Goal: Task Accomplishment & Management: Use online tool/utility

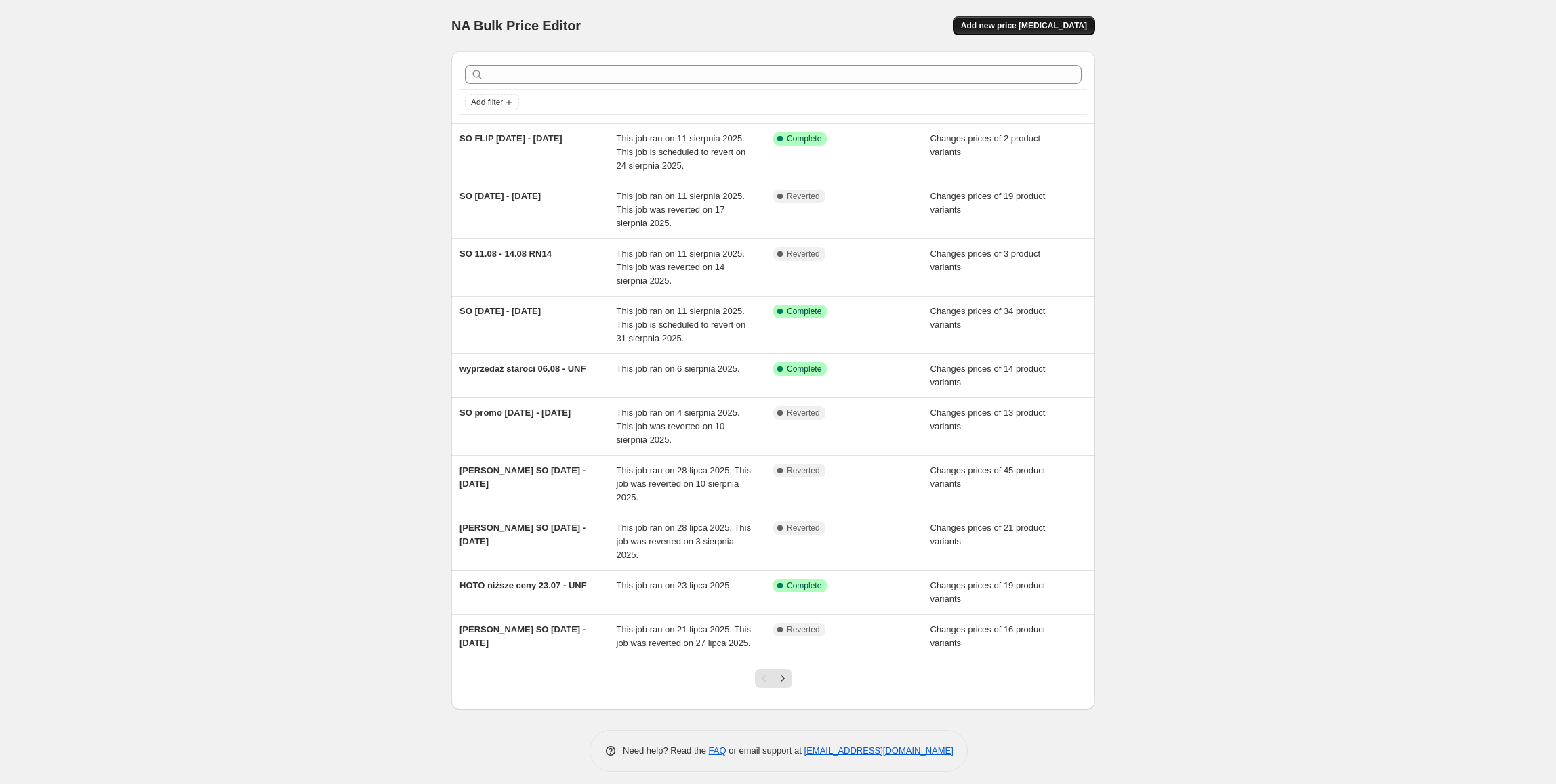
click at [1025, 20] on button "Add new price [MEDICAL_DATA]" at bounding box center [1024, 25] width 142 height 19
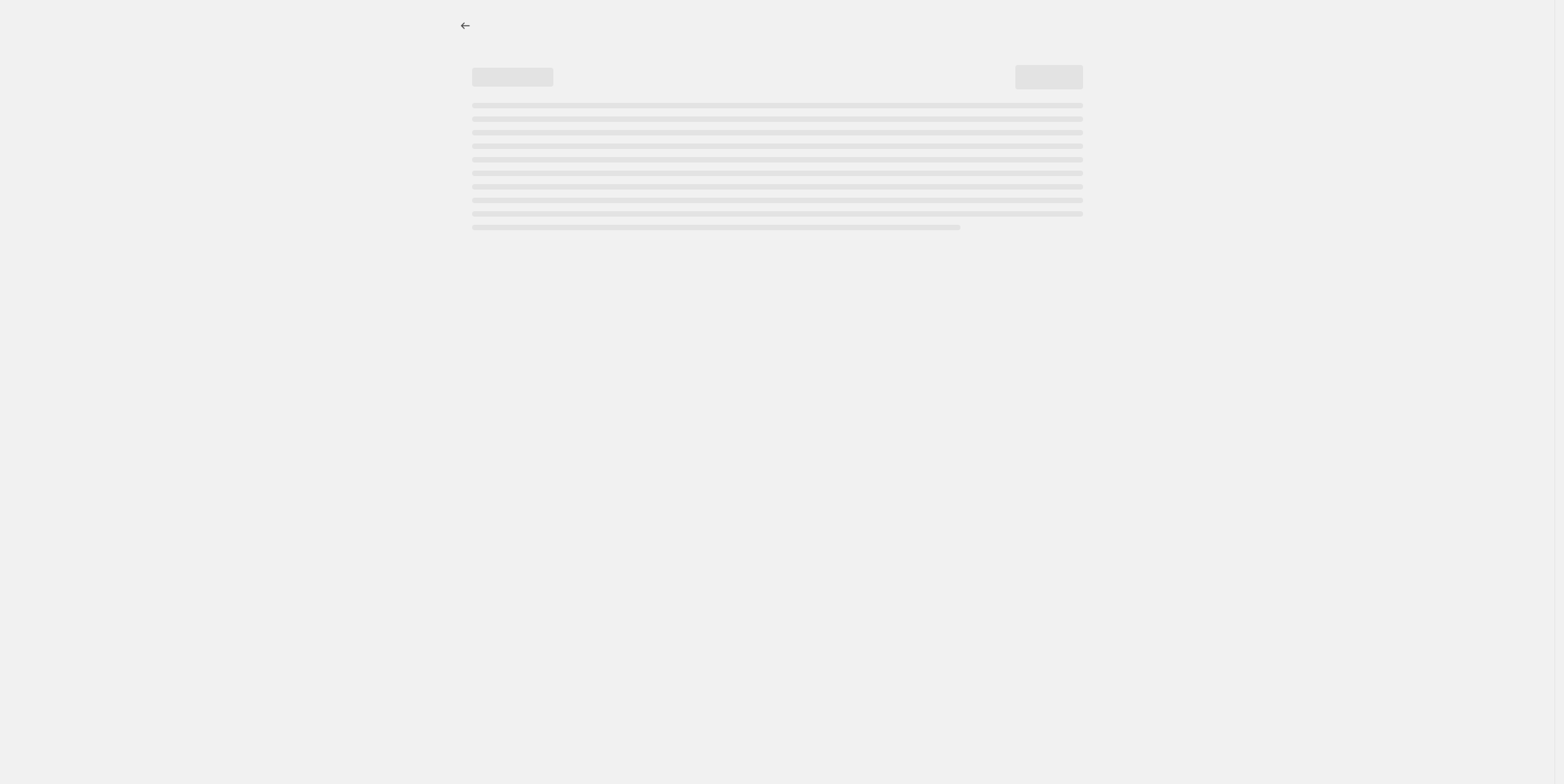
select select "percentage"
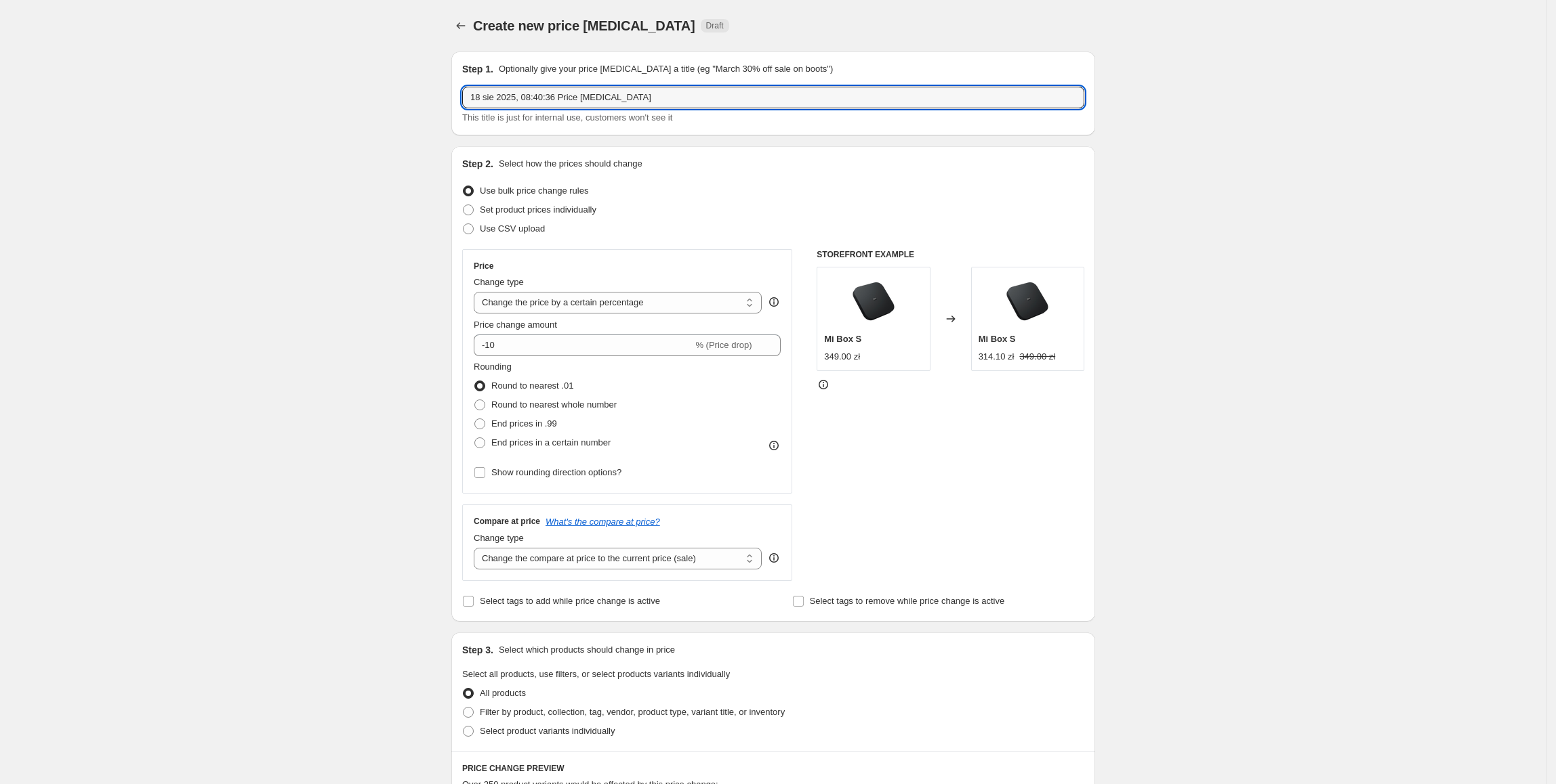
drag, startPoint x: 667, startPoint y: 95, endPoint x: 431, endPoint y: 97, distance: 236.0
click at [431, 97] on div "Create new price change job. This page is ready Create new price change job Dra…" at bounding box center [773, 677] width 1546 height 1353
type input "XIAO promo 18.08 - 31.08.2025"
click at [537, 209] on span "Set product prices individually" at bounding box center [538, 209] width 117 height 10
click at [464, 206] on input "Set product prices individually" at bounding box center [463, 205] width 1 height 1
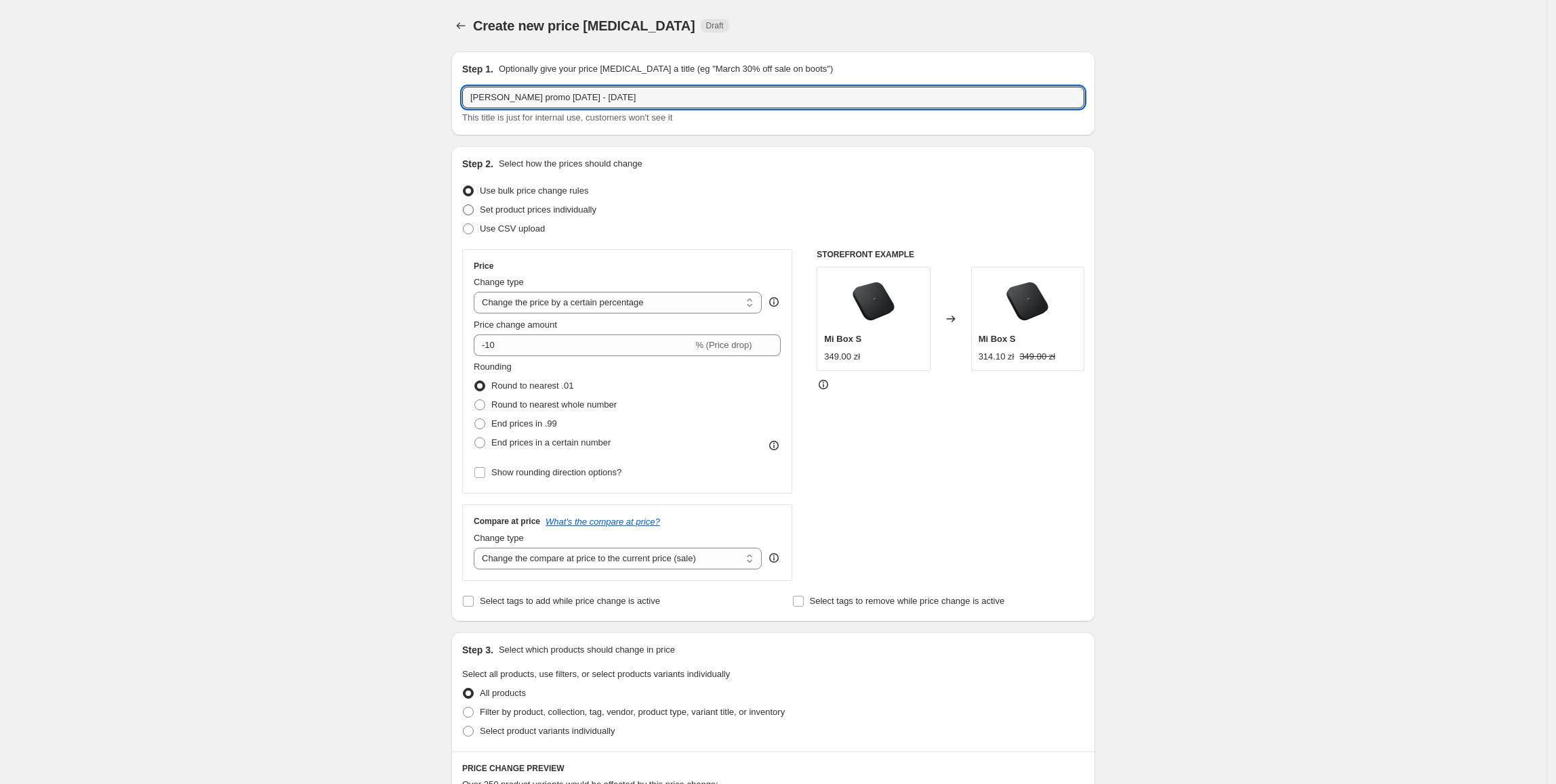
radio input "true"
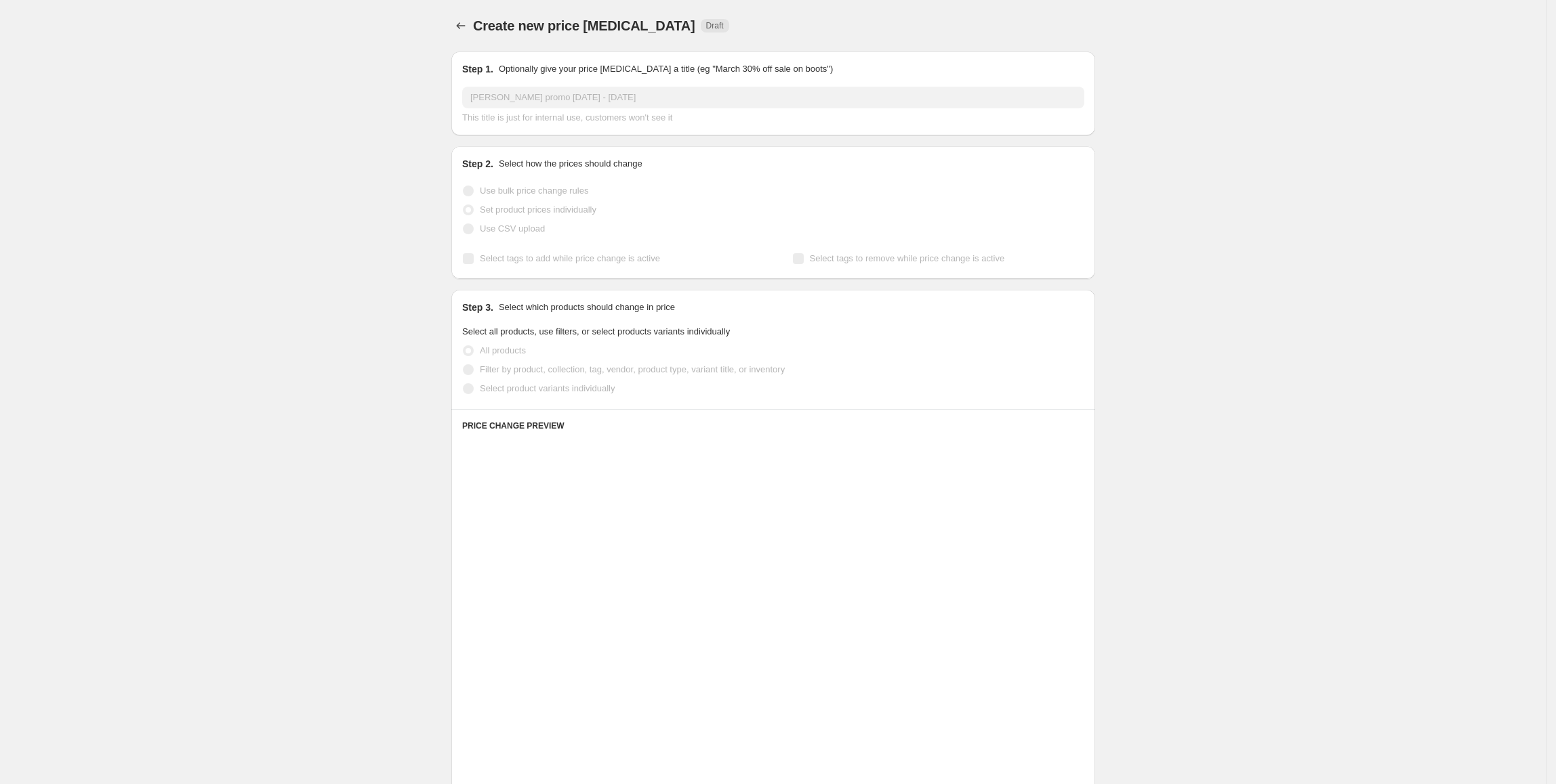
click at [534, 389] on span "Select product variants individually" at bounding box center [547, 388] width 135 height 10
click at [464, 384] on input "Select product variants individually" at bounding box center [463, 384] width 1 height 1
radio input "true"
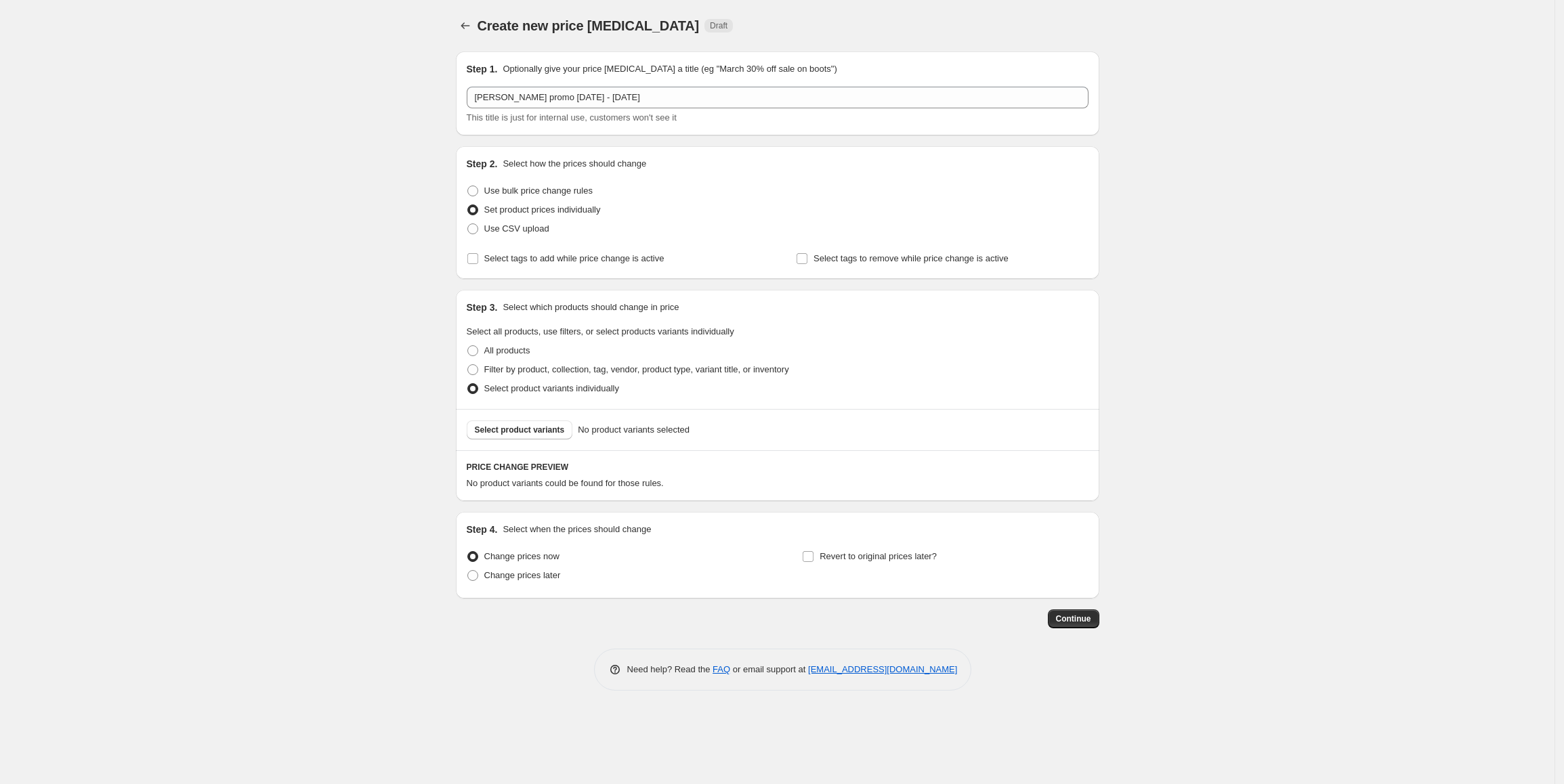
click at [544, 440] on div "Select product variants No product variants selected" at bounding box center [777, 429] width 643 height 41
click at [541, 435] on span "Select product variants" at bounding box center [520, 430] width 90 height 11
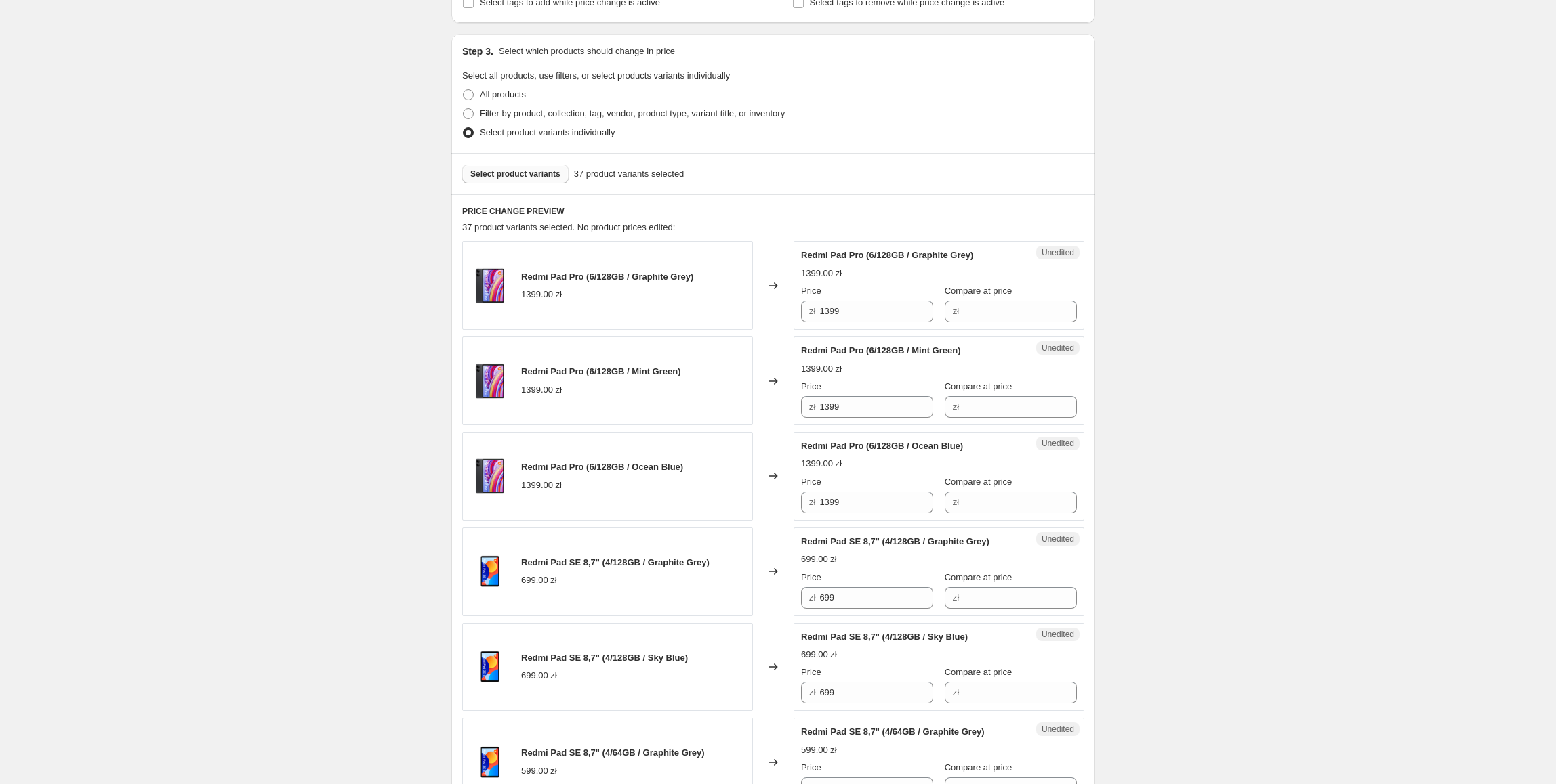
scroll to position [257, 0]
drag, startPoint x: 861, startPoint y: 313, endPoint x: 936, endPoint y: 321, distance: 75.4
click at [770, 317] on div "Redmi Pad Pro (6/128GB / Graphite Grey) 1399.00 zł Changed to Unedited Redmi Pa…" at bounding box center [773, 284] width 622 height 89
click at [1049, 315] on input "Compare at price" at bounding box center [1019, 310] width 113 height 21
paste input "1399"
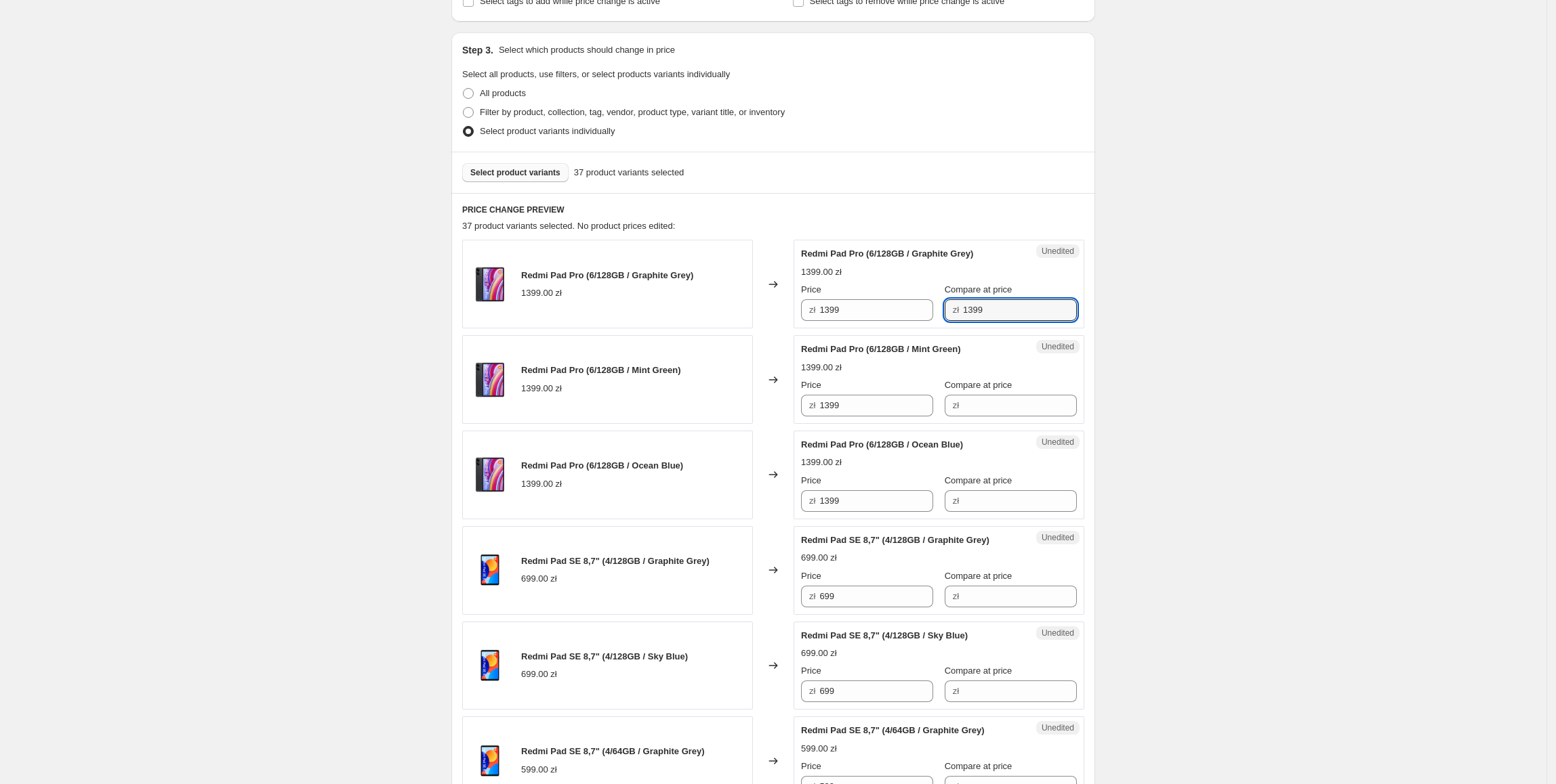
drag, startPoint x: 1016, startPoint y: 309, endPoint x: 906, endPoint y: 328, distance: 111.6
click at [906, 328] on div "Unedited Redmi Pad Pro (6/128GB / Graphite Grey) 1399.00 zł Price zł 1399 Compa…" at bounding box center [939, 284] width 291 height 89
type input "1299"
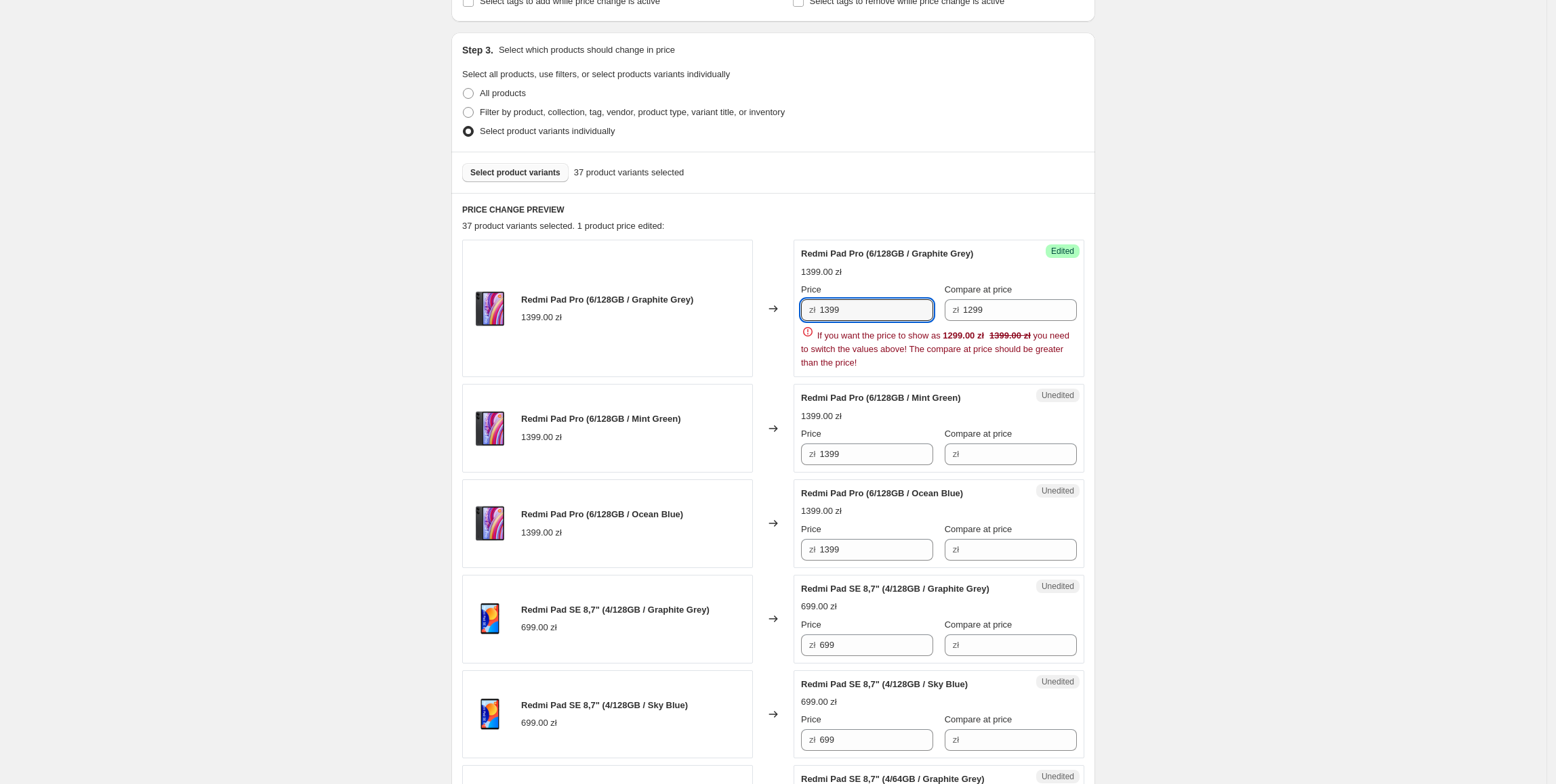
drag, startPoint x: 866, startPoint y: 314, endPoint x: 771, endPoint y: 315, distance: 95.0
click at [771, 315] on div "Redmi Pad Pro (6/128GB / Graphite Grey) 1399.00 zł Changed to Success Edited Re…" at bounding box center [773, 308] width 622 height 138
type input "899"
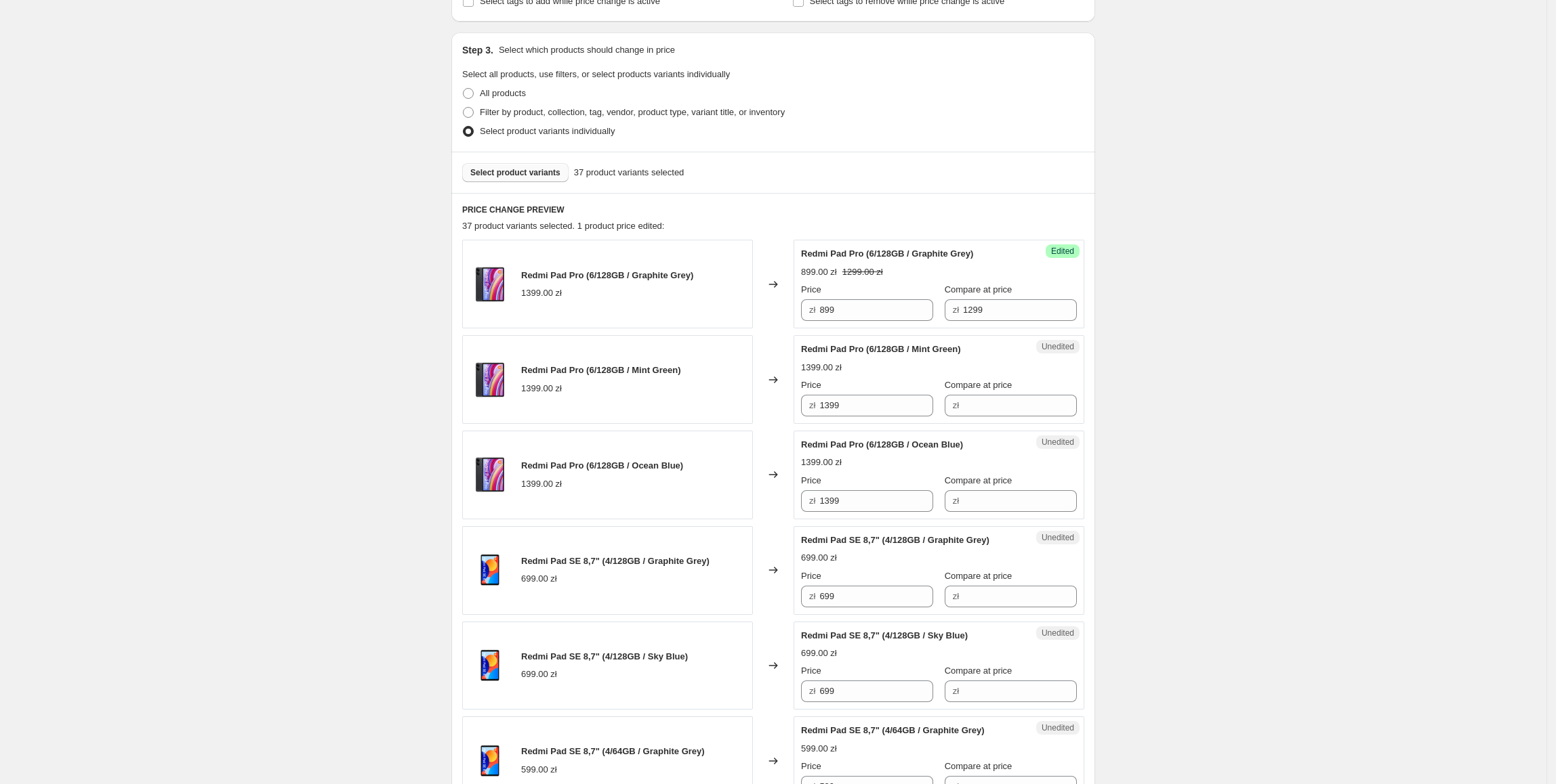
drag, startPoint x: 1256, startPoint y: 384, endPoint x: 1226, endPoint y: 369, distance: 33.5
drag, startPoint x: 863, startPoint y: 306, endPoint x: 727, endPoint y: 304, distance: 136.0
click at [727, 304] on div "Redmi Pad Pro (6/128GB / Graphite Grey) 1399.00 zł Changed to Success Edited Re…" at bounding box center [773, 284] width 622 height 89
paste input "8"
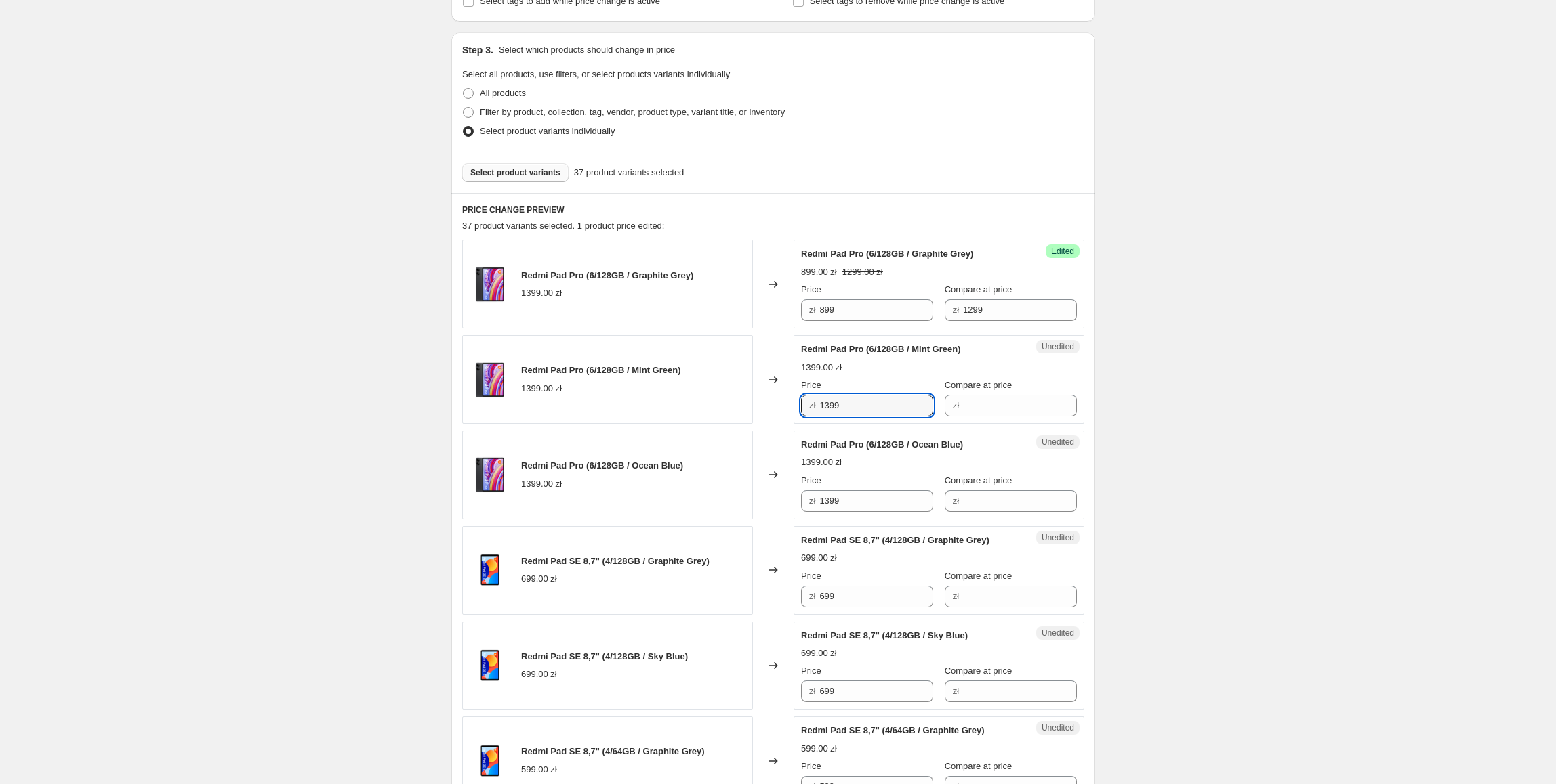
drag, startPoint x: 871, startPoint y: 402, endPoint x: 714, endPoint y: 397, distance: 157.1
click at [714, 397] on div "Redmi Pad Pro (6/128GB / Mint Green) 1399.00 zł Changed to Unedited Redmi Pad P…" at bounding box center [773, 379] width 622 height 89
type input "899"
drag, startPoint x: 873, startPoint y: 507, endPoint x: 720, endPoint y: 506, distance: 153.0
click at [720, 506] on div "Redmi Pad Pro (6/128GB / Ocean Blue) 1399.00 zł Changed to Unedited Redmi Pad P…" at bounding box center [773, 475] width 622 height 89
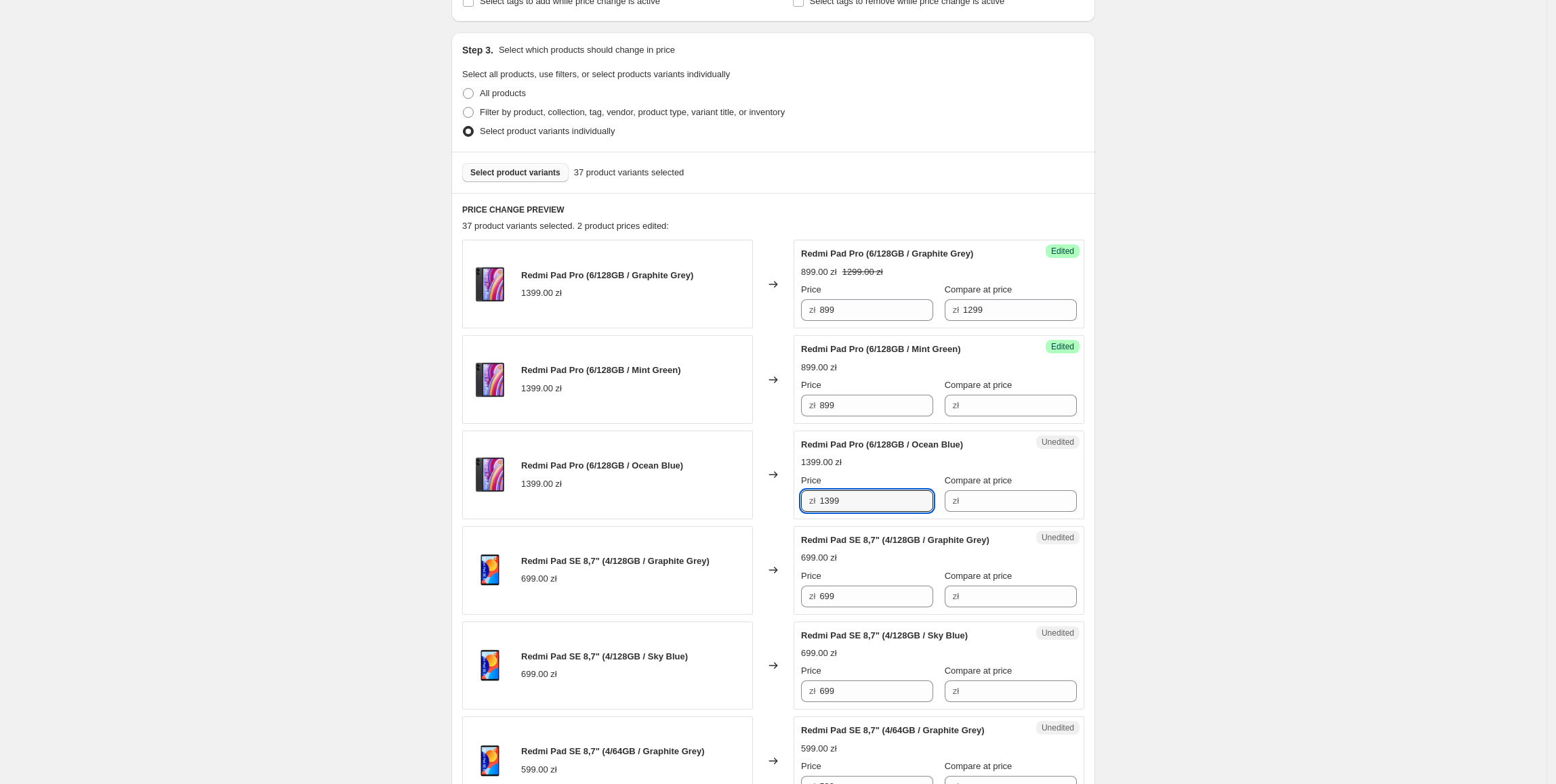
paste input "8"
type input "899"
click at [864, 298] on div "Price zł 899" at bounding box center [867, 302] width 132 height 38
click at [967, 402] on input "Compare at price" at bounding box center [1019, 406] width 113 height 21
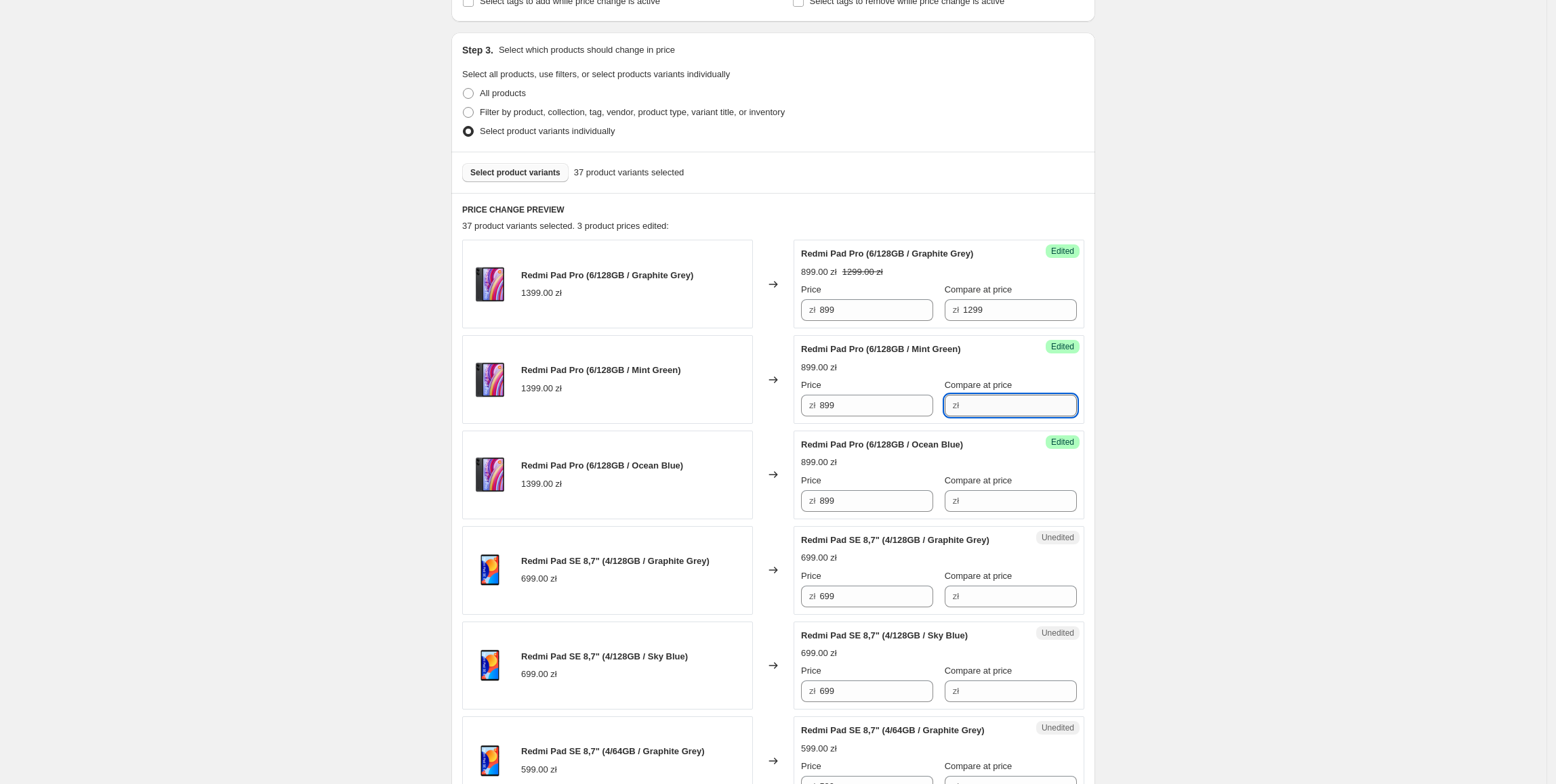
paste input "1299"
type input "1299"
drag, startPoint x: 962, startPoint y: 497, endPoint x: 972, endPoint y: 500, distance: 10.4
click at [963, 497] on input "Compare at price" at bounding box center [1019, 501] width 113 height 21
paste input "1299"
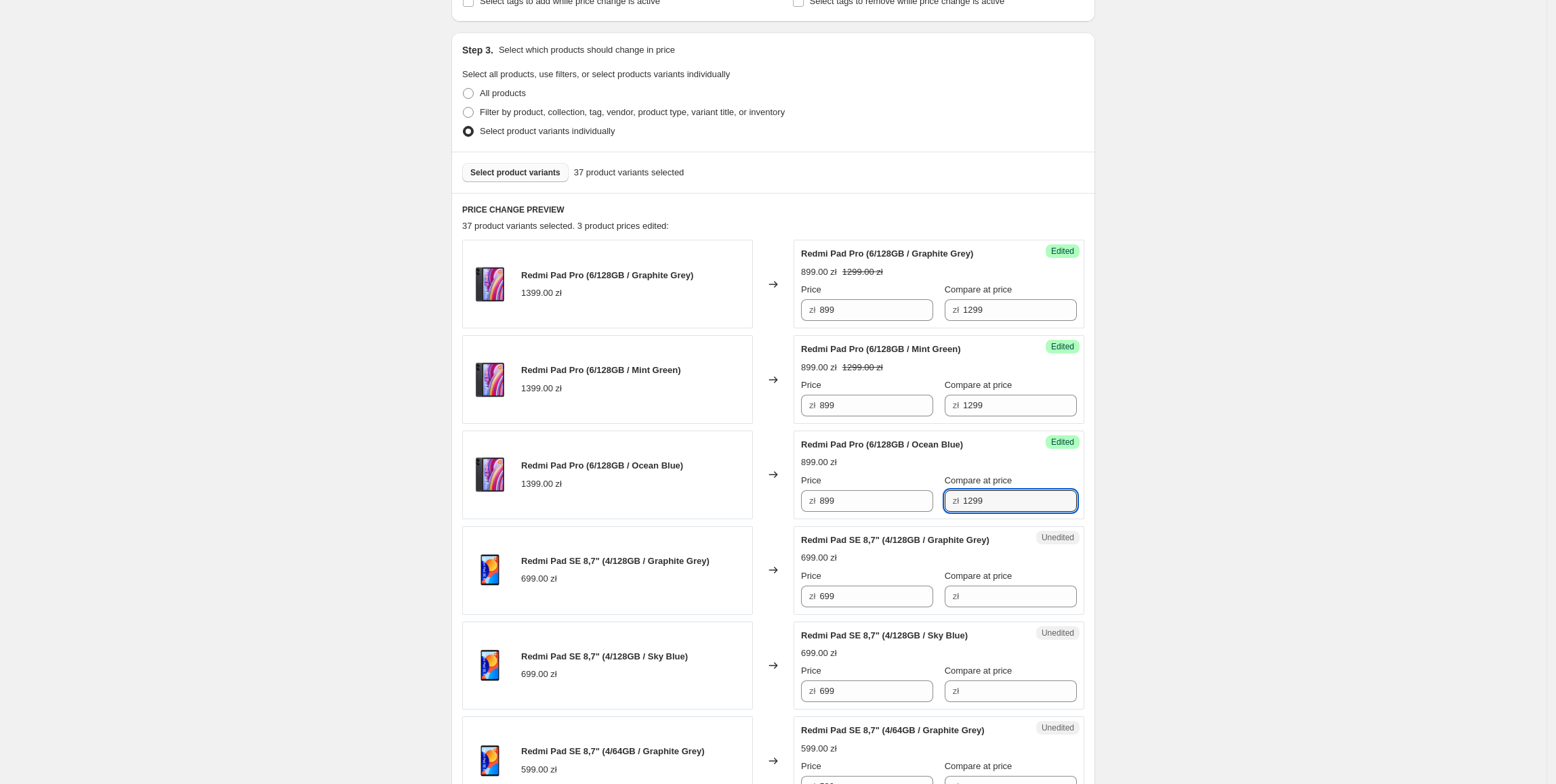
type input "1299"
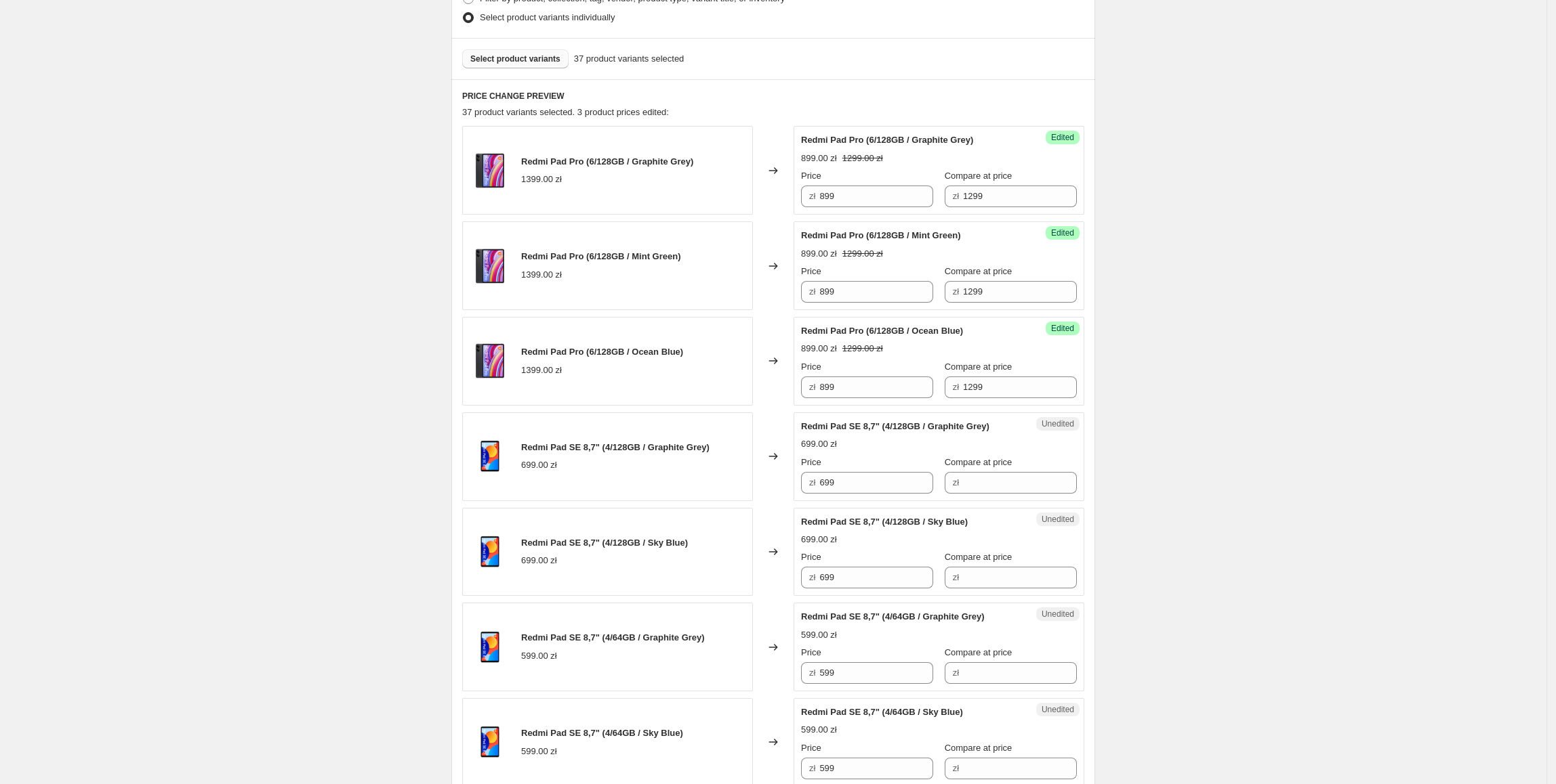
scroll to position [371, 0]
drag, startPoint x: 890, startPoint y: 481, endPoint x: 786, endPoint y: 483, distance: 104.0
click at [786, 483] on div "Redmi Pad SE 8,7" (4/128GB / Graphite Grey) 699.00 zł Changed to Unedited Redmi…" at bounding box center [773, 456] width 622 height 89
click at [1034, 488] on input "Compare at price" at bounding box center [1019, 482] width 113 height 21
paste input "699"
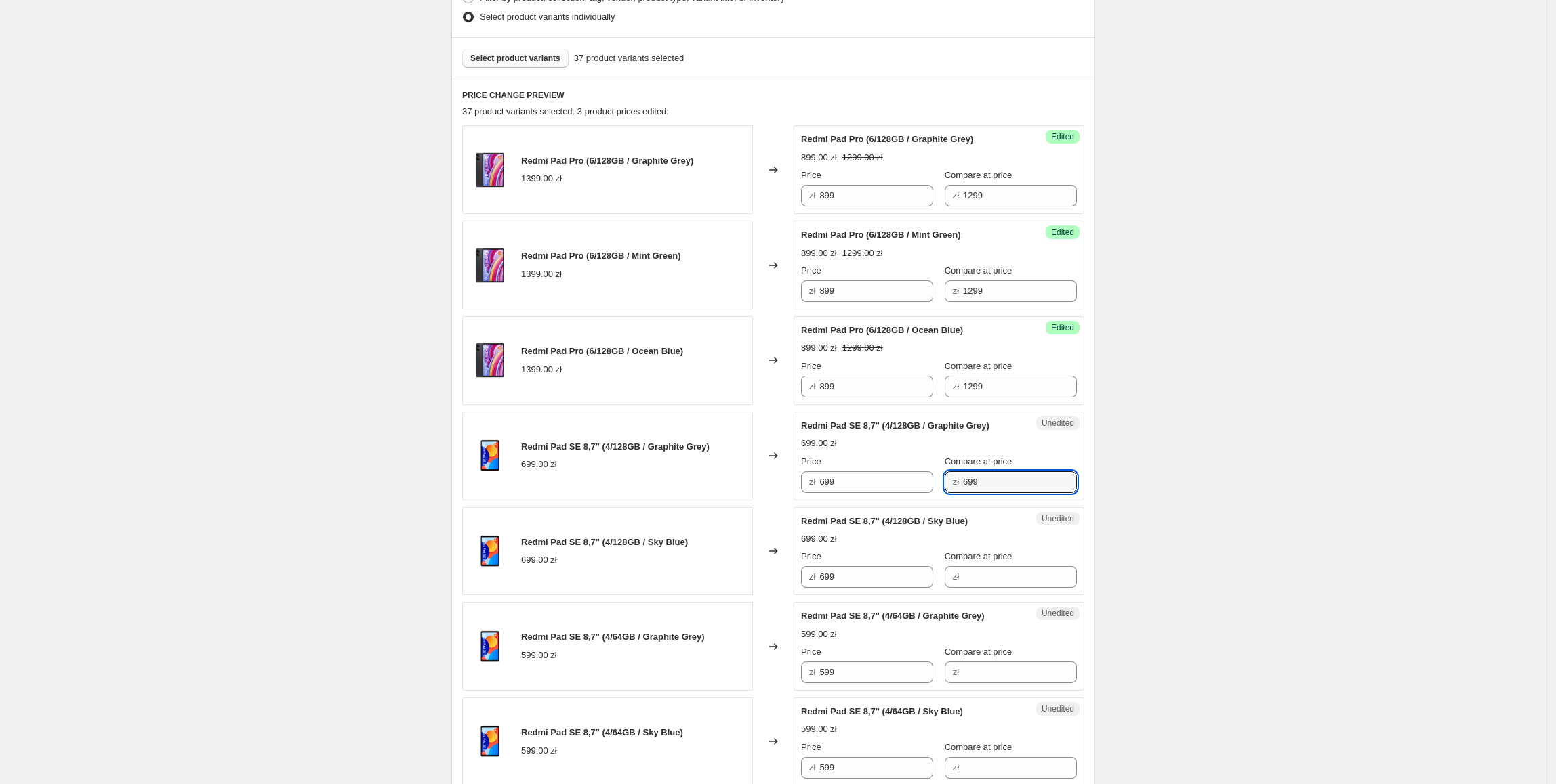
type input "699"
drag, startPoint x: 866, startPoint y: 464, endPoint x: 871, endPoint y: 472, distance: 9.4
click at [864, 469] on div "Price" at bounding box center [867, 462] width 132 height 14
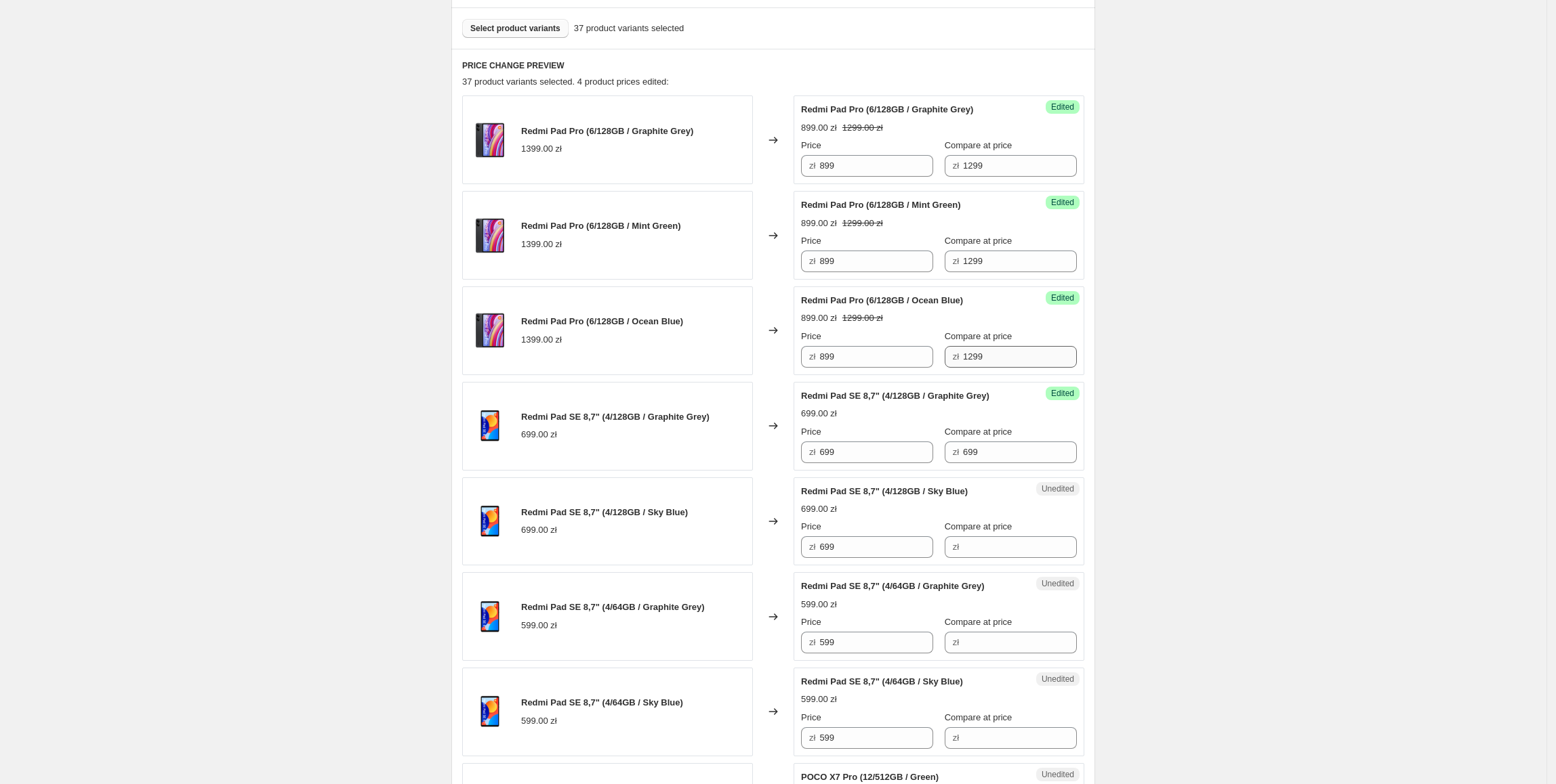
scroll to position [467, 0]
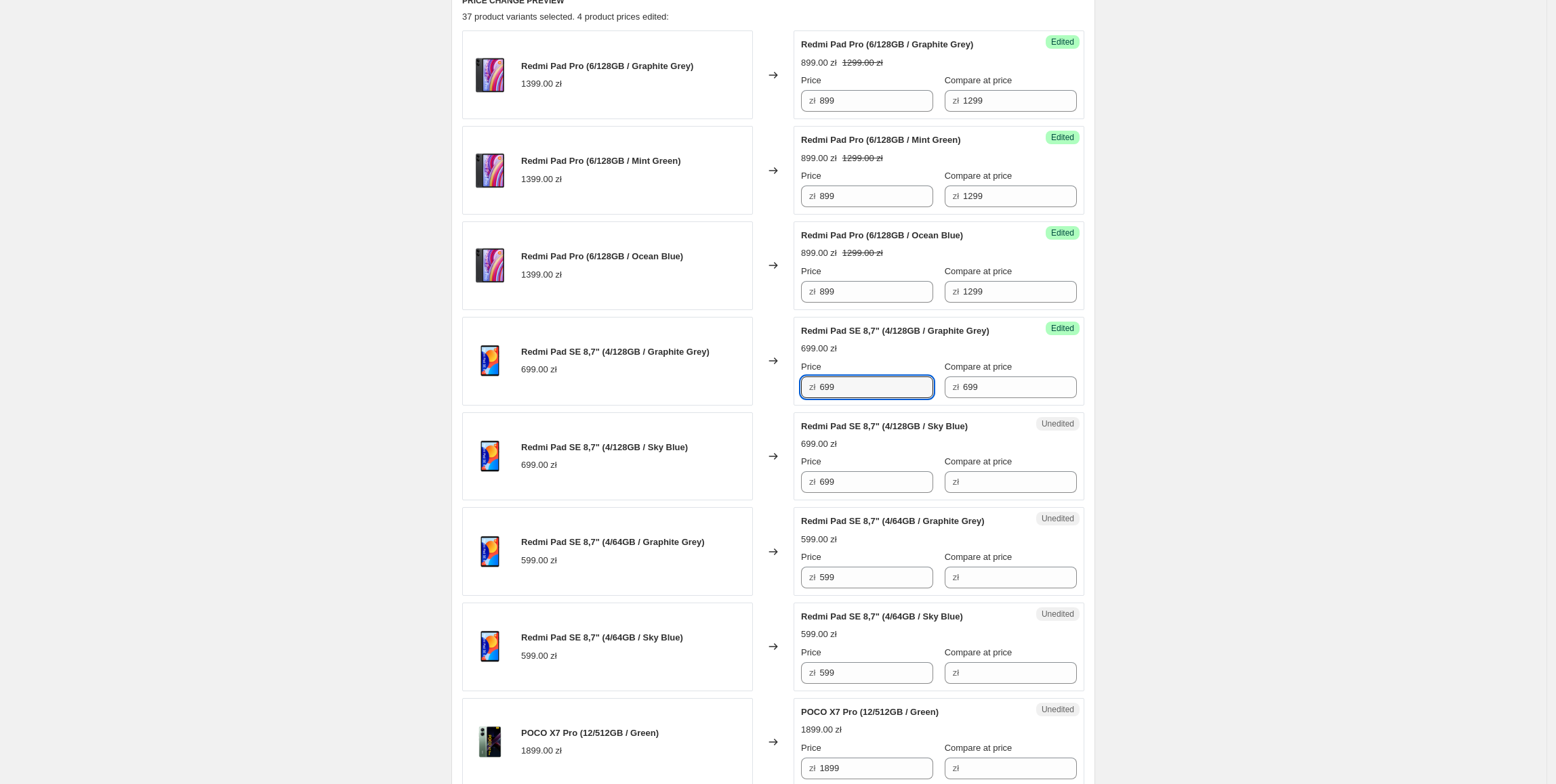
drag, startPoint x: 868, startPoint y: 387, endPoint x: 802, endPoint y: 386, distance: 66.0
click at [802, 386] on div "Success Edited Redmi Pad SE 8,7" (4/128GB / Graphite Grey) 699.00 zł Price zł 6…" at bounding box center [939, 361] width 291 height 89
drag, startPoint x: 893, startPoint y: 398, endPoint x: 801, endPoint y: 404, distance: 92.2
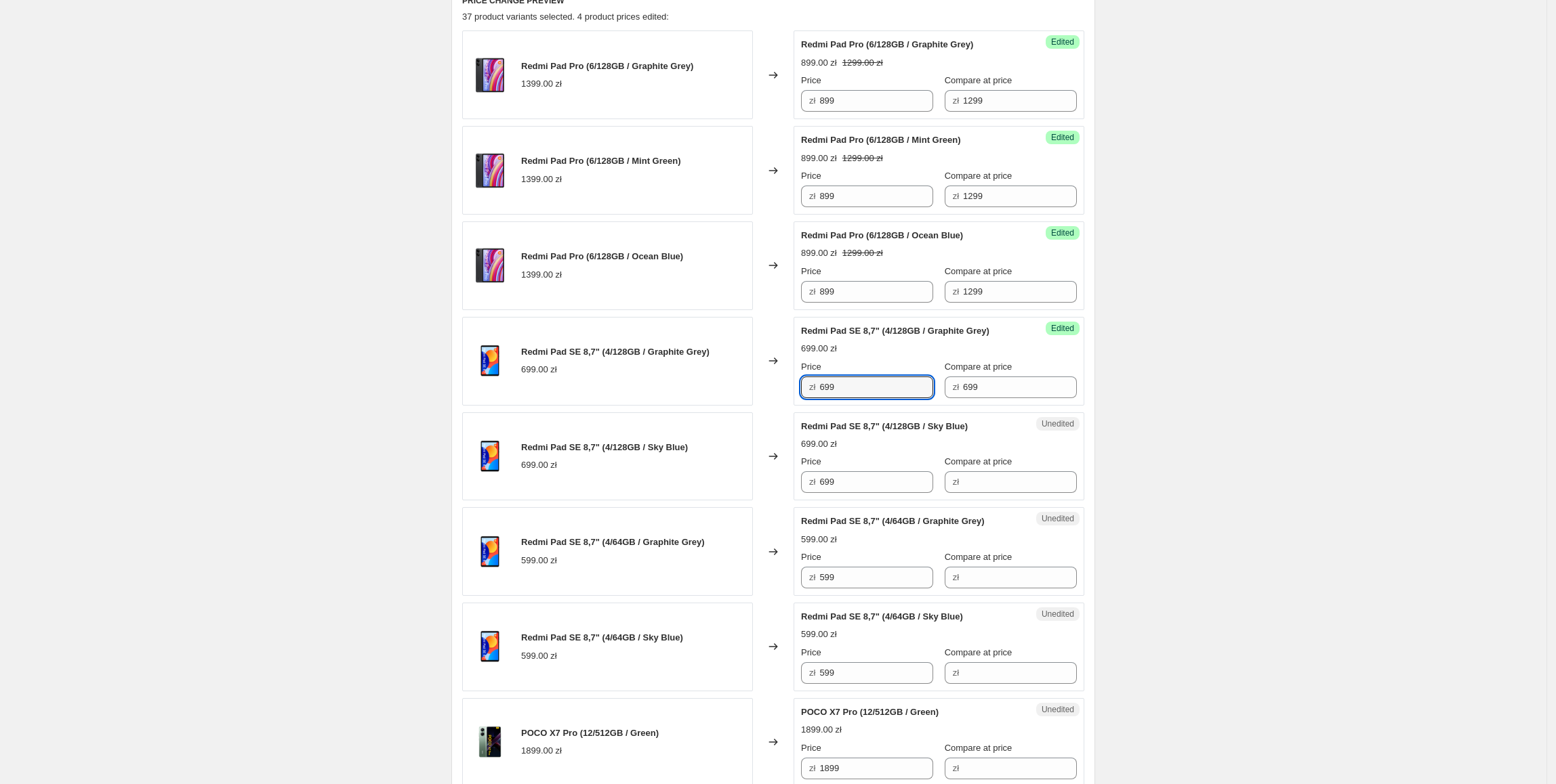
click at [795, 399] on div "Redmi Pad SE 8,7" (4/128GB / Graphite Grey) 699.00 zł Changed to Success Edited…" at bounding box center [773, 361] width 622 height 89
click at [827, 447] on div "699.00 zł" at bounding box center [819, 445] width 36 height 14
drag, startPoint x: 868, startPoint y: 391, endPoint x: 797, endPoint y: 393, distance: 71.0
click at [797, 393] on div "Success Edited Redmi Pad SE 8,7" (4/128GB / Graphite Grey) 699.00 zł Price zł 6…" at bounding box center [939, 361] width 291 height 89
type input "449"
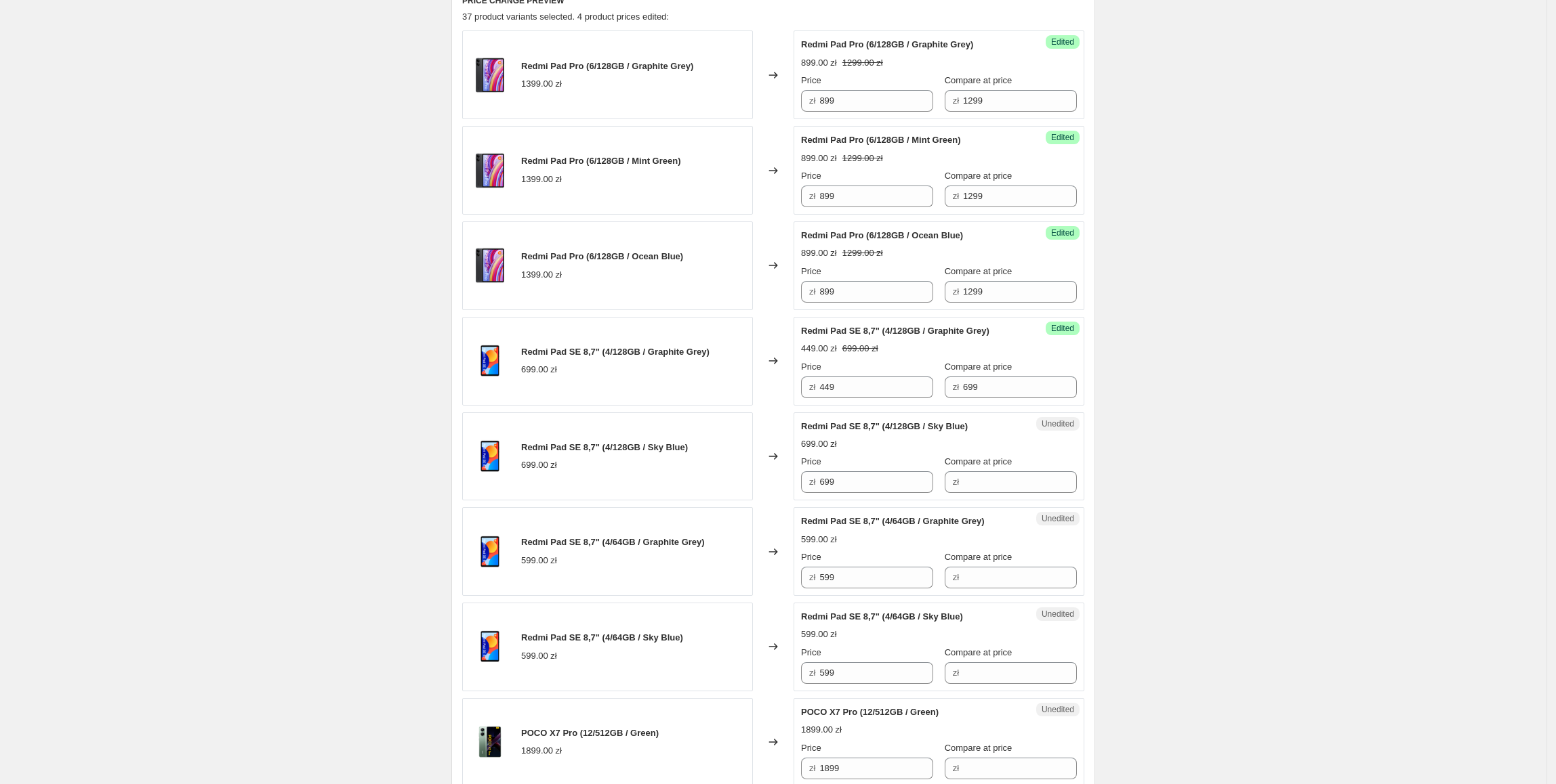
drag, startPoint x: 868, startPoint y: 383, endPoint x: 809, endPoint y: 380, distance: 59.1
click at [809, 380] on div "zł 449" at bounding box center [867, 387] width 132 height 21
drag, startPoint x: 893, startPoint y: 475, endPoint x: 811, endPoint y: 531, distance: 99.3
click at [782, 480] on div "Redmi Pad SE 8,7" (4/128GB / Sky Blue) 699.00 zł Changed to Unedited Redmi Pad …" at bounding box center [773, 457] width 622 height 89
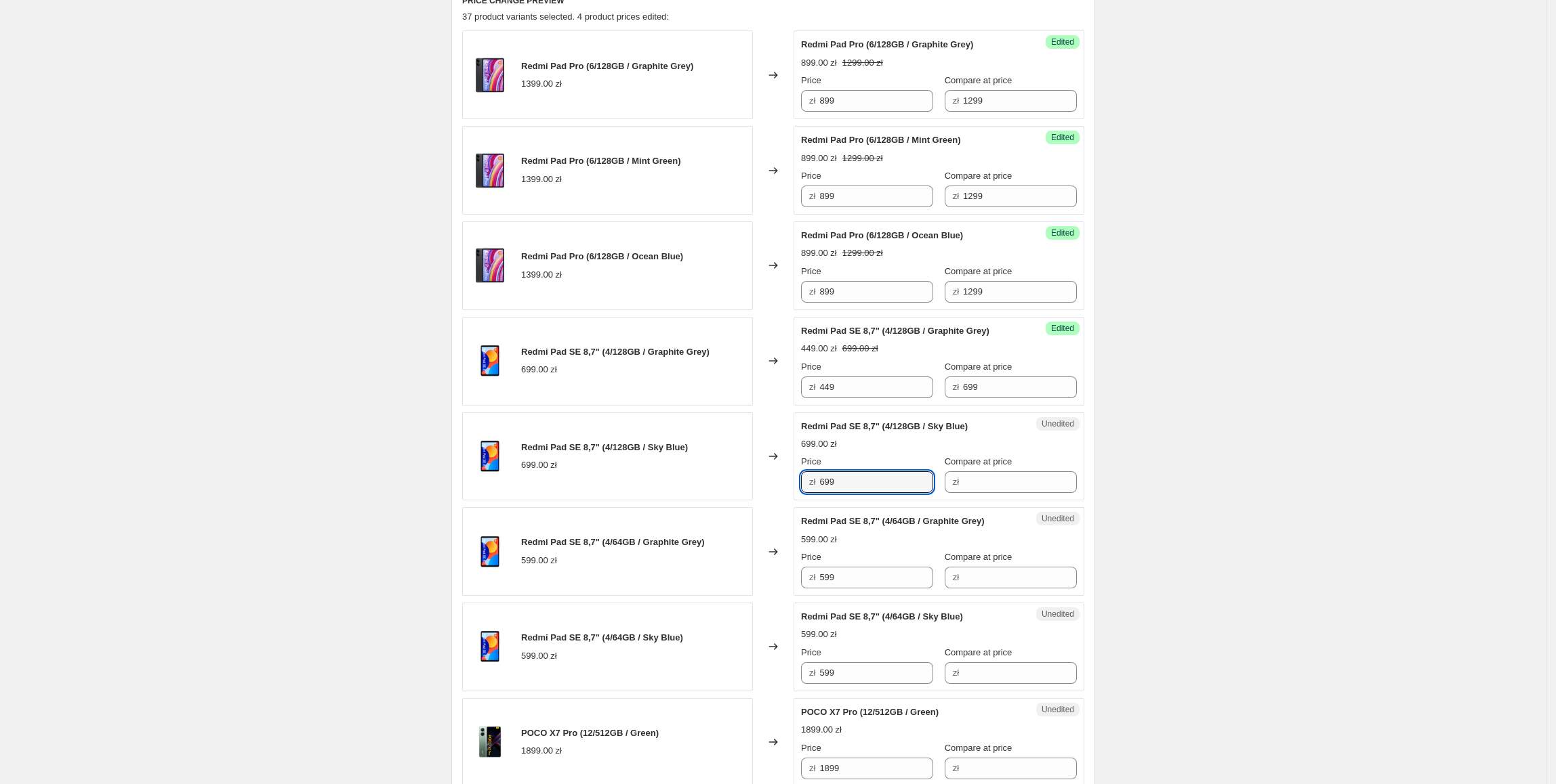
paste input "44"
type input "449"
paste input "44"
drag, startPoint x: 863, startPoint y: 586, endPoint x: 670, endPoint y: 584, distance: 193.0
click at [671, 585] on div "Redmi Pad SE 8,7" (4/64GB / Graphite Grey) 599.00 zł Changed to Unedited Redmi …" at bounding box center [773, 551] width 622 height 89
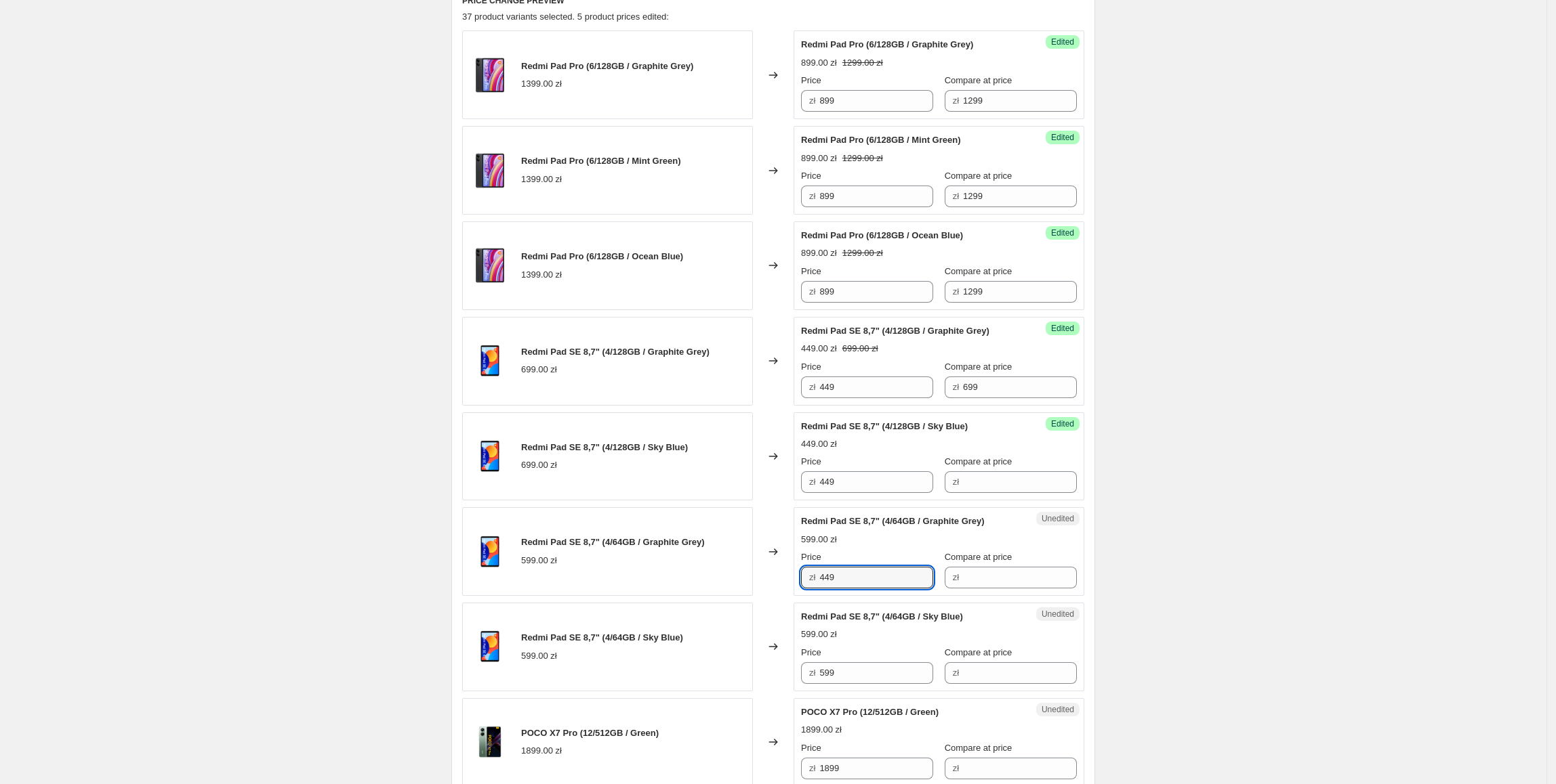
type input "449"
click at [667, 580] on div "Redmi Pad SE 8,7" (4/64GB / Graphite Grey) 599.00 zł" at bounding box center [608, 551] width 291 height 89
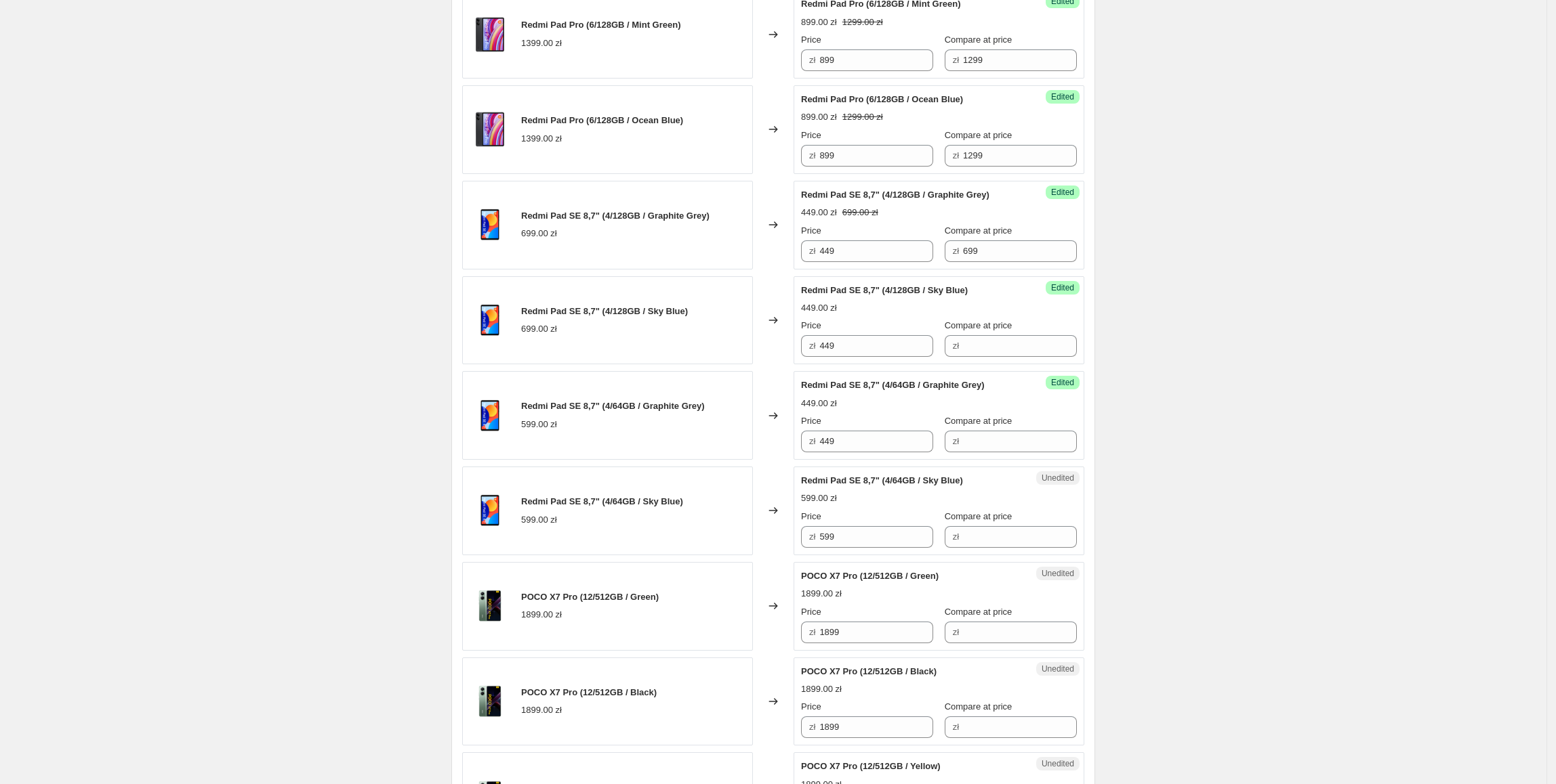
scroll to position [604, 0]
drag, startPoint x: 1010, startPoint y: 255, endPoint x: 944, endPoint y: 261, distance: 66.3
click at [944, 261] on div "zł 699" at bounding box center [1010, 250] width 132 height 21
click at [1028, 355] on input "Compare at price" at bounding box center [1019, 345] width 113 height 21
paste input "699"
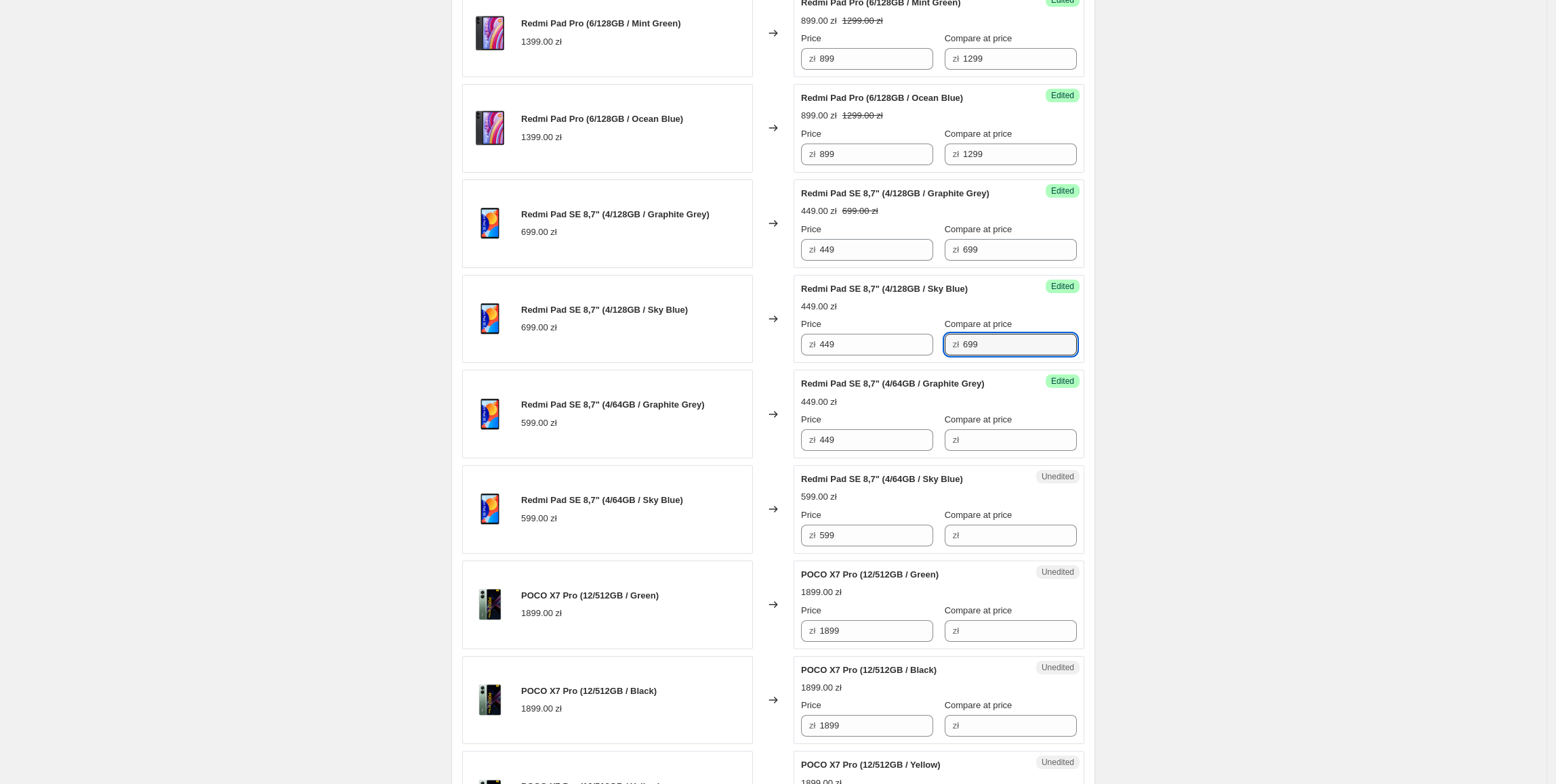
type input "699"
click at [1160, 334] on div "Create new price change job. This page is ready Create new price change job Dra…" at bounding box center [773, 726] width 1546 height 2661
drag, startPoint x: 884, startPoint y: 528, endPoint x: 738, endPoint y: 531, distance: 146.0
click at [738, 531] on div "Redmi Pad SE 8,7" (4/64GB / Sky Blue) 599.00 zł Changed to Unedited Redmi Pad S…" at bounding box center [773, 509] width 622 height 89
click at [1020, 441] on input "Compare at price" at bounding box center [1019, 440] width 113 height 21
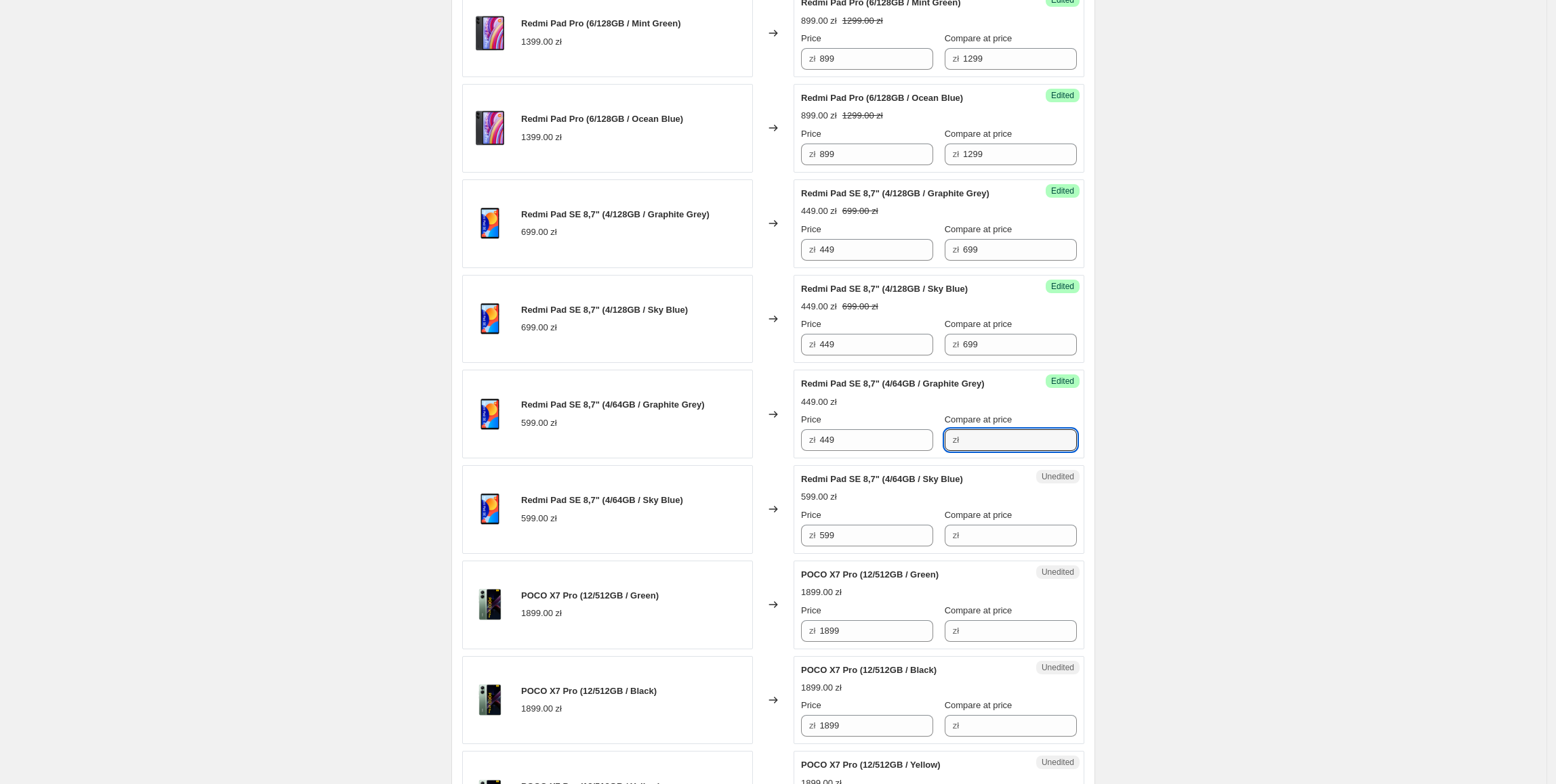
paste input "599"
type input "599"
drag, startPoint x: 911, startPoint y: 438, endPoint x: 820, endPoint y: 440, distance: 91.0
click at [820, 440] on div "zł 449" at bounding box center [867, 440] width 132 height 21
type input "379"
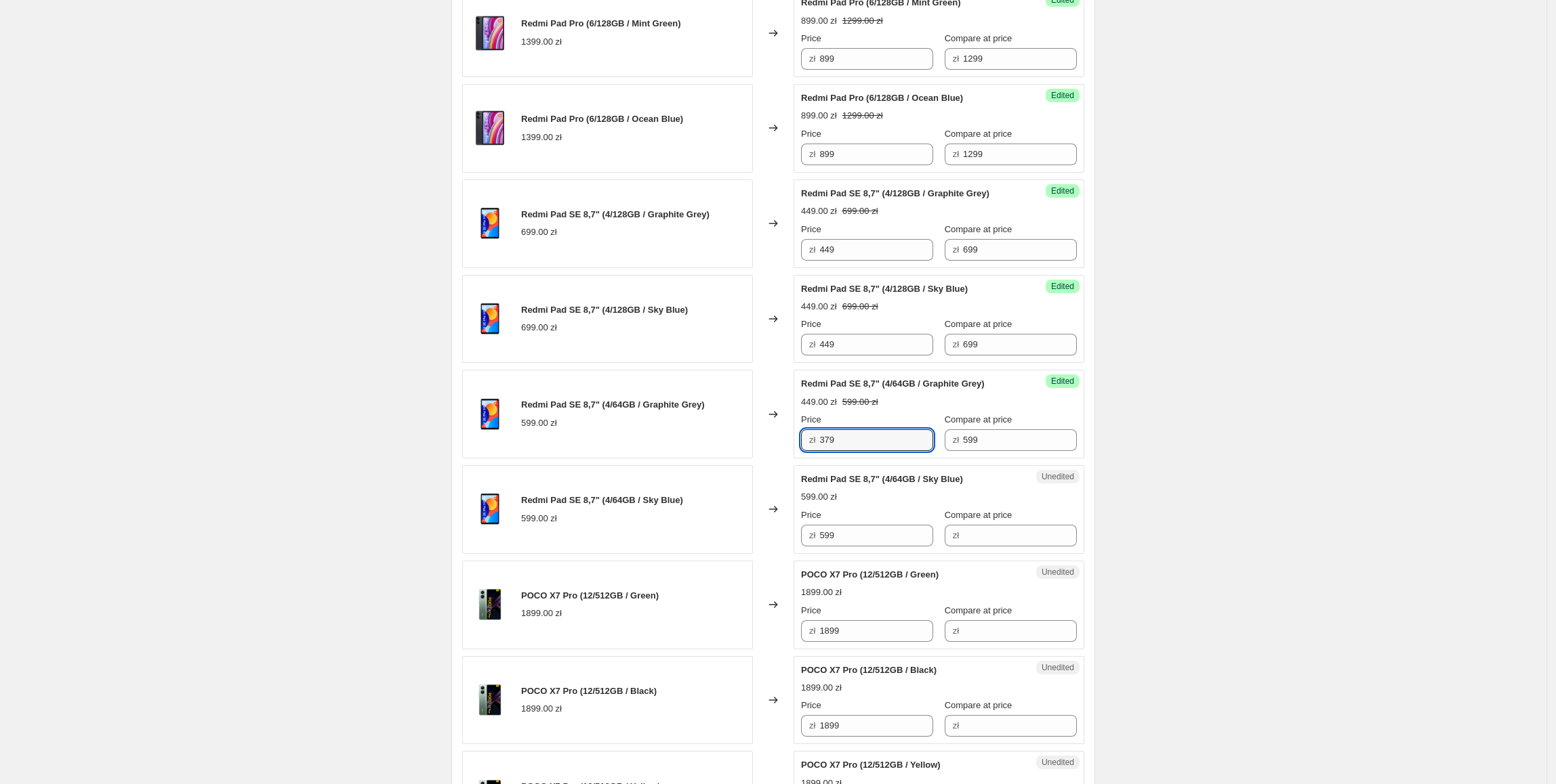
click at [1161, 553] on div "Create new price change job. This page is ready Create new price change job Dra…" at bounding box center [773, 726] width 1546 height 2661
drag, startPoint x: 887, startPoint y: 450, endPoint x: 716, endPoint y: 470, distance: 172.2
drag, startPoint x: 838, startPoint y: 540, endPoint x: 743, endPoint y: 555, distance: 96.2
click at [743, 554] on div "Redmi Pad SE 8,7" (4/64GB / Sky Blue) 599.00 zł Changed to Unedited Redmi Pad S…" at bounding box center [773, 509] width 622 height 89
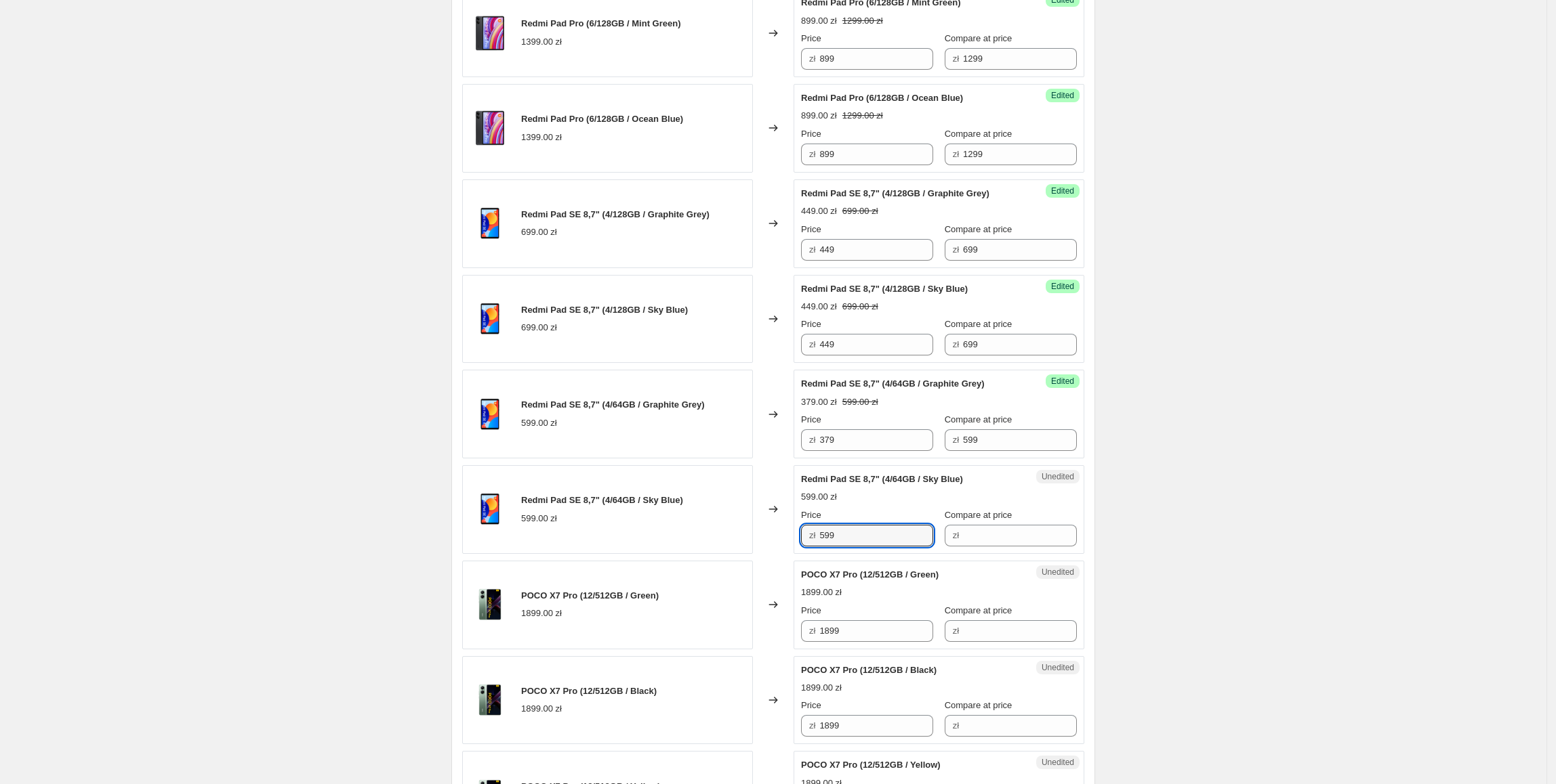
paste input "37"
type input "379"
click at [1261, 561] on div "Create new price change job. This page is ready Create new price change job Dra…" at bounding box center [773, 726] width 1546 height 2661
drag, startPoint x: 1040, startPoint y: 442, endPoint x: 911, endPoint y: 442, distance: 129.0
click at [911, 442] on div "Price zł 379 Compare at price zł 599" at bounding box center [939, 432] width 276 height 38
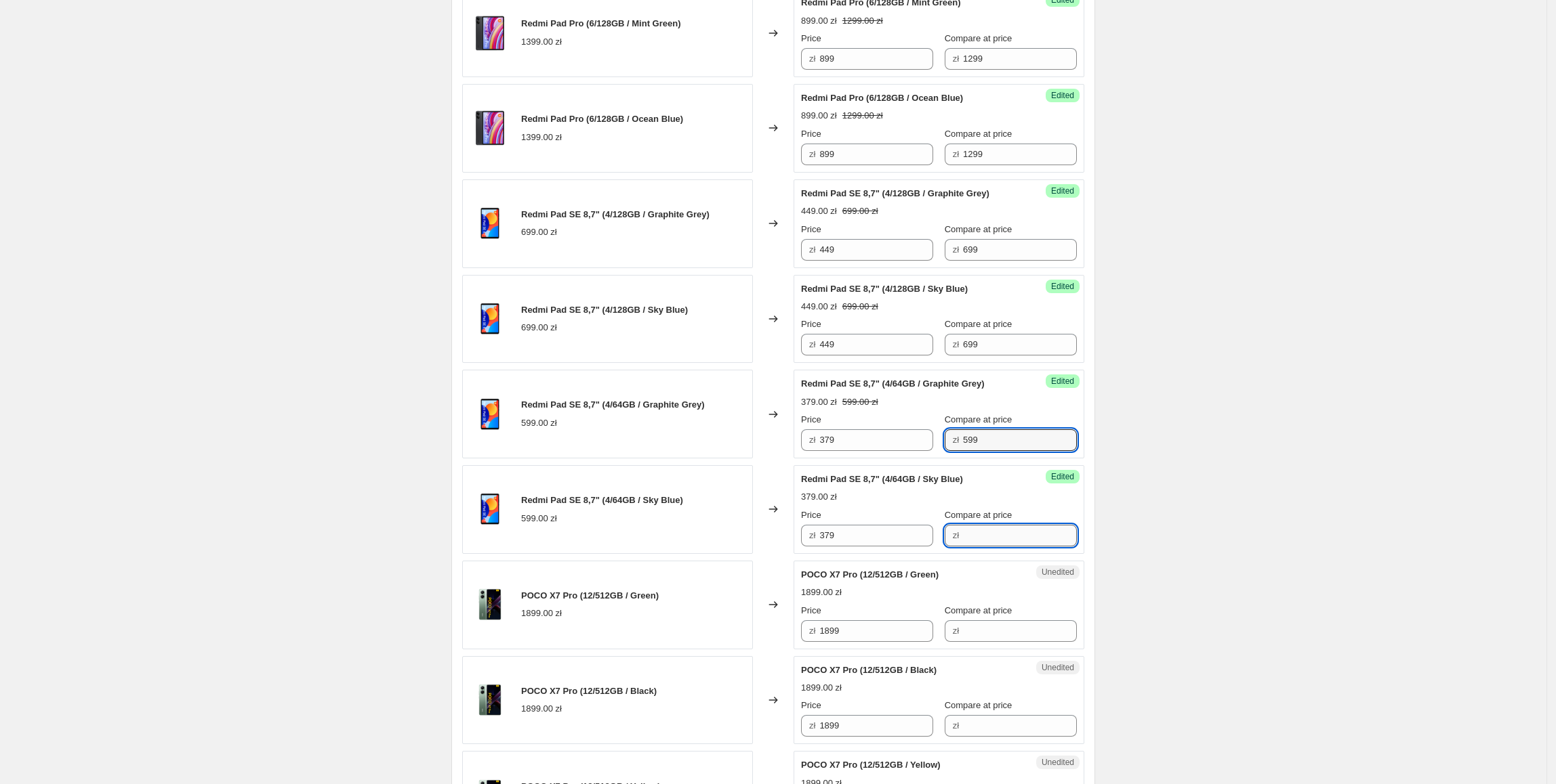
click at [1010, 543] on input "Compare at price" at bounding box center [1019, 535] width 113 height 21
paste input "599"
type input "599"
click at [1328, 568] on div "Create new price change job. This page is ready Create new price change job Dra…" at bounding box center [773, 726] width 1546 height 2661
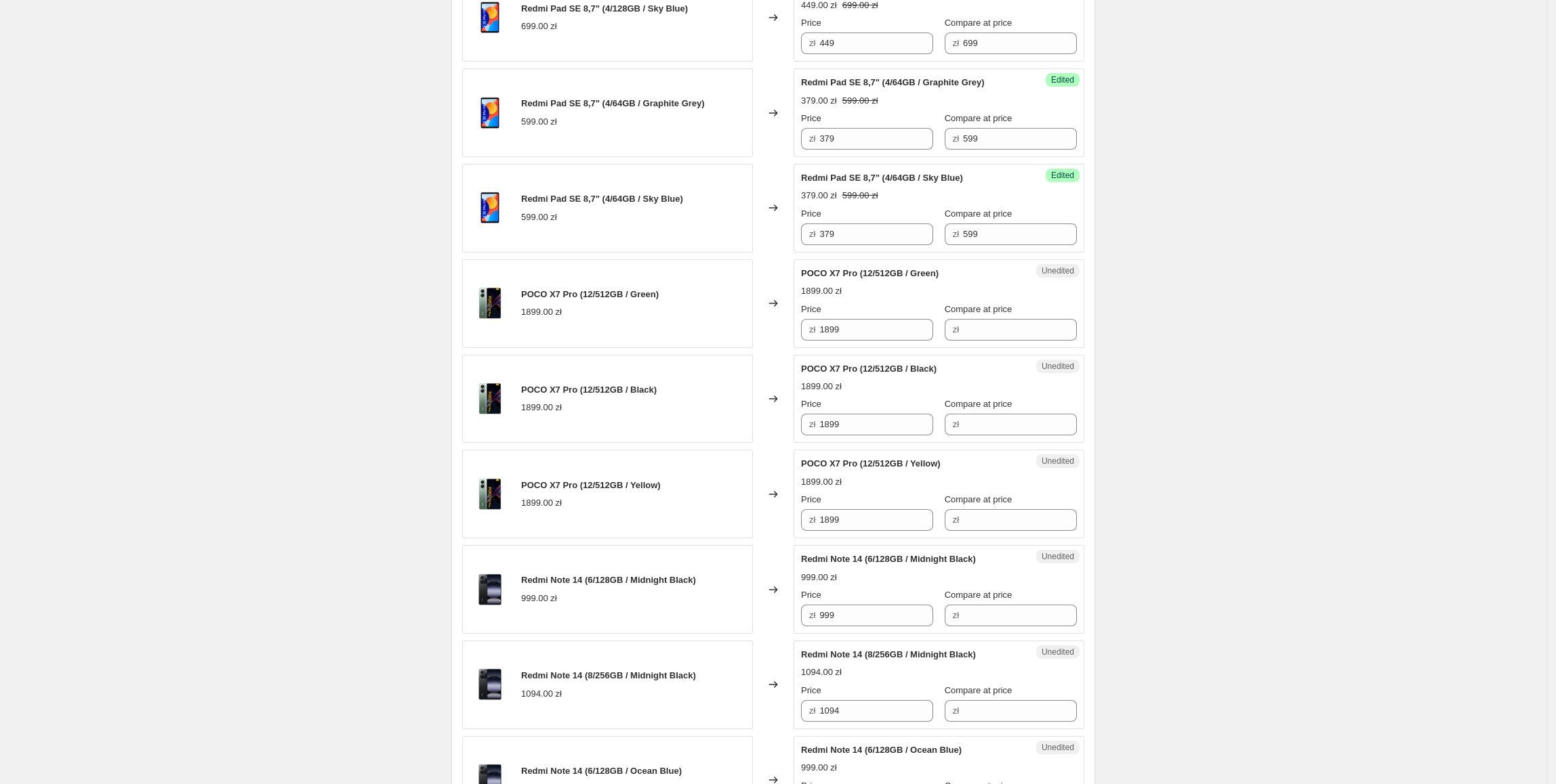
scroll to position [906, 0]
drag, startPoint x: 861, startPoint y: 334, endPoint x: 762, endPoint y: 334, distance: 99.0
click at [762, 334] on div "POCO X7 Pro (12/512GB / Green) 1899.00 zł Changed to Unedited POCO X7 Pro (12/5…" at bounding box center [773, 303] width 622 height 89
click at [1004, 327] on input "Compare at price" at bounding box center [1019, 329] width 113 height 21
paste input "1899"
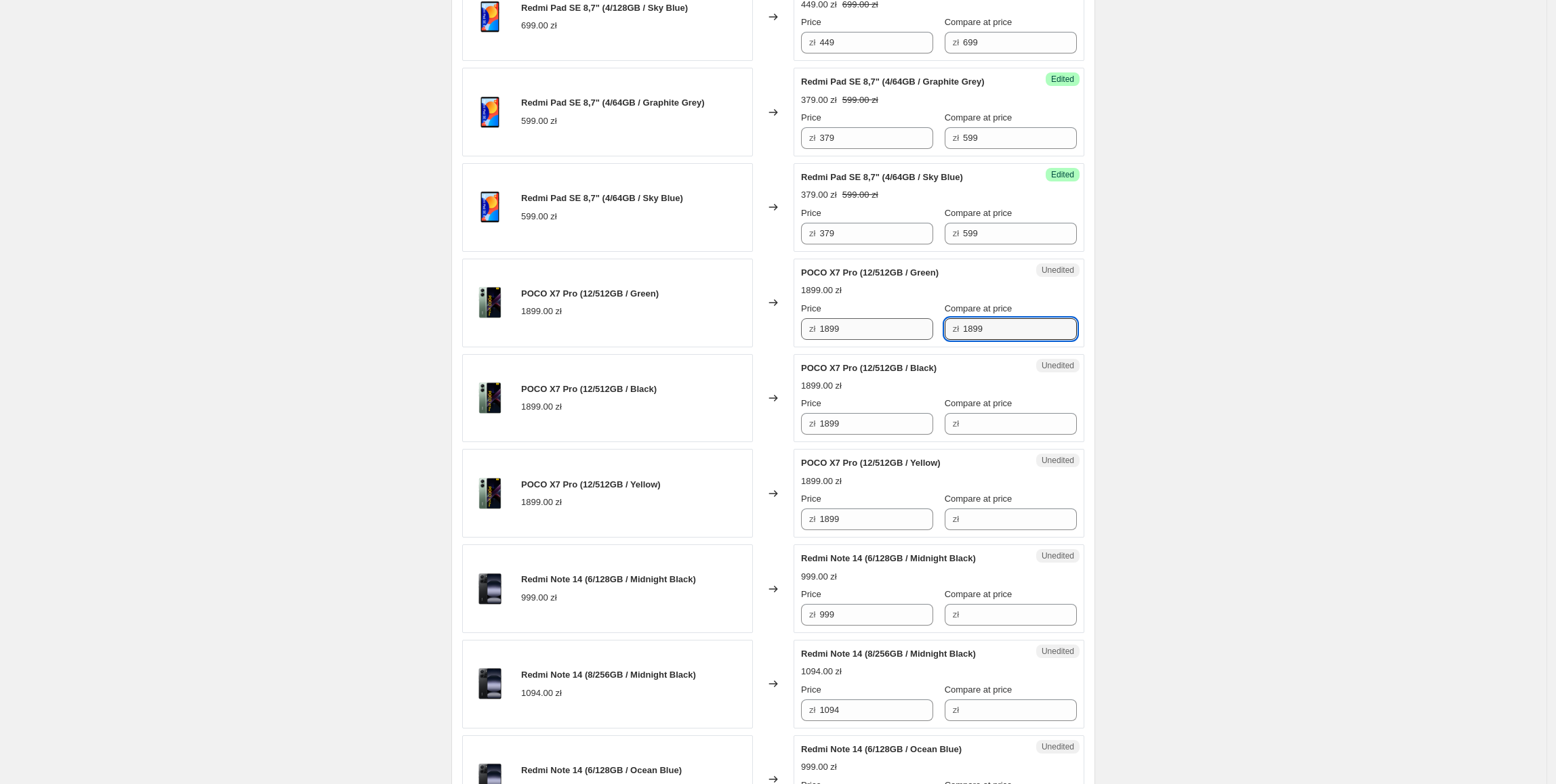
type input "1899"
drag, startPoint x: 848, startPoint y: 336, endPoint x: 814, endPoint y: 339, distance: 34.1
click at [814, 339] on div "zł 1899" at bounding box center [867, 329] width 132 height 21
type input "1599"
click at [1257, 423] on div "Create new price change job. This page is ready Create new price change job Dra…" at bounding box center [773, 425] width 1546 height 2661
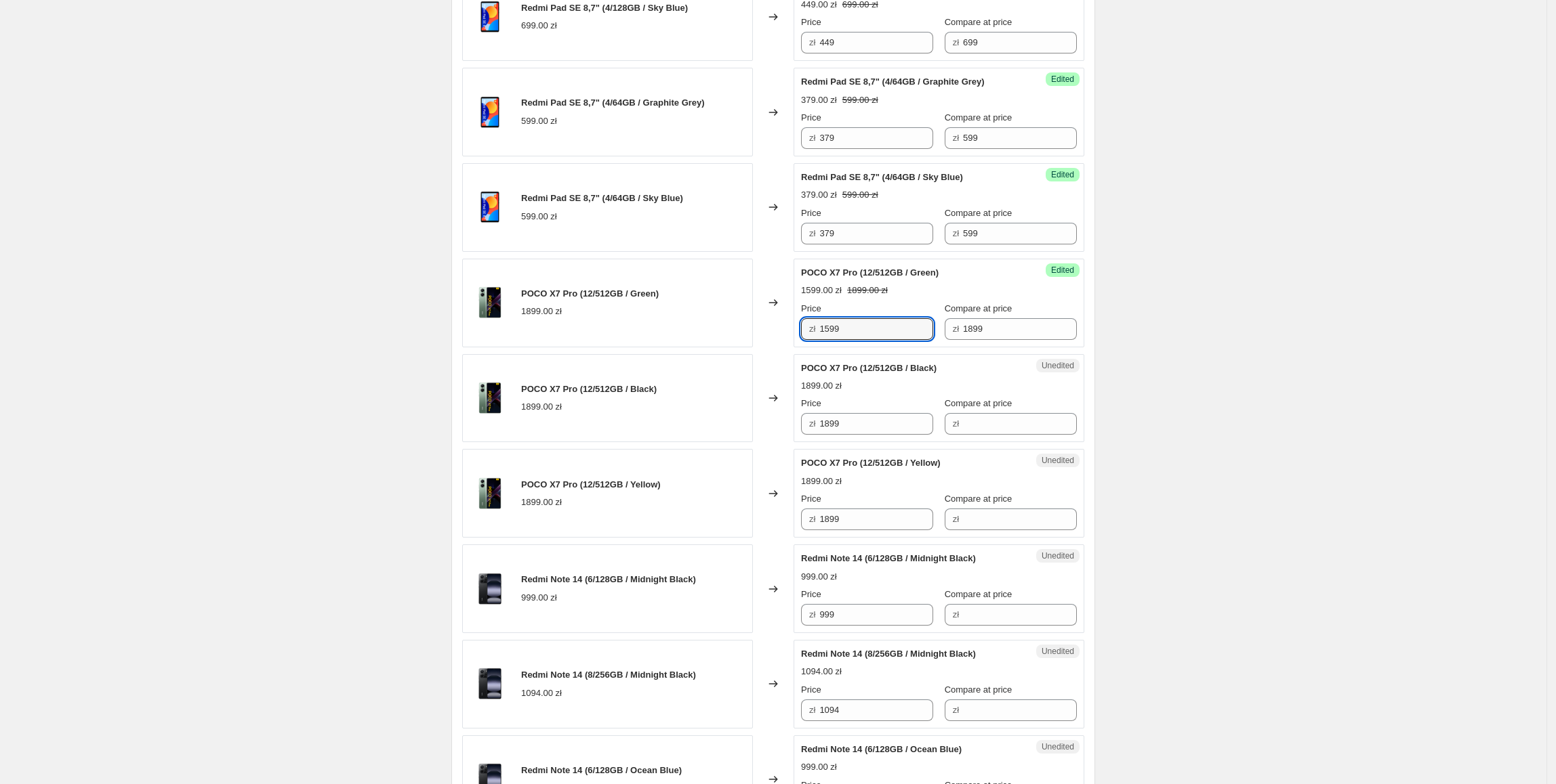
drag, startPoint x: 909, startPoint y: 336, endPoint x: 735, endPoint y: 336, distance: 174.0
click at [735, 336] on div "POCO X7 Pro (12/512GB / Green) 1899.00 zł Changed to Success Edited POCO X7 Pro…" at bounding box center [773, 303] width 622 height 89
drag, startPoint x: 874, startPoint y: 434, endPoint x: 669, endPoint y: 442, distance: 205.2
click at [669, 442] on div "POCO X7 Pro (12/512GB / Black) 1899.00 zł Changed to Unedited POCO X7 Pro (12/5…" at bounding box center [773, 398] width 622 height 89
paste input "5"
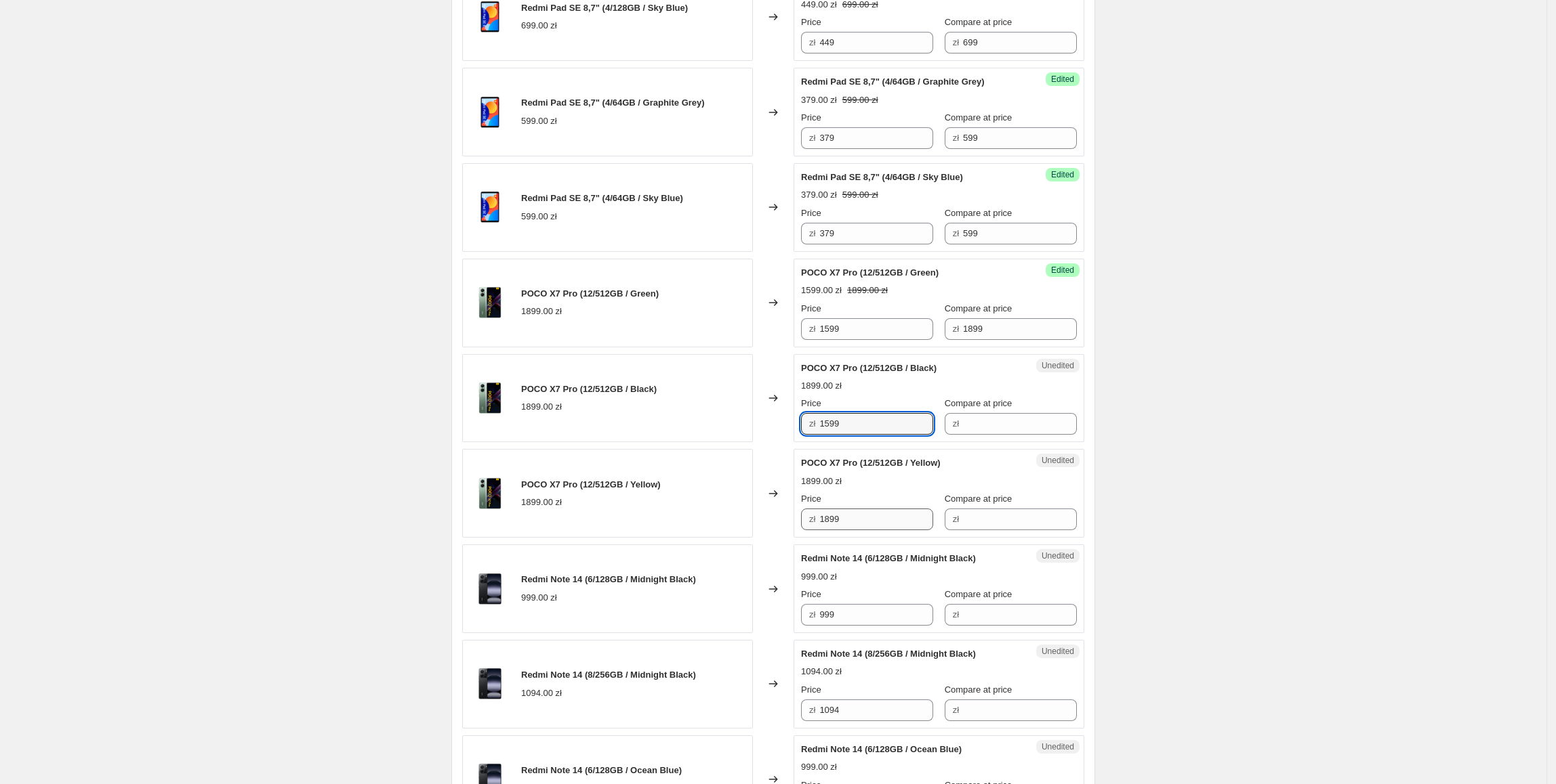
type input "1599"
paste input "5"
drag, startPoint x: 877, startPoint y: 521, endPoint x: 735, endPoint y: 528, distance: 142.2
click at [735, 528] on div "POCO X7 Pro (12/512GB / Yellow) 1899.00 zł Changed to Unedited POCO X7 Pro (12/…" at bounding box center [773, 493] width 622 height 89
type input "1599"
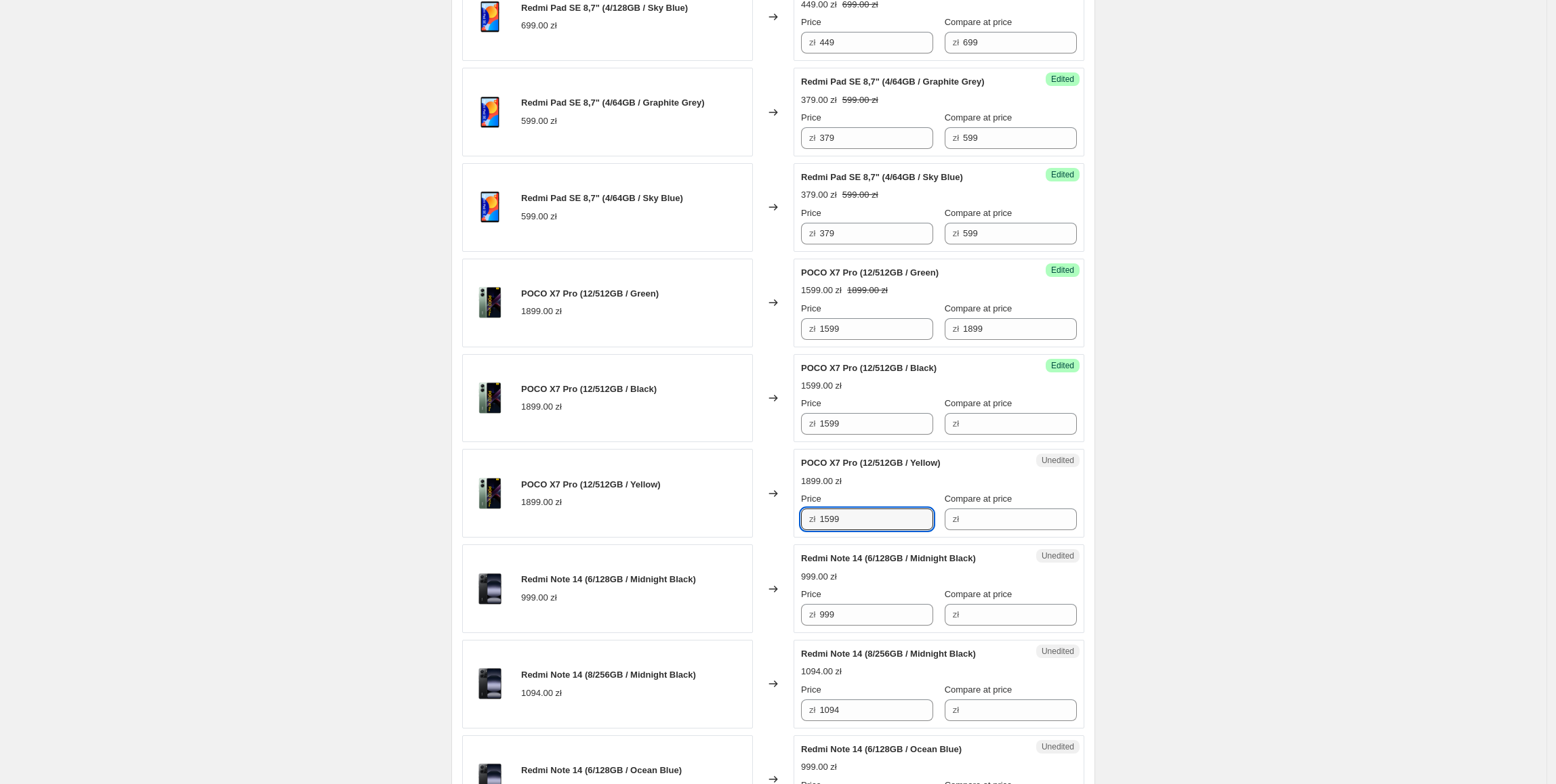
click at [735, 528] on div "POCO X7 Pro (12/512GB / Yellow) 1899.00 zł" at bounding box center [608, 493] width 291 height 89
drag, startPoint x: 982, startPoint y: 330, endPoint x: 913, endPoint y: 332, distance: 69.0
click at [913, 332] on div "Price zł 1599 Compare at price zł 1899" at bounding box center [939, 321] width 276 height 38
click at [985, 433] on input "Compare at price" at bounding box center [1019, 424] width 113 height 21
paste input "1899"
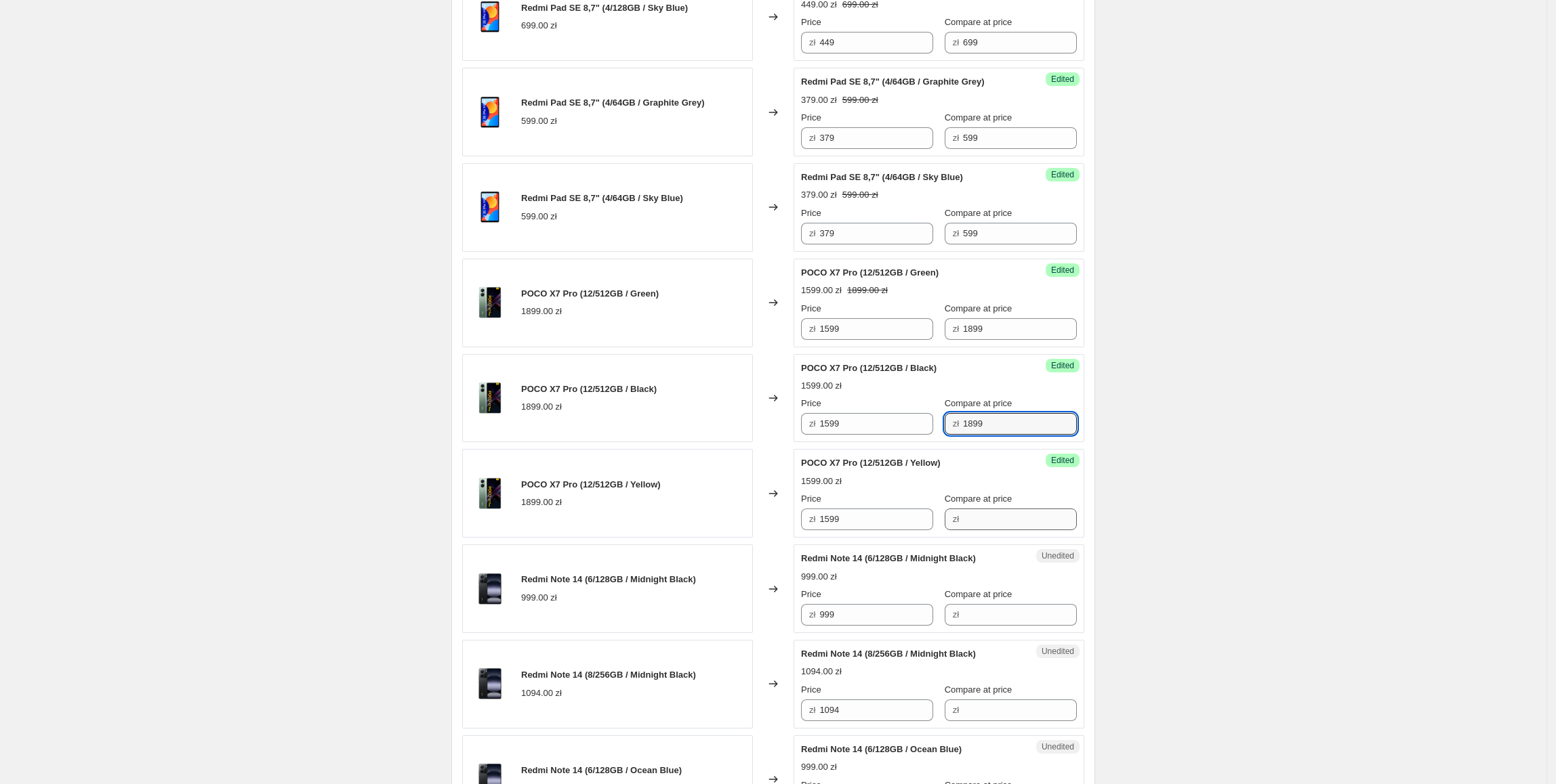
type input "1899"
click at [971, 524] on input "Compare at price" at bounding box center [1019, 519] width 113 height 21
paste input "1899"
type input "1899"
click at [1136, 482] on div "Create new price change job. This page is ready Create new price change job Dra…" at bounding box center [773, 425] width 1546 height 2661
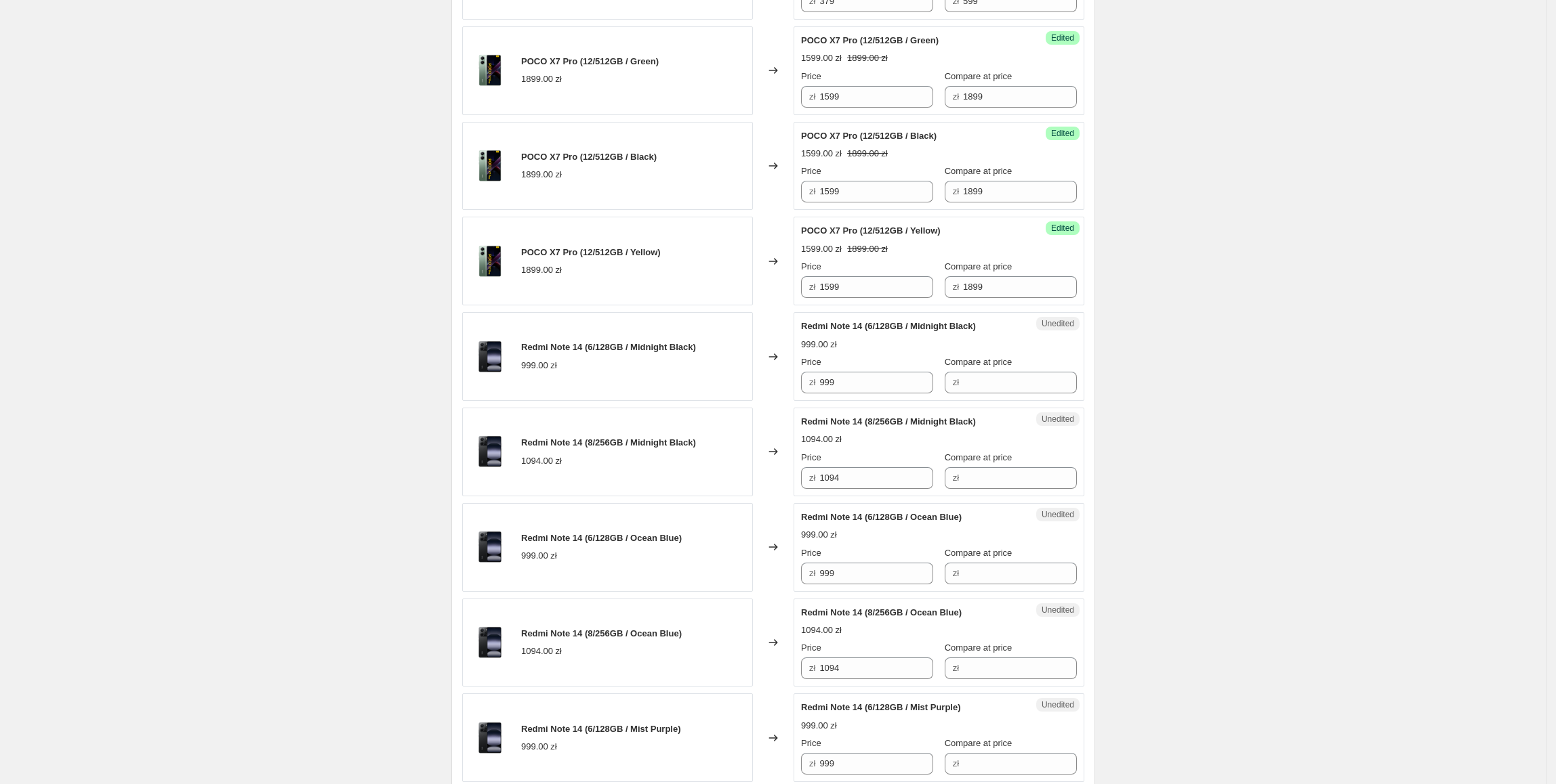
scroll to position [1168, 0]
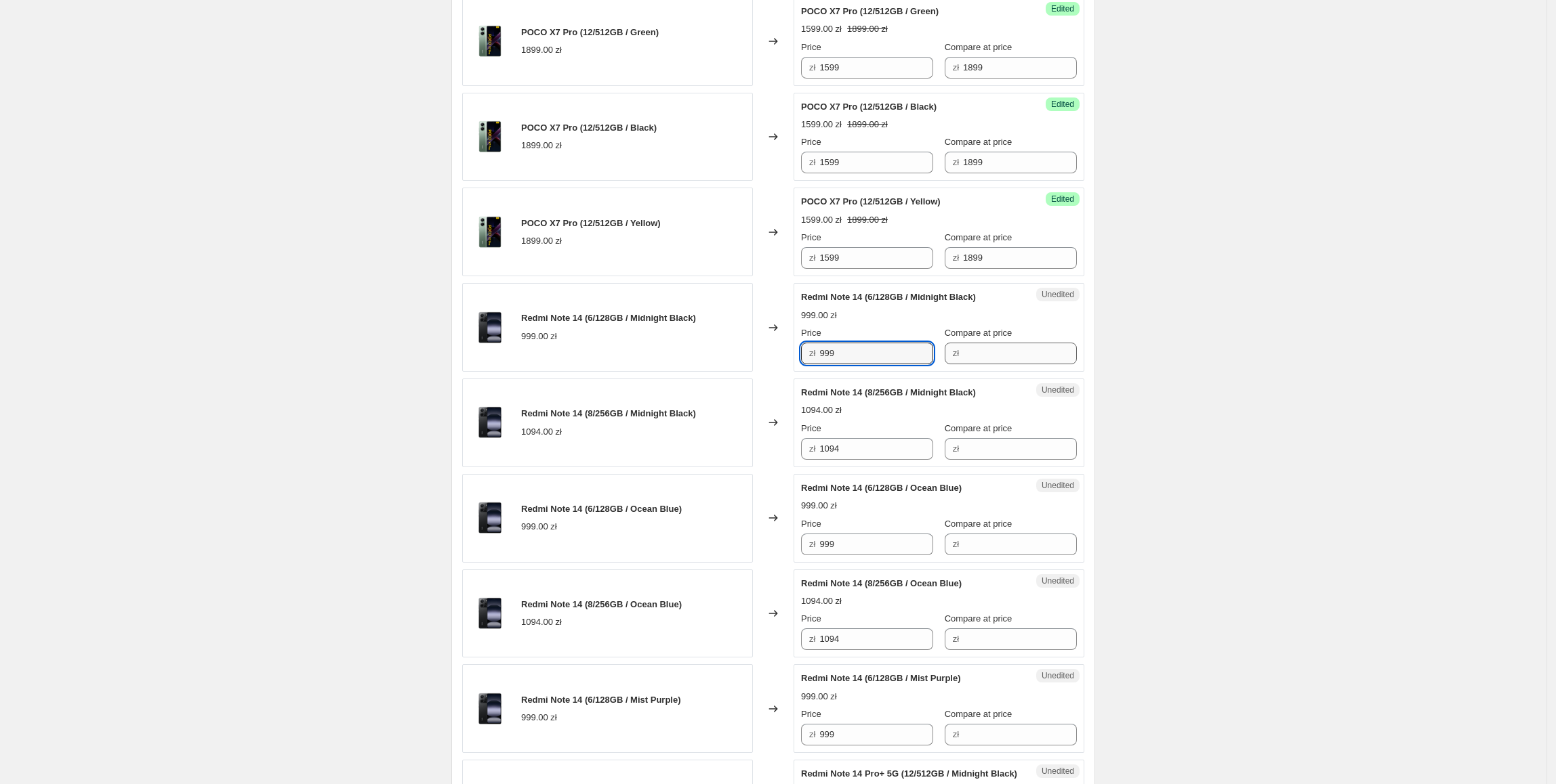
drag, startPoint x: 850, startPoint y: 355, endPoint x: 968, endPoint y: 363, distance: 118.3
click at [790, 361] on div "Redmi Note 14 (6/128GB / Midnight Black) 999.00 zł Changed to Unedited Redmi No…" at bounding box center [773, 327] width 622 height 89
click at [976, 360] on input "Compare at price" at bounding box center [1019, 353] width 113 height 21
paste input "999"
type input "999"
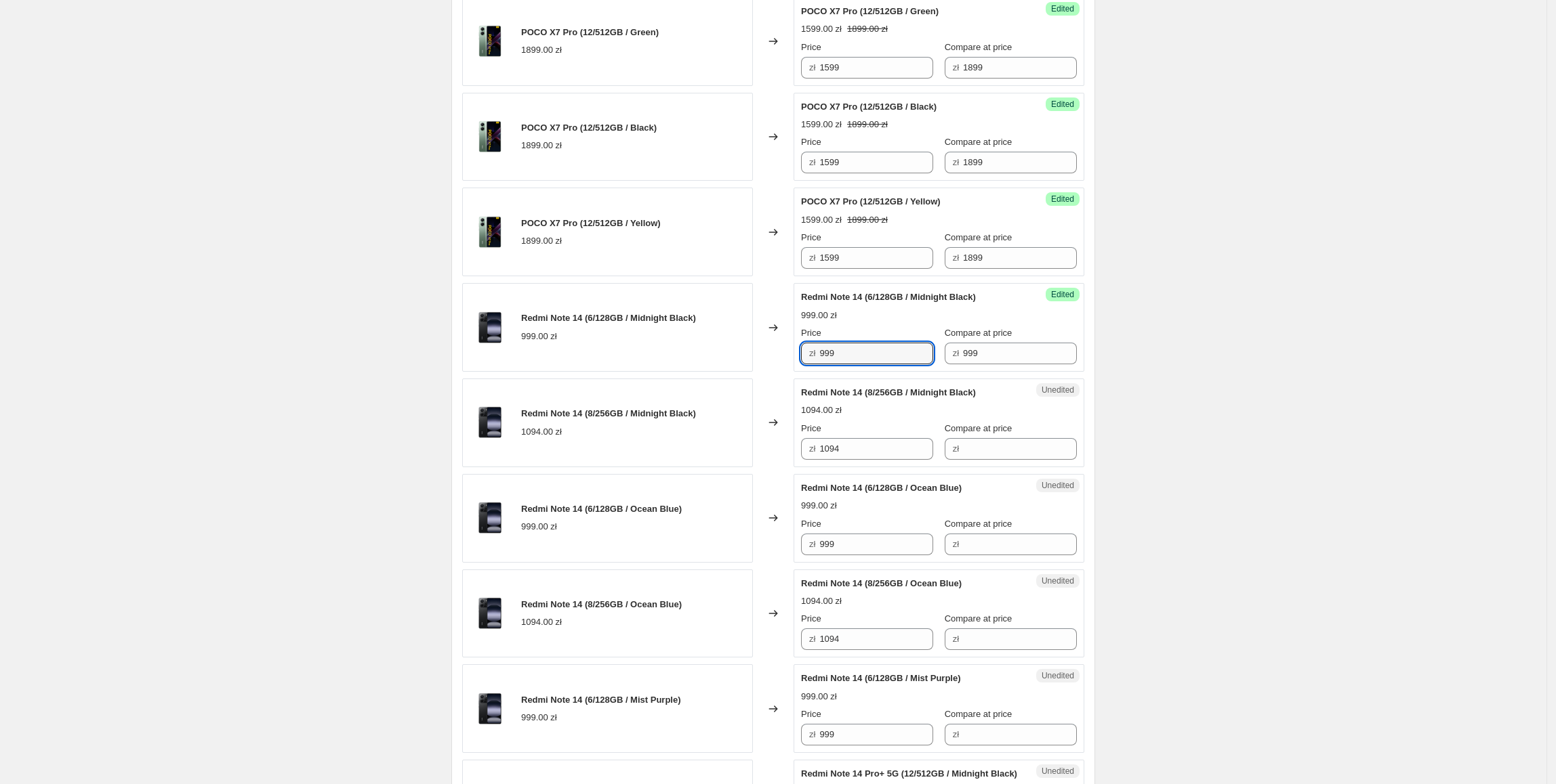
drag, startPoint x: 882, startPoint y: 362, endPoint x: 754, endPoint y: 363, distance: 128.0
click at [754, 363] on div "Redmi Note 14 (6/128GB / Midnight Black) 999.00 zł Changed to Success Edited Re…" at bounding box center [773, 327] width 622 height 89
type input "649"
click at [1378, 467] on div "Create new price change job. This page is ready Create new price change job Dra…" at bounding box center [773, 163] width 1546 height 2661
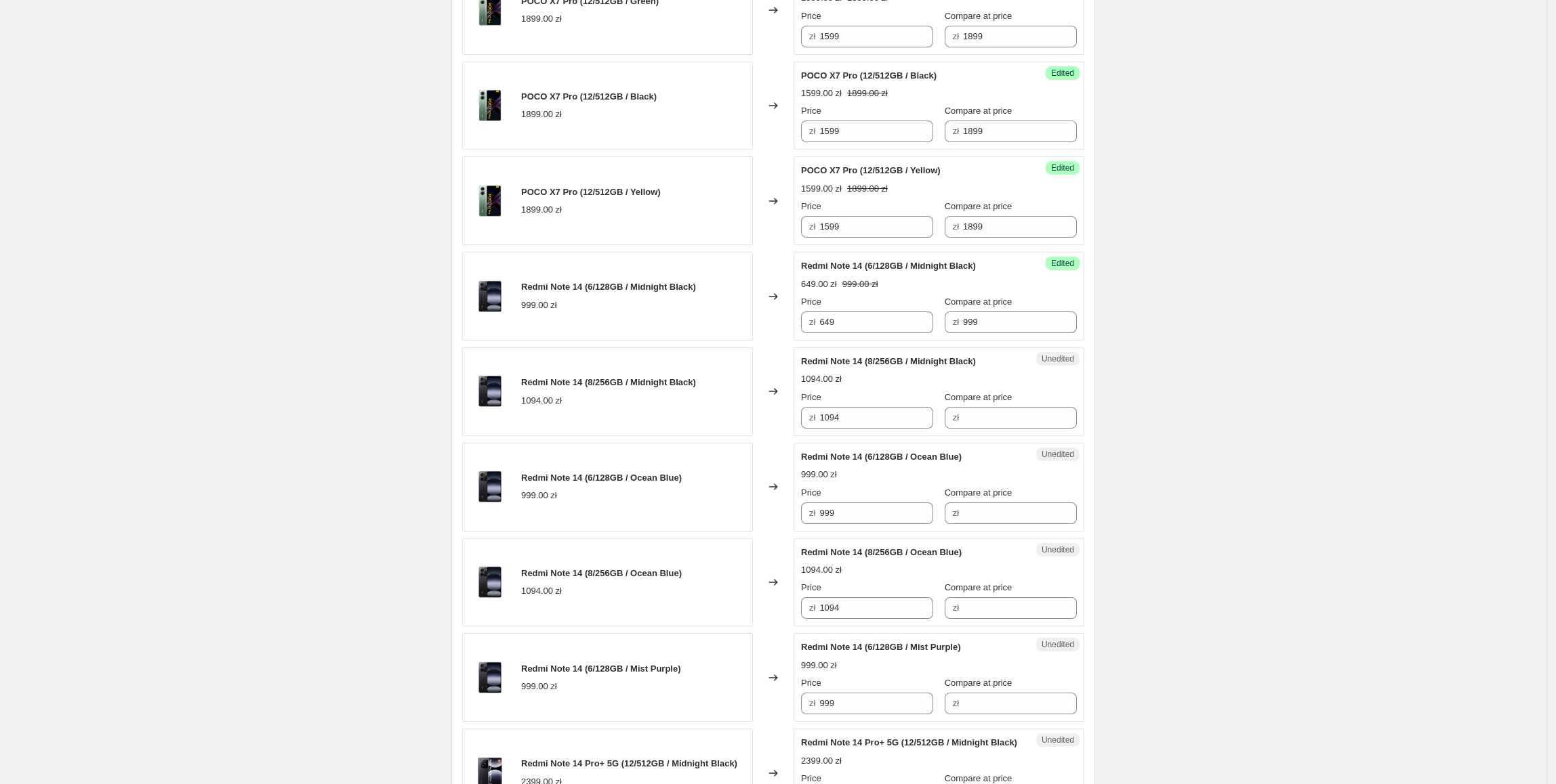
scroll to position [1200, 0]
drag, startPoint x: 890, startPoint y: 326, endPoint x: 727, endPoint y: 326, distance: 163.0
click at [727, 326] on div "Redmi Note 14 (6/128GB / Midnight Black) 999.00 zł Changed to Success Edited Re…" at bounding box center [773, 294] width 622 height 89
click at [876, 327] on input "649" at bounding box center [876, 320] width 113 height 21
click at [805, 400] on span "Price" at bounding box center [811, 394] width 21 height 10
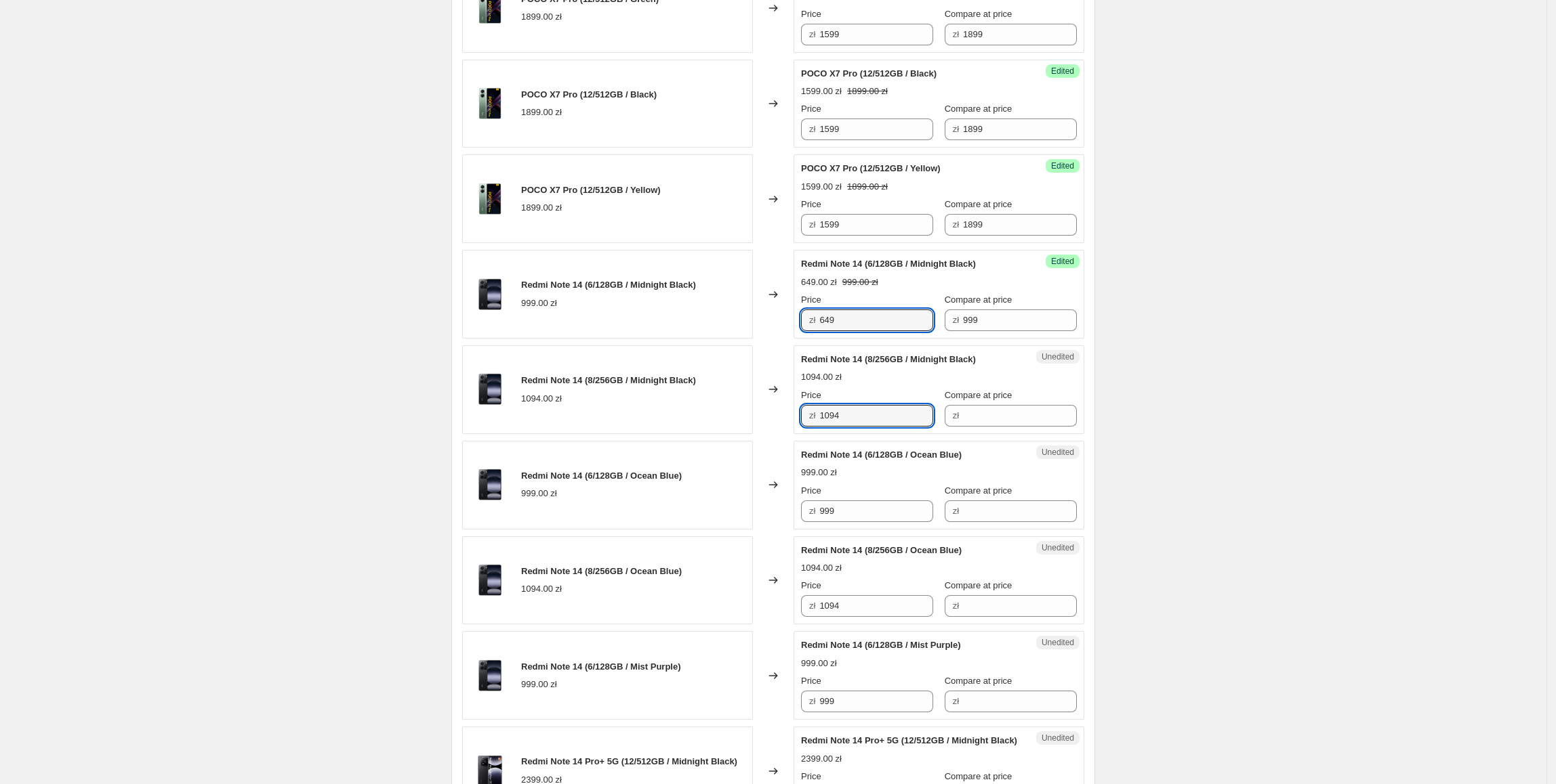
click at [820, 405] on input "1094" at bounding box center [876, 416] width 113 height 21
drag, startPoint x: 787, startPoint y: 321, endPoint x: 721, endPoint y: 328, distance: 66.4
click at [721, 328] on div "Redmi Note 14 (6/128GB / Midnight Black) 999.00 zł Changed to Success Edited Re…" at bounding box center [773, 294] width 622 height 89
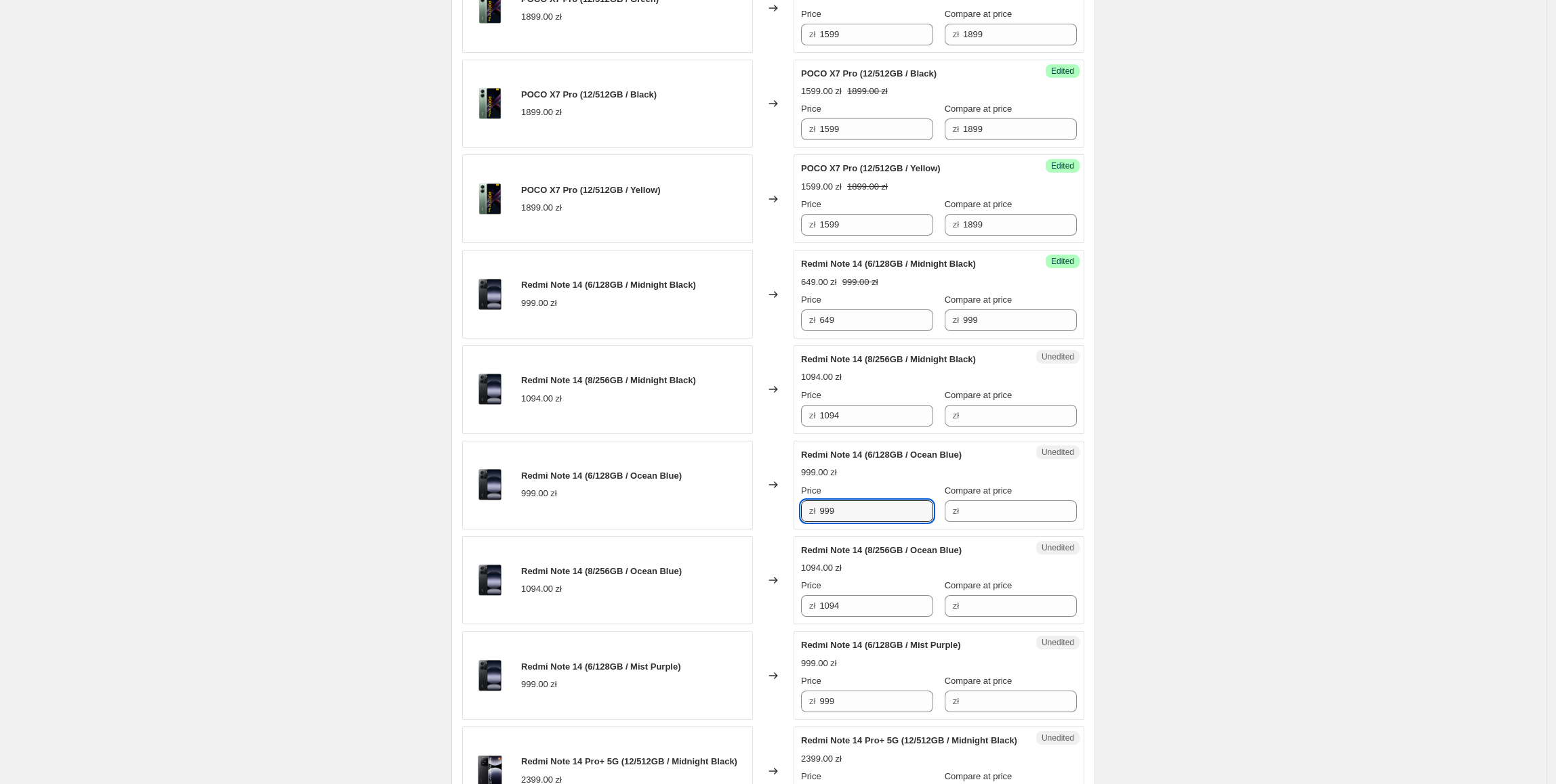
paste input "64"
drag, startPoint x: 906, startPoint y: 515, endPoint x: 724, endPoint y: 515, distance: 182.0
click at [724, 515] on div "Redmi Note 14 (6/128GB / Ocean Blue) 999.00 zł Changed to Unedited Redmi Note 1…" at bounding box center [773, 485] width 622 height 89
type input "649"
click at [724, 515] on div "Redmi Note 14 (6/128GB / Ocean Blue) 999.00 zł" at bounding box center [608, 485] width 291 height 89
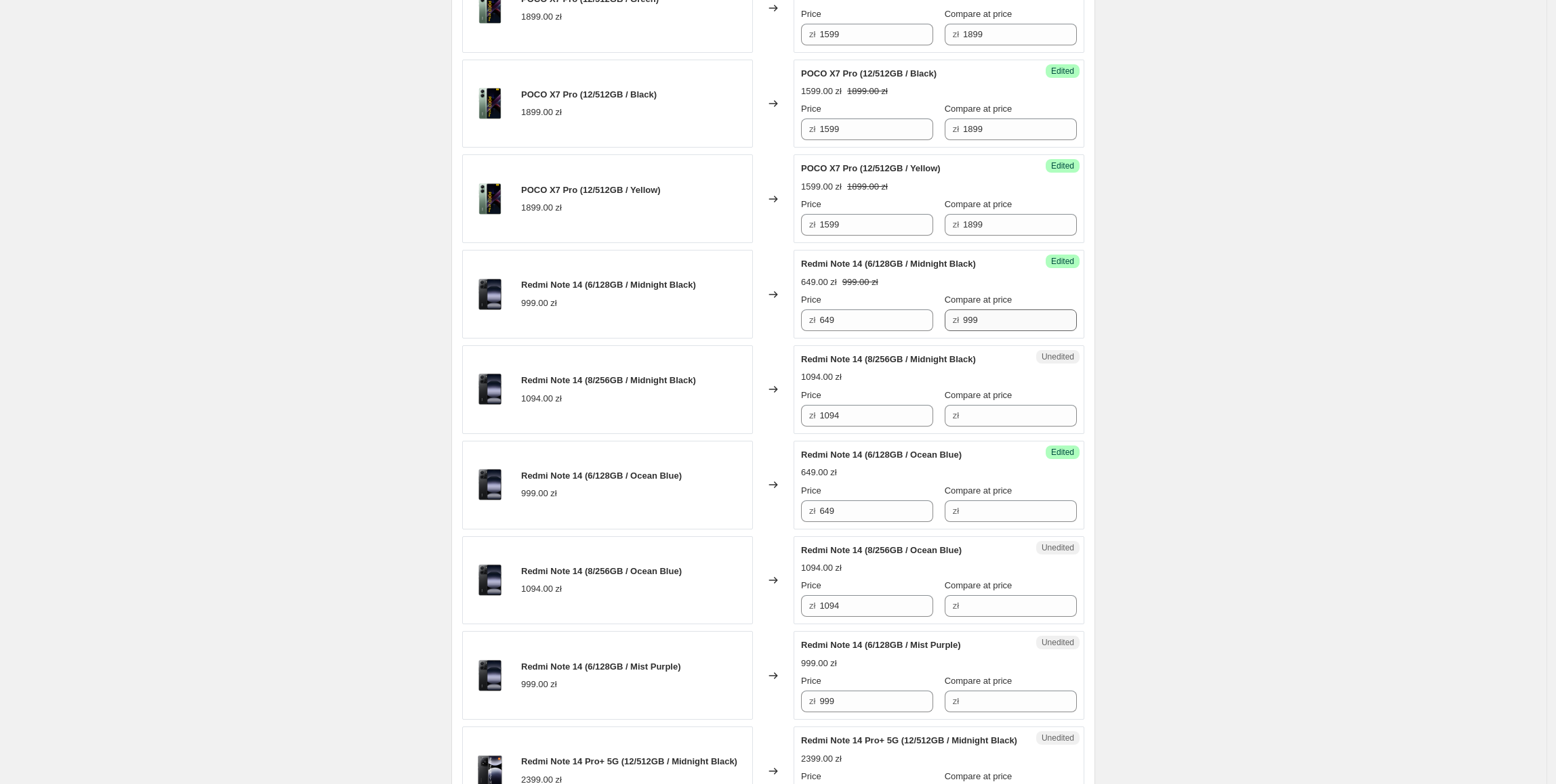
drag, startPoint x: 1014, startPoint y: 312, endPoint x: 979, endPoint y: 322, distance: 36.4
click at [976, 320] on div "Compare at price zł 999" at bounding box center [1010, 312] width 132 height 38
drag, startPoint x: 979, startPoint y: 322, endPoint x: 936, endPoint y: 328, distance: 43.4
click at [936, 328] on div "Price zł 649 Compare at price zł 999" at bounding box center [939, 312] width 276 height 38
drag, startPoint x: 1014, startPoint y: 512, endPoint x: 1025, endPoint y: 518, distance: 12.5
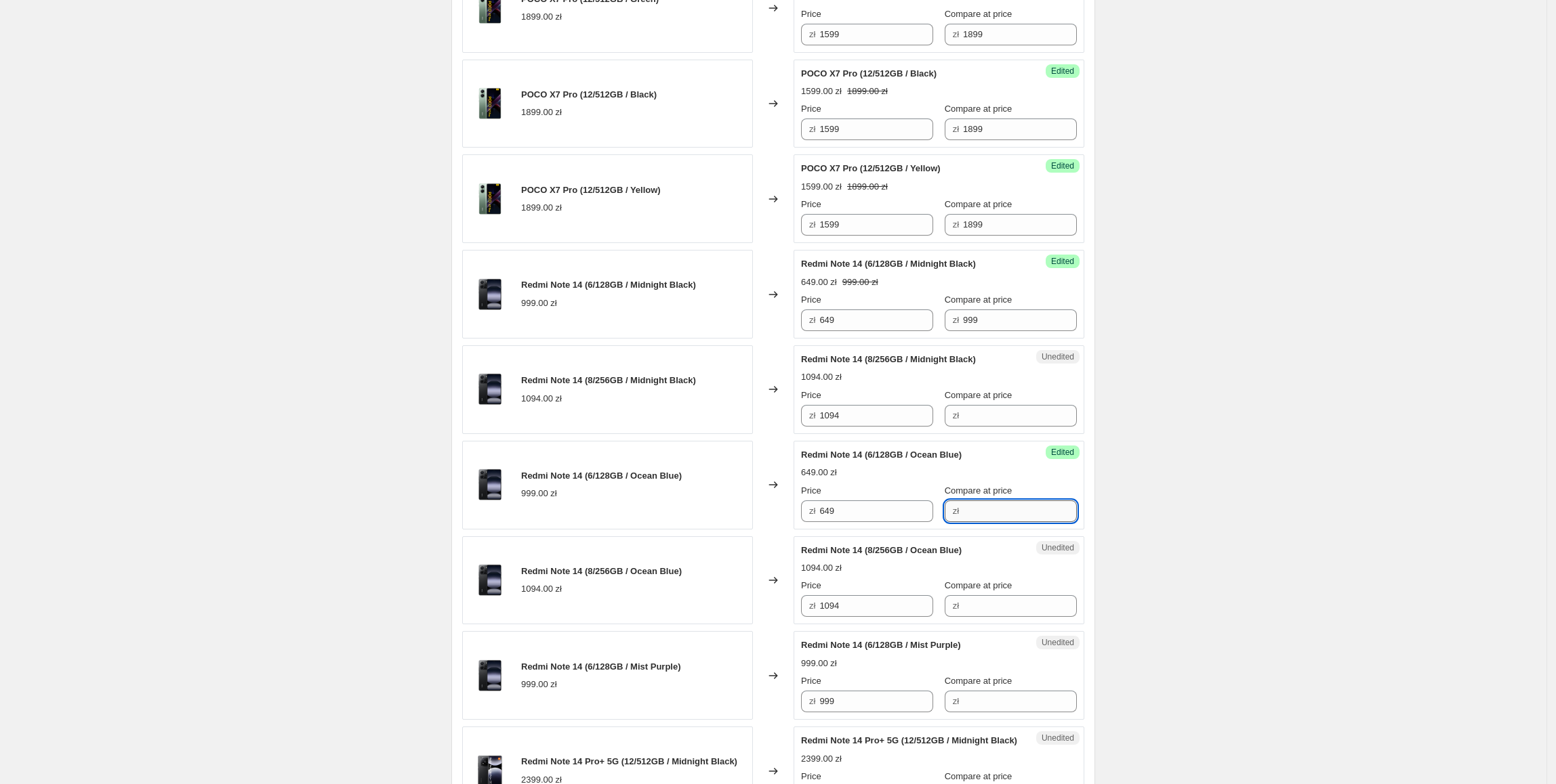
click at [1014, 512] on input "Compare at price" at bounding box center [1019, 511] width 113 height 21
paste input "999"
type input "999"
click at [1184, 524] on div "Create new price change job. This page is ready Create new price change job Dra…" at bounding box center [773, 130] width 1546 height 2661
drag, startPoint x: 906, startPoint y: 424, endPoint x: 890, endPoint y: 429, distance: 16.8
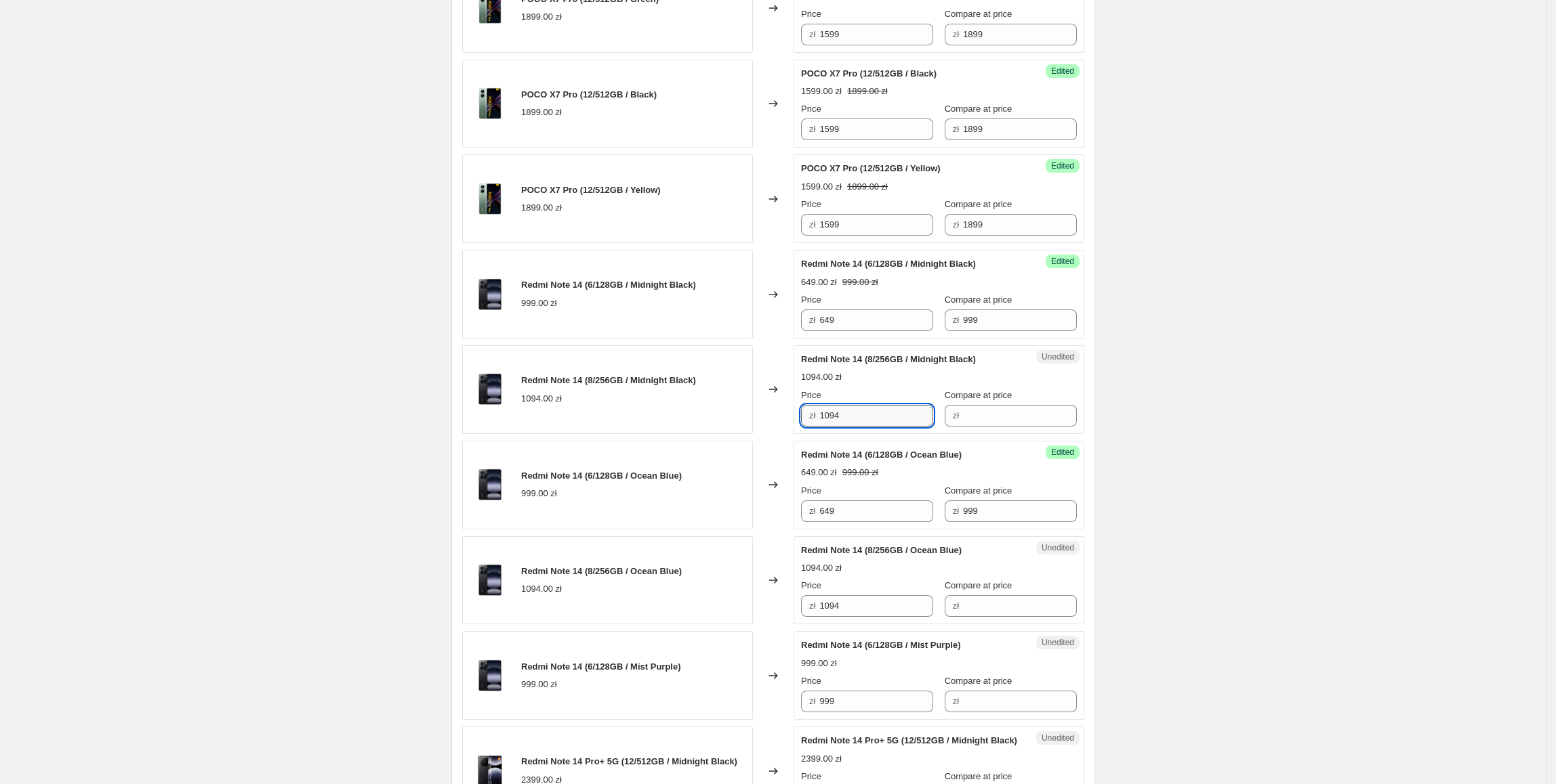
click at [793, 423] on div "Redmi Note 14 (8/256GB / Midnight Black) 1094.00 zł Changed to Unedited Redmi N…" at bounding box center [773, 390] width 622 height 89
click at [1036, 424] on input "Compare at price" at bounding box center [1019, 416] width 113 height 21
paste input "1094"
drag, startPoint x: 1011, startPoint y: 422, endPoint x: 919, endPoint y: 422, distance: 92.0
click at [919, 422] on div "Price zł 1094 Compare at price zł 1094" at bounding box center [939, 408] width 276 height 38
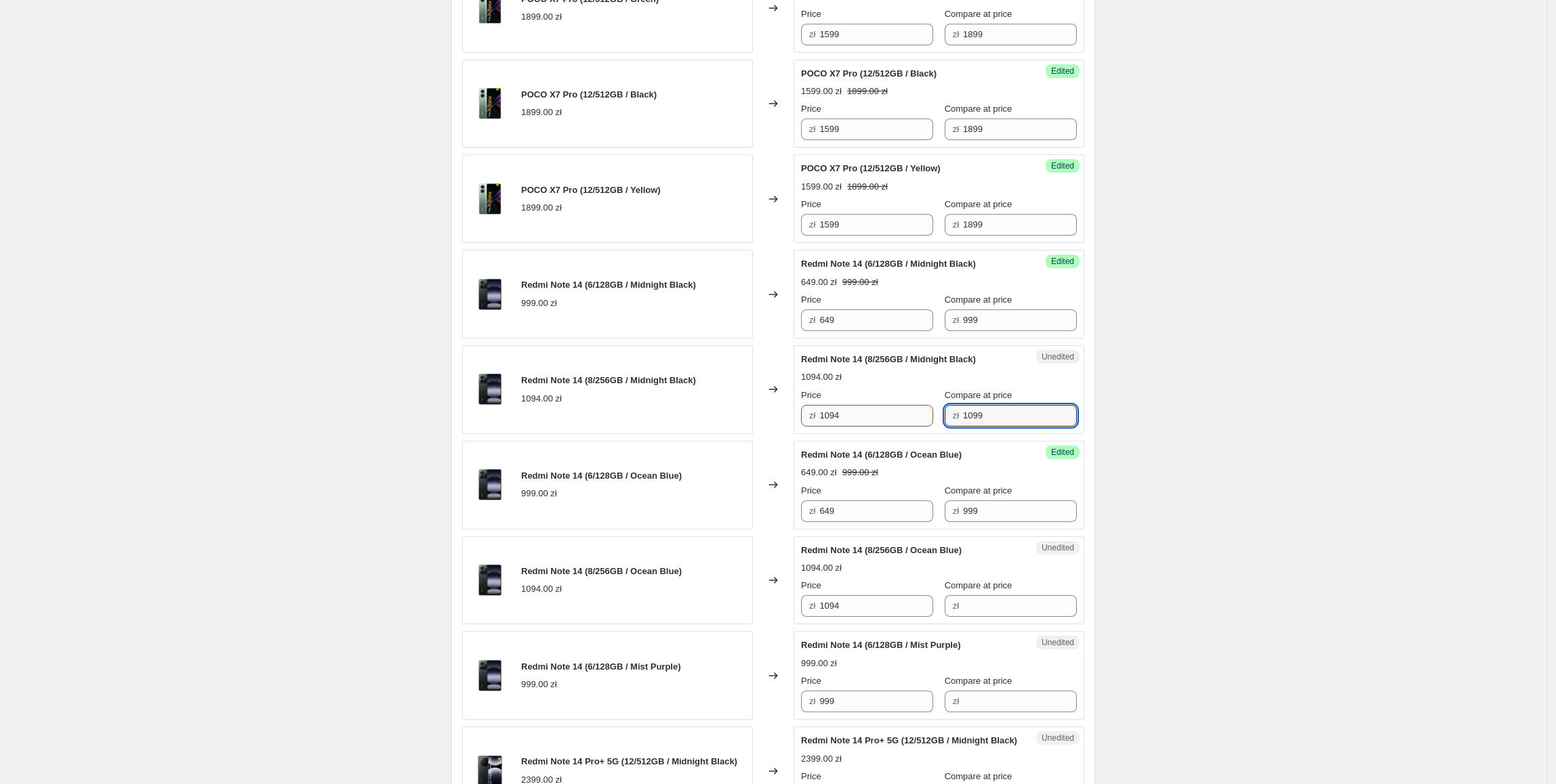
type input "1099"
drag, startPoint x: 860, startPoint y: 424, endPoint x: 814, endPoint y: 416, distance: 46.7
click at [814, 416] on div "zł 1094" at bounding box center [867, 416] width 132 height 21
type input "749"
click at [1335, 406] on div "Create new price change job. This page is ready Create new price change job Dra…" at bounding box center [773, 130] width 1546 height 2661
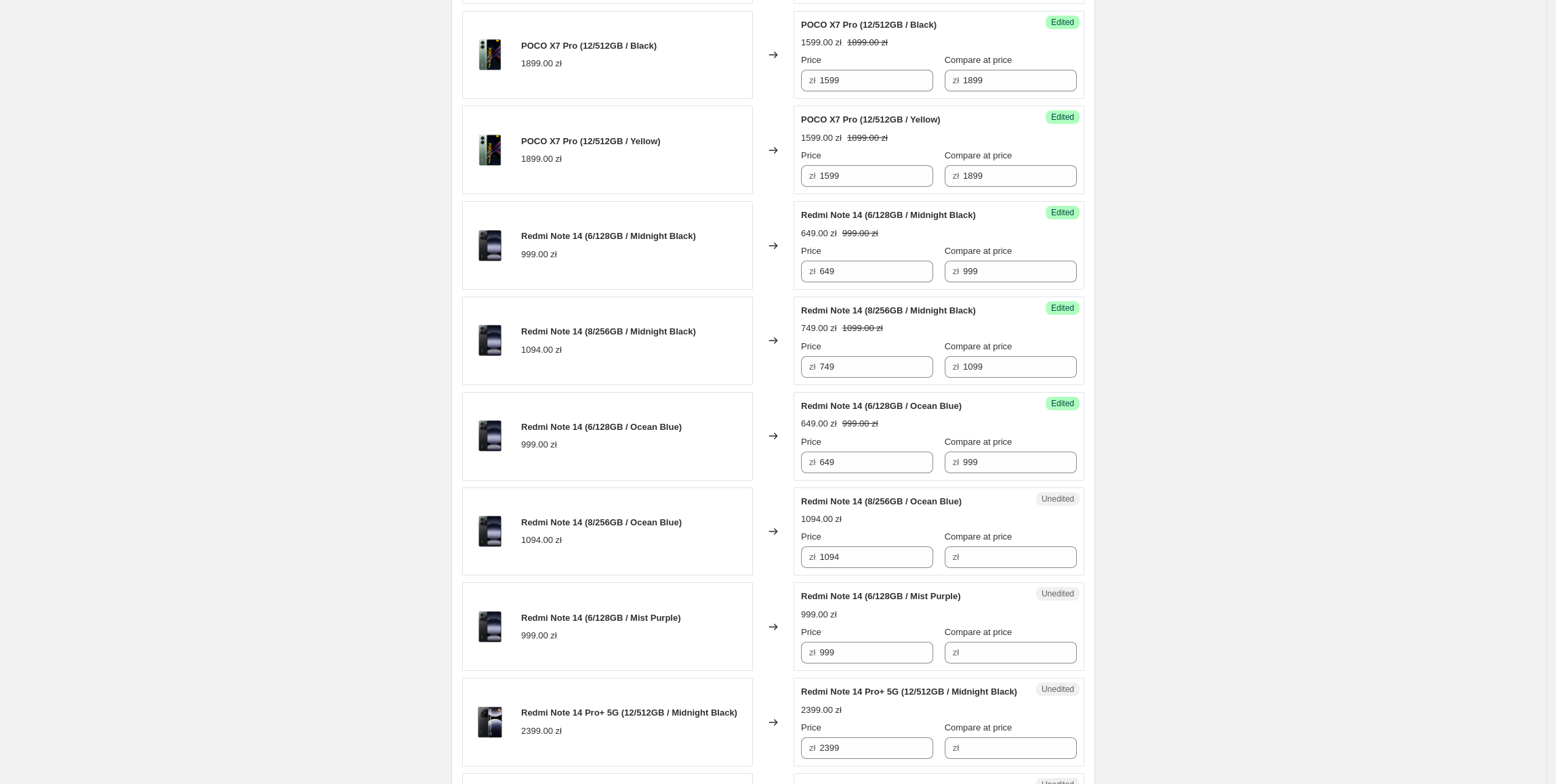
scroll to position [1250, 0]
drag, startPoint x: 881, startPoint y: 363, endPoint x: 690, endPoint y: 366, distance: 191.0
click at [690, 366] on div "Redmi Note 14 (8/256GB / Midnight Black) 1094.00 zł Changed to Success Edited R…" at bounding box center [773, 340] width 622 height 89
drag, startPoint x: 879, startPoint y: 568, endPoint x: 661, endPoint y: 558, distance: 218.2
click at [661, 558] on div "Redmi Note 14 (8/256GB / Ocean Blue) 1094.00 zł Changed to Unedited Redmi Note …" at bounding box center [773, 531] width 622 height 89
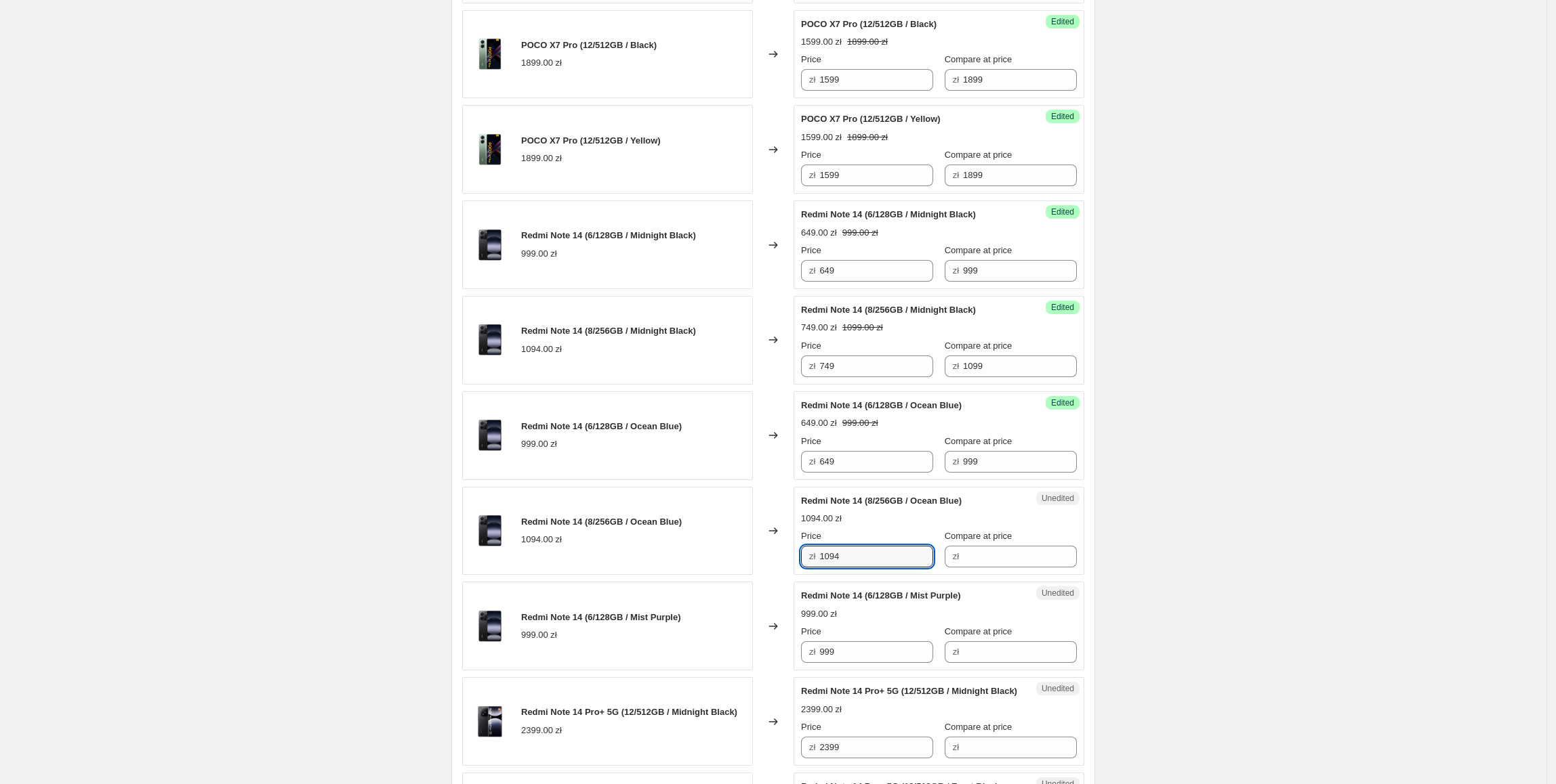
paste input "749"
type input "749"
drag, startPoint x: 660, startPoint y: 555, endPoint x: 960, endPoint y: 355, distance: 360.6
click at [666, 550] on div "Redmi Note 14 (8/256GB / Ocean Blue) 1094.00 zł" at bounding box center [608, 531] width 291 height 89
drag, startPoint x: 1028, startPoint y: 369, endPoint x: 925, endPoint y: 456, distance: 134.8
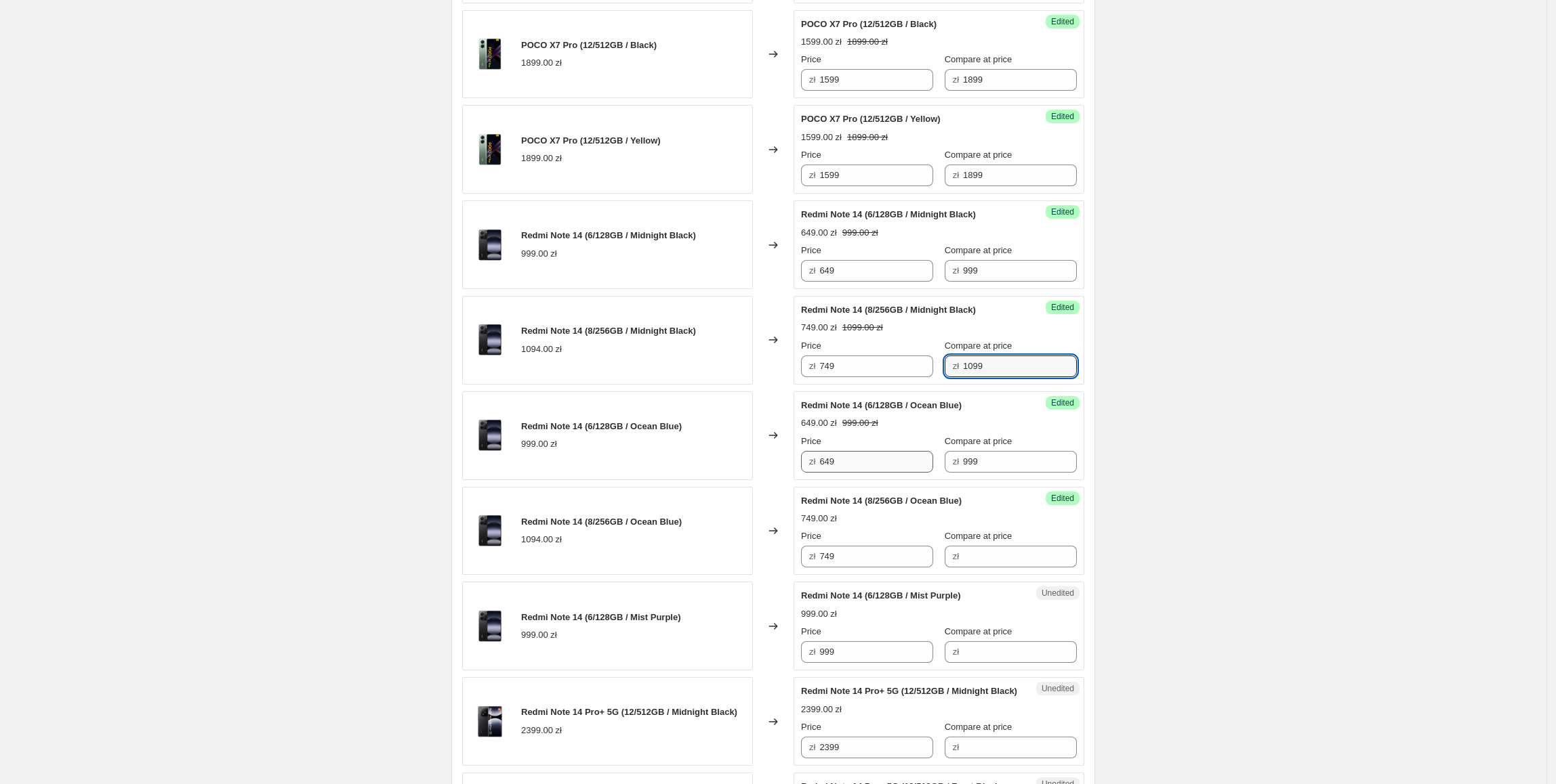
click at [865, 378] on div "Price zł 749 Compare at price zł 1099" at bounding box center [939, 359] width 276 height 38
click at [1018, 568] on input "Compare at price" at bounding box center [1019, 556] width 113 height 21
paste input "1099"
type input "1099"
click at [1182, 554] on div "Create new price change job. This page is ready Create new price change job Dra…" at bounding box center [773, 81] width 1546 height 2661
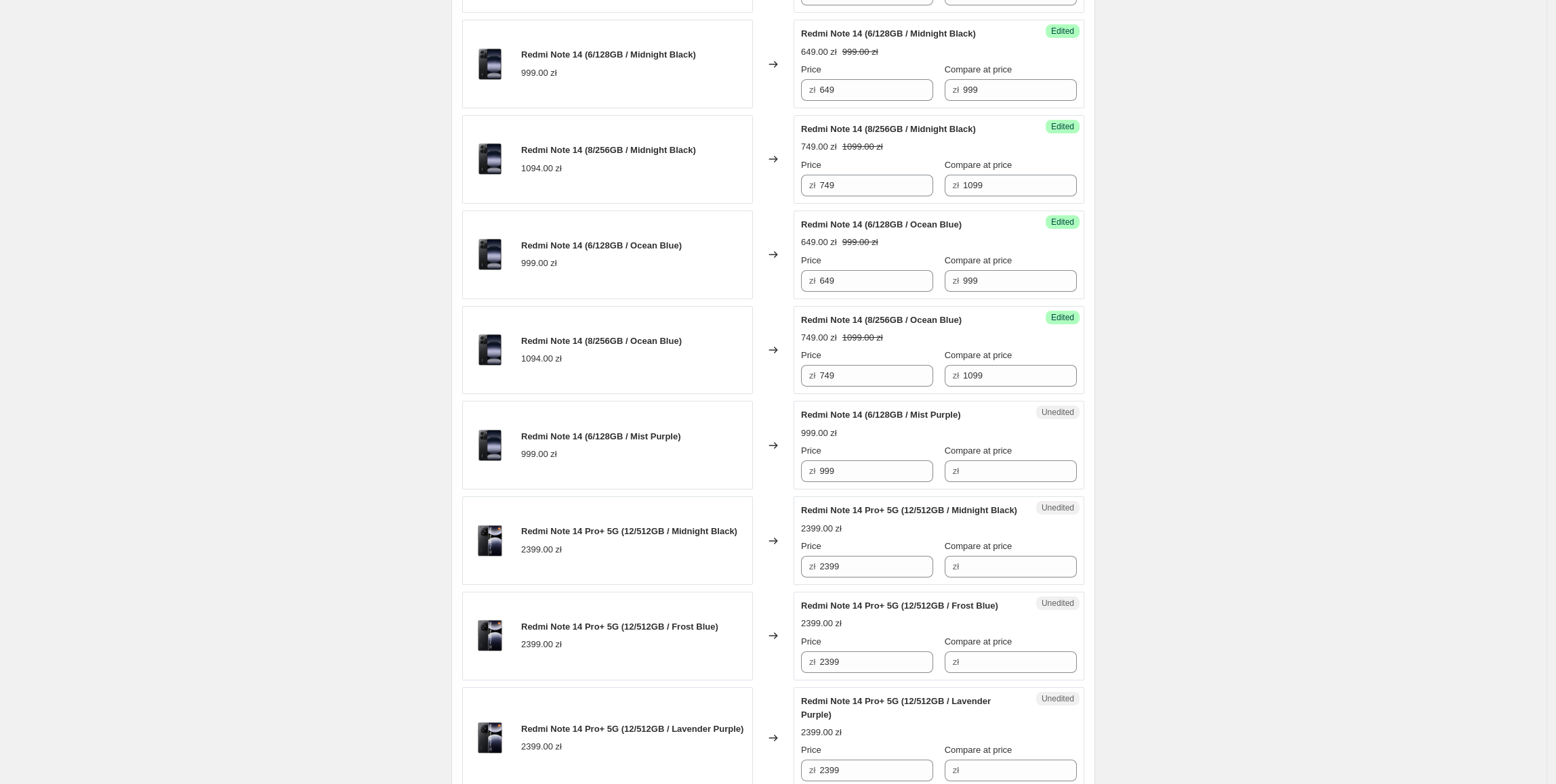
scroll to position [1432, 0]
drag, startPoint x: 890, startPoint y: 476, endPoint x: 781, endPoint y: 481, distance: 109.1
click at [768, 477] on div "Redmi Note 14 (6/128GB / Mist Purple) 999.00 zł Changed to Unedited Redmi Note …" at bounding box center [773, 445] width 622 height 89
drag, startPoint x: 1074, startPoint y: 482, endPoint x: 1053, endPoint y: 477, distance: 21.6
click at [1065, 477] on div "Unedited Redmi Note 14 (6/128GB / Mist Purple) 999.00 zł Price zł 999 Compare a…" at bounding box center [939, 445] width 291 height 89
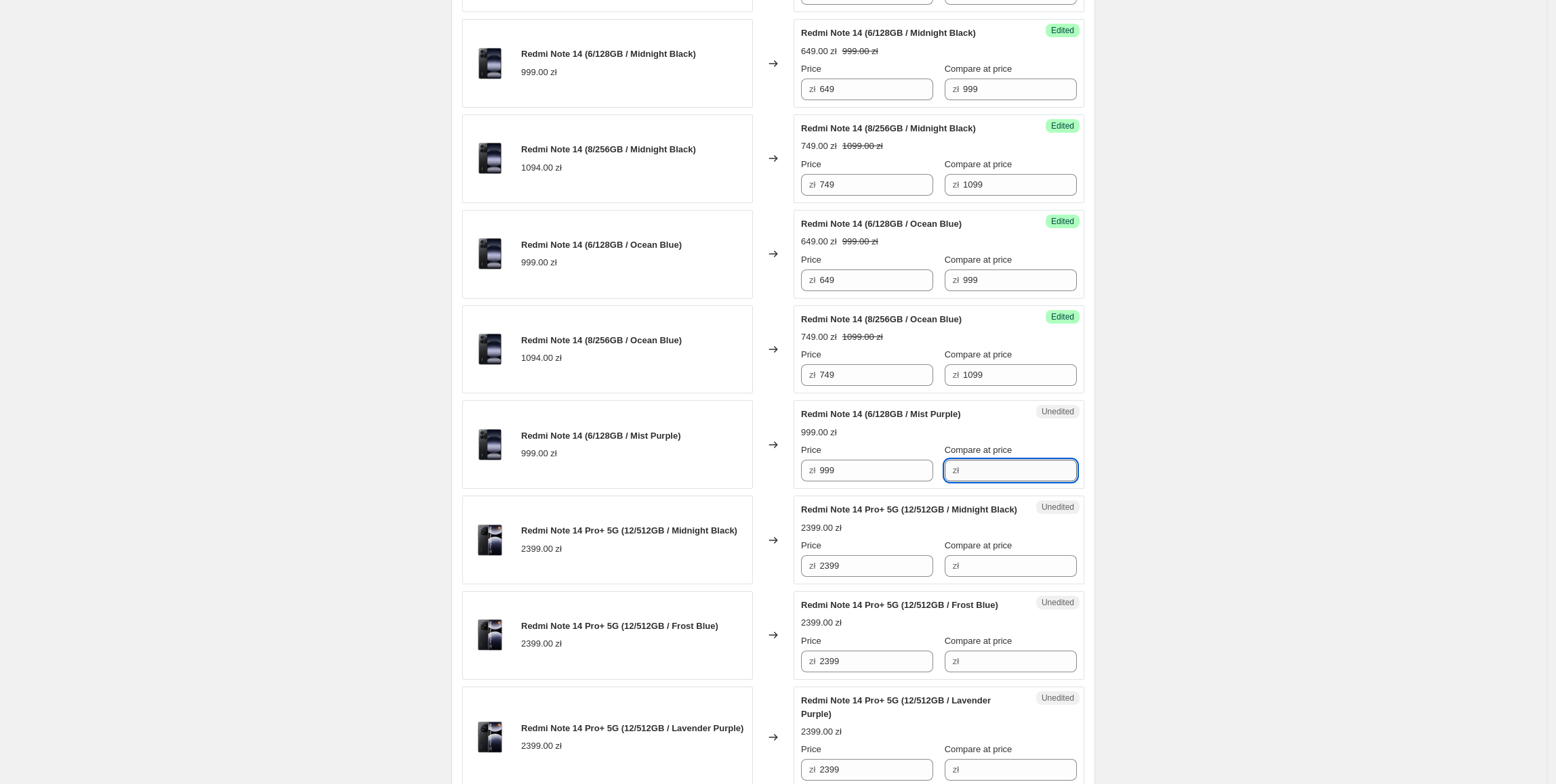
click at [1035, 478] on input "Compare at price" at bounding box center [1019, 470] width 113 height 21
paste input "999"
type input "999"
drag, startPoint x: 871, startPoint y: 292, endPoint x: 751, endPoint y: 295, distance: 120.0
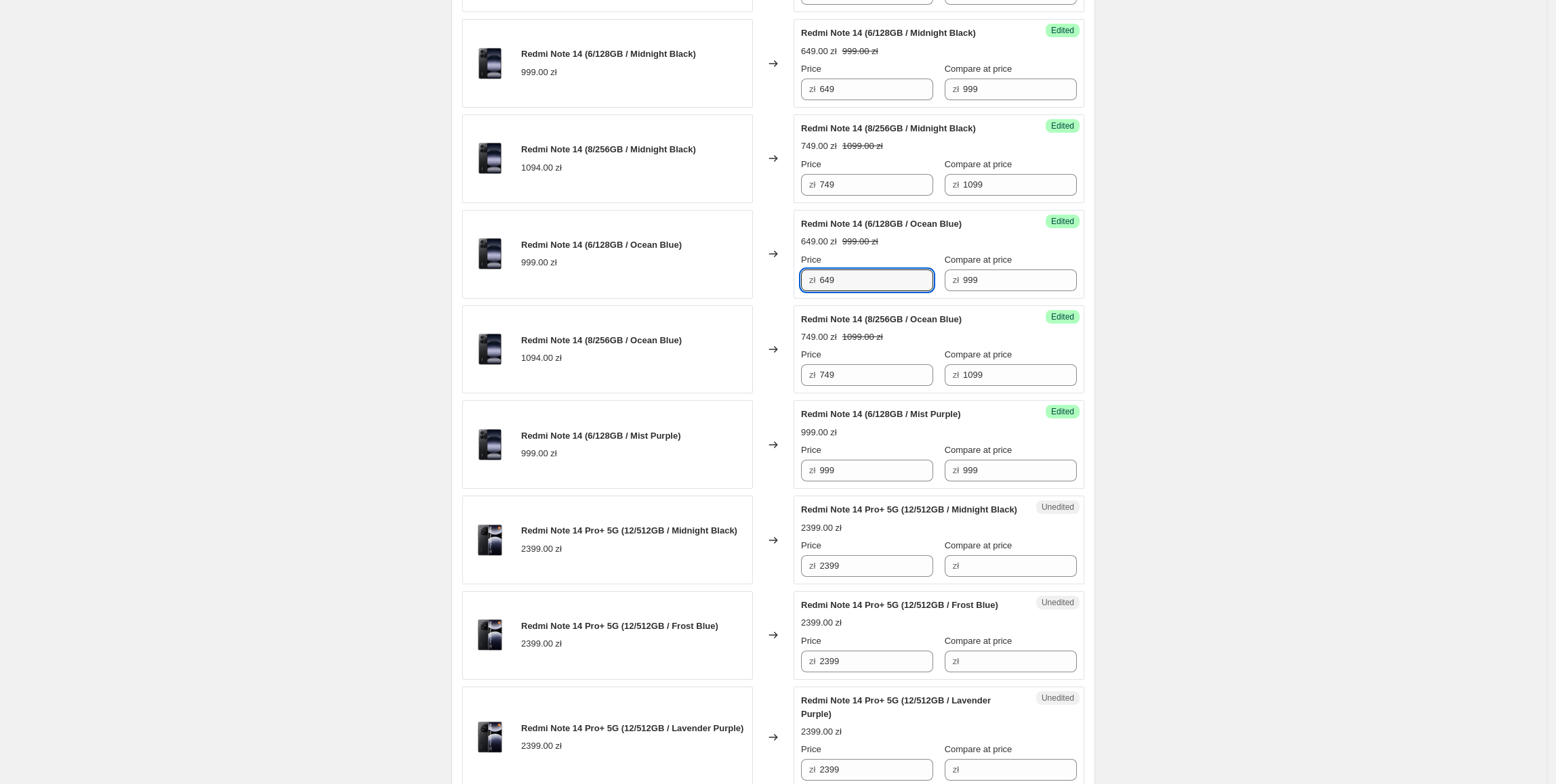
click at [749, 291] on div "Redmi Note 14 (6/128GB / Ocean Blue) 999.00 zł Changed to Success Edited Redmi …" at bounding box center [773, 254] width 622 height 89
paste input "64"
drag, startPoint x: 852, startPoint y: 480, endPoint x: 1132, endPoint y: 528, distance: 284.1
click at [746, 478] on div "Redmi Note 14 (6/128GB / Mist Purple) 999.00 zł Changed to Success Edited Redmi…" at bounding box center [773, 445] width 622 height 89
type input "649"
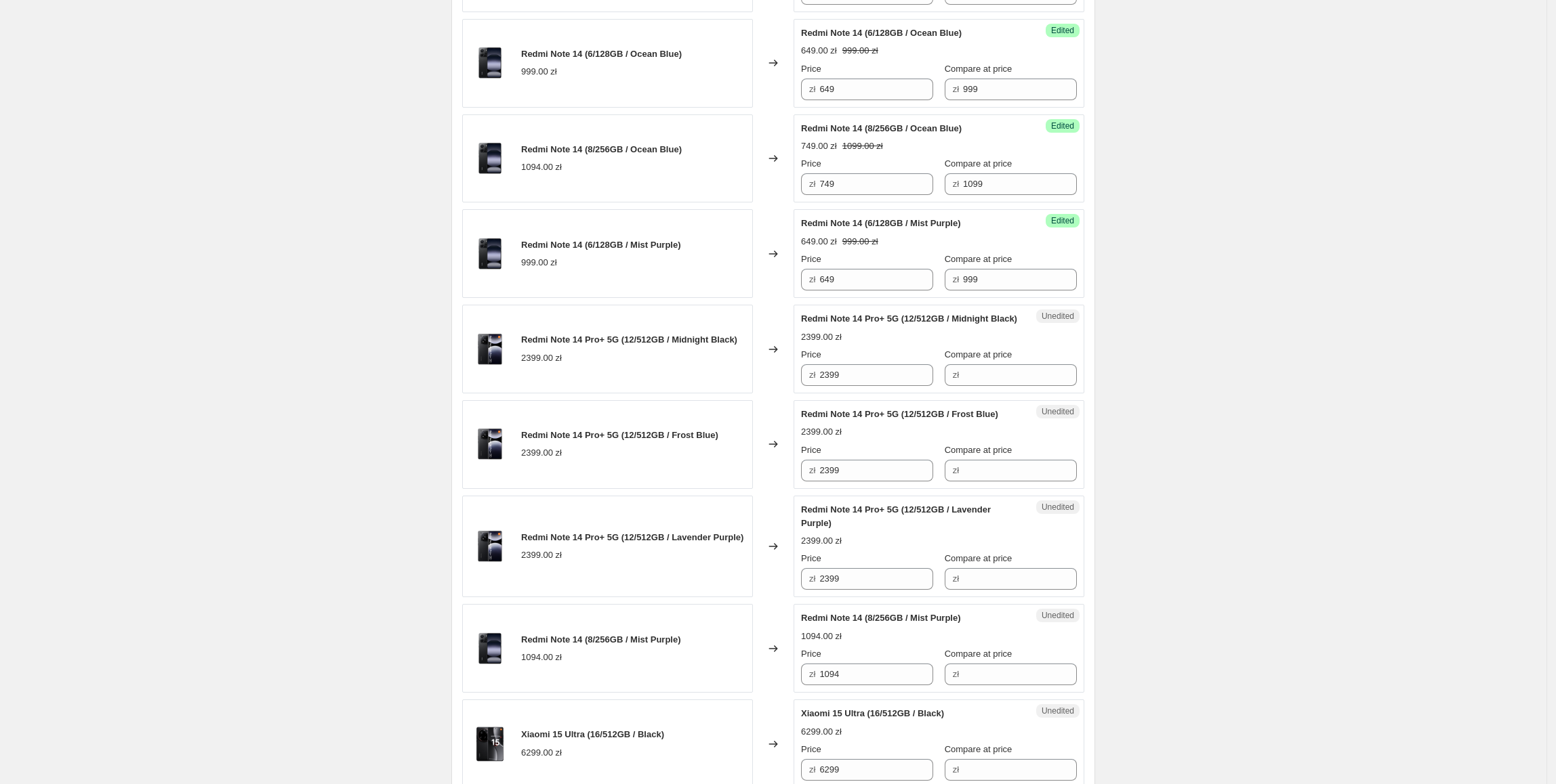
scroll to position [1628, 0]
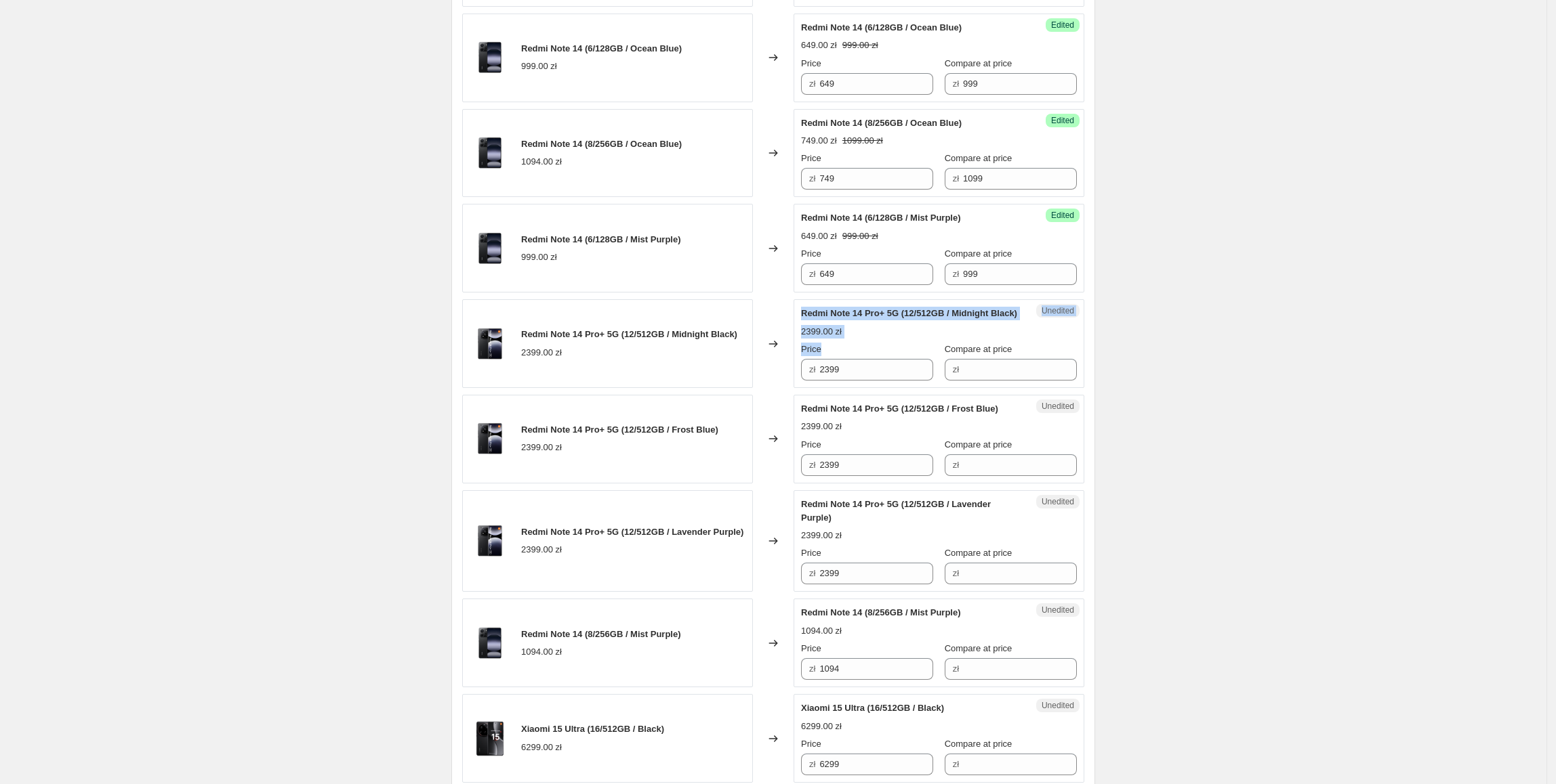
drag, startPoint x: 882, startPoint y: 374, endPoint x: 762, endPoint y: 371, distance: 120.0
click at [762, 371] on div "Redmi Note 14 Pro+ 5G (12/512GB / Midnight Black) 2399.00 zł Changed to Unedite…" at bounding box center [773, 343] width 622 height 89
click at [846, 381] on input "2399" at bounding box center [876, 370] width 113 height 21
drag, startPoint x: 866, startPoint y: 394, endPoint x: 977, endPoint y: 398, distance: 111.1
click at [762, 388] on div "Redmi Note 14 Pro+ 5G (12/512GB / Midnight Black) 2399.00 zł Changed to Unedite…" at bounding box center [773, 343] width 622 height 89
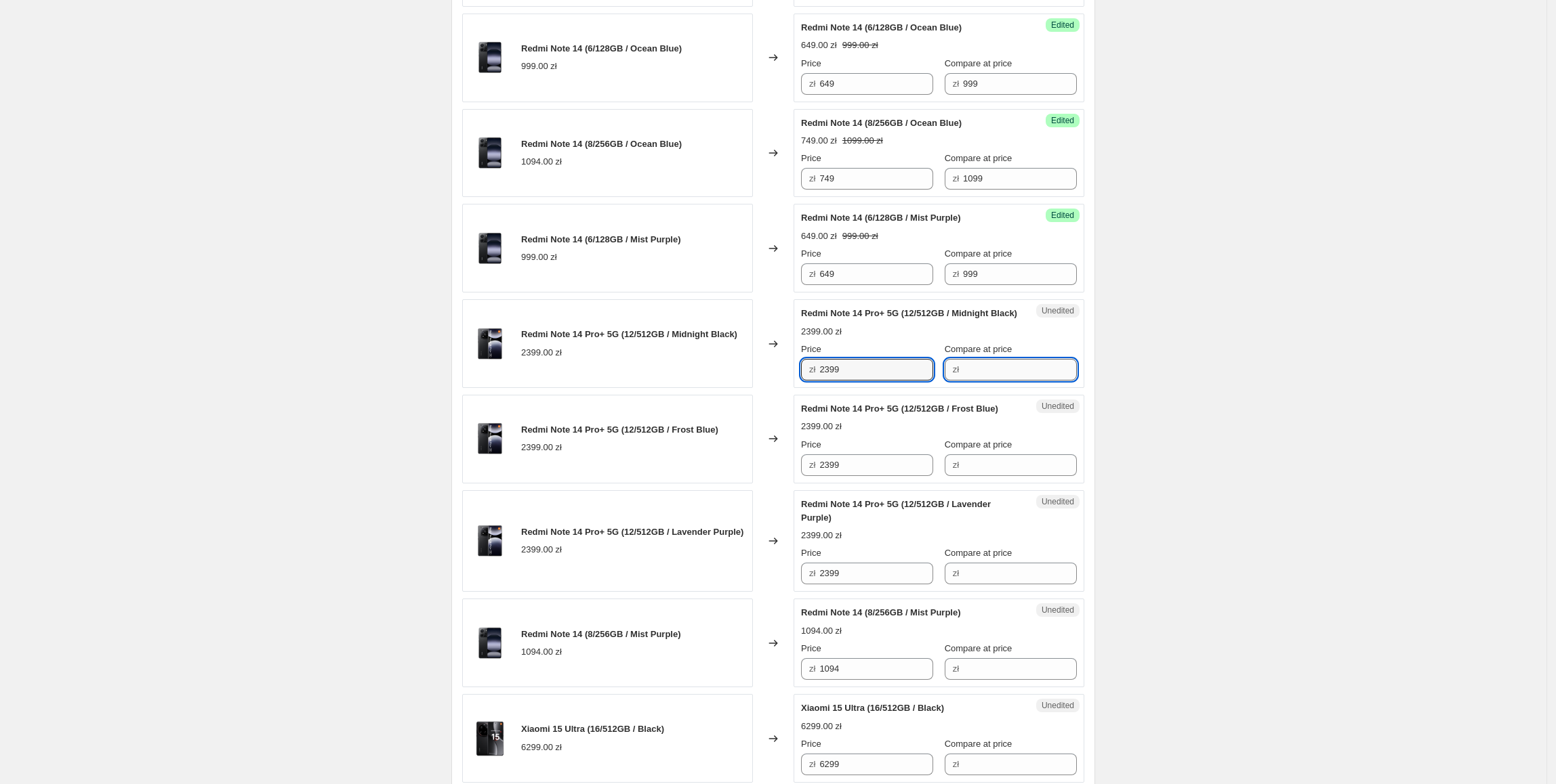
click at [1022, 381] on input "Compare at price" at bounding box center [1019, 370] width 113 height 21
paste input "2399"
type input "2399"
drag, startPoint x: 900, startPoint y: 391, endPoint x: 784, endPoint y: 391, distance: 116.0
click at [784, 388] on div "Redmi Note 14 Pro+ 5G (12/512GB / Midnight Black) 2399.00 zł Changed to Success…" at bounding box center [773, 343] width 622 height 89
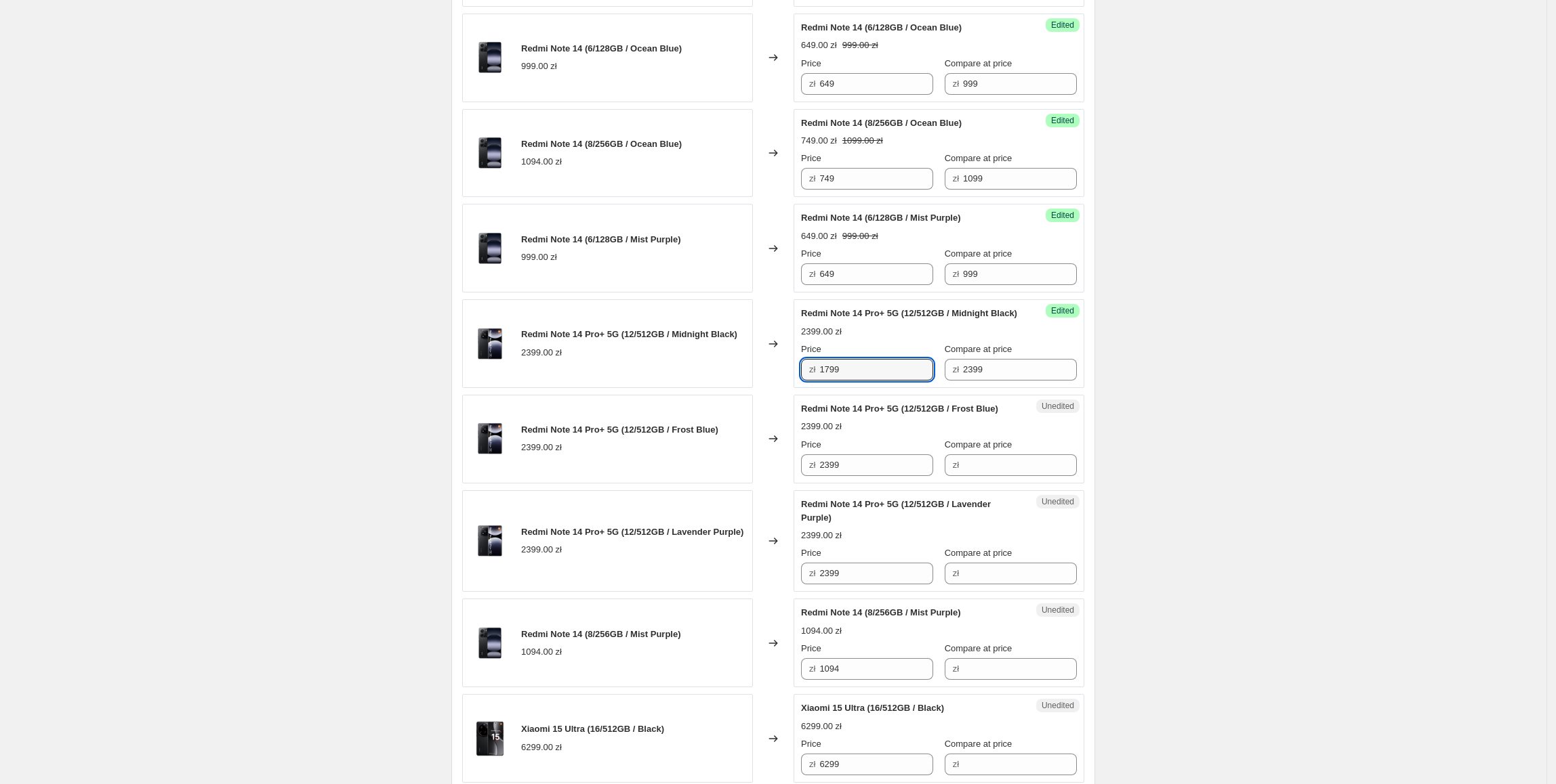
type input "1799"
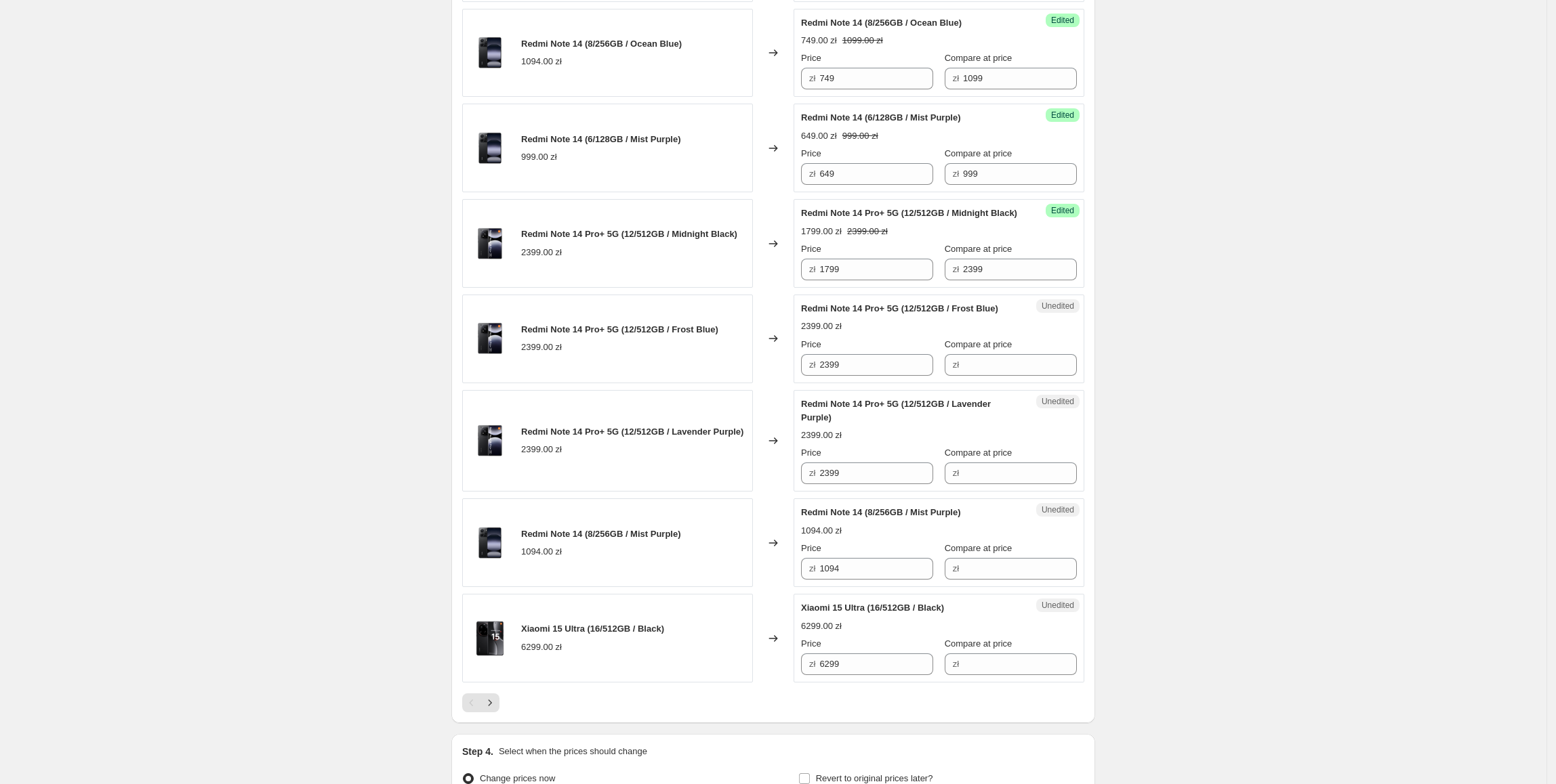
scroll to position [1729, 0]
drag, startPoint x: 861, startPoint y: 288, endPoint x: 695, endPoint y: 280, distance: 166.2
click at [695, 280] on div "Redmi Note 14 Pro+ 5G (12/512GB / Midnight Black) 2399.00 zł Changed to Success…" at bounding box center [773, 243] width 622 height 89
paste input "17"
drag, startPoint x: 861, startPoint y: 384, endPoint x: 773, endPoint y: 459, distance: 115.6
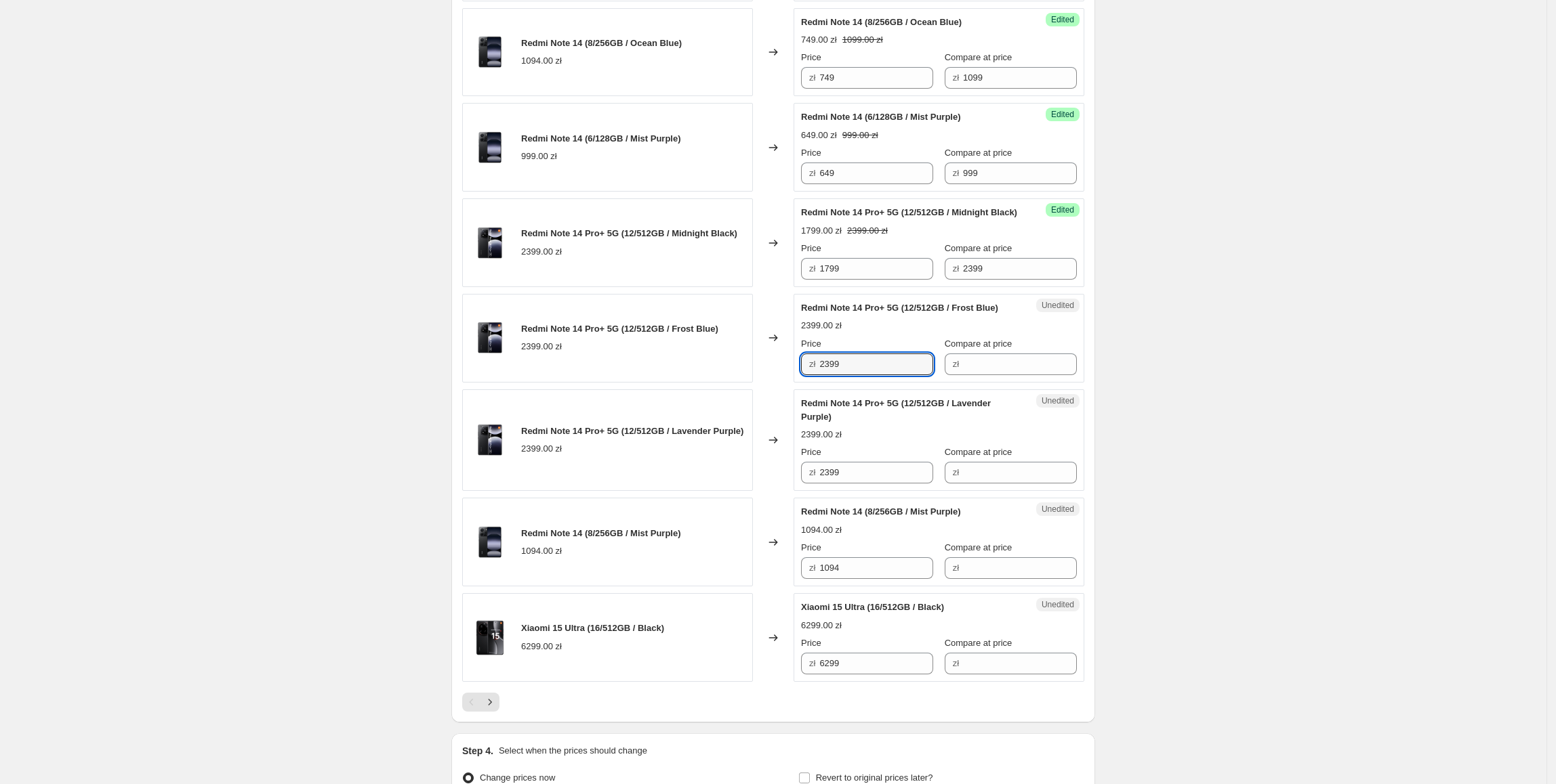
type input "1799"
drag, startPoint x: 832, startPoint y: 499, endPoint x: 635, endPoint y: 497, distance: 197.0
click at [635, 492] on div "Redmi Note 14 Pro+ 5G (12/512GB / Lavender Purple) 2399.00 zł Changed to Unedit…" at bounding box center [773, 441] width 622 height 102
paste input "17"
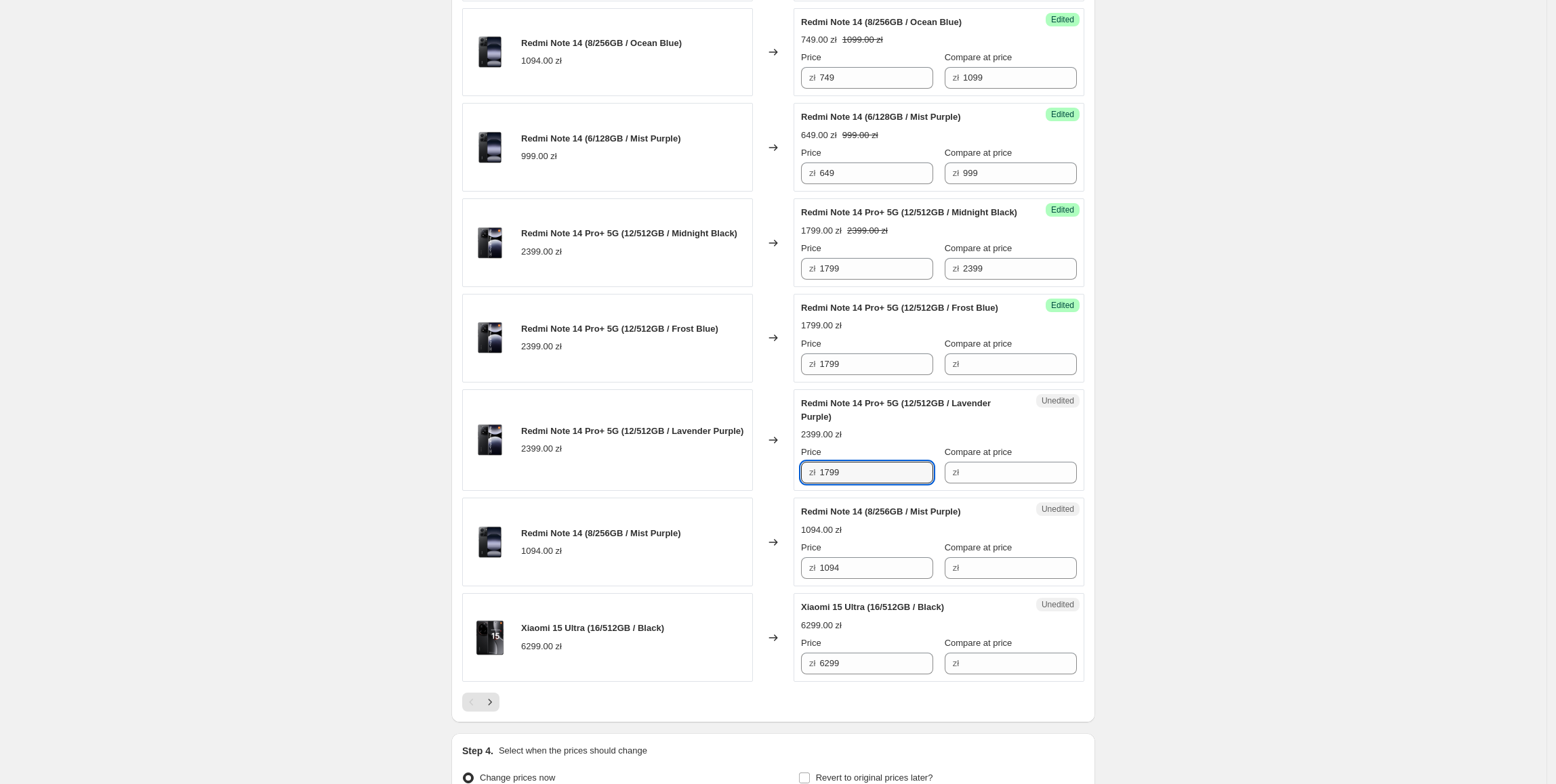
type input "1799"
drag, startPoint x: 635, startPoint y: 497, endPoint x: 665, endPoint y: 494, distance: 30.1
click at [641, 492] on div "Redmi Note 14 Pro+ 5G (12/512GB / Lavender Purple) 2399.00 zł" at bounding box center [608, 441] width 291 height 102
drag, startPoint x: 998, startPoint y: 295, endPoint x: 971, endPoint y: 394, distance: 102.6
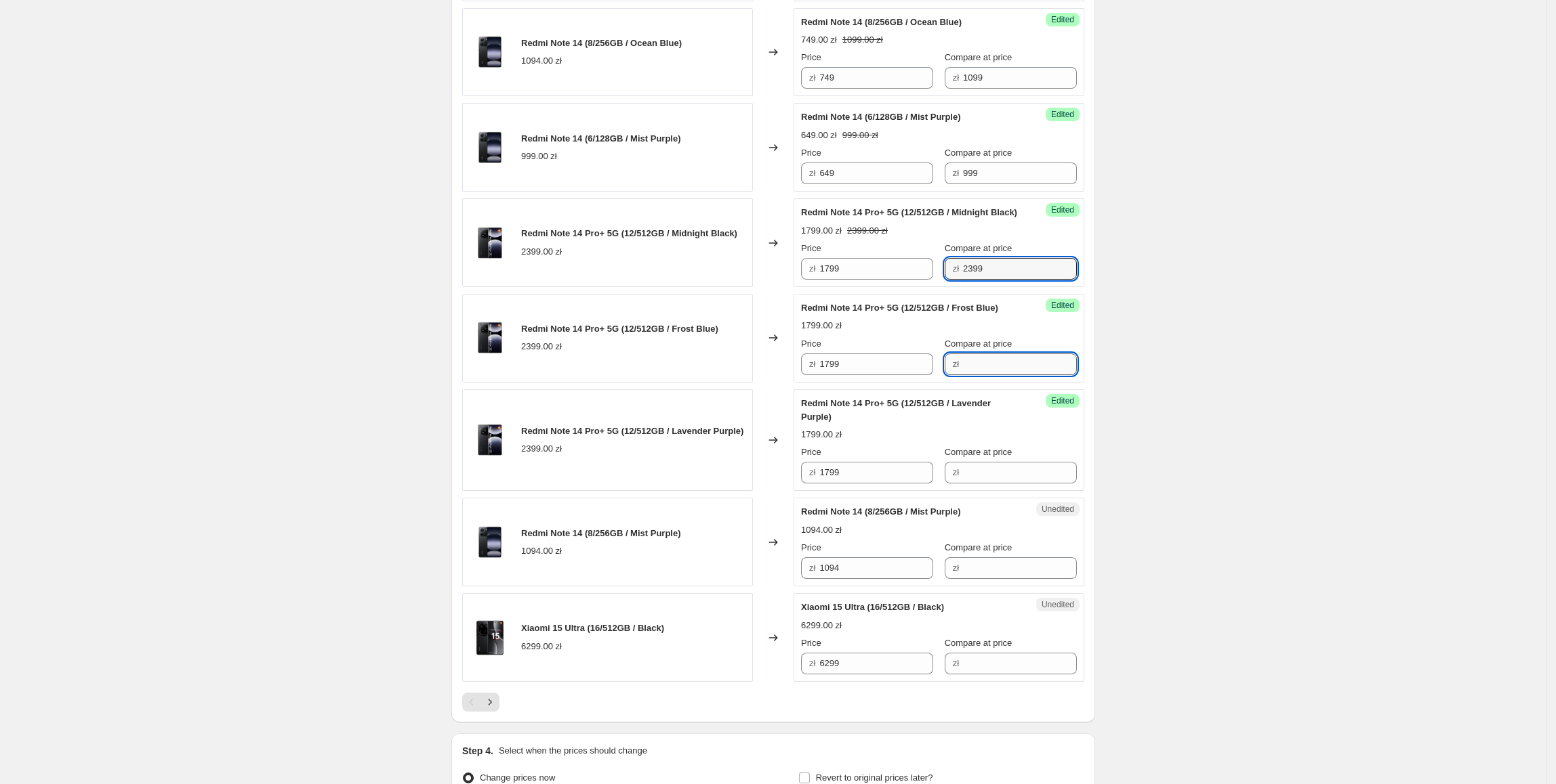
click at [971, 375] on input "Compare at price" at bounding box center [1019, 364] width 113 height 21
paste input "2399"
type input "2399"
click at [976, 483] on input "Compare at price" at bounding box center [1019, 473] width 113 height 21
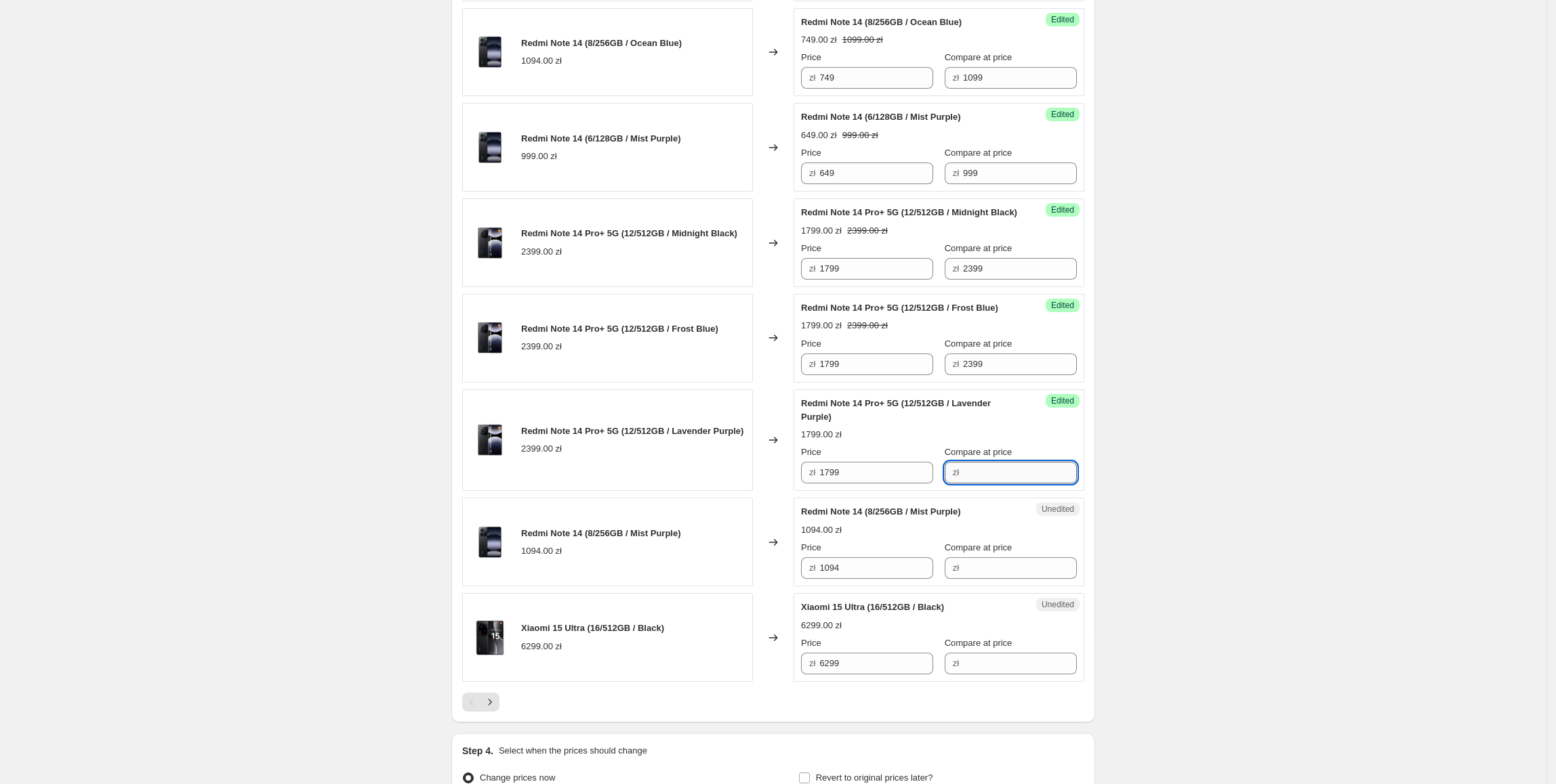
paste input "2399"
type input "2399"
drag, startPoint x: 898, startPoint y: 588, endPoint x: 732, endPoint y: 591, distance: 166.0
click at [732, 586] on div "Redmi Note 14 (8/256GB / Mist Purple) 1094.00 zł Changed to Unedited Redmi Note…" at bounding box center [773, 542] width 622 height 89
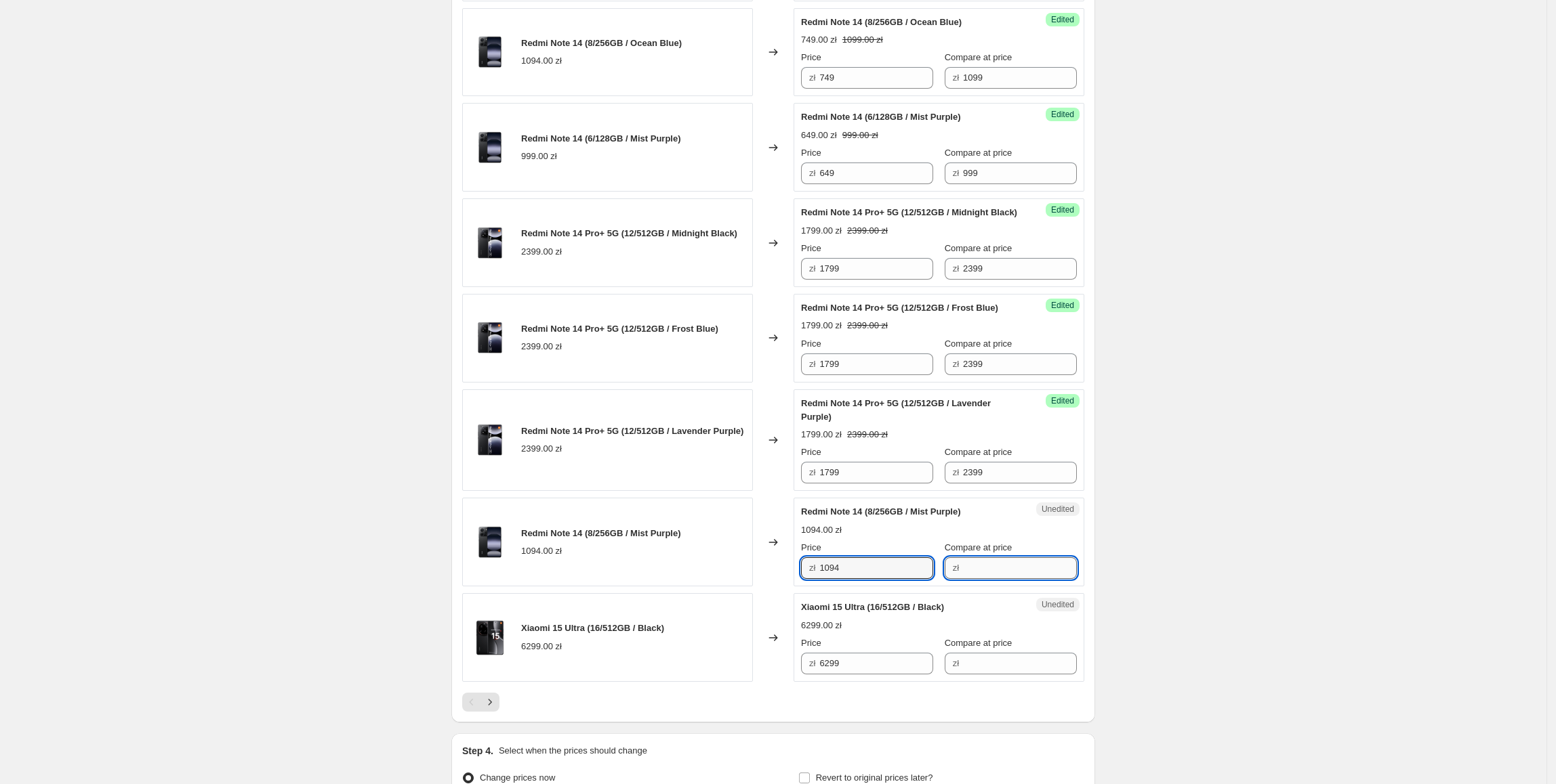
click at [963, 579] on input "Compare at price" at bounding box center [1019, 568] width 113 height 21
paste input "1094"
drag, startPoint x: 998, startPoint y: 597, endPoint x: 941, endPoint y: 597, distance: 57.0
click at [944, 579] on div "zł 1094" at bounding box center [1010, 568] width 132 height 21
type input "1099"
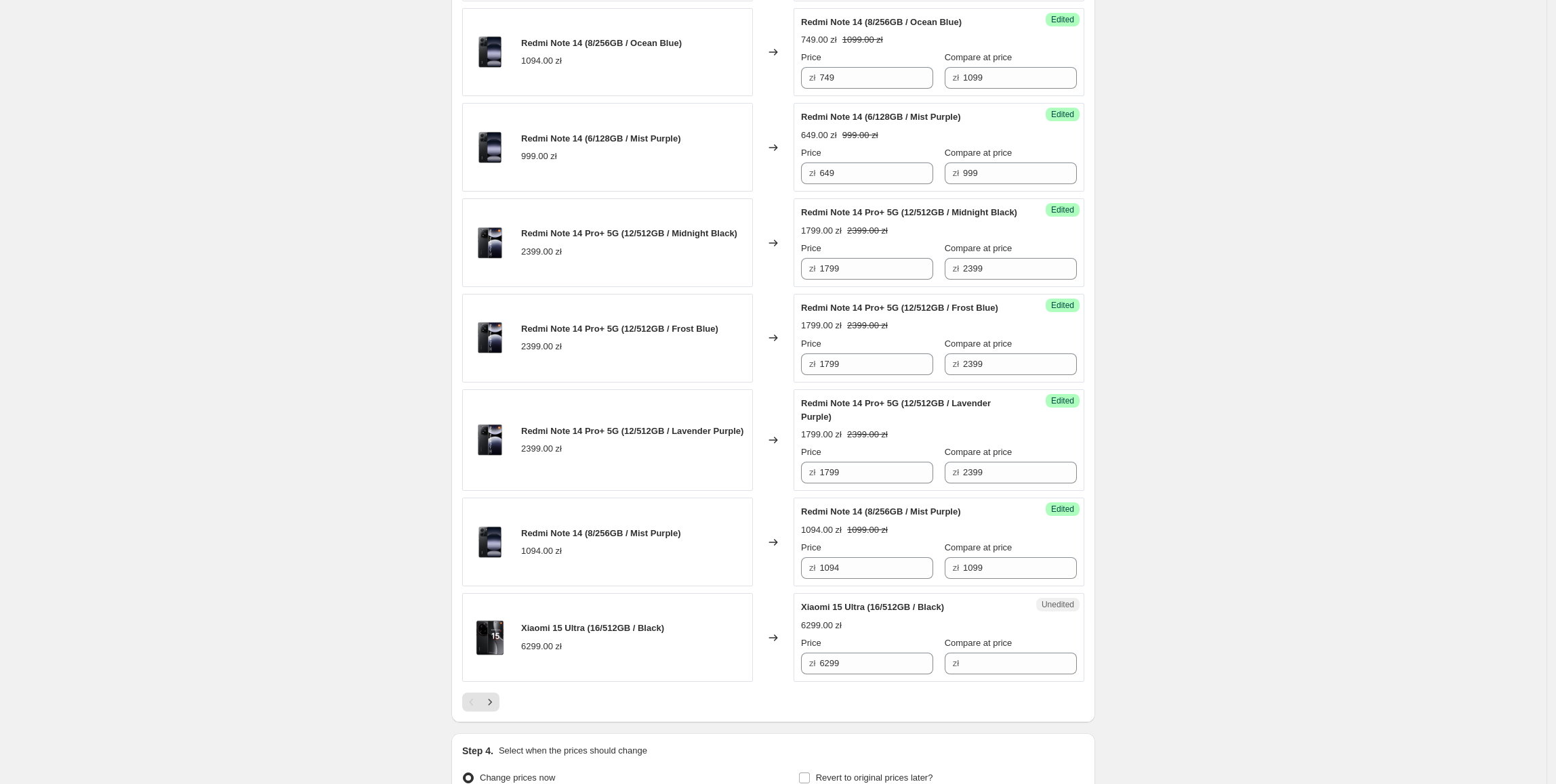
drag, startPoint x: 887, startPoint y: 87, endPoint x: 787, endPoint y: 87, distance: 100.0
click at [787, 87] on div "Redmi Note 14 (8/256GB / Ocean Blue) 1094.00 zł Changed to Success Edited Redmi…" at bounding box center [773, 53] width 622 height 89
drag, startPoint x: 899, startPoint y: 598, endPoint x: 753, endPoint y: 586, distance: 146.5
click at [753, 586] on div "Redmi Note 14 (8/256GB / Mist Purple) 1094.00 zł Changed to Success Edited Redm…" at bounding box center [773, 542] width 622 height 89
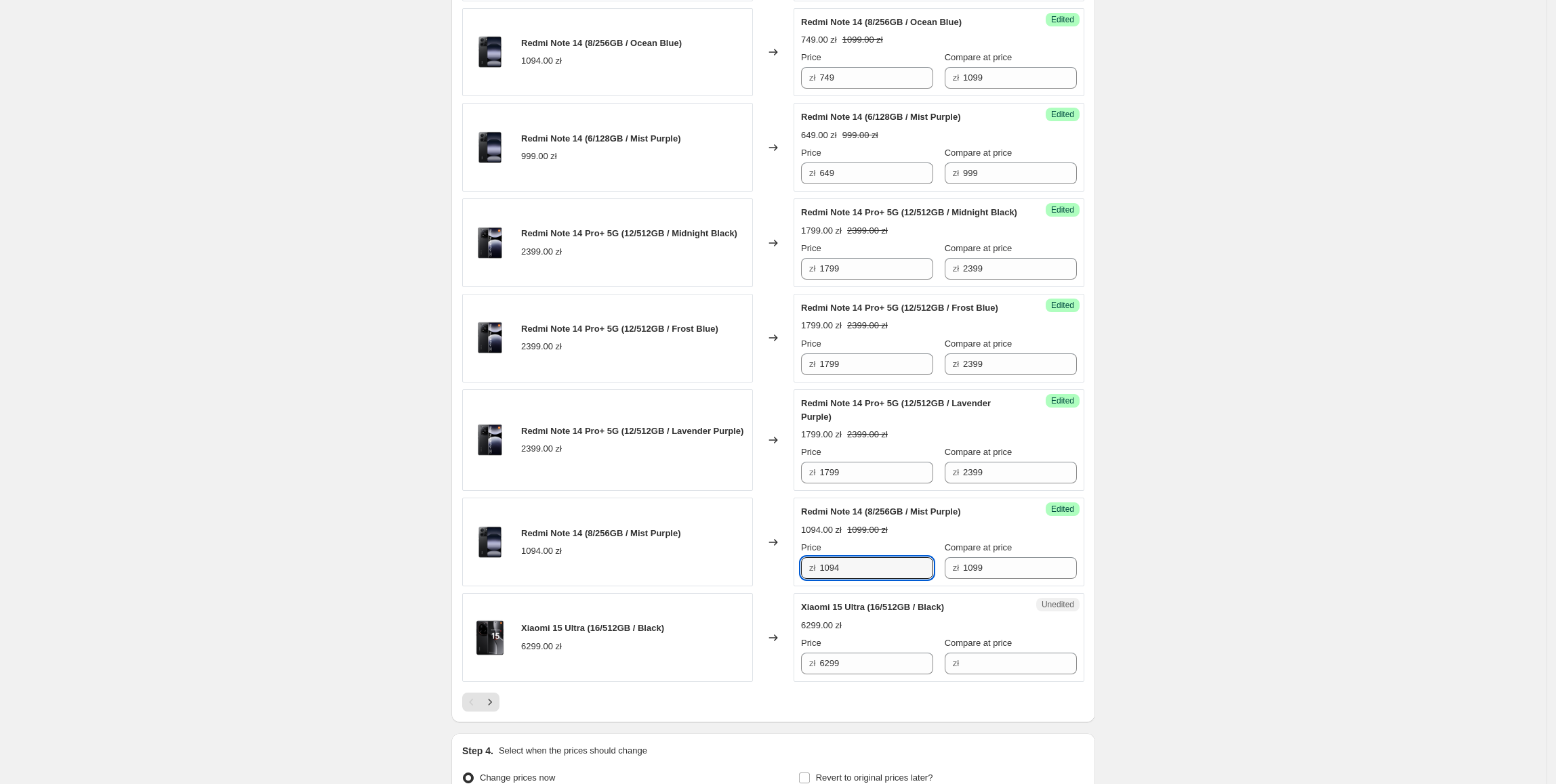
paste input "749"
type input "749"
click at [752, 586] on div "Redmi Note 14 (8/256GB / Mist Purple) 1094.00 zł" at bounding box center [608, 542] width 291 height 89
drag, startPoint x: 863, startPoint y: 690, endPoint x: 828, endPoint y: 696, distance: 35.5
click at [820, 674] on div "zł 6299" at bounding box center [867, 664] width 132 height 21
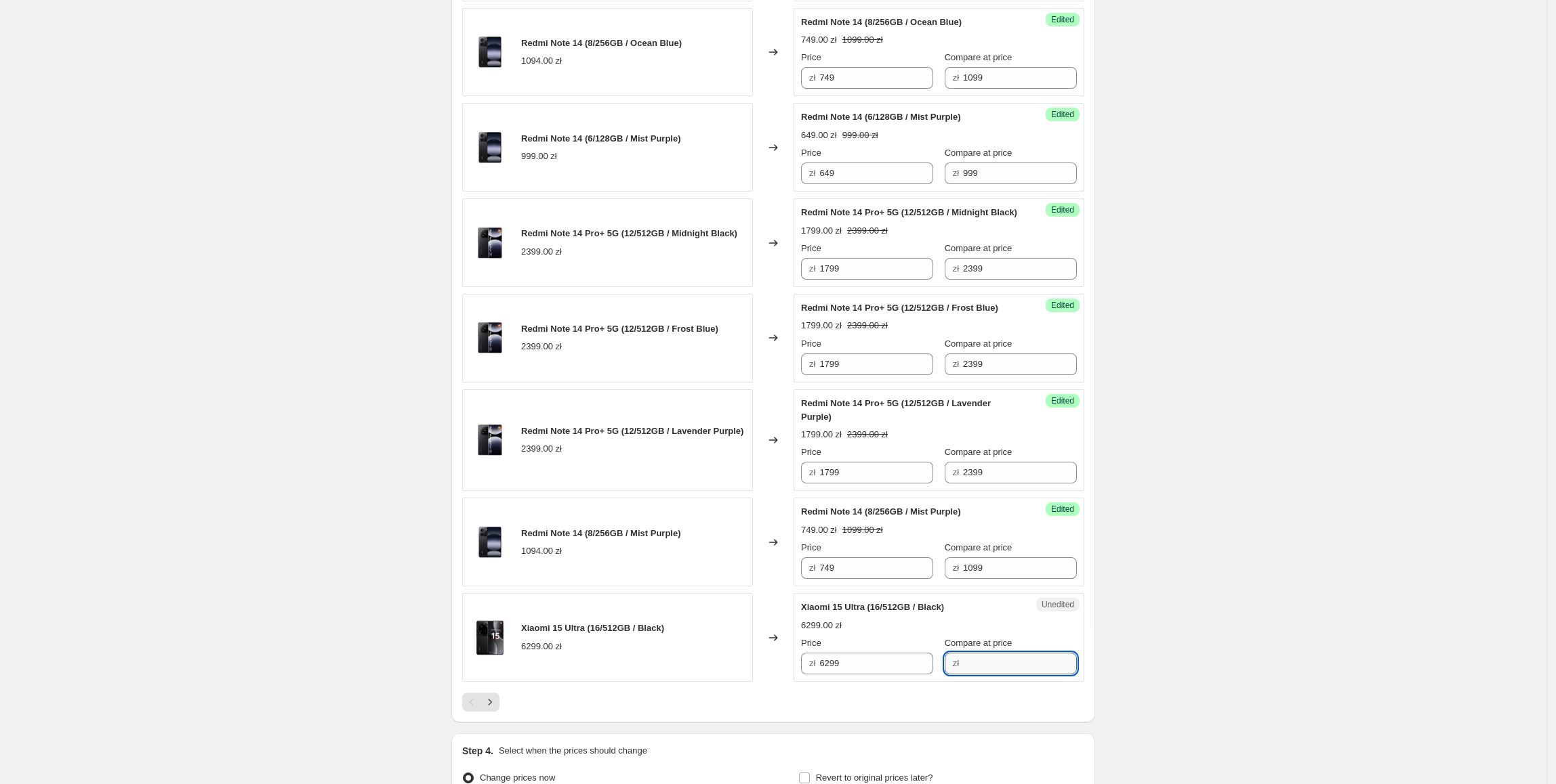
drag, startPoint x: 1014, startPoint y: 692, endPoint x: 992, endPoint y: 693, distance: 22.0
click at [1011, 674] on input "Compare at price" at bounding box center [1019, 664] width 113 height 21
paste input "6299"
type input "6299"
drag
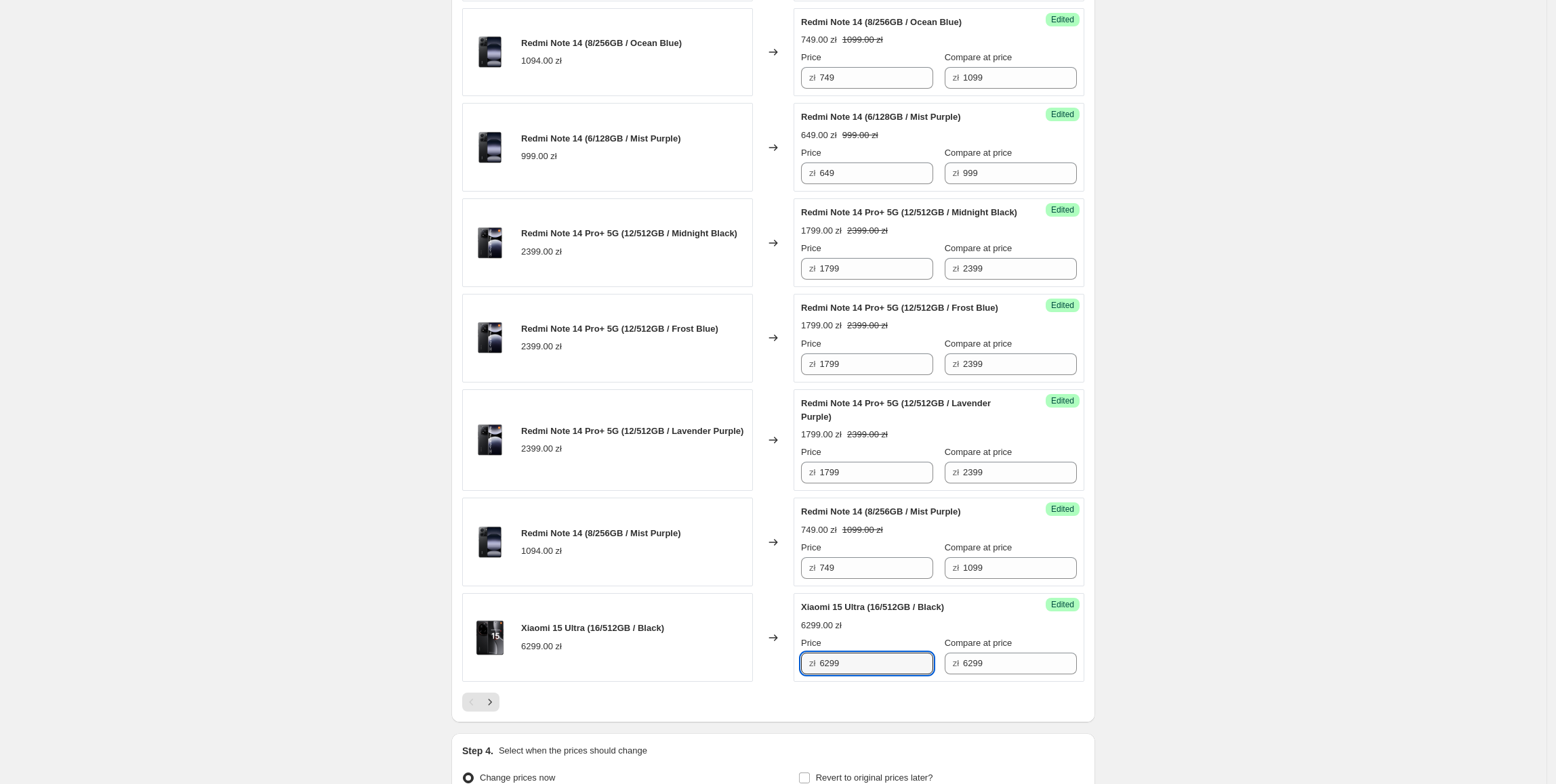
click at [790, 682] on div "Xiaomi 15 Ultra (16/512GB / Black) 6299.00 zł Changed to Success Edited Xiaomi …" at bounding box center [773, 637] width 622 height 89
type input "5699"
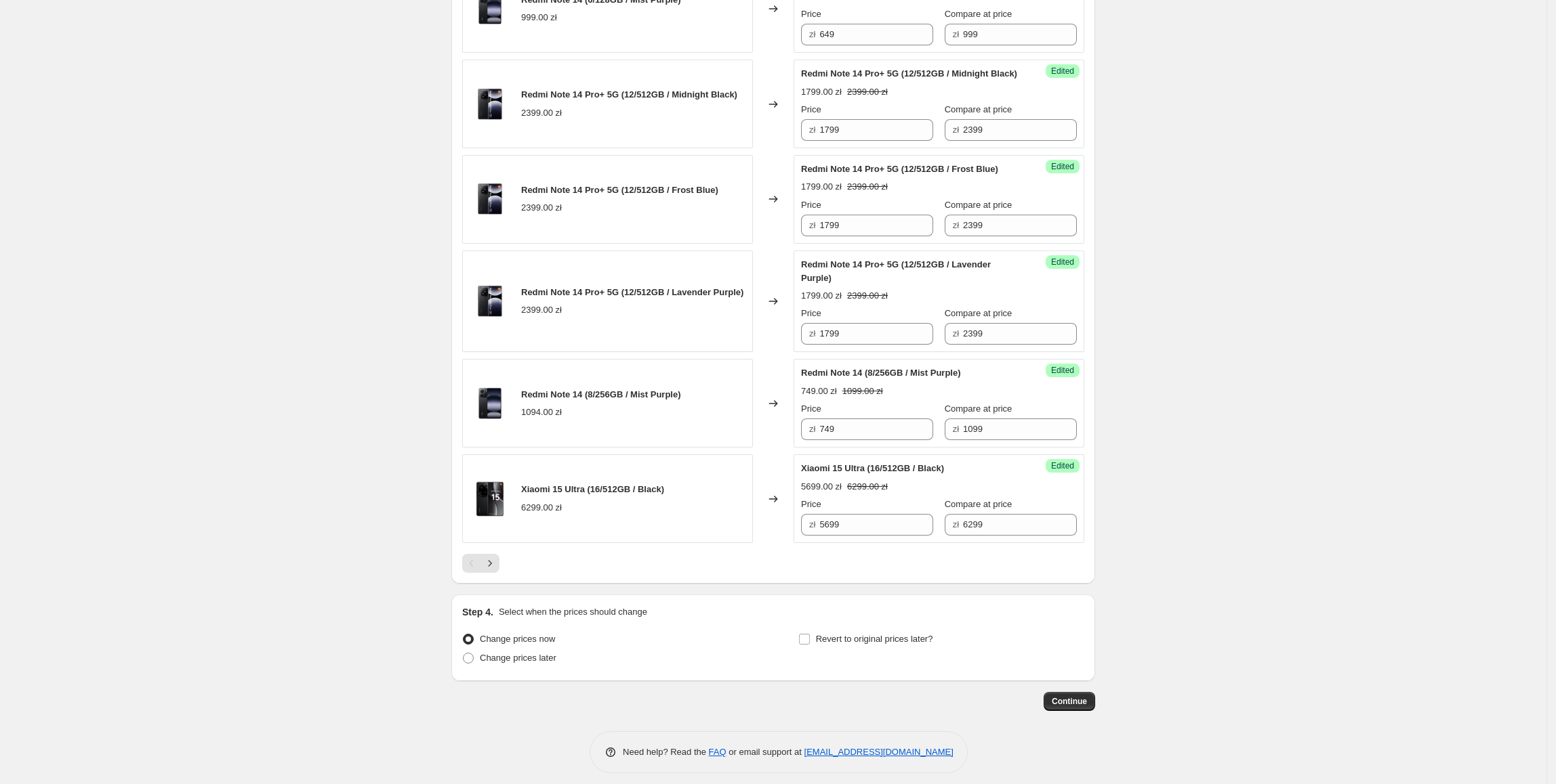
scroll to position [1872, 0]
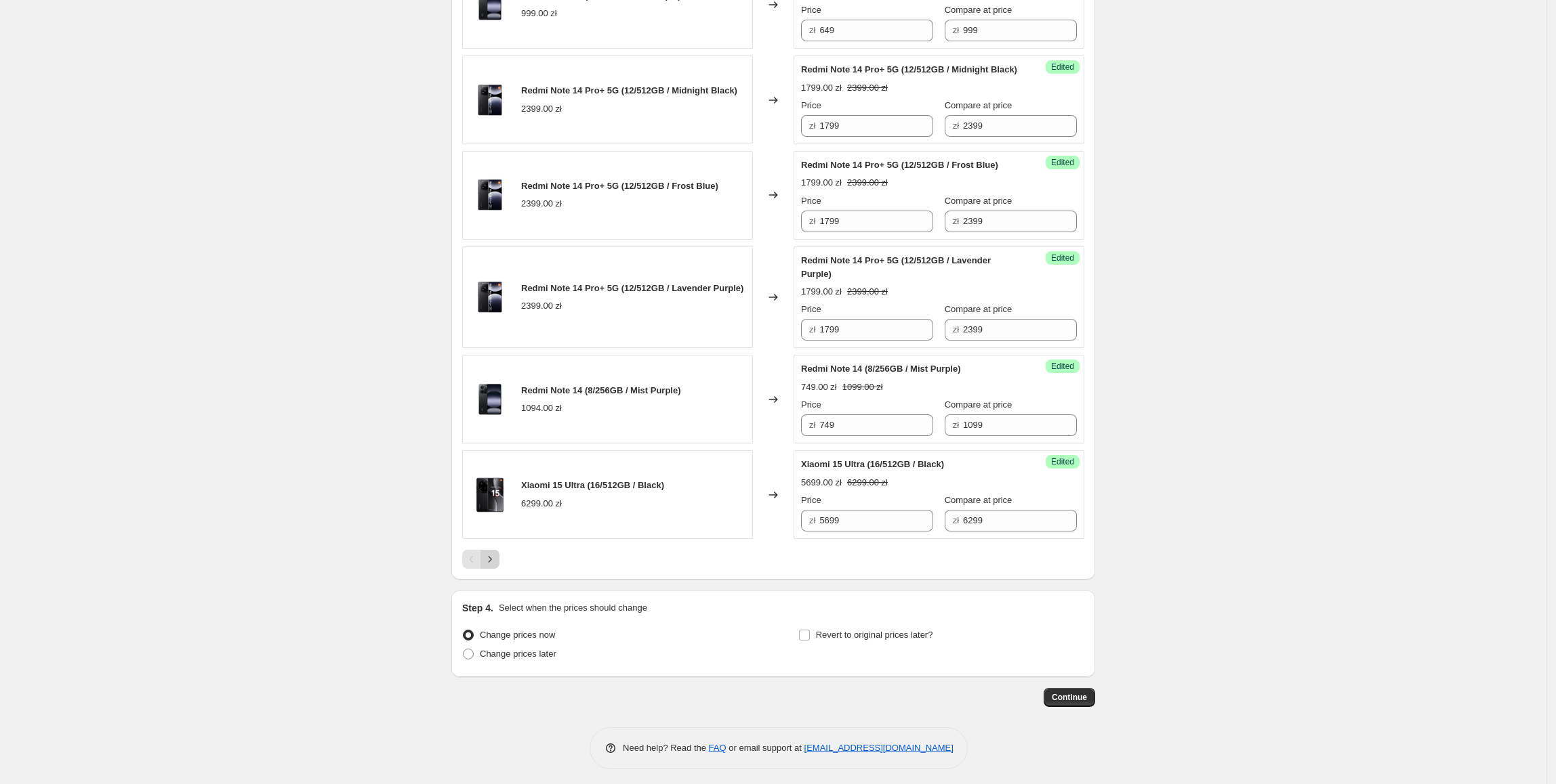
click at [492, 562] on icon "Next" at bounding box center [490, 559] width 3 height 6
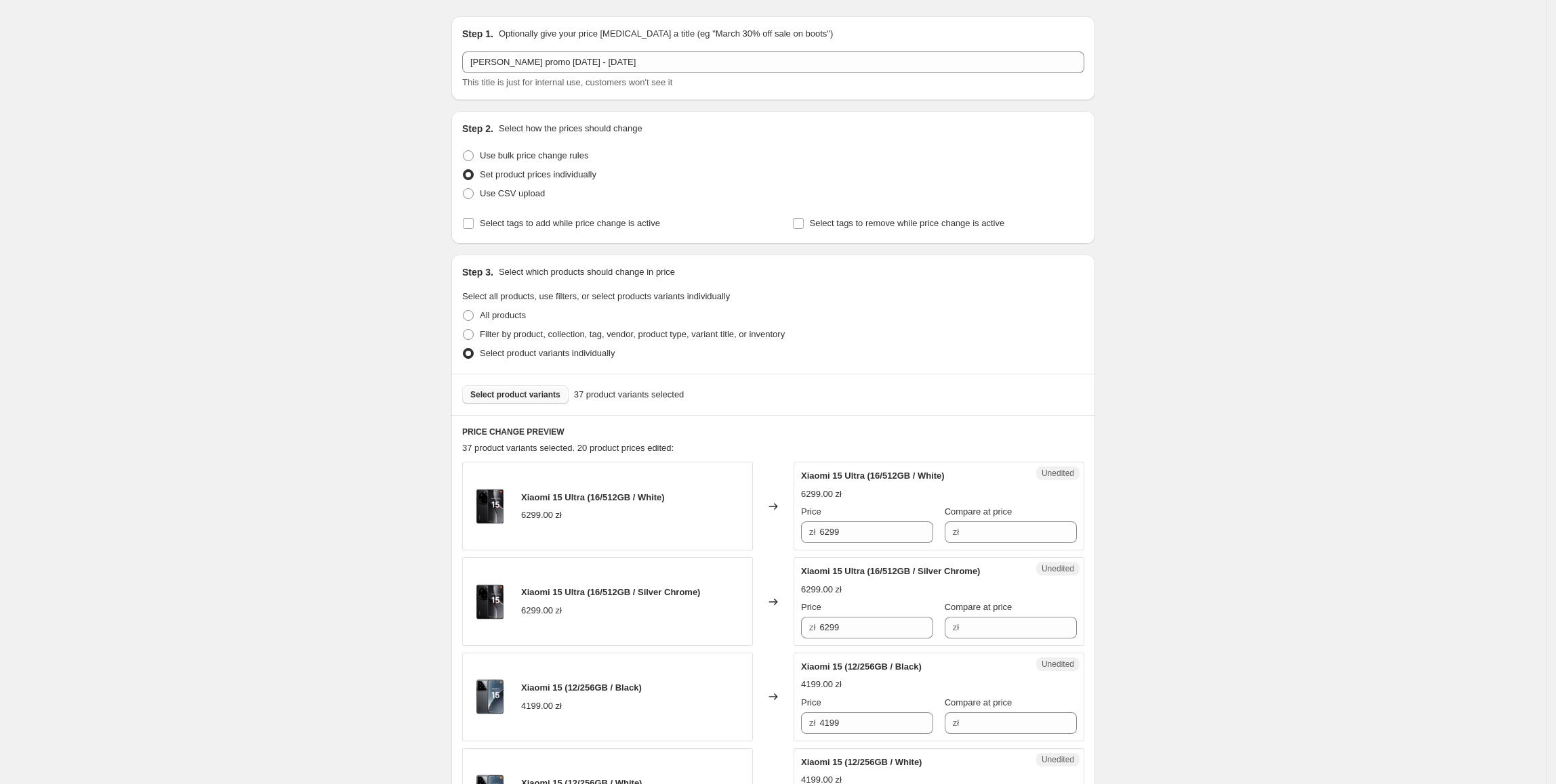
scroll to position [33, 0]
drag, startPoint x: 904, startPoint y: 537, endPoint x: 998, endPoint y: 545, distance: 94.3
click at [787, 534] on div "Xiaomi 15 Ultra (16/512GB / White) 6299.00 zł Changed to Unedited Xiaomi 15 Ult…" at bounding box center [773, 508] width 622 height 89
drag, startPoint x: 1004, startPoint y: 537, endPoint x: 991, endPoint y: 539, distance: 13.2
click at [1003, 537] on input "Compare at price" at bounding box center [1019, 534] width 113 height 21
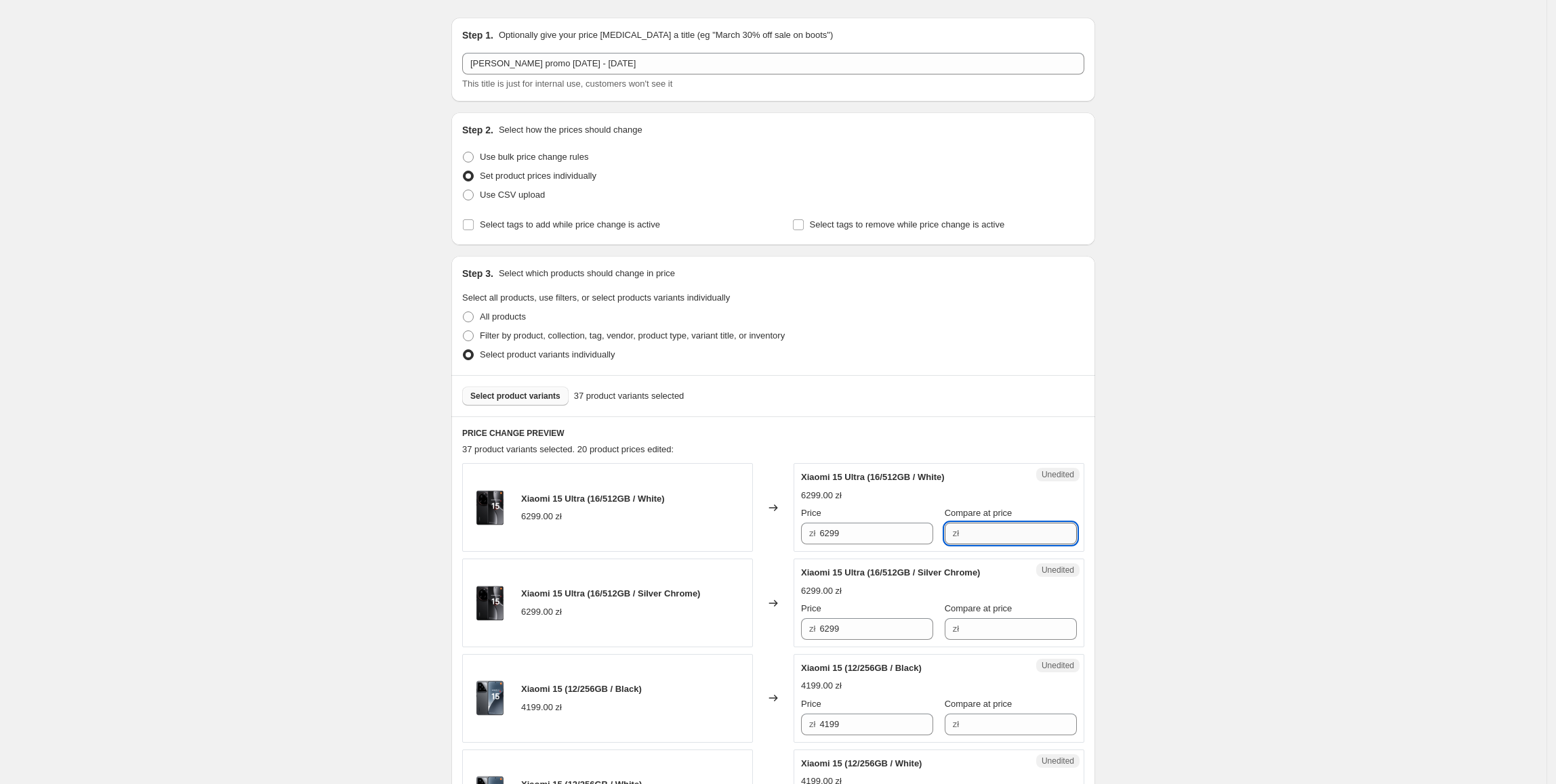
paste input "6299"
type input "6299"
drag, startPoint x: 845, startPoint y: 531, endPoint x: 811, endPoint y: 531, distance: 34.0
click at [811, 531] on div "zł 6299" at bounding box center [867, 534] width 132 height 21
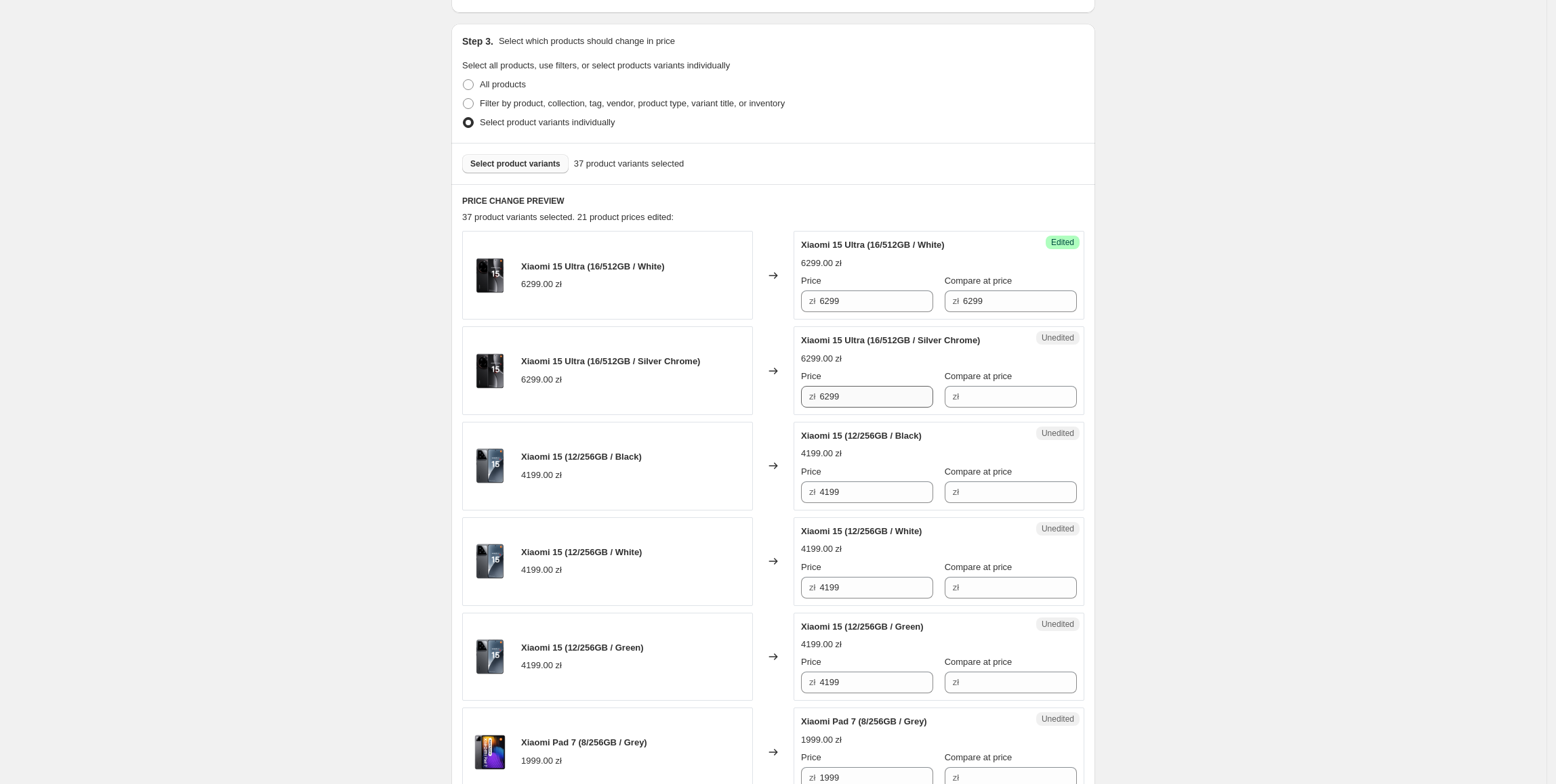
scroll to position [268, 0]
drag, startPoint x: 839, startPoint y: 298, endPoint x: 855, endPoint y: 306, distance: 17.9
click at [822, 301] on div "zł 6299" at bounding box center [867, 299] width 132 height 21
click at [862, 308] on input "6299" at bounding box center [876, 299] width 113 height 21
drag, startPoint x: 862, startPoint y: 308, endPoint x: 820, endPoint y: 301, distance: 42.6
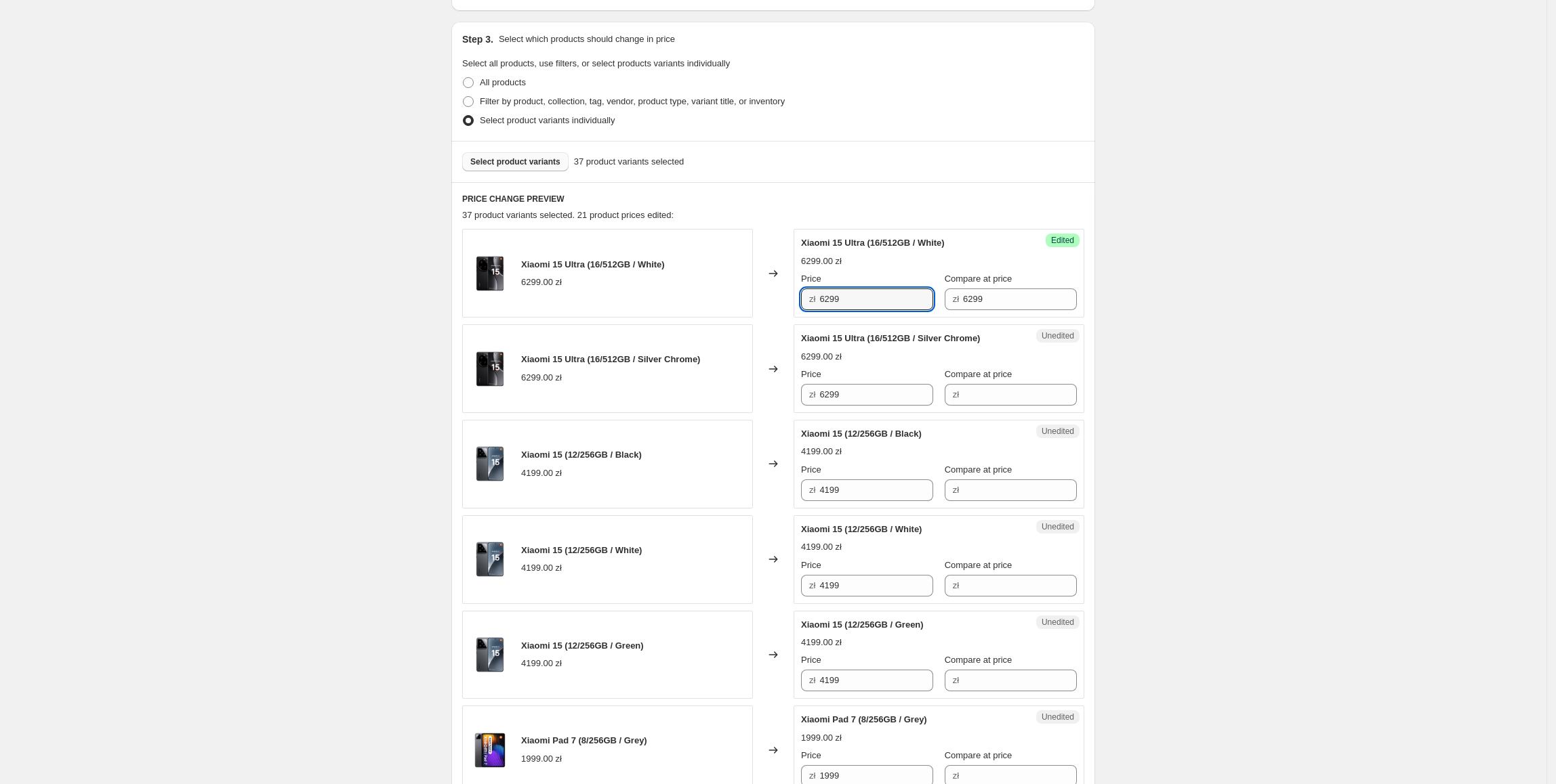
click at [820, 301] on div "zł 6299" at bounding box center [867, 299] width 132 height 21
type input "5699"
drag, startPoint x: 1144, startPoint y: 381, endPoint x: 928, endPoint y: 378, distance: 216.0
drag, startPoint x: 871, startPoint y: 301, endPoint x: 807, endPoint y: 316, distance: 65.7
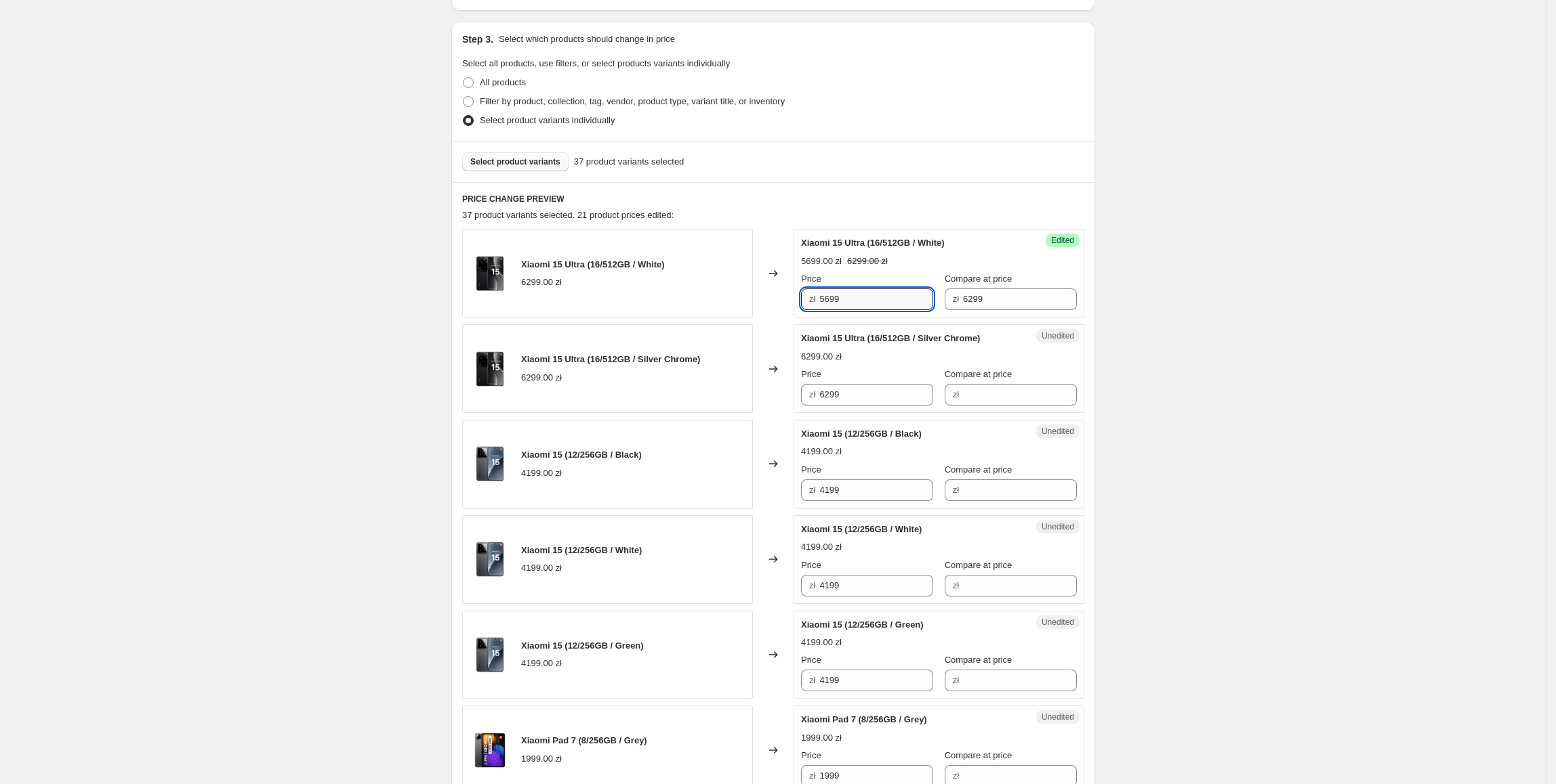
click at [800, 304] on div "Success Edited Xiaomi 15 Ultra (16/512GB / White) 5699.00 zł 6299.00 zł Price z…" at bounding box center [939, 273] width 291 height 89
drag, startPoint x: 851, startPoint y: 397, endPoint x: 743, endPoint y: 401, distance: 108.1
click at [743, 401] on div "Xiaomi 15 Ultra (16/512GB / Silver Chrome) 6299.00 zł Changed to Unedited Xiaom…" at bounding box center [773, 368] width 622 height 89
paste input "56"
type input "5699"
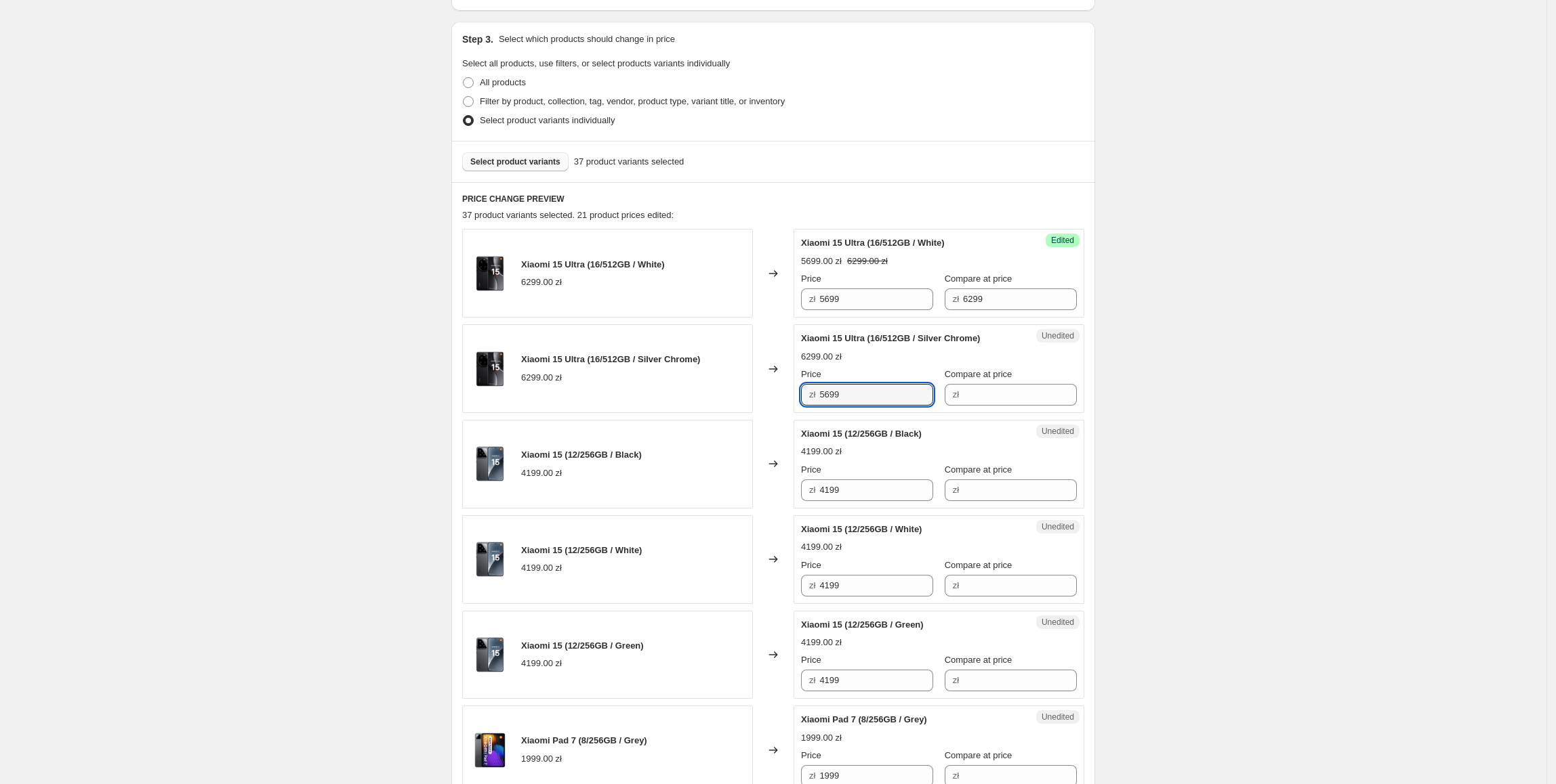
click at [749, 402] on div "Xiaomi 15 Ultra (16/512GB / Silver Chrome) 6299.00 zł" at bounding box center [608, 368] width 291 height 89
drag, startPoint x: 881, startPoint y: 327, endPoint x: 934, endPoint y: 370, distance: 68.2
click at [987, 396] on input "Compare at price" at bounding box center [1019, 394] width 113 height 21
paste input "6299"
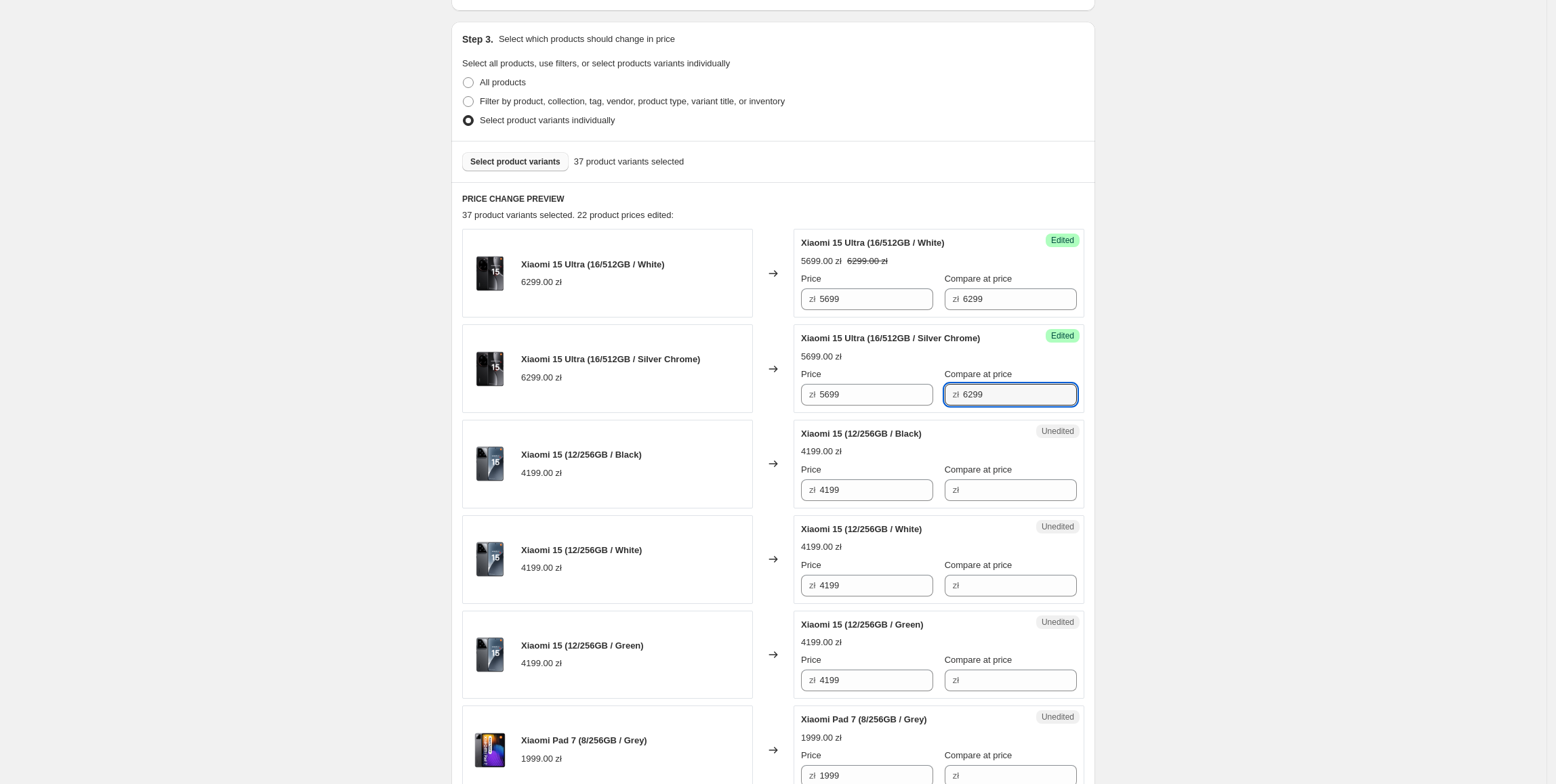
type input "6299"
drag, startPoint x: 789, startPoint y: 496, endPoint x: 774, endPoint y: 496, distance: 15.0
click at [771, 496] on div "Xiaomi 15 (12/256GB / Black) 4199.00 zł Changed to Unedited Xiaomi 15 (12/256GB…" at bounding box center [773, 464] width 622 height 89
click at [957, 493] on div "zł" at bounding box center [1010, 490] width 132 height 21
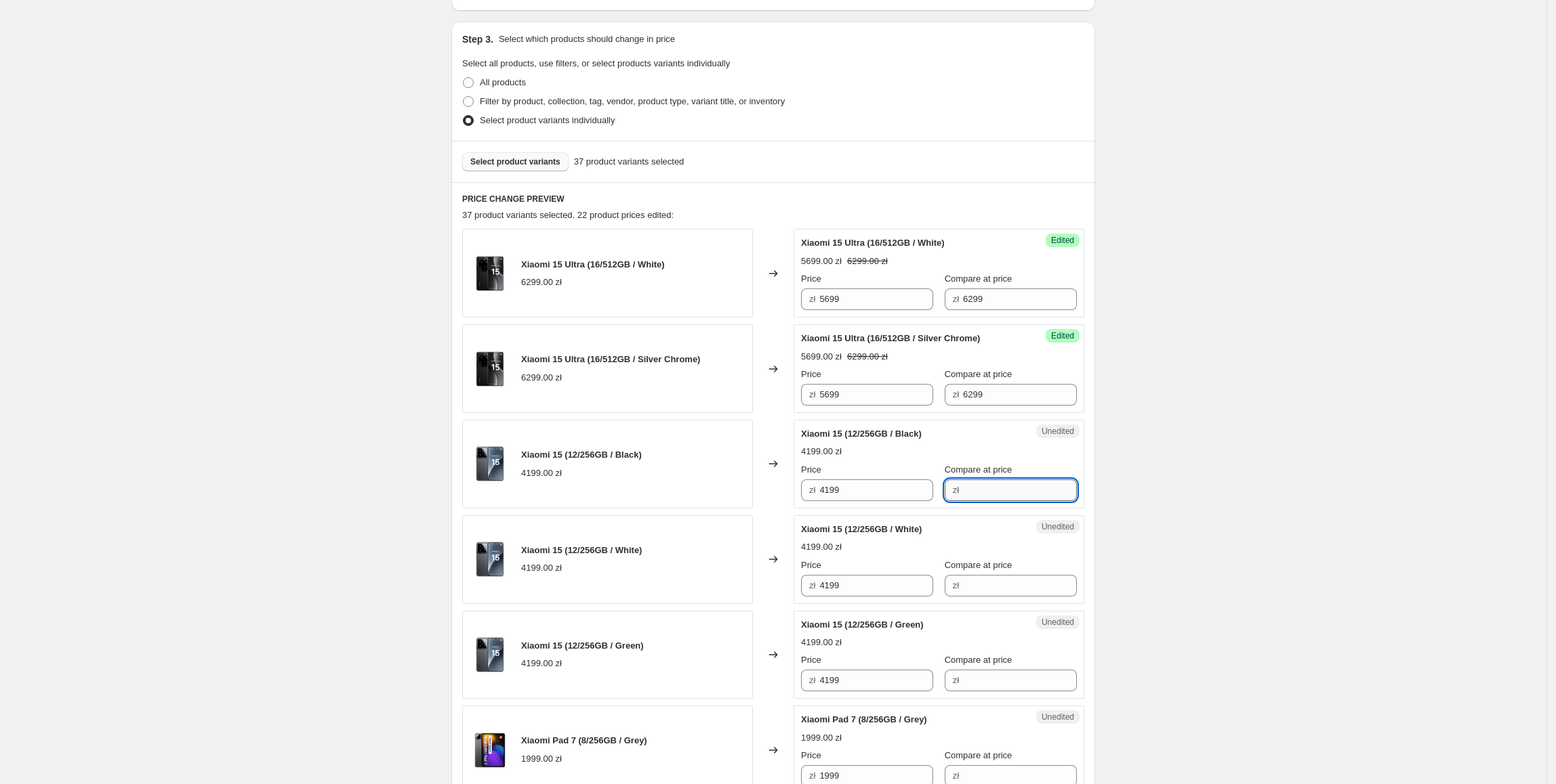
click at [968, 486] on input "Compare at price" at bounding box center [1019, 490] width 113 height 21
paste input "4199"
type input "4199"
drag, startPoint x: 889, startPoint y: 494, endPoint x: 762, endPoint y: 496, distance: 127.0
click at [762, 496] on div "Xiaomi 15 (12/256GB / Black) 4199.00 zł Changed to Success Edited Xiaomi 15 (12…" at bounding box center [773, 464] width 622 height 89
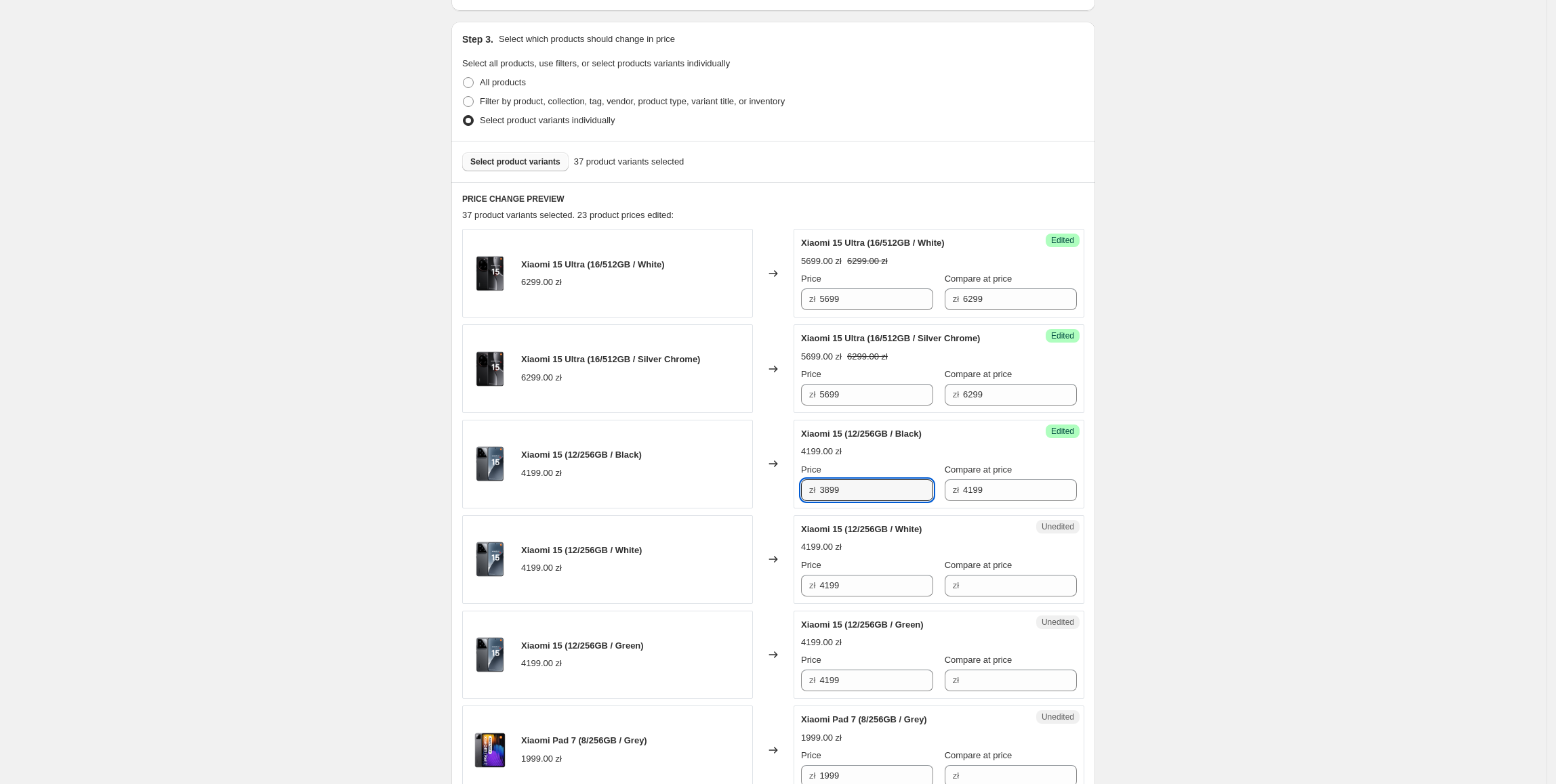
type input "3899"
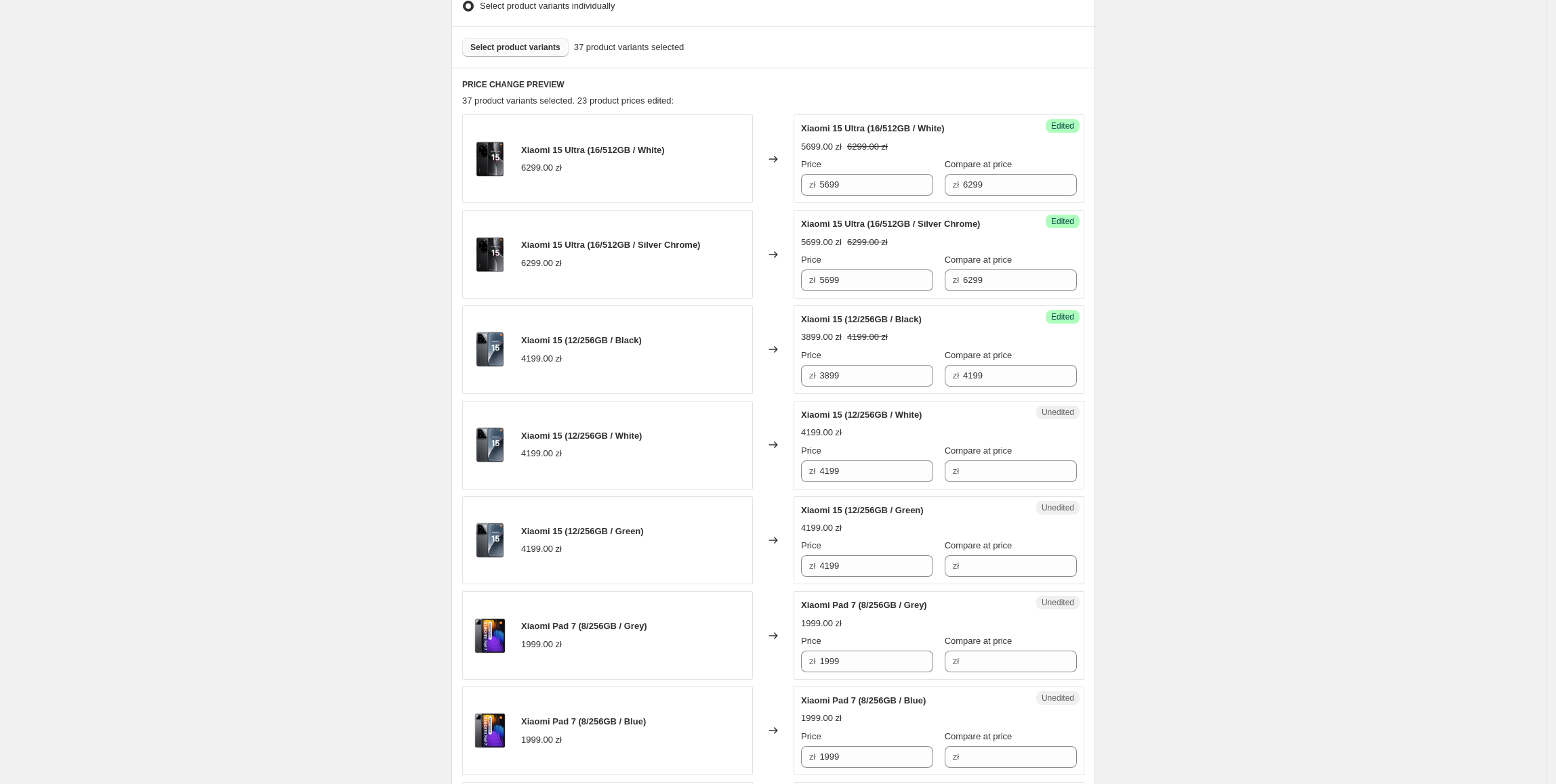
scroll to position [384, 0]
drag, startPoint x: 909, startPoint y: 380, endPoint x: 793, endPoint y: 394, distance: 116.8
click at [789, 389] on div "Xiaomi 15 (12/256GB / Black) 4199.00 zł Changed to Success Edited Xiaomi 15 (12…" at bounding box center [773, 349] width 622 height 89
drag, startPoint x: 899, startPoint y: 486, endPoint x: 862, endPoint y: 477, distance: 38.1
click at [861, 481] on div "Unedited Xiaomi 15 (12/256GB / White) 4199.00 zł Price zł 4199 Compare at price…" at bounding box center [939, 445] width 291 height 89
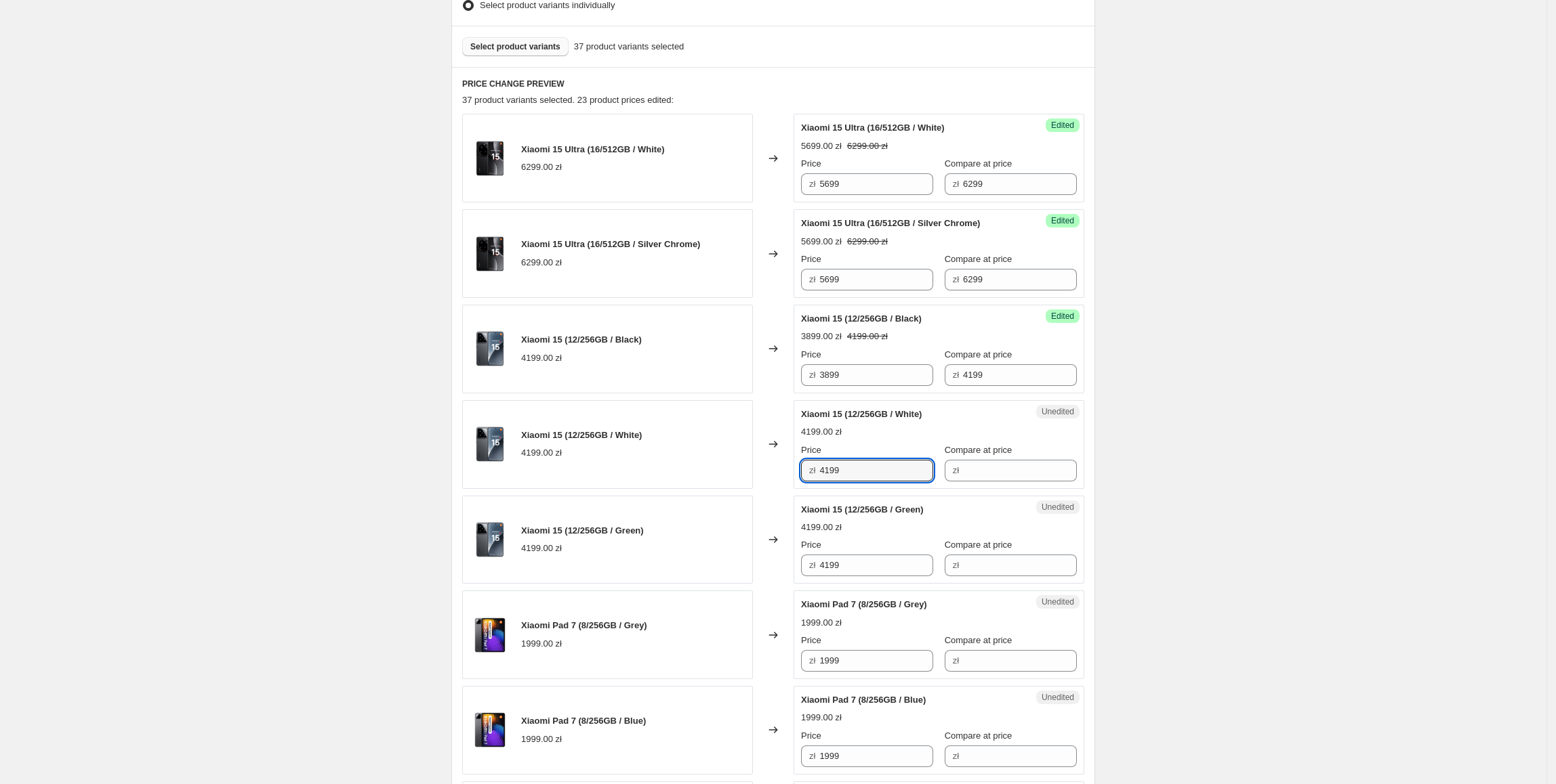
paste input "38"
drag, startPoint x: 862, startPoint y: 477, endPoint x: 833, endPoint y: 509, distance: 43.2
click at [804, 486] on div "Unedited Xiaomi 15 (12/256GB / White) 4199.00 zł Price zł 3899 Compare at price…" at bounding box center [939, 445] width 291 height 89
type input "3899"
drag, startPoint x: 900, startPoint y: 574, endPoint x: 754, endPoint y: 574, distance: 146.0
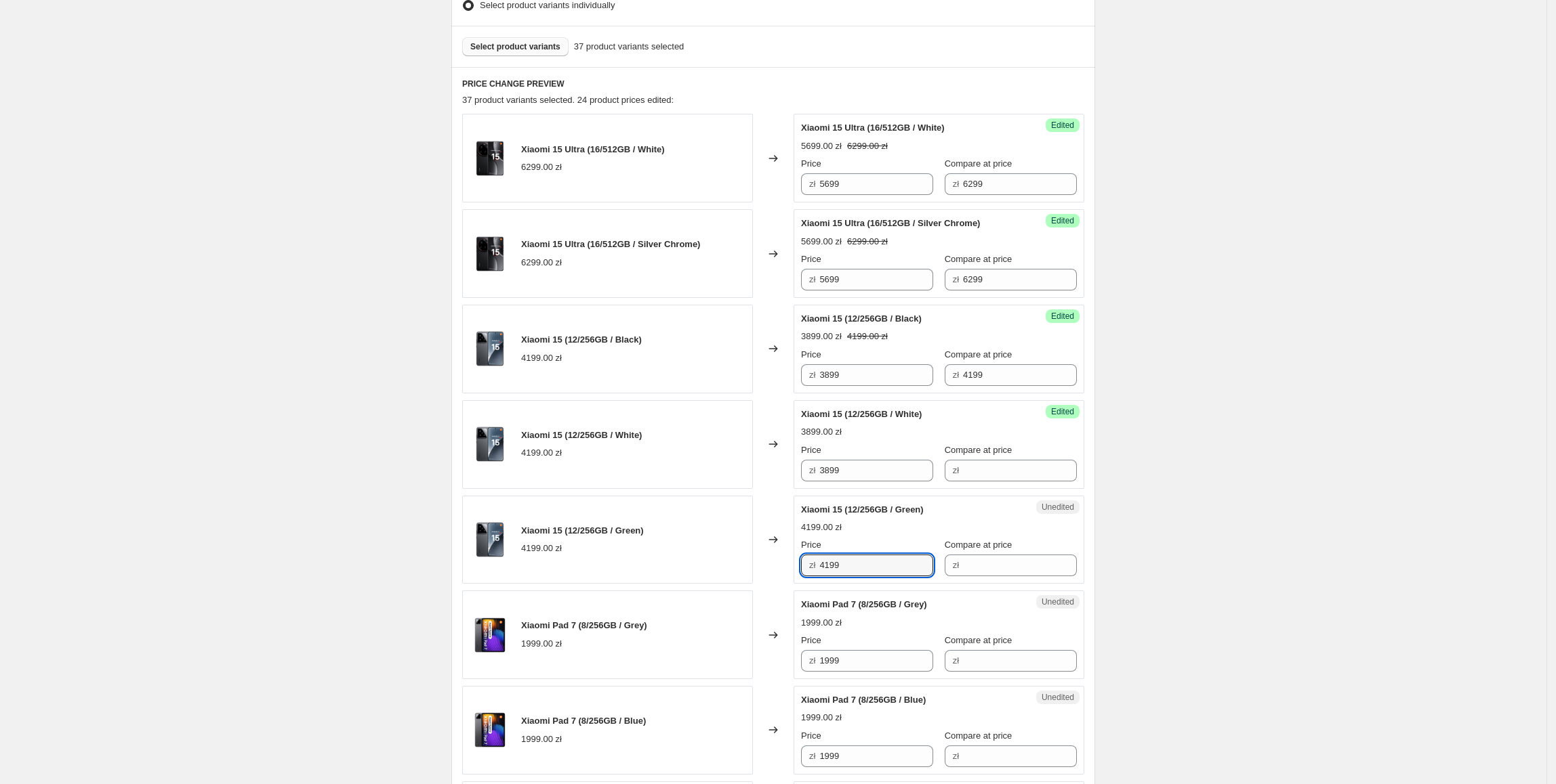
click at [754, 574] on div "Xiaomi 15 (12/256GB / Green) 4199.00 zł Changed to Unedited Xiaomi 15 (12/256GB…" at bounding box center [773, 540] width 622 height 89
paste input "38"
type input "3899"
click at [752, 572] on div "Xiaomi 15 (12/256GB / Green) 4199.00 zł" at bounding box center [608, 540] width 291 height 89
drag, startPoint x: 1003, startPoint y: 374, endPoint x: 960, endPoint y: 443, distance: 81.3
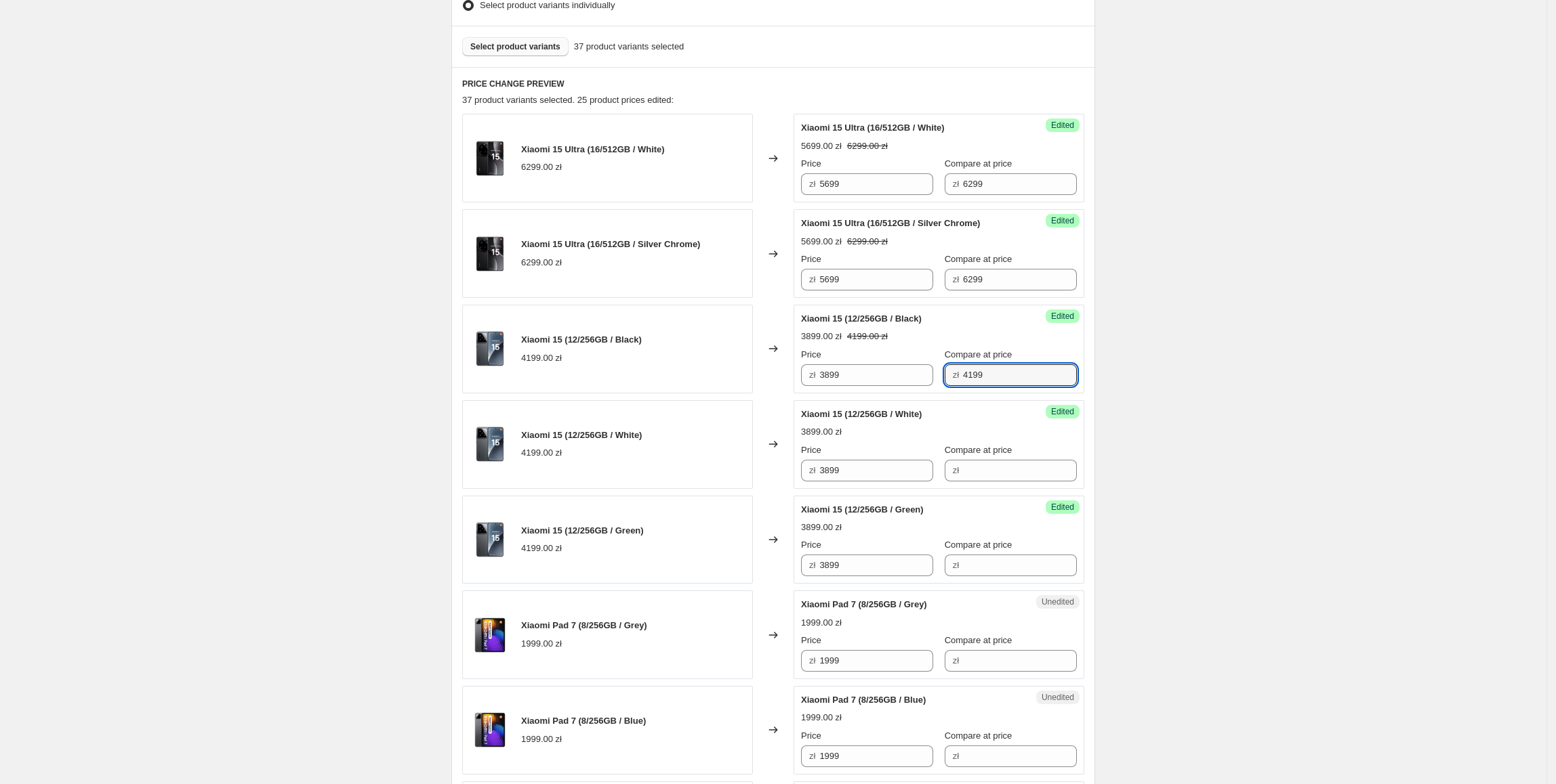
click at [906, 389] on div "Success Edited Xiaomi 15 (12/256GB / Black) 3899.00 zł 4199.00 zł Price zł 3899…" at bounding box center [939, 349] width 291 height 89
click at [972, 455] on span "Compare at price" at bounding box center [978, 449] width 68 height 10
click at [972, 460] on input "Compare at price" at bounding box center [1019, 470] width 113 height 21
click at [986, 471] on input "Compare at price" at bounding box center [1019, 470] width 113 height 21
paste input "4199"
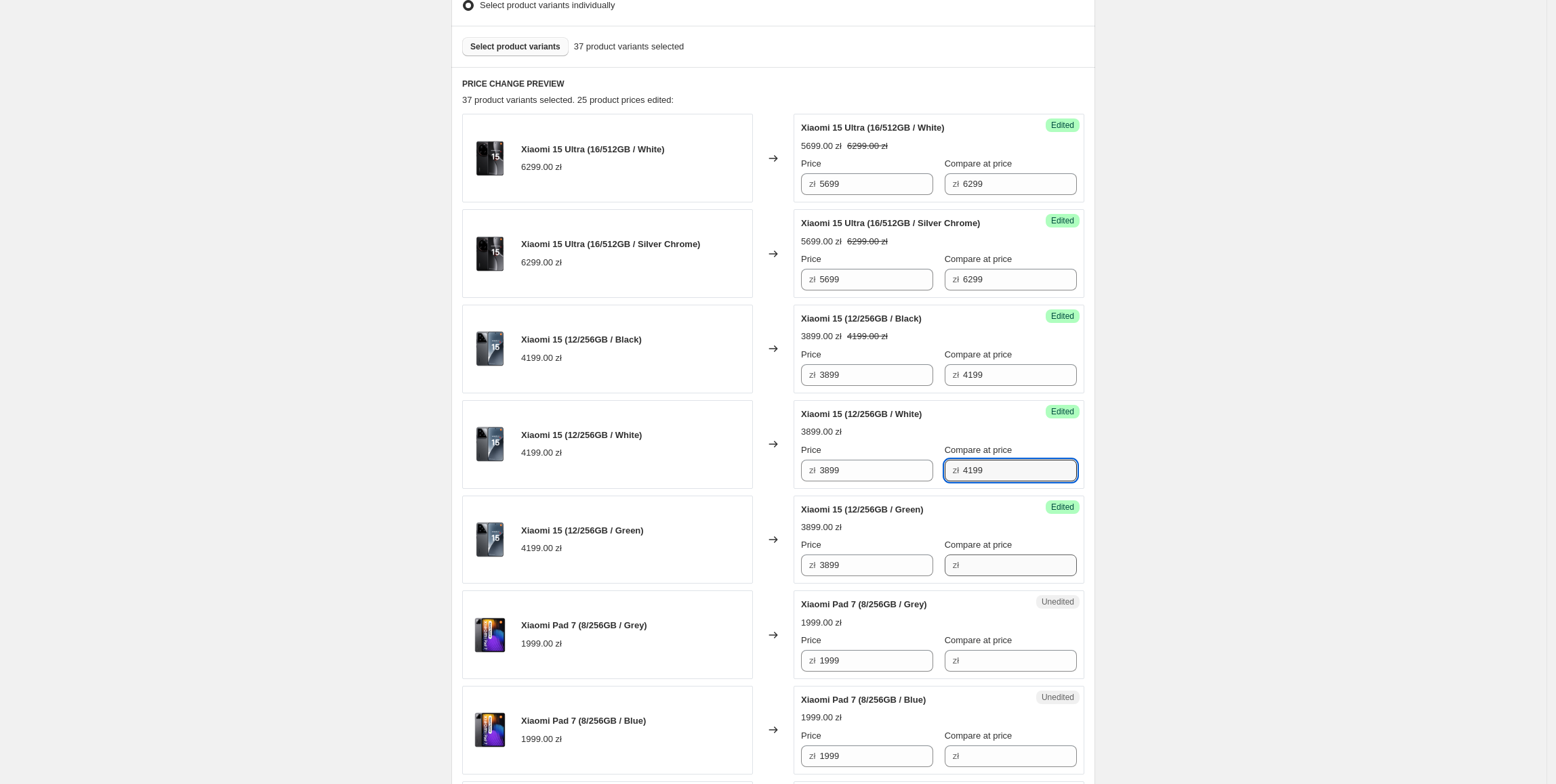
type input "4199"
click at [982, 574] on input "Compare at price" at bounding box center [1019, 566] width 113 height 21
paste input "4199"
type input "4199"
click at [1168, 515] on div "Create new price change job. This page is ready Create new price change job Dra…" at bounding box center [773, 797] width 1546 height 2362
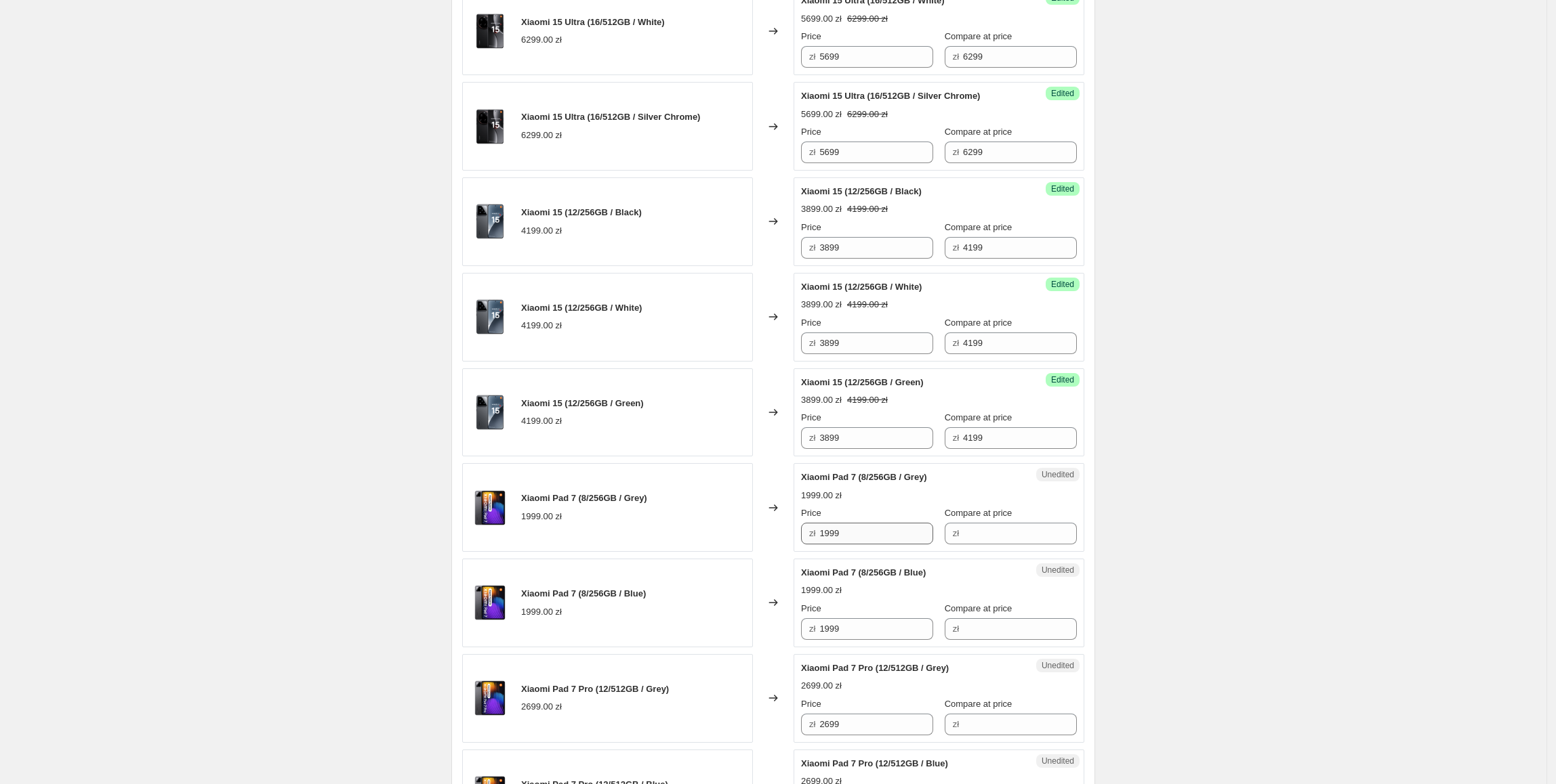
scroll to position [512, 0]
drag, startPoint x: 871, startPoint y: 529, endPoint x: 944, endPoint y: 534, distance: 73.2
click at [797, 531] on div "Xiaomi Pad 7 (8/256GB / Grey) 1999.00 zł Changed to Unedited Xiaomi Pad 7 (8/25…" at bounding box center [773, 506] width 622 height 89
drag, startPoint x: 973, startPoint y: 535, endPoint x: 954, endPoint y: 534, distance: 19.0
click at [972, 535] on input "Compare at price" at bounding box center [1019, 532] width 113 height 21
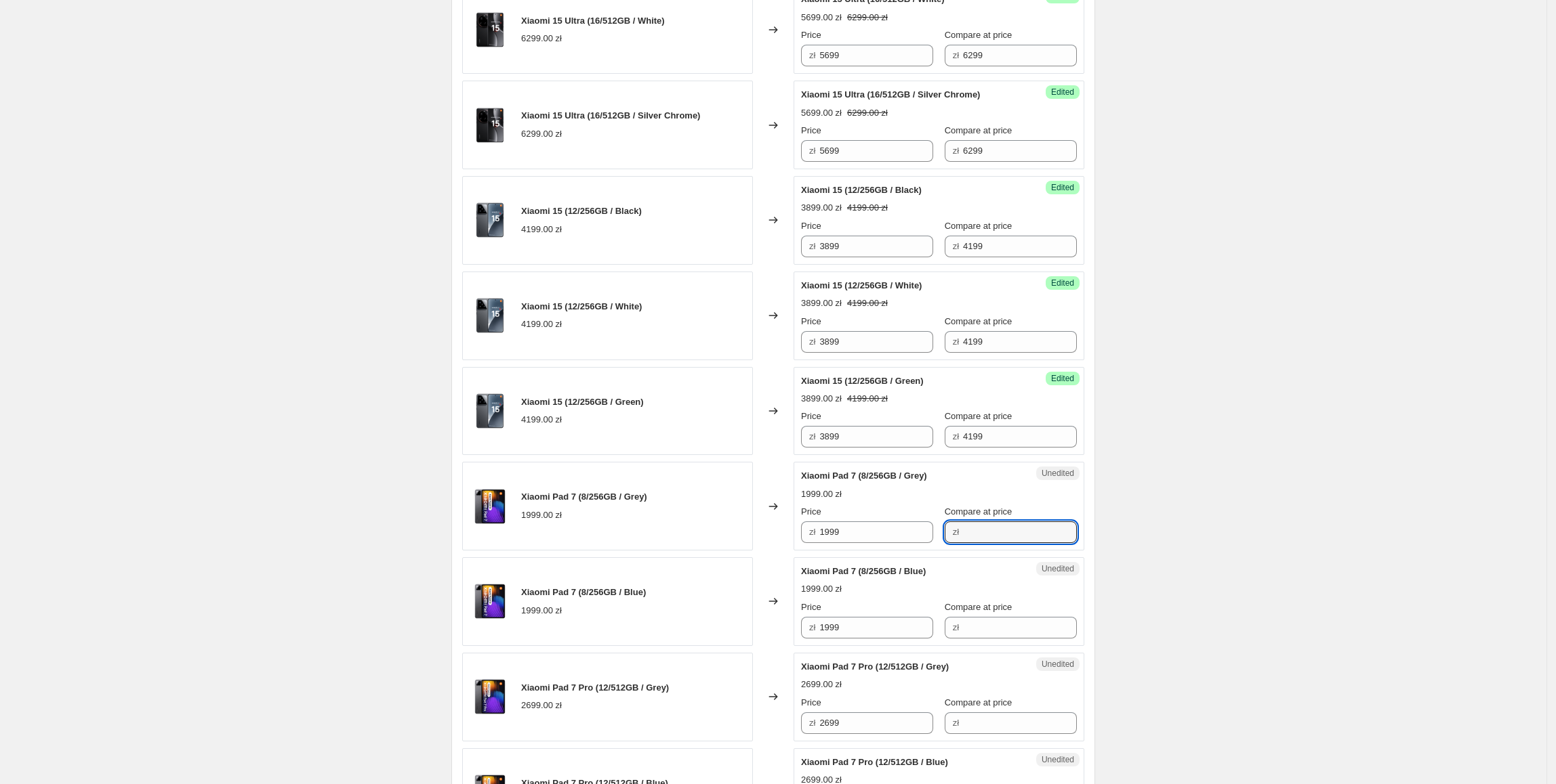
paste input "1999"
type input "1999"
drag, startPoint x: 881, startPoint y: 539, endPoint x: 808, endPoint y: 543, distance: 73.1
click at [808, 543] on div "zł 1999" at bounding box center [867, 532] width 132 height 21
type input "1699"
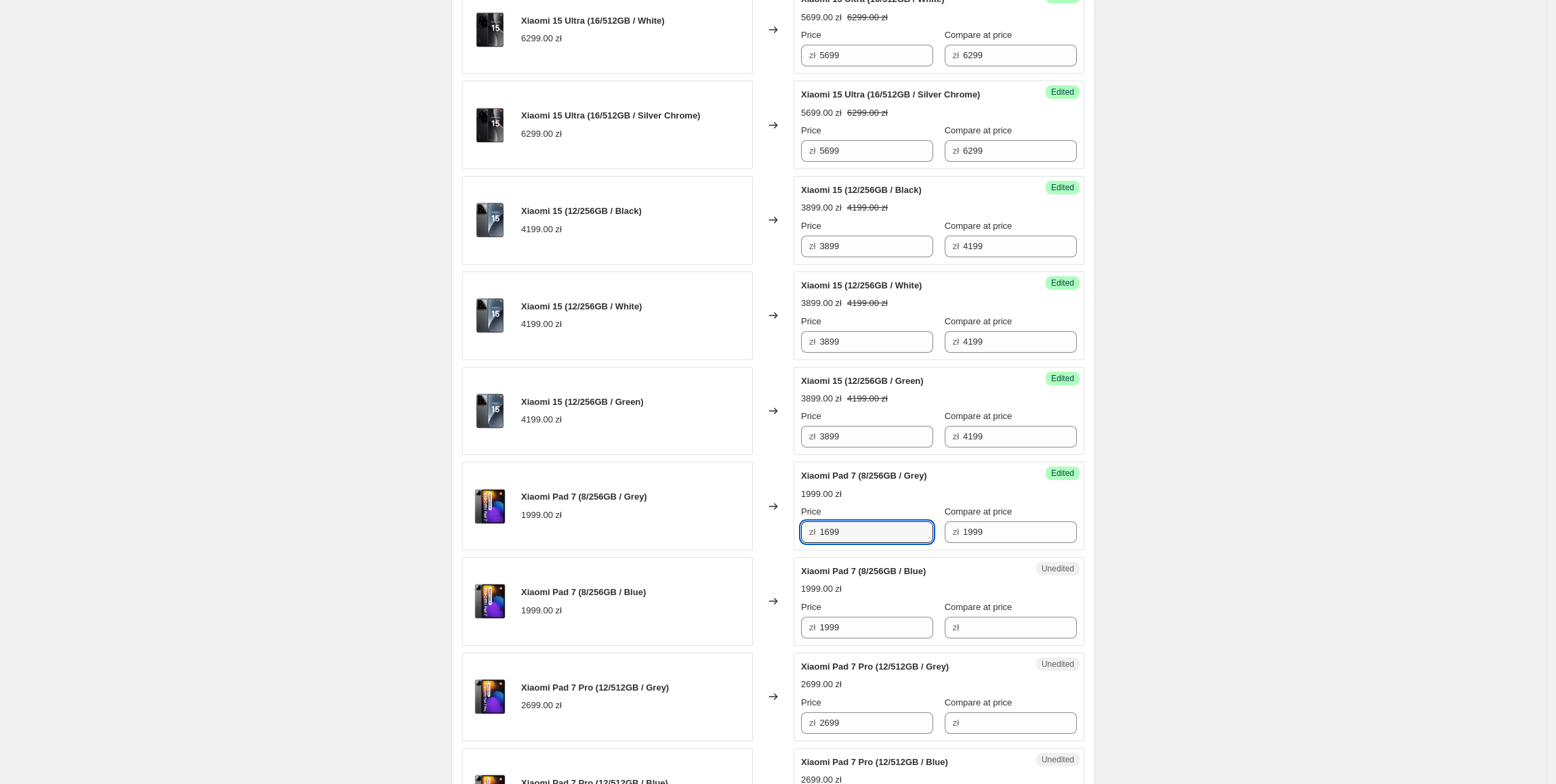
click at [1216, 433] on div "Create new price change job. This page is ready Create new price change job Dra…" at bounding box center [773, 668] width 1546 height 2362
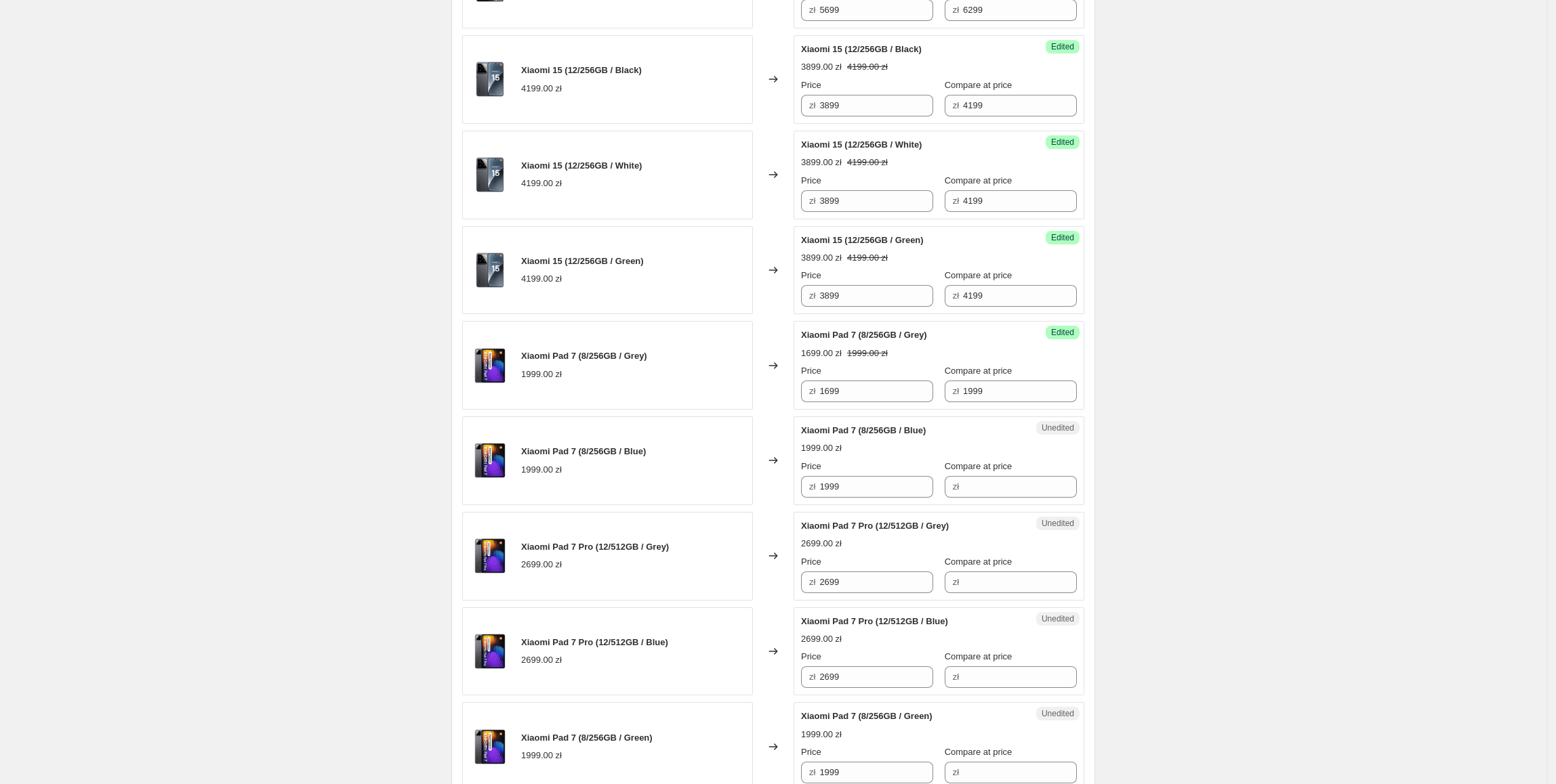
scroll to position [653, 0]
drag, startPoint x: 832, startPoint y: 390, endPoint x: 611, endPoint y: 391, distance: 221.0
click at [611, 391] on div "Xiaomi Pad 7 (8/256GB / Grey) 1999.00 zł Changed to Success Edited Xiaomi Pad 7…" at bounding box center [773, 365] width 622 height 89
drag, startPoint x: 867, startPoint y: 486, endPoint x: 647, endPoint y: 486, distance: 220.0
click at [647, 486] on div "Xiaomi Pad 7 (8/256GB / Blue) 1999.00 zł Changed to Unedited Xiaomi Pad 7 (8/25…" at bounding box center [773, 460] width 622 height 89
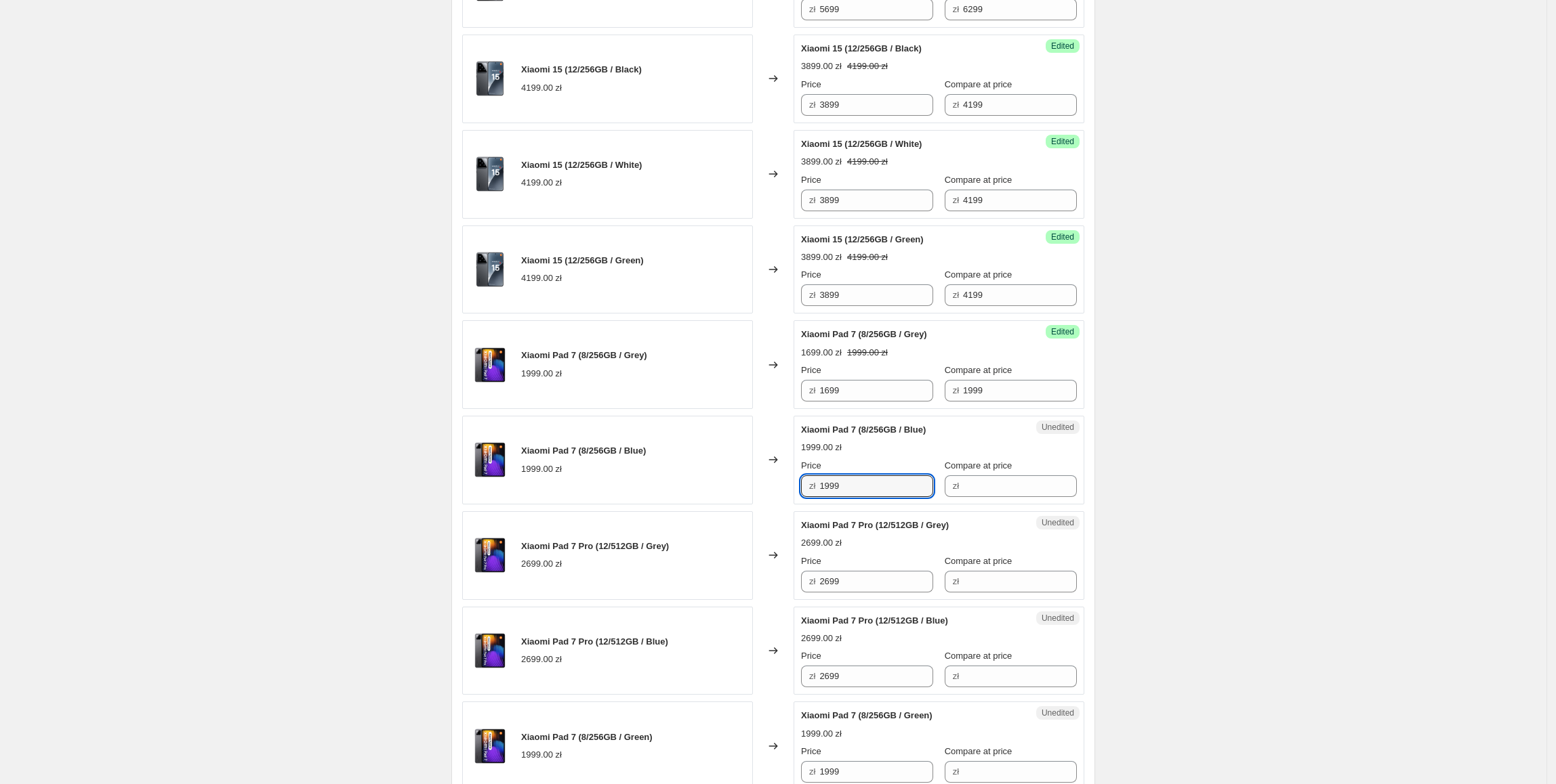
paste input "6"
type input "1699"
drag, startPoint x: 647, startPoint y: 486, endPoint x: 1028, endPoint y: 385, distance: 394.2
click at [648, 486] on div "Xiaomi Pad 7 (8/256GB / Blue) 1999.00 zł" at bounding box center [608, 460] width 291 height 89
drag, startPoint x: 1014, startPoint y: 398, endPoint x: 996, endPoint y: 494, distance: 97.7
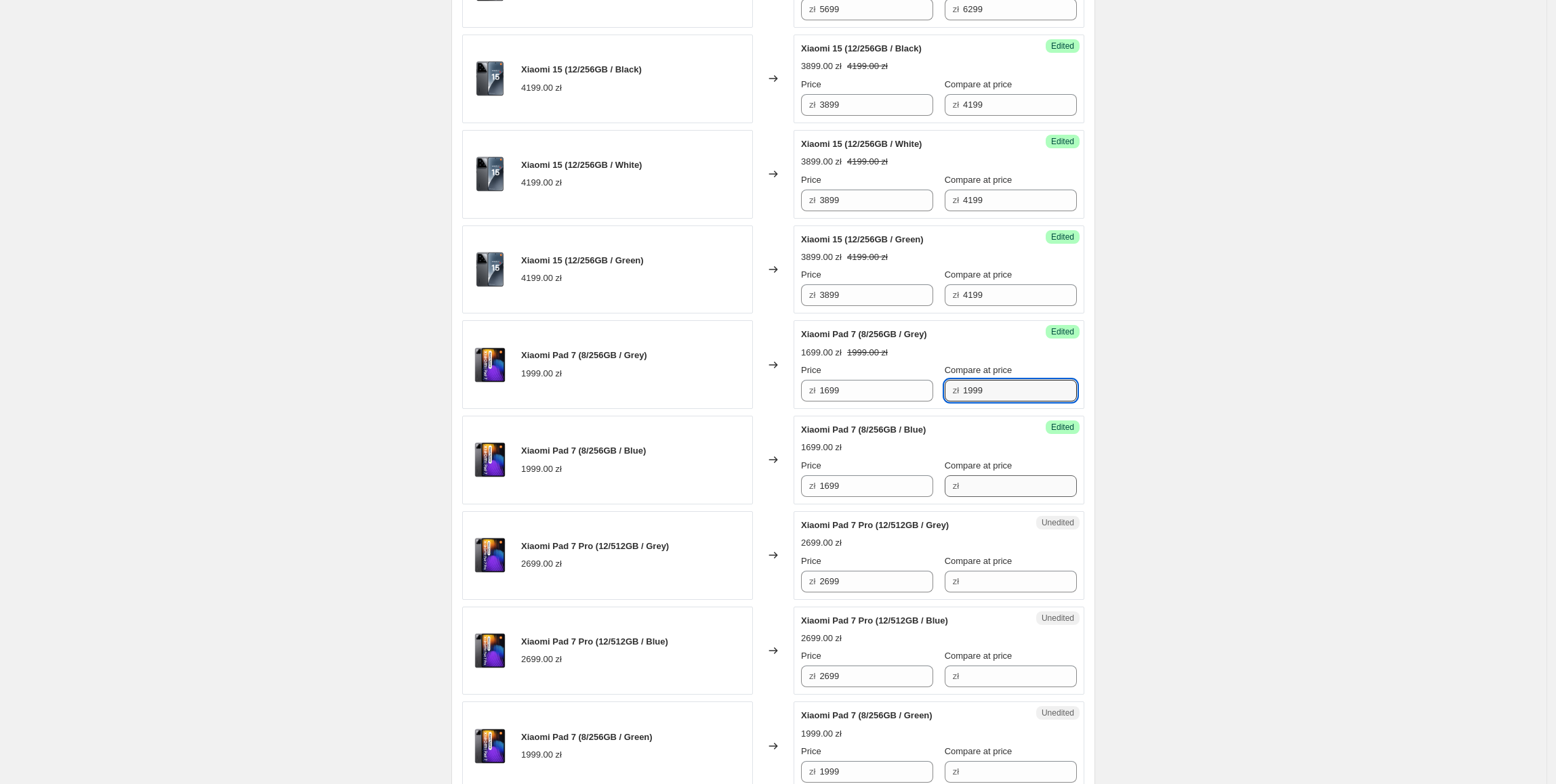
click at [823, 426] on div "Xiaomi 15 Ultra (16/512GB / White) 6299.00 zł Changed to Success Edited Xiaomi …" at bounding box center [773, 650] width 622 height 1614
click at [1001, 496] on input "Compare at price" at bounding box center [1019, 486] width 113 height 21
paste input "1999"
type input "1999"
click at [1243, 485] on div "Create new price change job. This page is ready Create new price change job Dra…" at bounding box center [773, 527] width 1546 height 2362
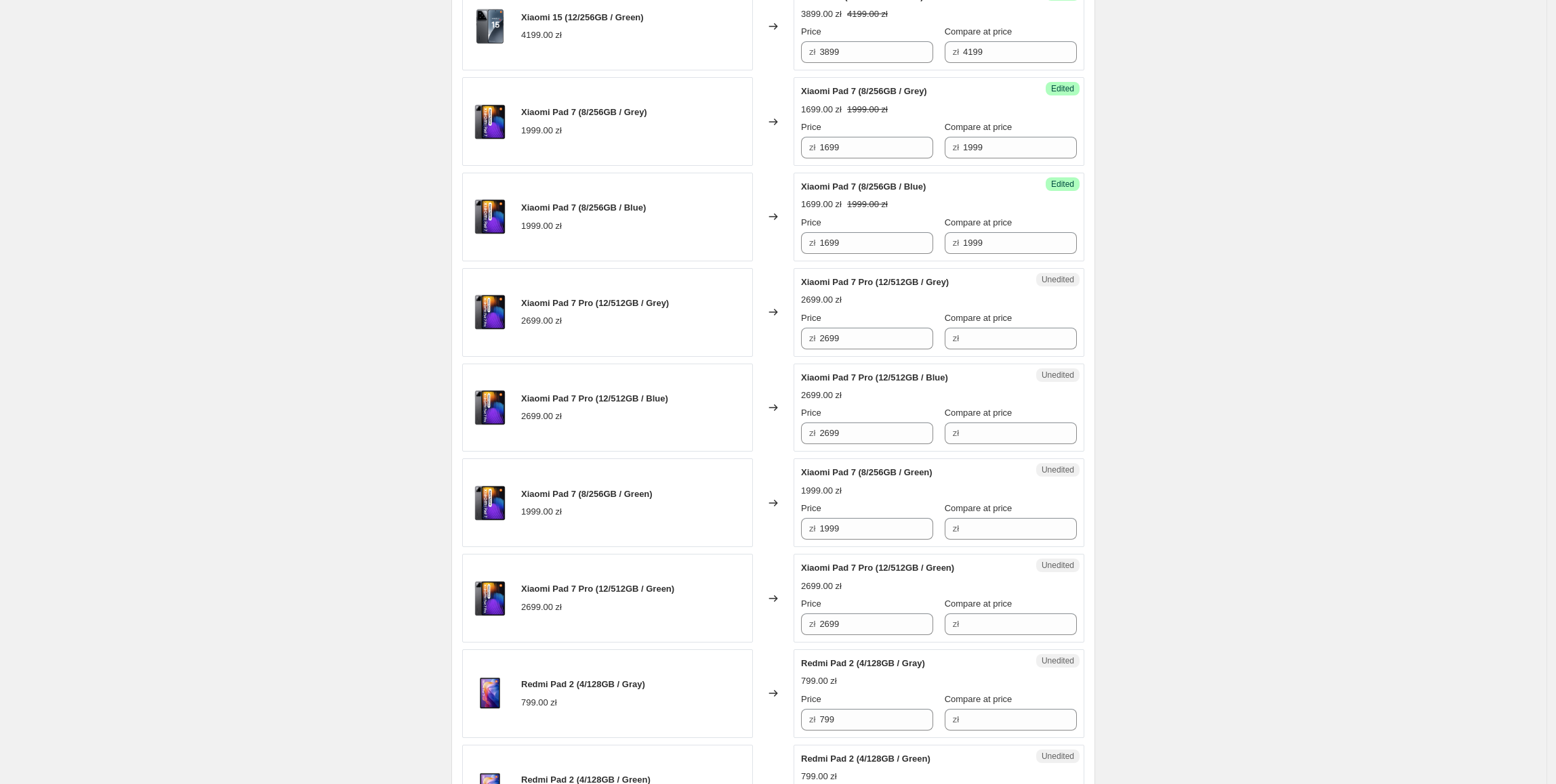
scroll to position [897, 0]
drag, startPoint x: 885, startPoint y: 336, endPoint x: 697, endPoint y: 336, distance: 188.0
click at [697, 336] on div "Xiaomi Pad 7 Pro (12/512GB / Grey) 2699.00 zł Changed to Unedited Xiaomi Pad 7 …" at bounding box center [773, 311] width 622 height 89
click at [966, 346] on input "Compare at price" at bounding box center [1019, 338] width 113 height 21
paste input "2699"
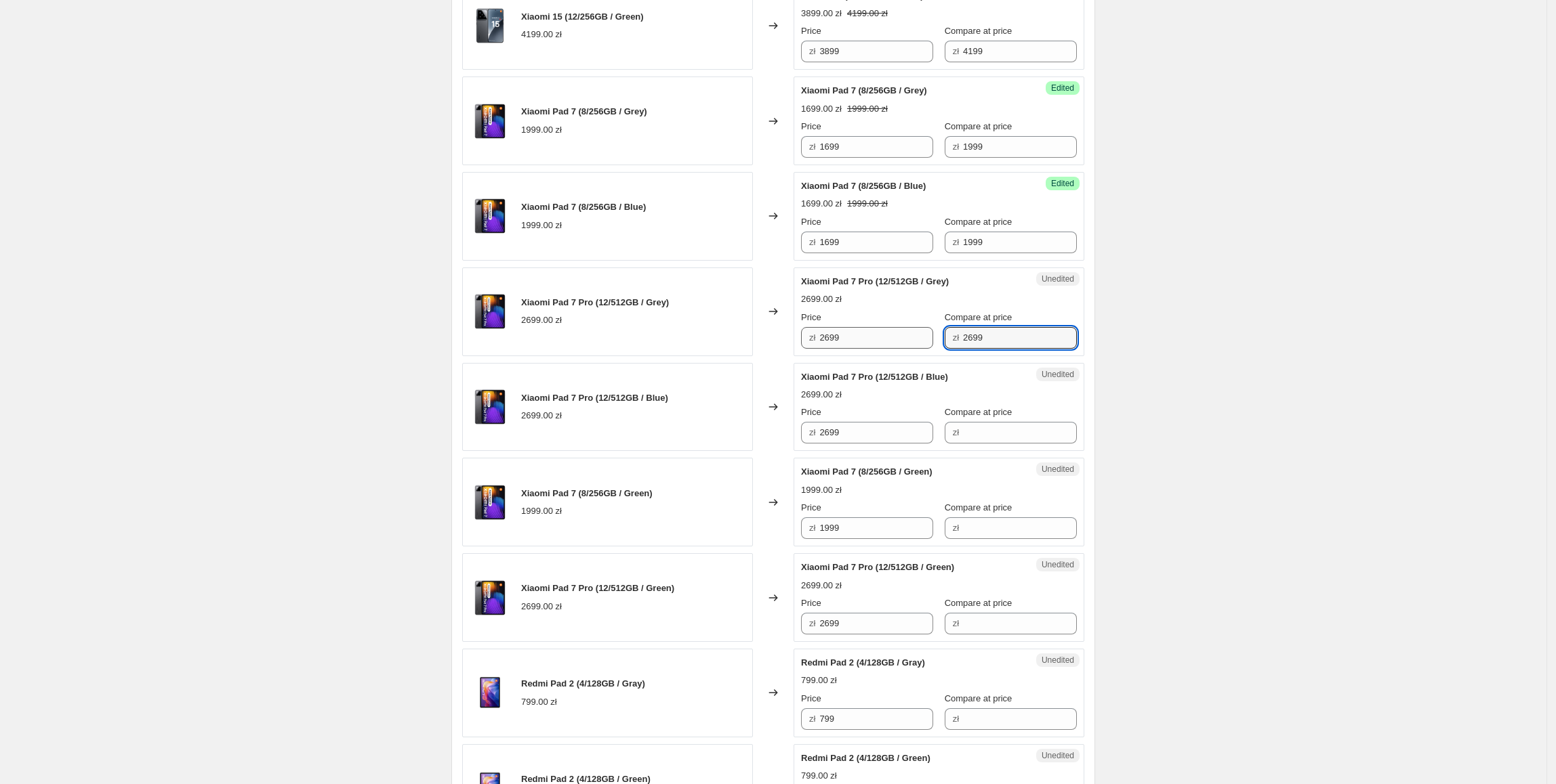
type input "2699"
drag, startPoint x: 857, startPoint y: 350, endPoint x: 807, endPoint y: 350, distance: 50.0
click at [807, 349] on div "zł 2699" at bounding box center [867, 338] width 132 height 21
type input "2599"
click at [1196, 352] on div "Create new price change job. This page is ready Create new price change job Dra…" at bounding box center [773, 283] width 1546 height 2362
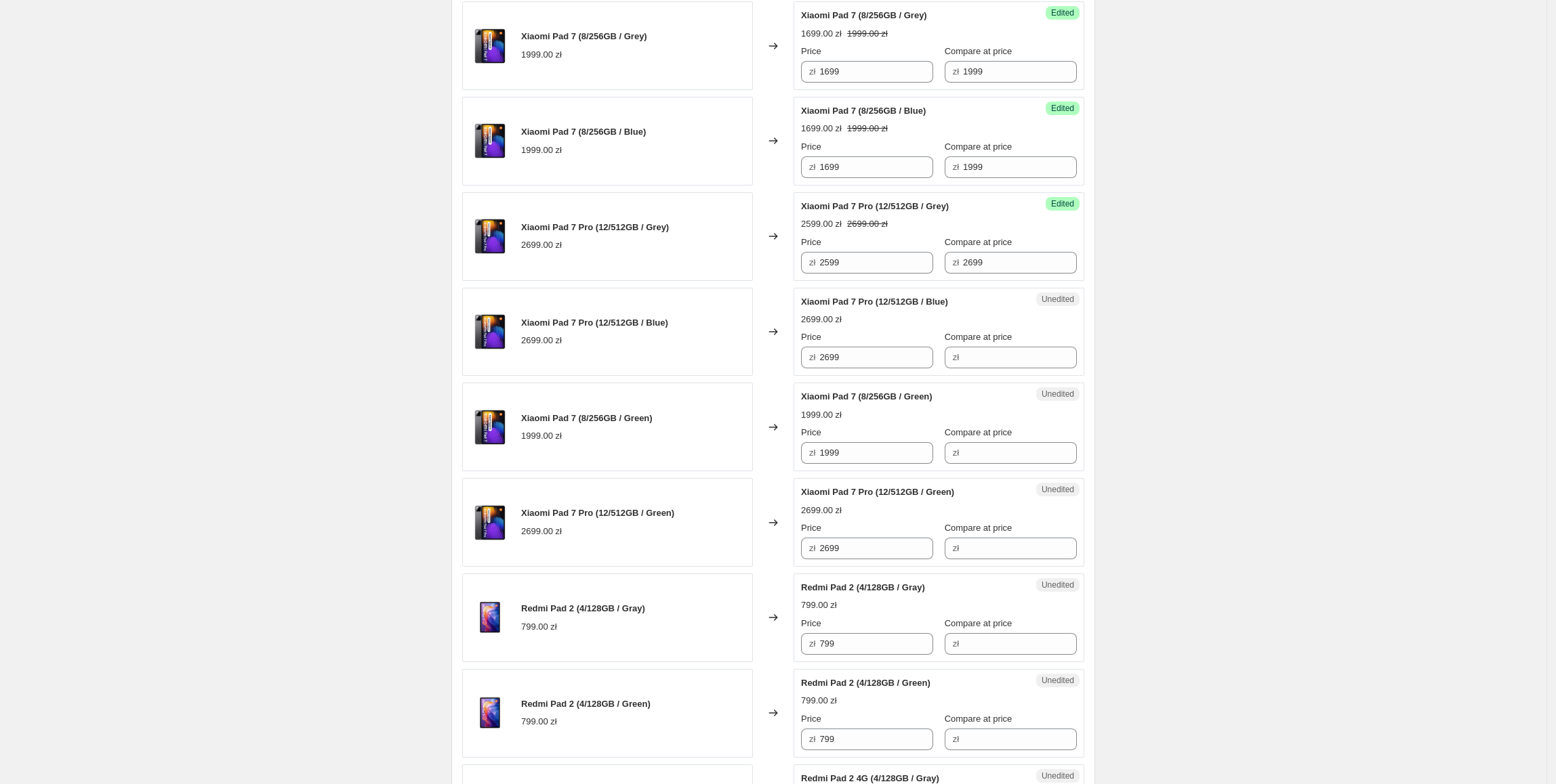
scroll to position [973, 0]
drag, startPoint x: 887, startPoint y: 263, endPoint x: 781, endPoint y: 269, distance: 106.2
click at [773, 263] on div "Xiaomi Pad 7 Pro (12/512GB / Grey) 2699.00 zł Changed to Success Edited Xiaomi …" at bounding box center [773, 236] width 622 height 89
paste input "5"
drag, startPoint x: 887, startPoint y: 353, endPoint x: 684, endPoint y: 355, distance: 203.0
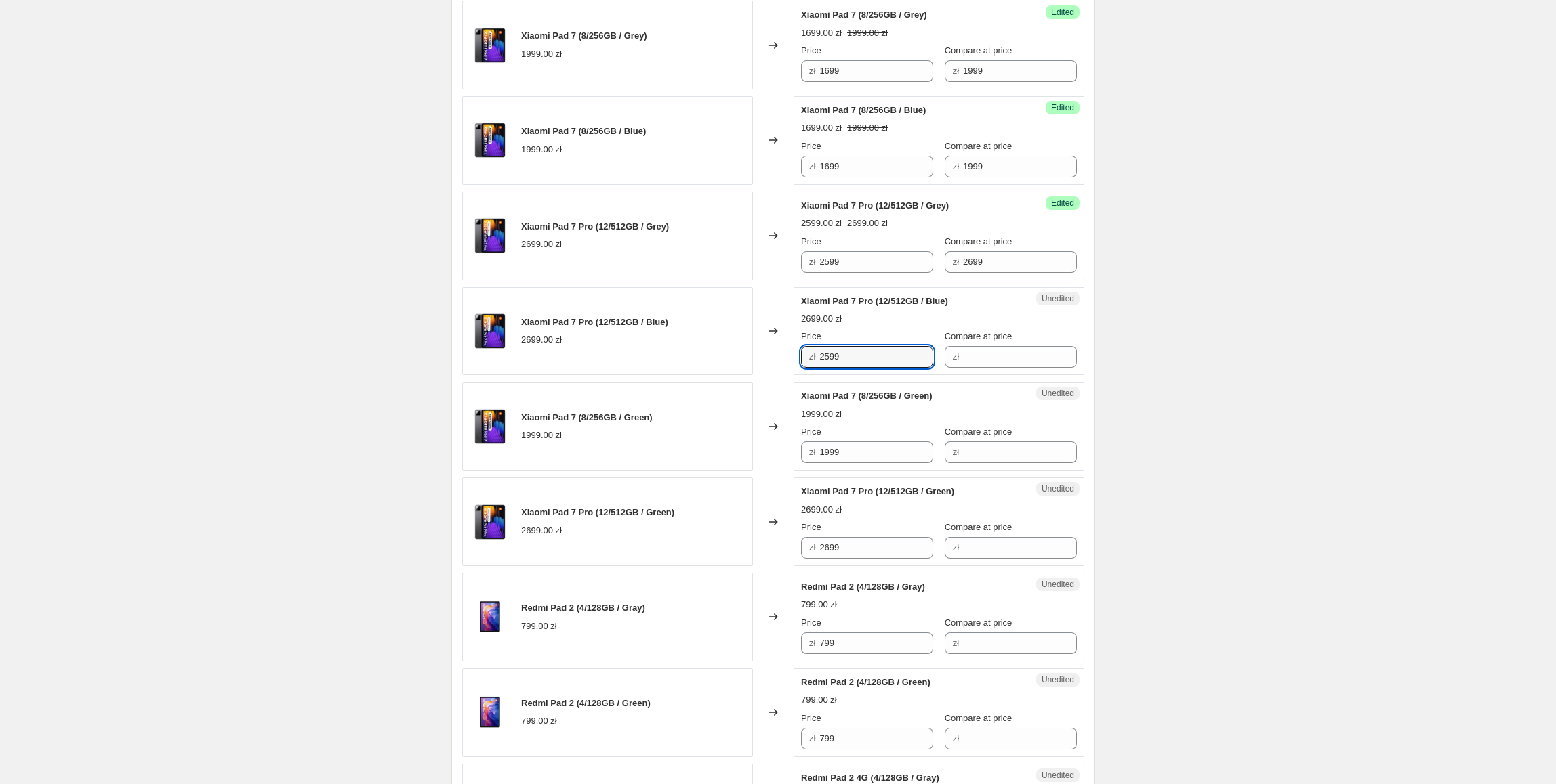
click at [684, 353] on div "Xiaomi Pad 7 Pro (12/512GB / Blue) 2699.00 zł Changed to Unedited Xiaomi Pad 7 …" at bounding box center [773, 331] width 622 height 89
type input "2599"
click at [686, 355] on div "Xiaomi Pad 7 Pro (12/512GB / Blue) 2699.00 zł" at bounding box center [608, 331] width 291 height 89
drag, startPoint x: 1030, startPoint y: 264, endPoint x: 973, endPoint y: 331, distance: 88.0
click at [871, 279] on div "Success Edited Xiaomi Pad 7 Pro (12/512GB / Grey) 2599.00 zł 2699.00 zł Price z…" at bounding box center [939, 236] width 291 height 89
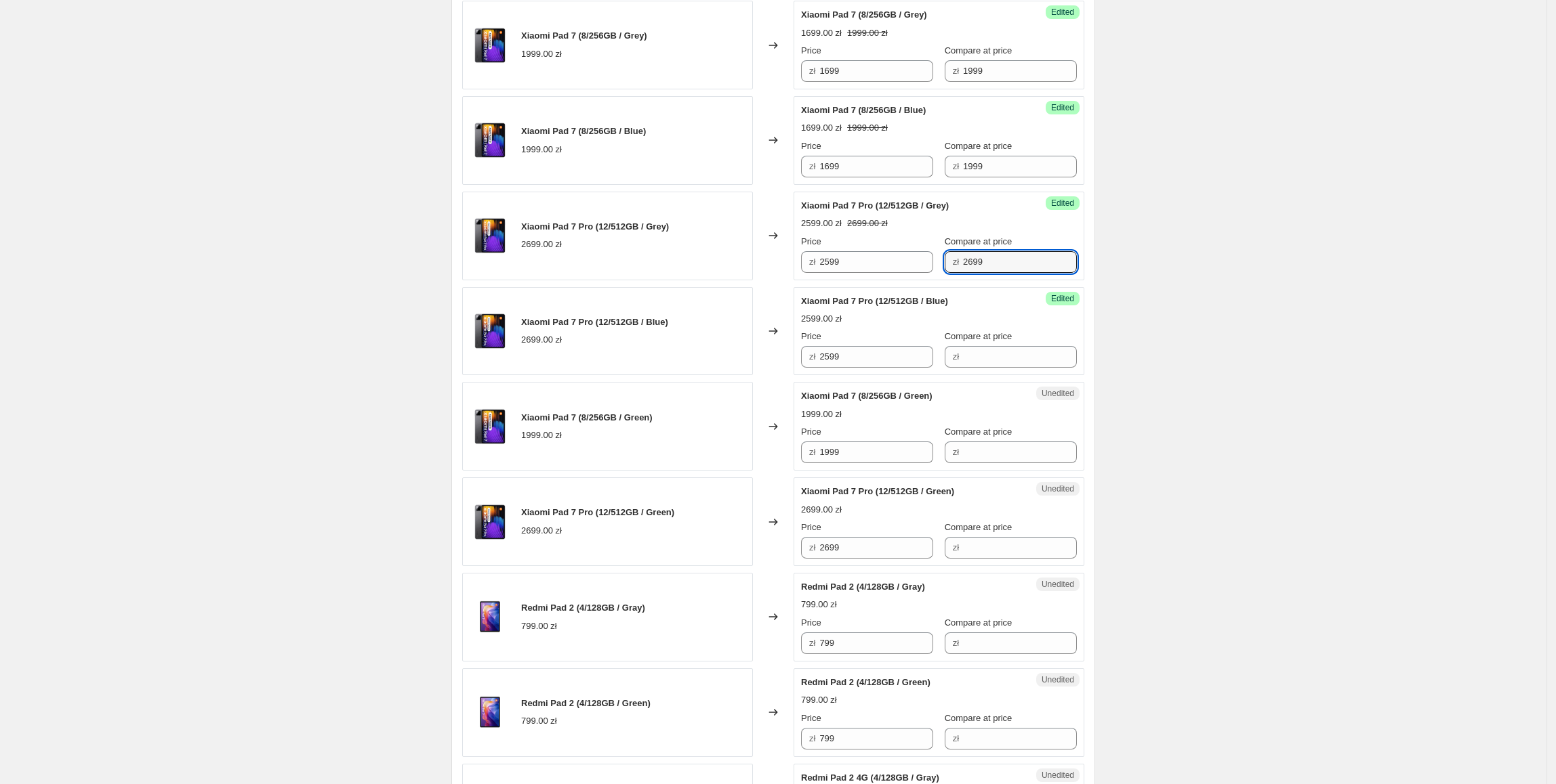
click at [990, 341] on span "Compare at price" at bounding box center [978, 336] width 68 height 10
click at [990, 346] on input "Compare at price" at bounding box center [1019, 357] width 113 height 21
drag, startPoint x: 996, startPoint y: 352, endPoint x: 1021, endPoint y: 353, distance: 25.0
click at [996, 352] on input "Compare at price" at bounding box center [1019, 357] width 113 height 21
paste input "2699"
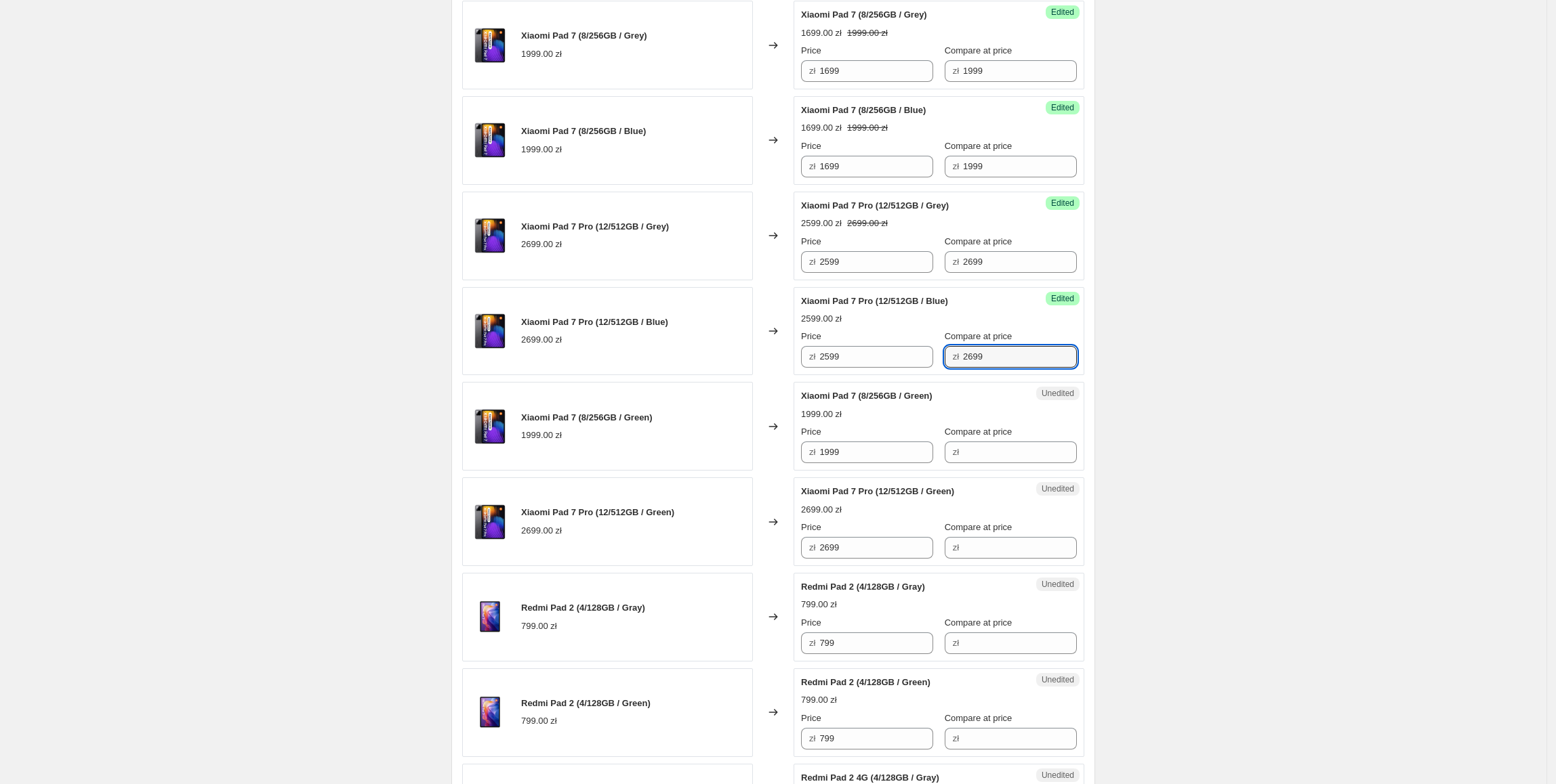
type input "2699"
click at [1205, 348] on div "Create new price change job. This page is ready Create new price change job Dra…" at bounding box center [773, 208] width 1546 height 2362
drag, startPoint x: 887, startPoint y: 168, endPoint x: 773, endPoint y: 180, distance: 114.6
click at [773, 180] on div "Xiaomi Pad 7 (8/256GB / Blue) 1999.00 zł Changed to Success Edited Xiaomi Pad 7…" at bounding box center [773, 140] width 622 height 89
paste input "6"
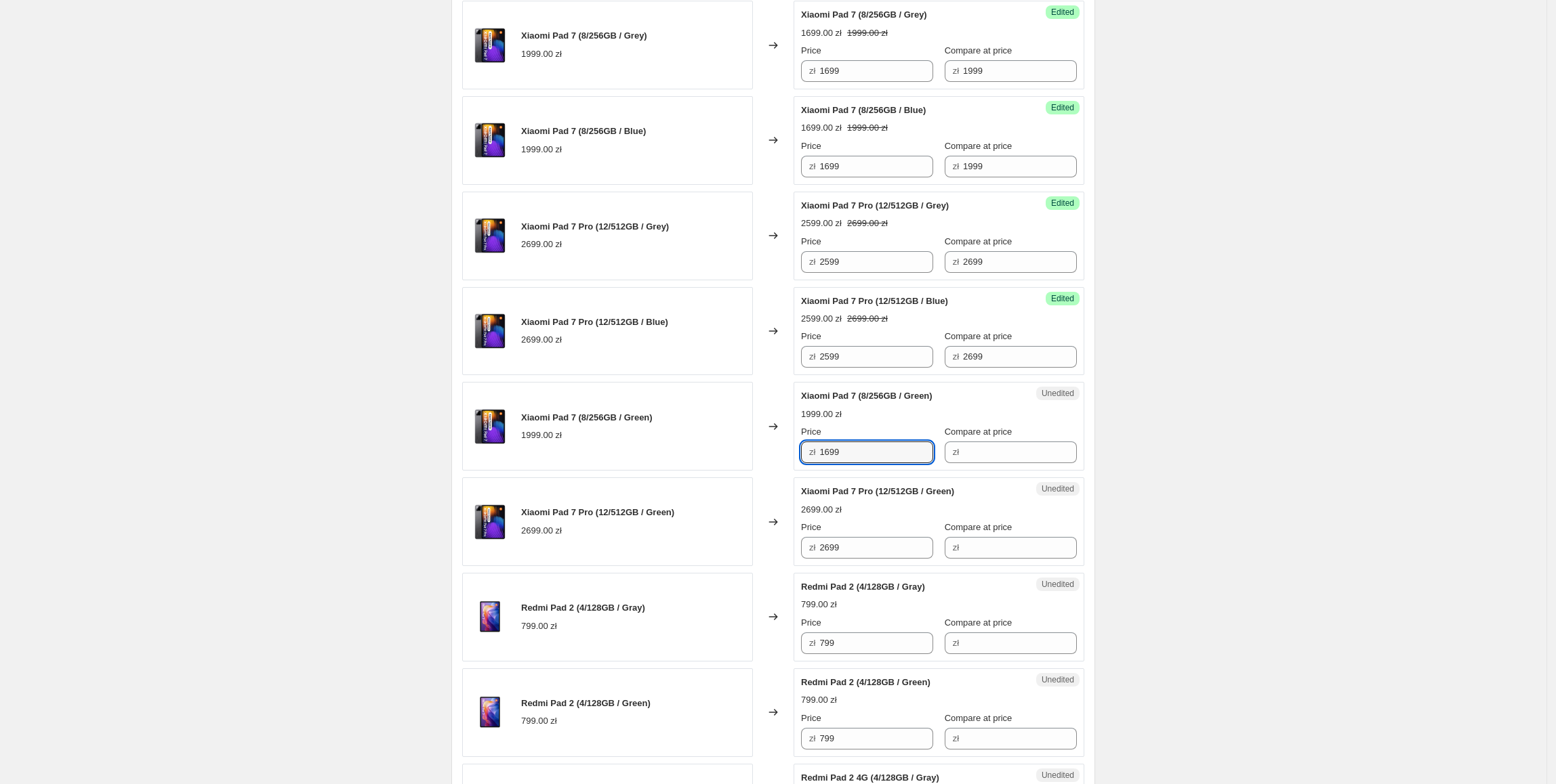
drag, startPoint x: 862, startPoint y: 451, endPoint x: 649, endPoint y: 452, distance: 213.0
click at [649, 452] on div "Xiaomi Pad 7 (8/256GB / Green) 1999.00 zł Changed to Unedited Xiaomi Pad 7 (8/2…" at bounding box center [773, 426] width 622 height 89
type input "1699"
click at [652, 454] on div "Xiaomi Pad 7 (8/256GB / Green) 1999.00 zł" at bounding box center [608, 426] width 291 height 89
drag, startPoint x: 1027, startPoint y: 158, endPoint x: 1012, endPoint y: 163, distance: 15.8
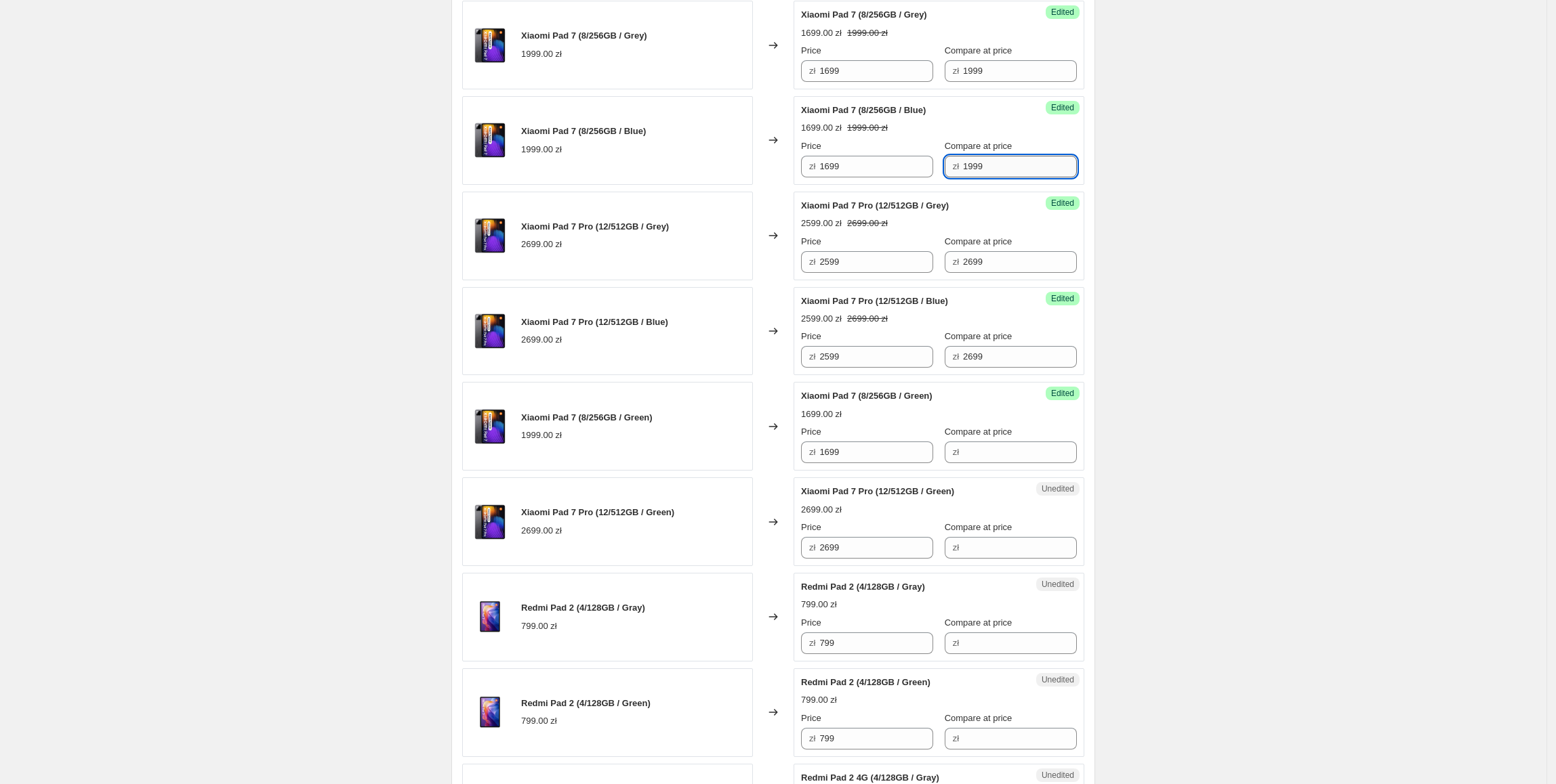
click at [1025, 161] on input "1999" at bounding box center [1019, 167] width 113 height 21
drag, startPoint x: 1012, startPoint y: 163, endPoint x: 974, endPoint y: 261, distance: 105.1
click at [897, 163] on div "Price zł 1699 Compare at price zł 1999" at bounding box center [939, 158] width 276 height 38
click at [1017, 455] on input "Compare at price" at bounding box center [1019, 452] width 113 height 21
paste input "1999"
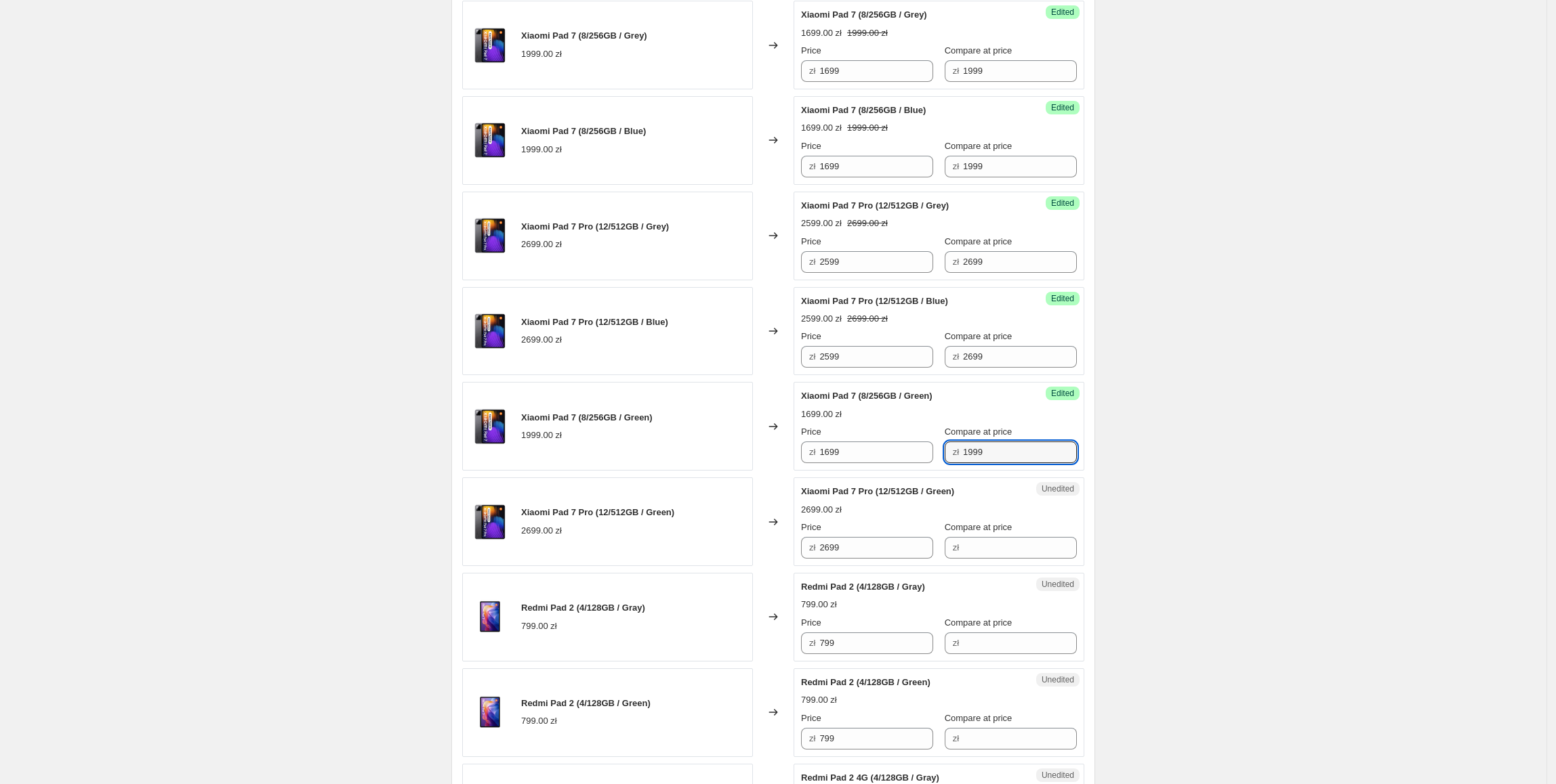
type input "1999"
click at [1193, 486] on div "Create new price change job. This page is ready Create new price change job Dra…" at bounding box center [773, 208] width 1546 height 2362
click at [771, 559] on div "Xiaomi Pad 7 Pro (12/512GB / Green) 2699.00 zł Changed to Unedited Xiaomi Pad 7…" at bounding box center [773, 521] width 622 height 89
click at [1000, 559] on input "Compare at price" at bounding box center [1019, 547] width 113 height 21
paste input "2699"
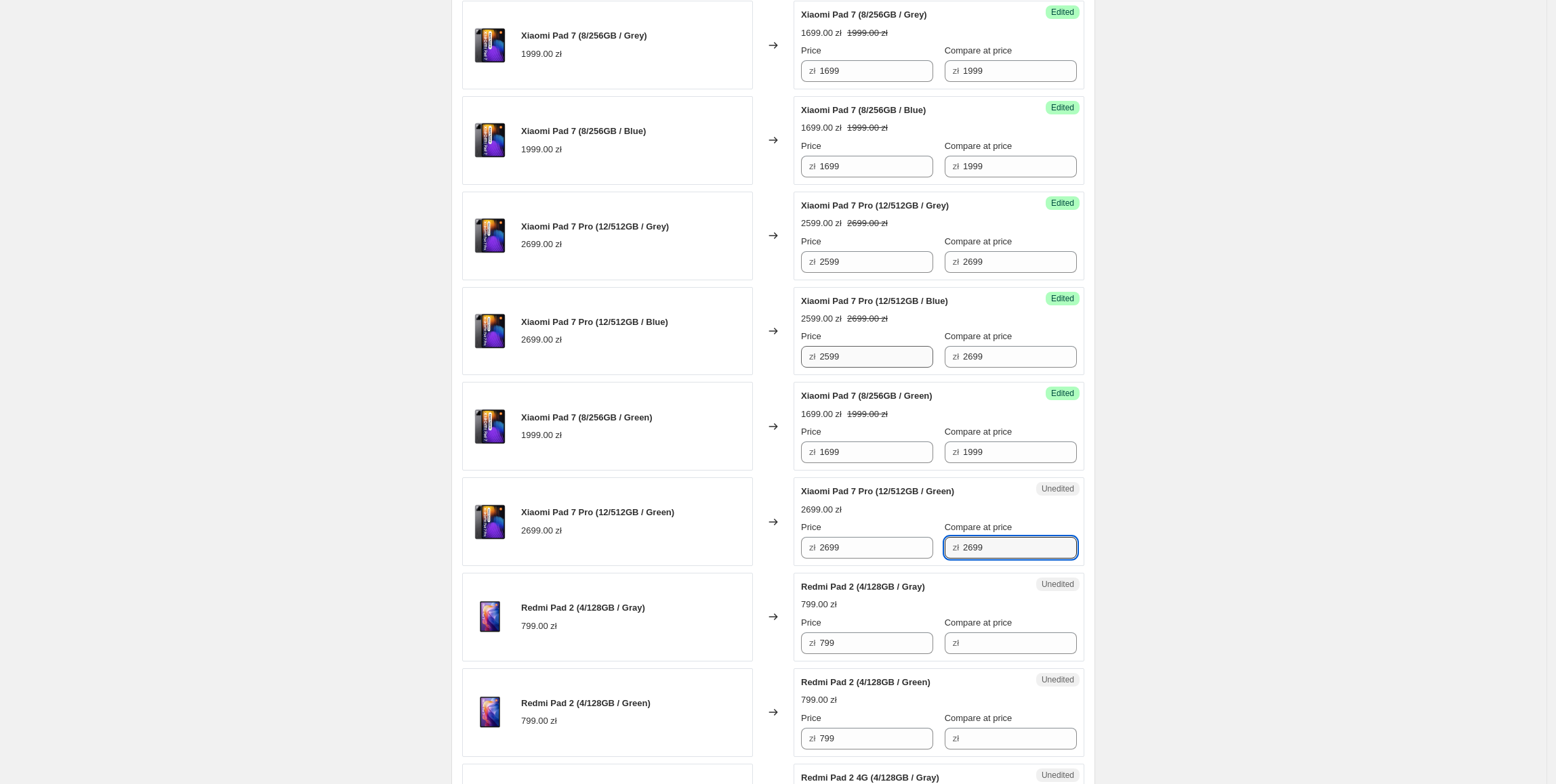
type input "2699"
click at [715, 398] on div "Xiaomi 15 Ultra (16/512GB / White) 6299.00 zł Changed to Success Edited Xiaomi …" at bounding box center [773, 331] width 622 height 1614
paste input "5"
click at [812, 559] on div "zł 2599" at bounding box center [867, 547] width 132 height 21
type input "2599"
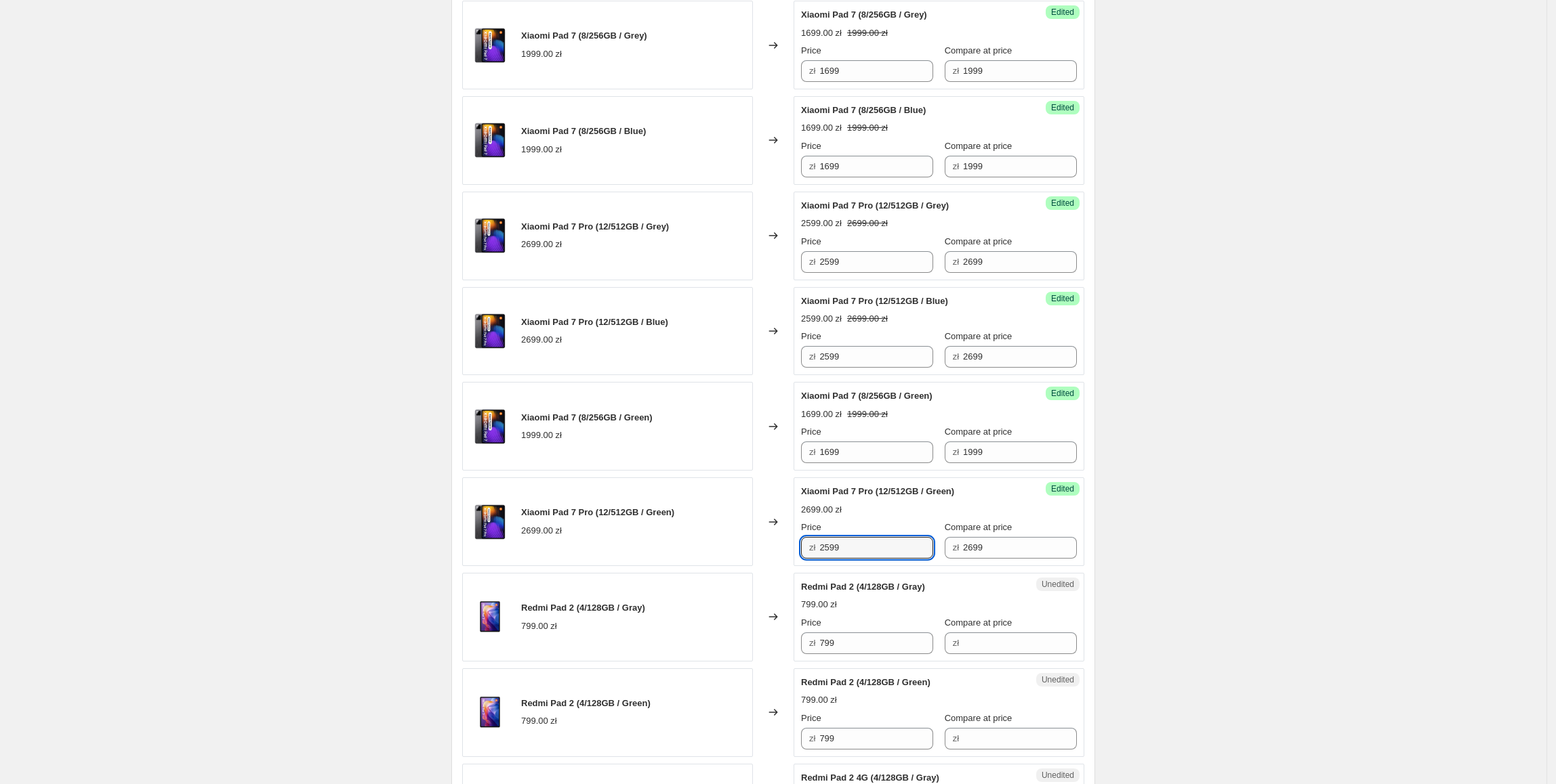
click at [1225, 572] on div "Create new price change job. This page is ready Create new price change job Dra…" at bounding box center [773, 208] width 1546 height 2362
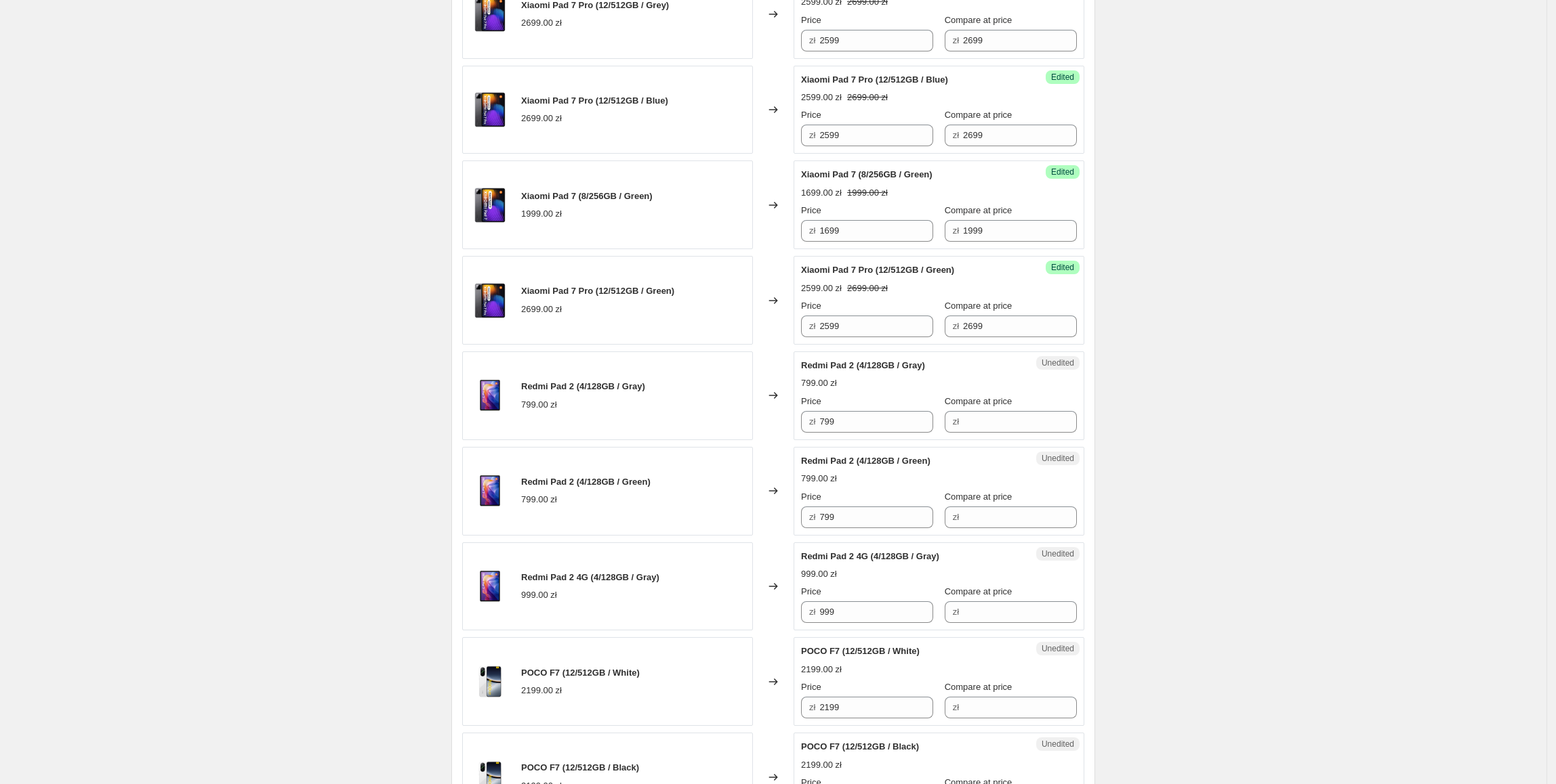
scroll to position [1195, 0]
click at [802, 431] on div "Unedited Redmi Pad 2 (4/128GB / Gray) 799.00 zł Price zł 799 Compare at price zł" at bounding box center [939, 395] width 291 height 89
click at [988, 432] on input "Compare at price" at bounding box center [1019, 421] width 113 height 21
paste input "799"
type input "799"
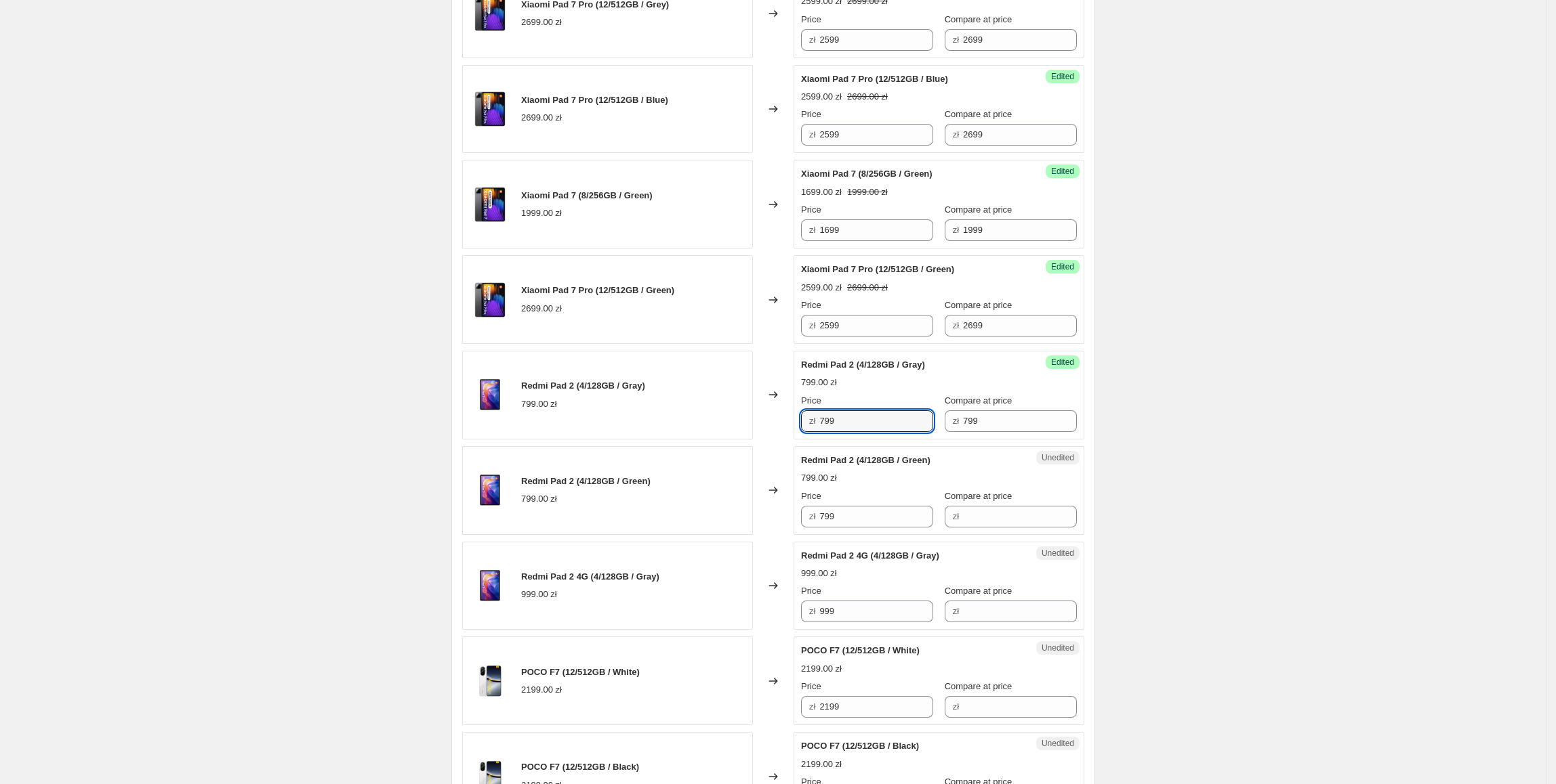
click at [791, 438] on div "Redmi Pad 2 (4/128GB / Gray) 799.00 zł Changed to Success Edited Redmi Pad 2 (4…" at bounding box center [773, 395] width 622 height 89
type input "699"
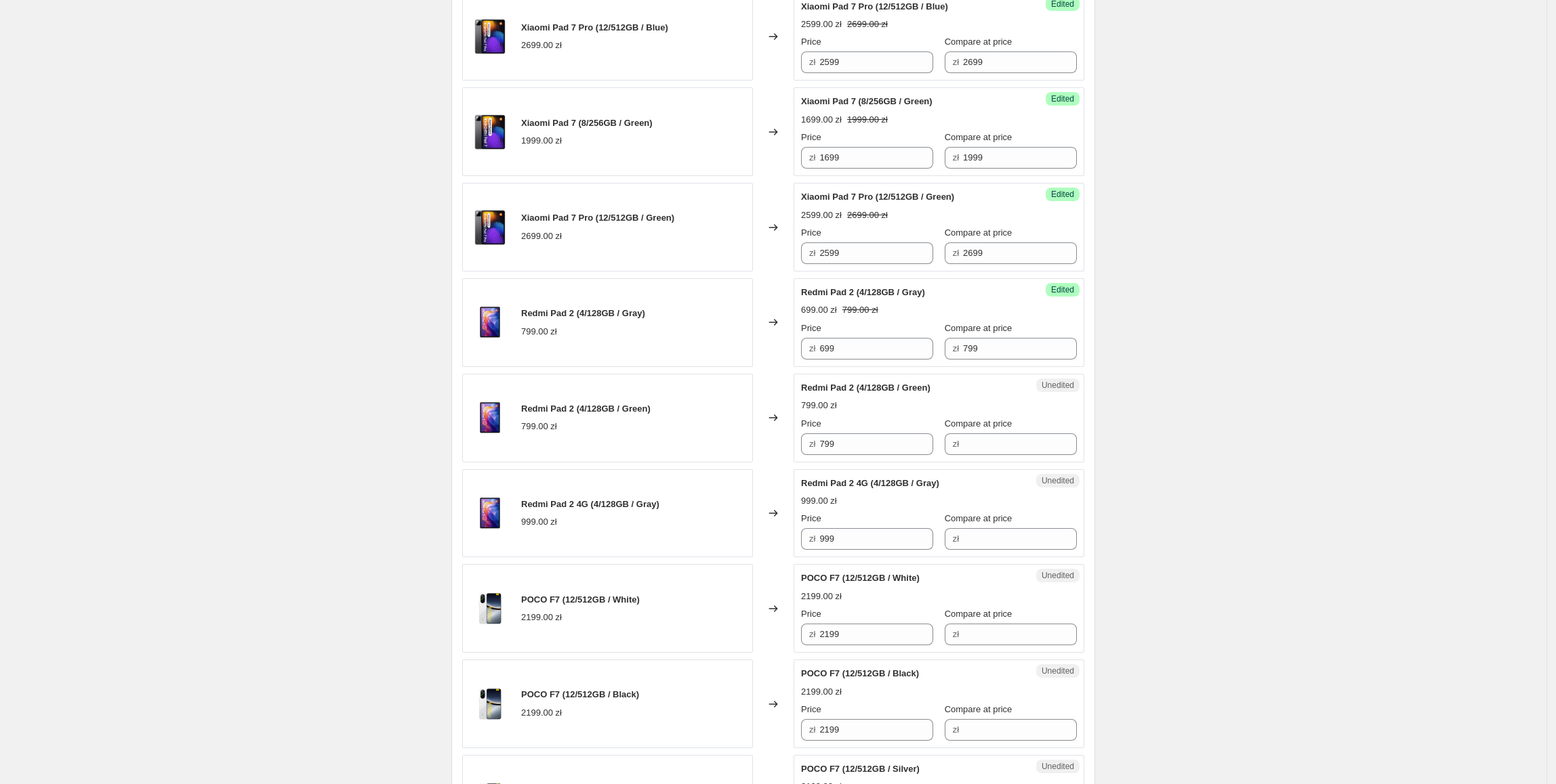
scroll to position [1269, 0]
click at [679, 355] on div "Redmi Pad 2 (4/128GB / Gray) 799.00 zł Changed to Success Edited Redmi Pad 2 (4…" at bounding box center [773, 321] width 622 height 89
paste input "6"
click at [791, 452] on div "Redmi Pad 2 (4/128GB / Green) 799.00 zł Changed to Unedited Redmi Pad 2 (4/128G…" at bounding box center [773, 416] width 622 height 89
type input "699"
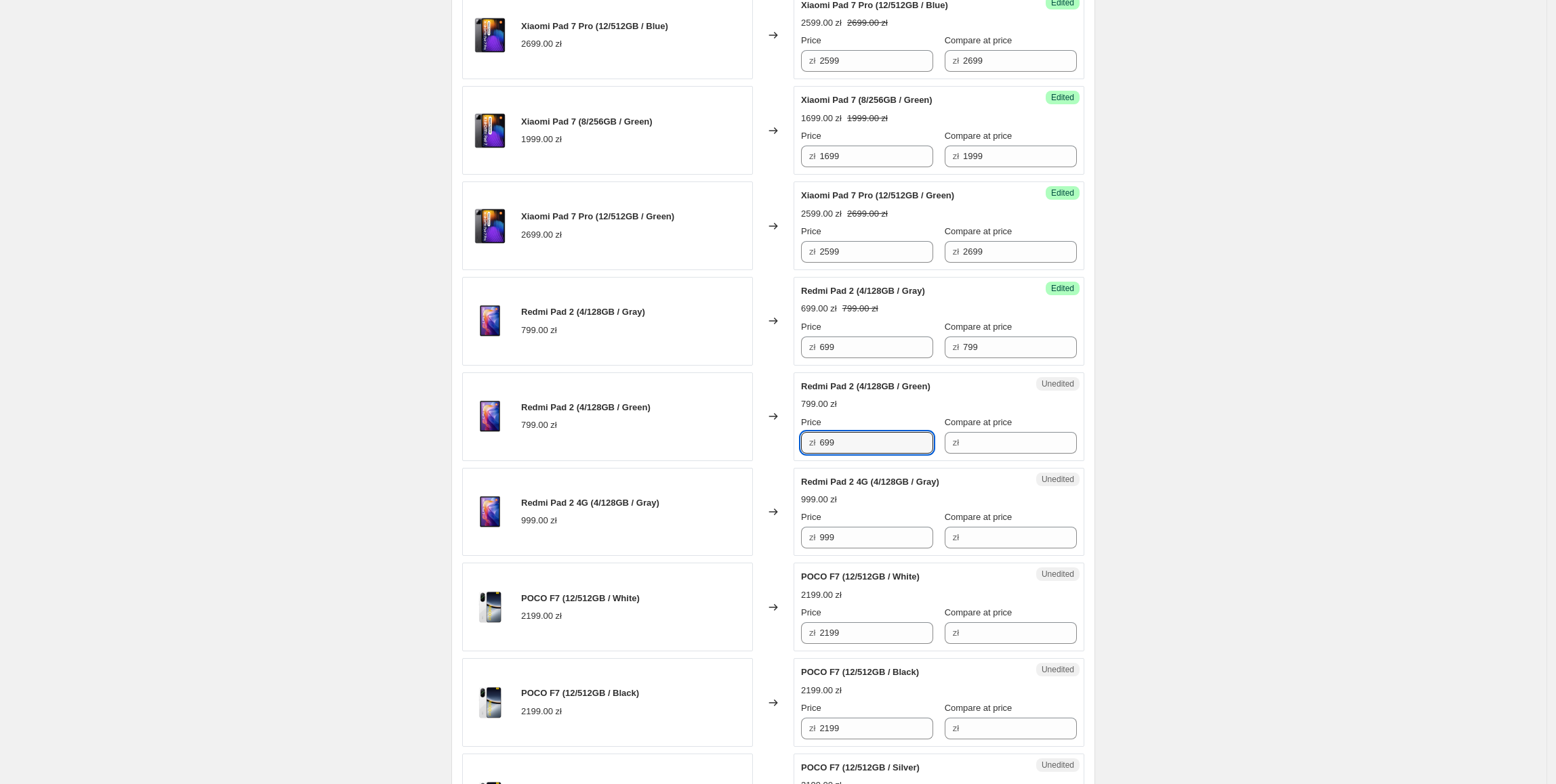
click at [802, 452] on div "Unedited Redmi Pad 2 (4/128GB / Green) 799.00 zł Price zł 699 Compare at price …" at bounding box center [939, 416] width 291 height 89
click at [897, 374] on div "Xiaomi 15 Ultra (16/512GB / White) 6299.00 zł Changed to Success Edited Xiaomi …" at bounding box center [773, 35] width 622 height 1614
click at [991, 448] on input "Compare at price" at bounding box center [1019, 443] width 113 height 21
paste input "799"
type input "799"
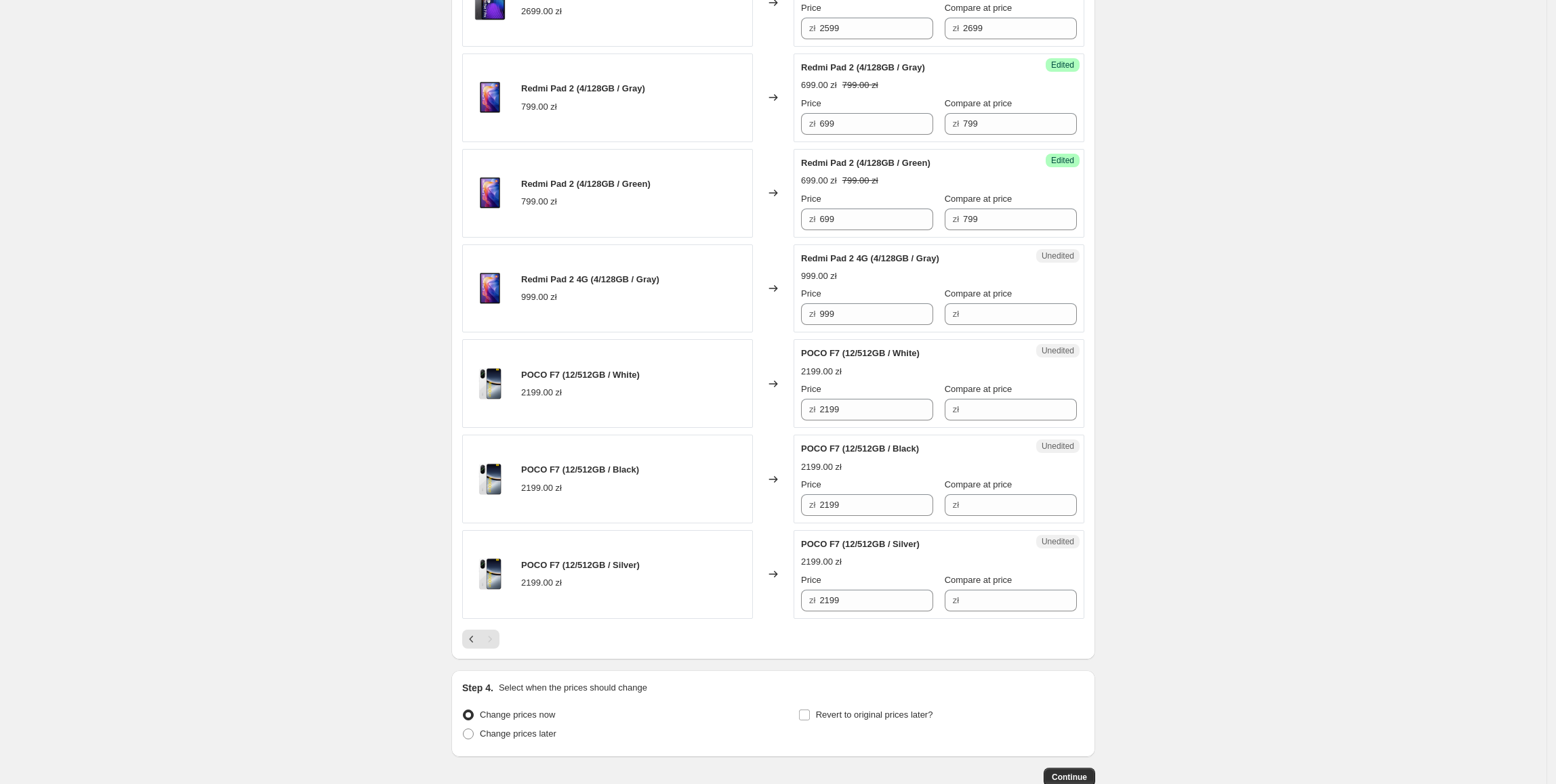
scroll to position [1493, 0]
click at [764, 333] on div "Redmi Pad 2 4G (4/128GB / Gray) 999.00 zł Changed to Unedited Redmi Pad 2 4G (4…" at bounding box center [773, 288] width 622 height 89
click at [1015, 333] on div "Unedited Redmi Pad 2 4G (4/128GB / Gray) 999.00 zł Price zł 999 Compare at pric…" at bounding box center [939, 288] width 291 height 89
click at [1012, 324] on input "Compare at price" at bounding box center [1019, 314] width 113 height 21
paste input "999"
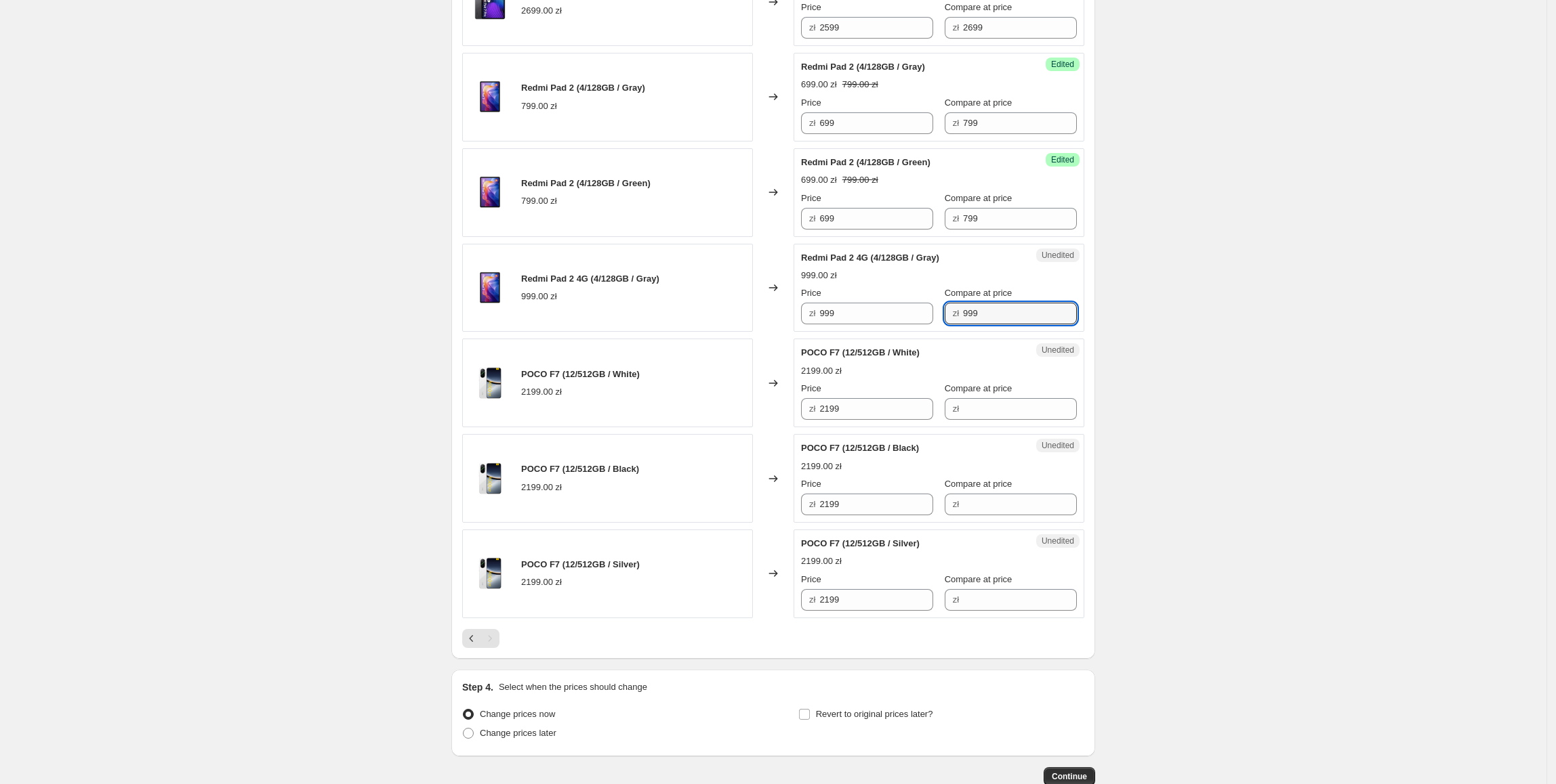
type input "999"
click at [848, 310] on div "Price zł 999" at bounding box center [867, 305] width 132 height 38
click at [807, 323] on div "zł 999" at bounding box center [867, 314] width 132 height 21
type input "899"
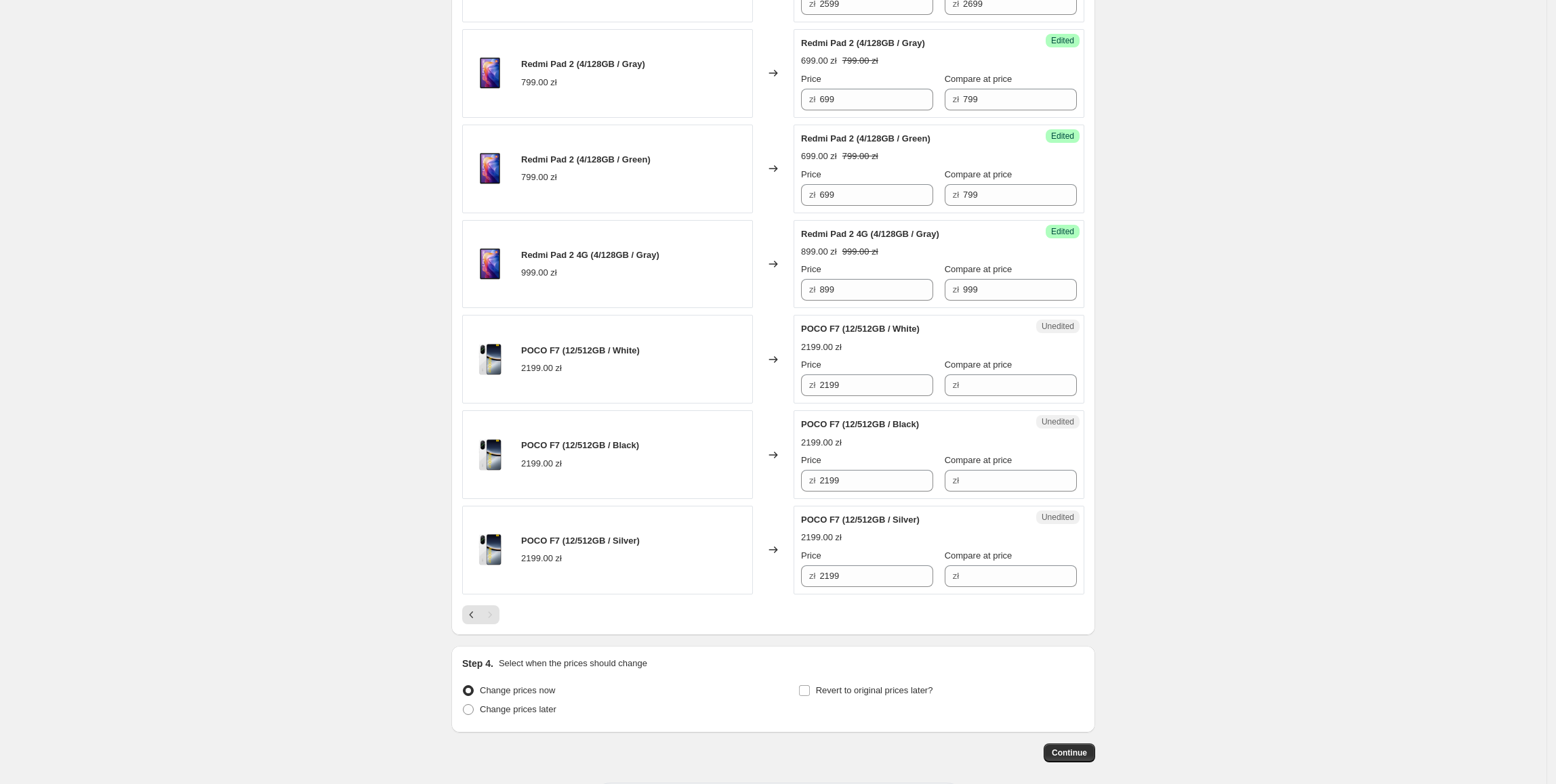
scroll to position [1518, 0]
drag, startPoint x: 883, startPoint y: 402, endPoint x: 774, endPoint y: 402, distance: 109.0
click at [774, 402] on div "POCO F7 (12/512GB / White) 2199.00 zł Changed to Unedited POCO F7 (12/512GB / W…" at bounding box center [773, 359] width 622 height 89
drag, startPoint x: 963, startPoint y: 398, endPoint x: 863, endPoint y: 398, distance: 100.0
click at [963, 396] on input "Compare at price" at bounding box center [1019, 384] width 113 height 21
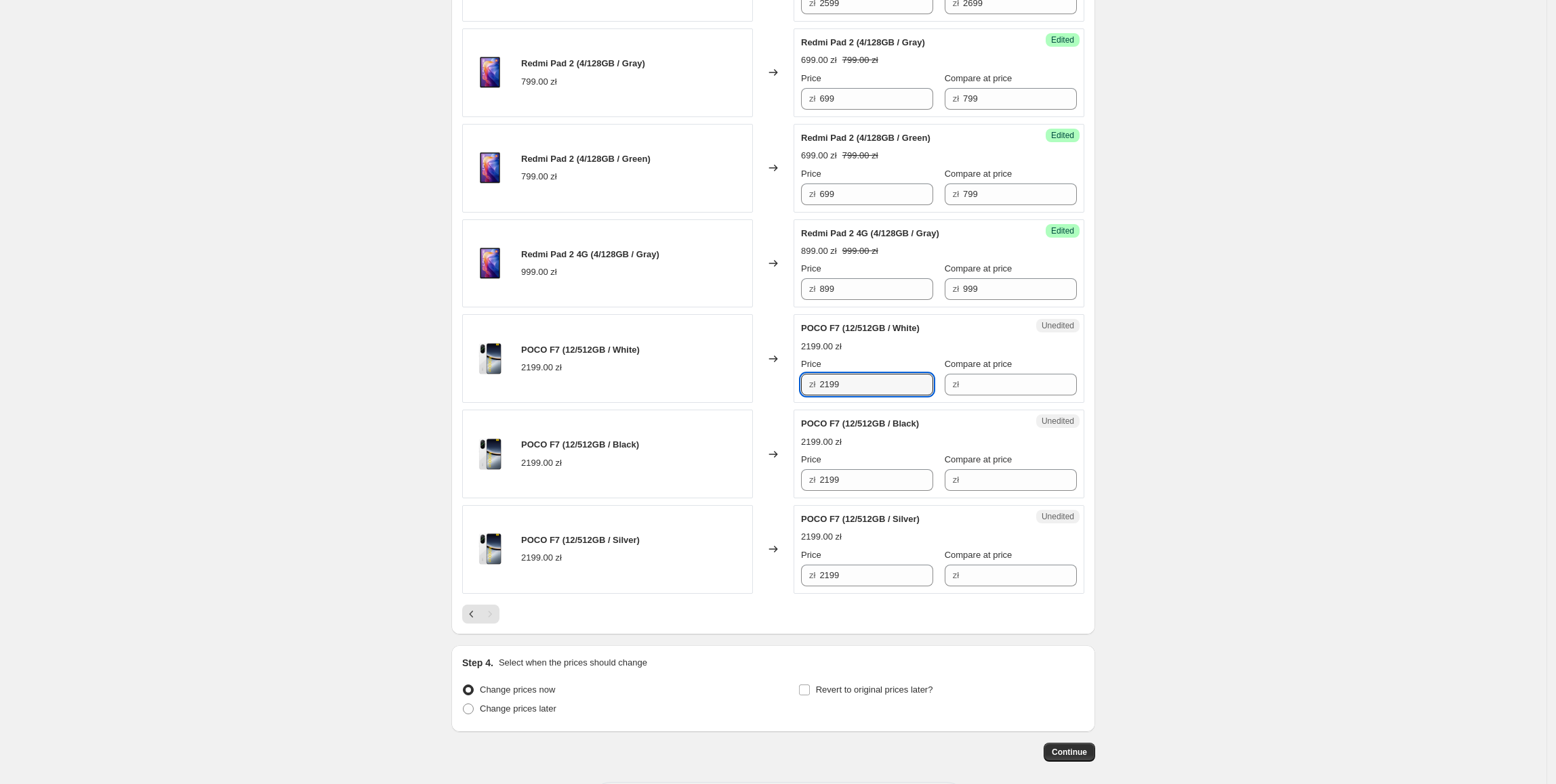
drag, startPoint x: 851, startPoint y: 397, endPoint x: 790, endPoint y: 402, distance: 61.2
click at [786, 400] on div "POCO F7 (12/512GB / White) 2199.00 zł Changed to Unedited POCO F7 (12/512GB / W…" at bounding box center [773, 359] width 622 height 89
click at [1030, 382] on input "Compare at price" at bounding box center [1019, 384] width 113 height 21
paste input "2199"
type input "2199"
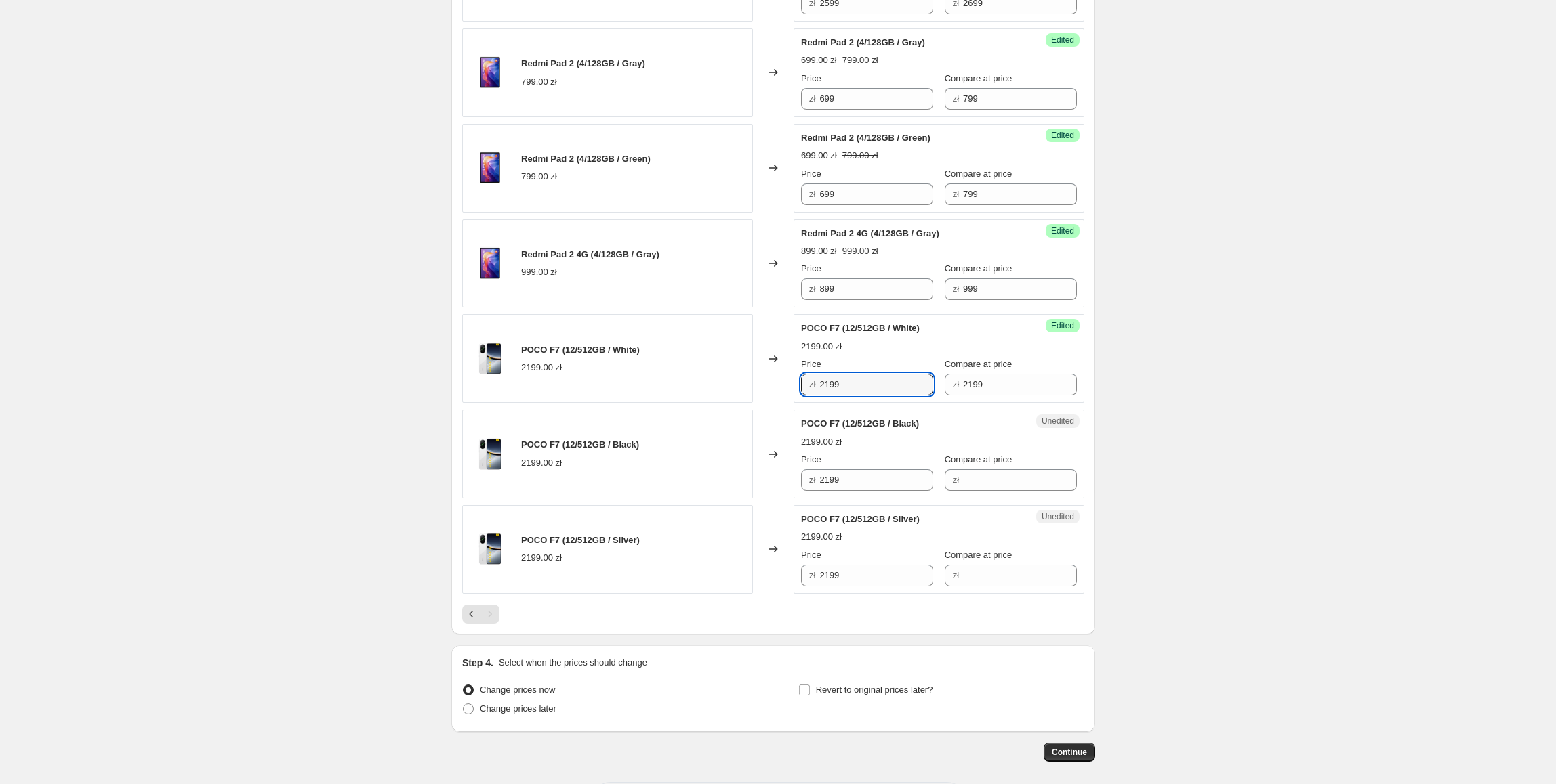
click at [777, 390] on div "POCO F7 (12/512GB / White) 2199.00 zł Changed to Success Edited POCO F7 (12/512…" at bounding box center [773, 359] width 622 height 89
type input "1899"
drag, startPoint x: 866, startPoint y: 391, endPoint x: 737, endPoint y: 426, distance: 133.7
click at [692, 403] on div "POCO F7 (12/512GB / White) 2199.00 zł Changed to Success Edited POCO F7 (12/512…" at bounding box center [773, 359] width 622 height 89
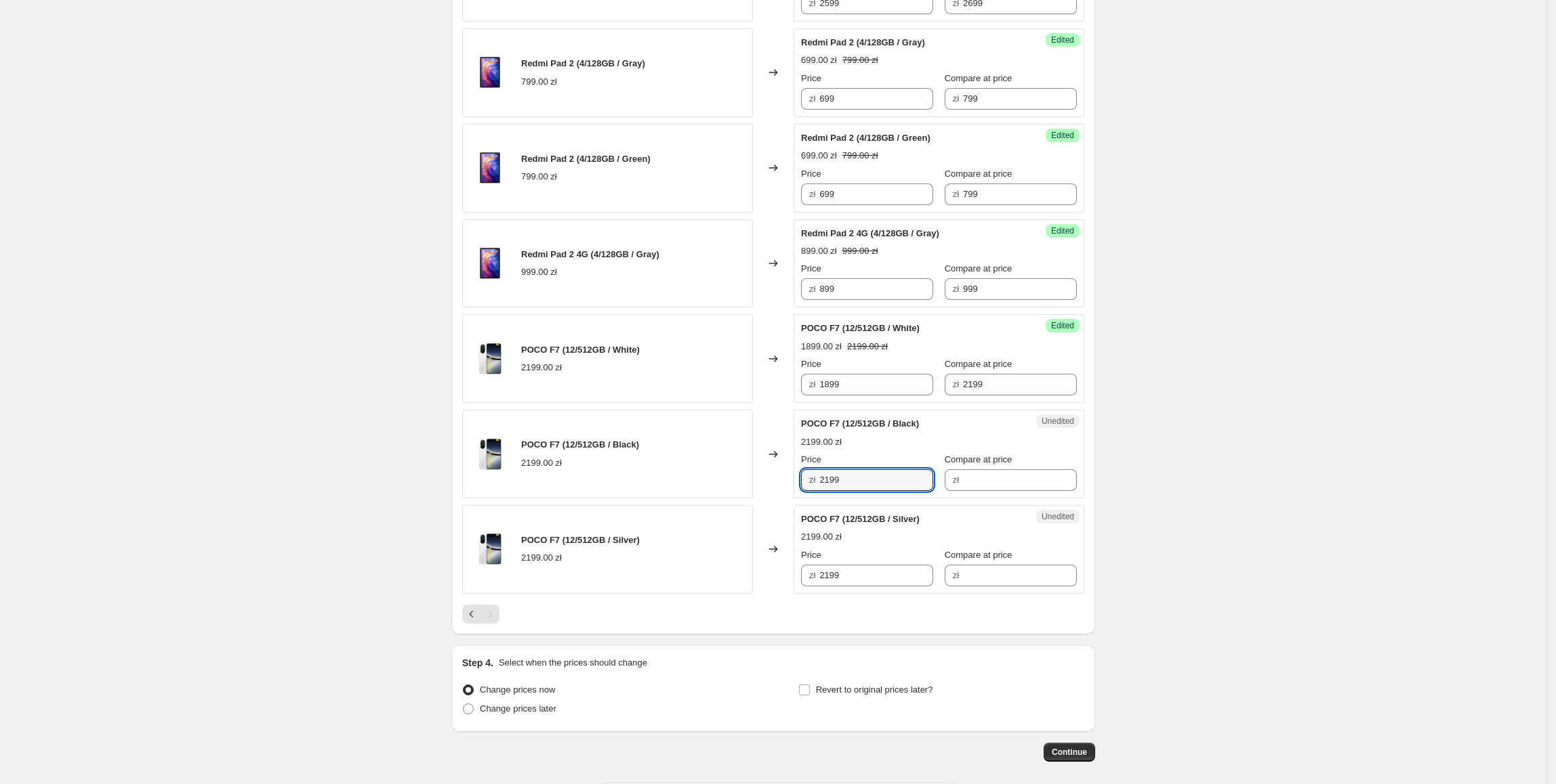
paste input "18"
drag, startPoint x: 876, startPoint y: 489, endPoint x: 768, endPoint y: 515, distance: 111.1
type input "1899"
paste input "18"
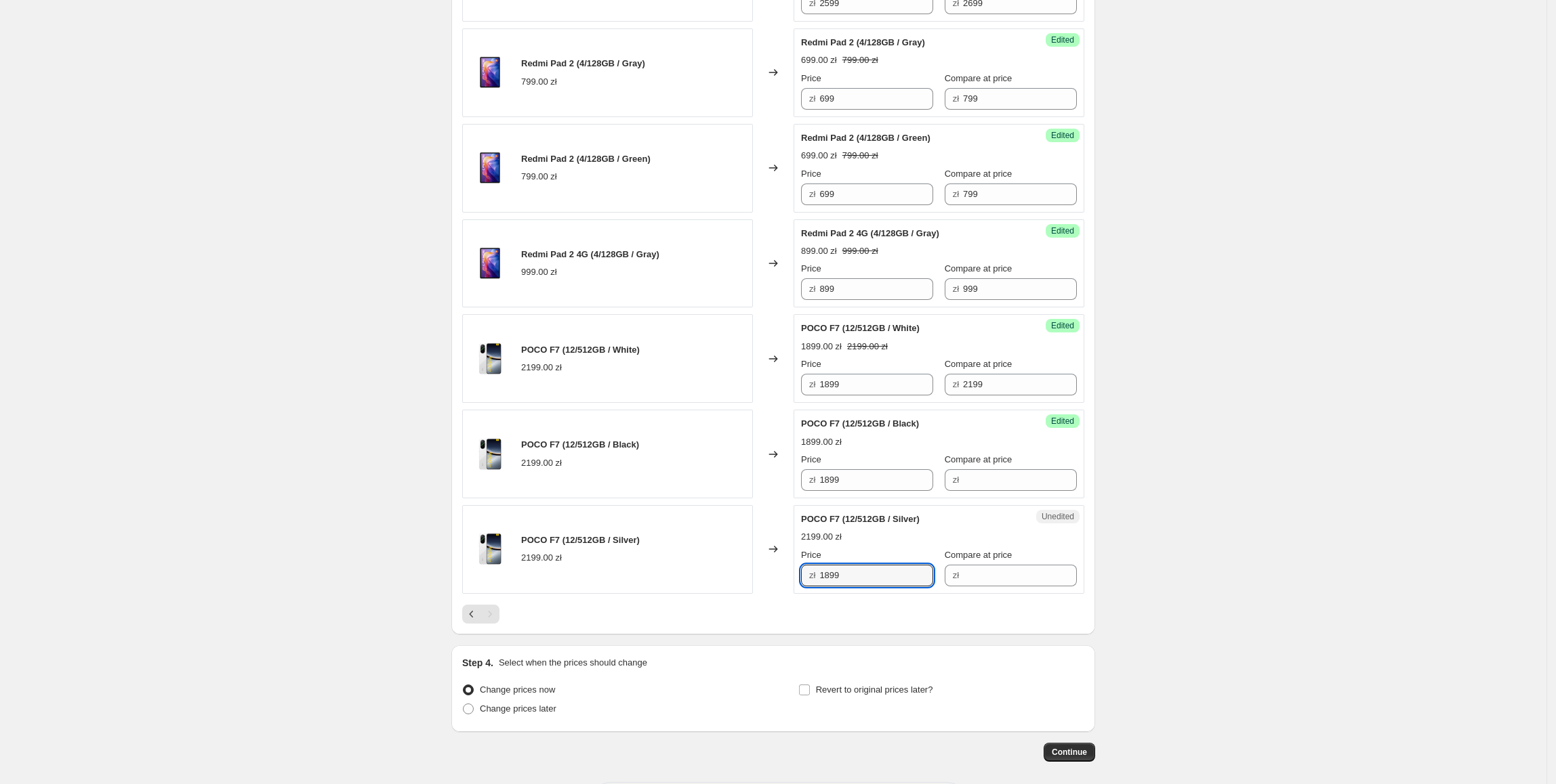
drag, startPoint x: 889, startPoint y: 588, endPoint x: 784, endPoint y: 591, distance: 105.0
click at [768, 588] on div "POCO F7 (12/512GB / Silver) 2199.00 zł Changed to Unedited POCO F7 (12/512GB / …" at bounding box center [773, 550] width 622 height 89
type input "1899"
drag, startPoint x: 1011, startPoint y: 393, endPoint x: 976, endPoint y: 448, distance: 65.2
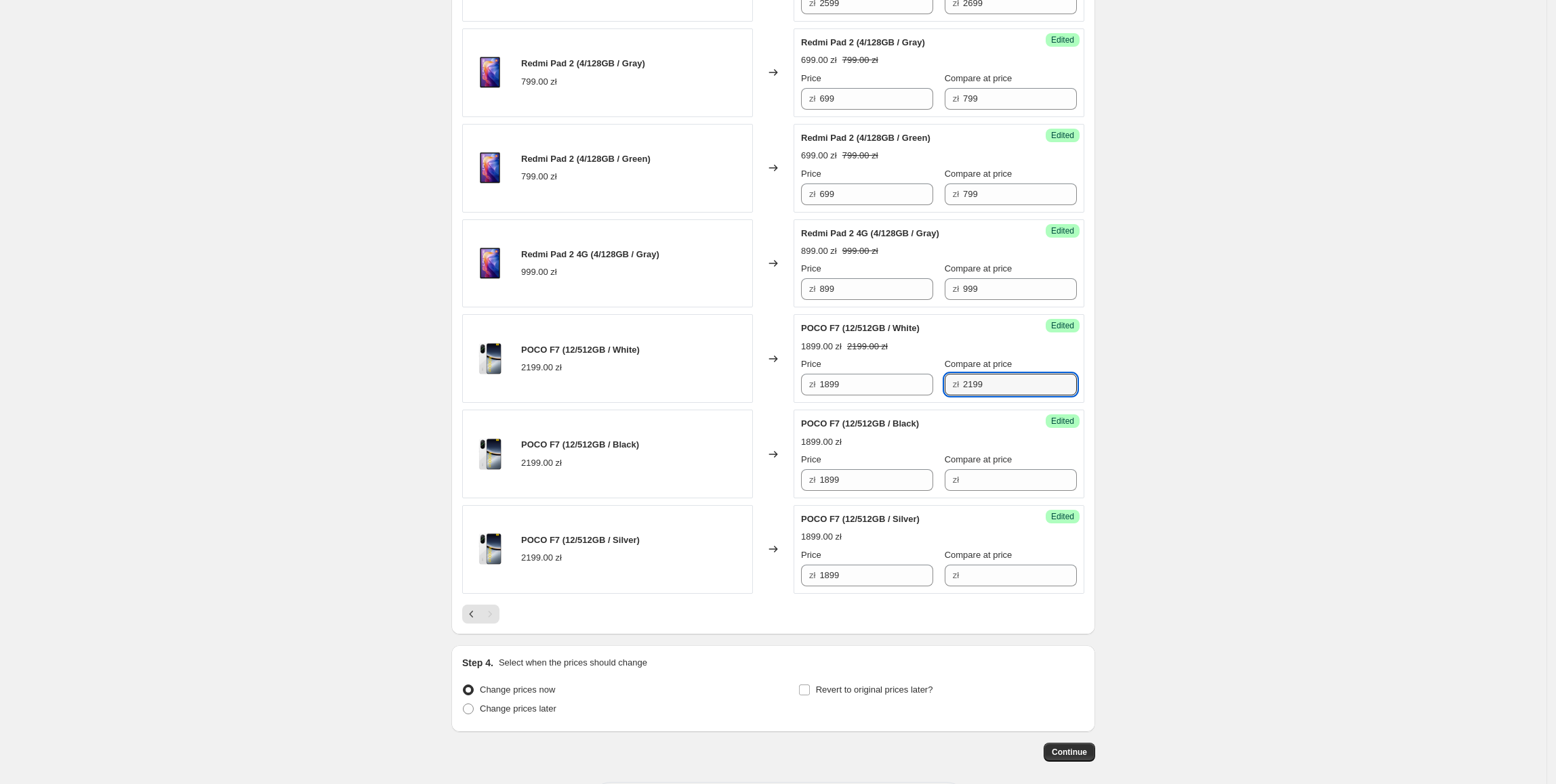
click at [912, 396] on div "Price zł 1899 Compare at price zł 2199" at bounding box center [939, 377] width 276 height 38
drag, startPoint x: 1008, startPoint y: 480, endPoint x: 1004, endPoint y: 491, distance: 11.7
click at [1008, 480] on input "Compare at price" at bounding box center [1019, 480] width 113 height 21
paste input "2199"
type input "2199"
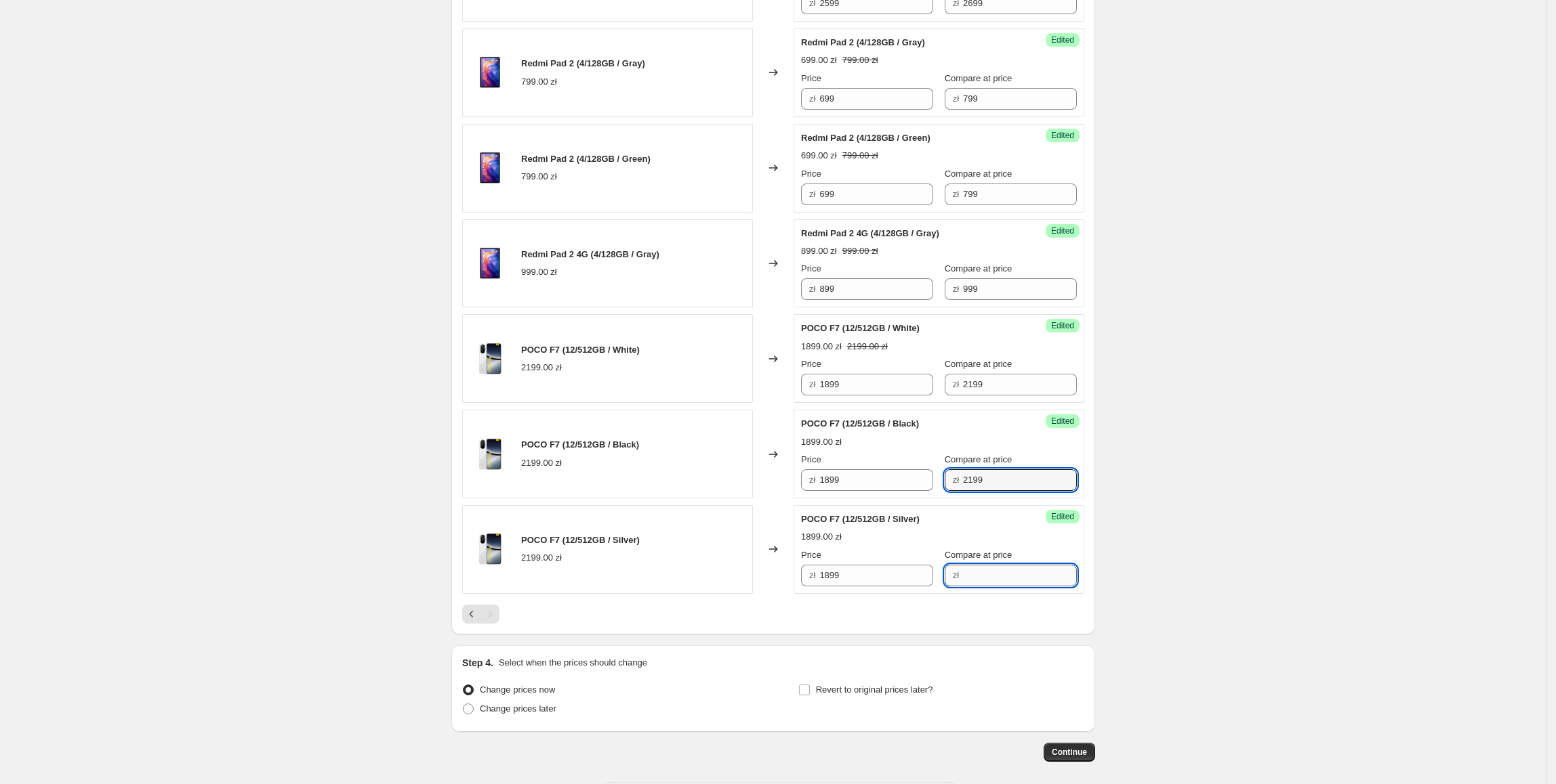
click at [995, 575] on input "Compare at price" at bounding box center [1019, 575] width 113 height 21
paste input "2199"
type input "2199"
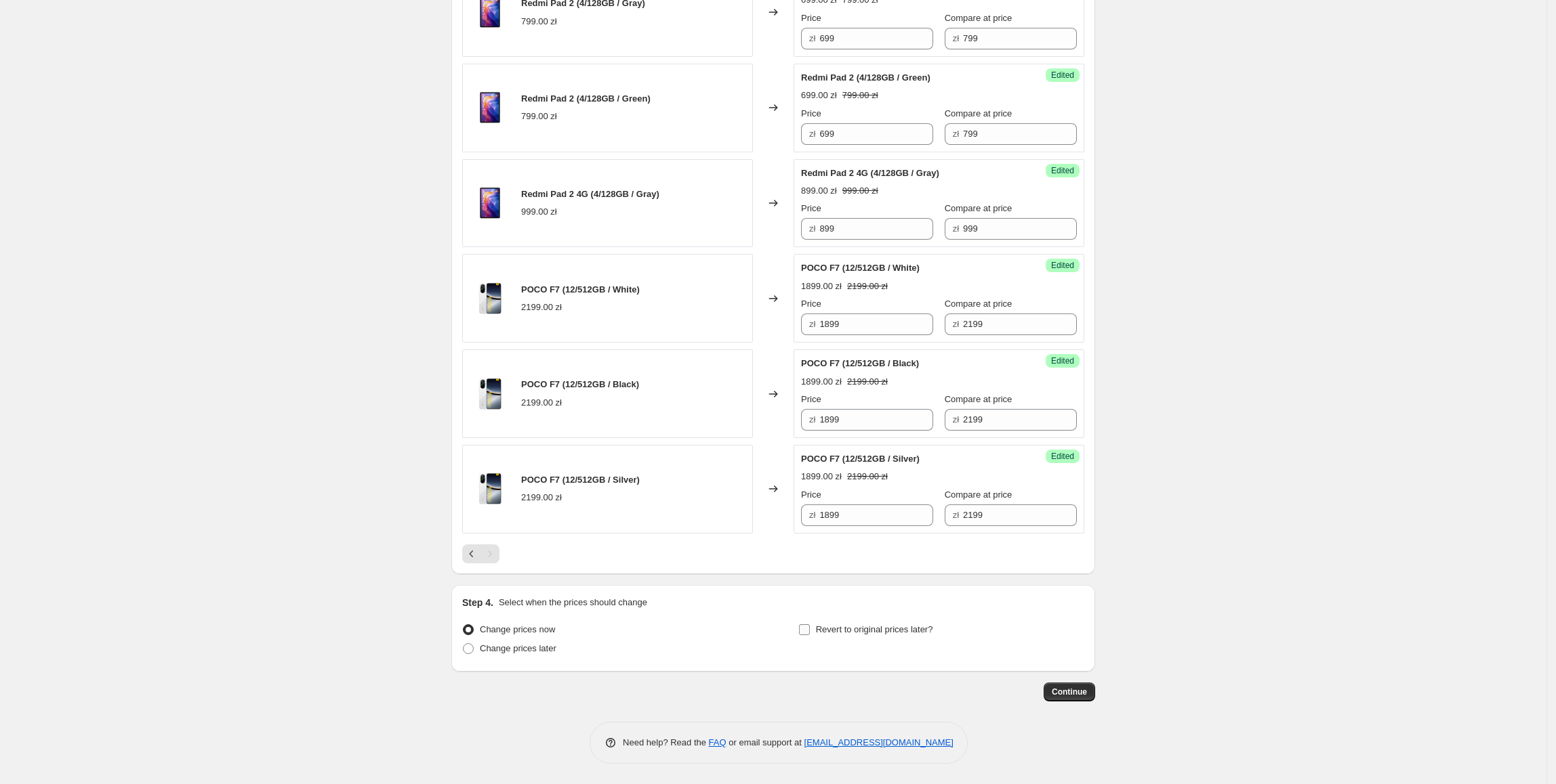
click at [899, 636] on span "Revert to original prices later?" at bounding box center [874, 629] width 117 height 14
click at [810, 635] on input "Revert to original prices later?" at bounding box center [804, 629] width 11 height 11
checkbox input "true"
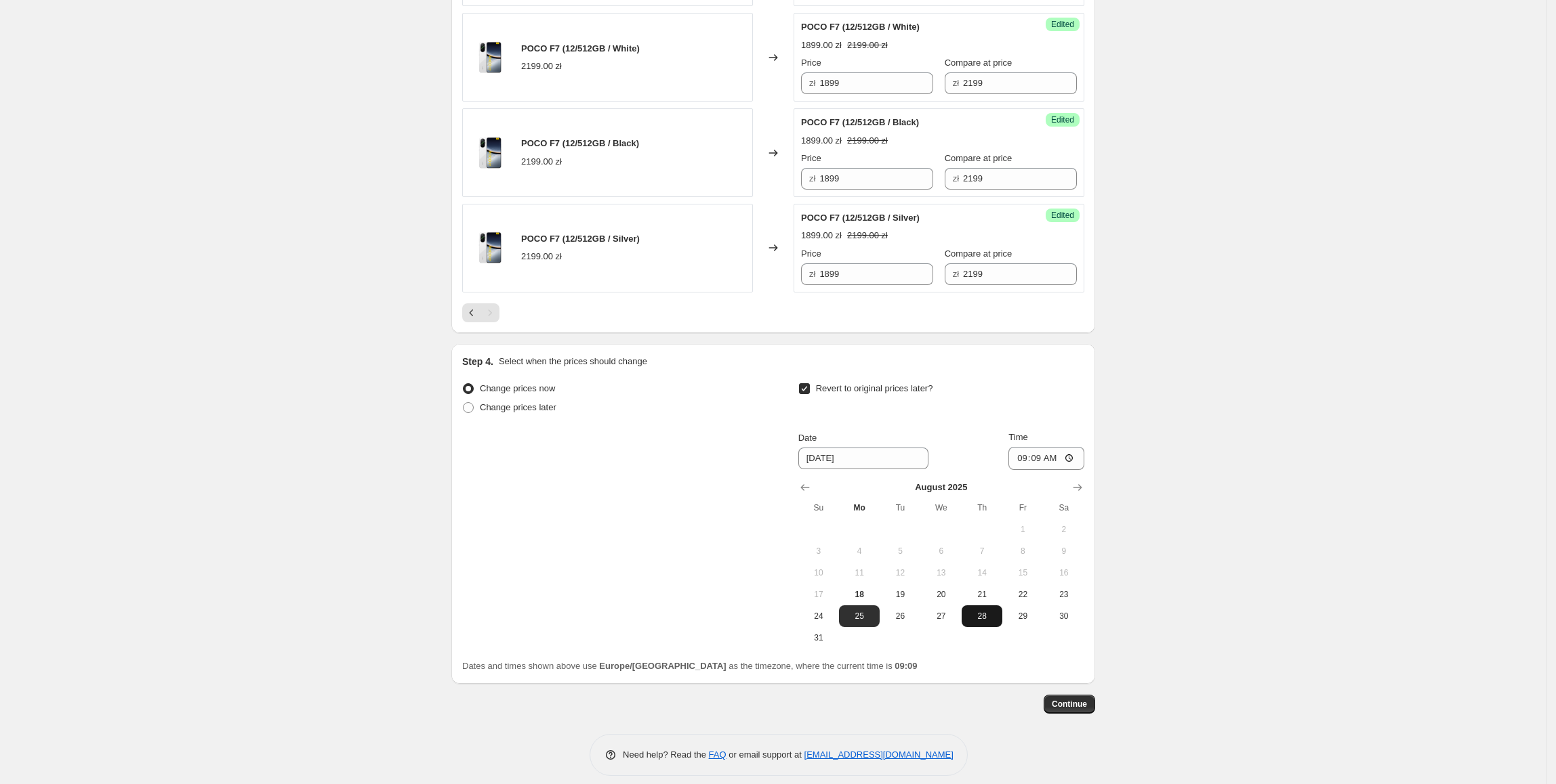
scroll to position [1839, 0]
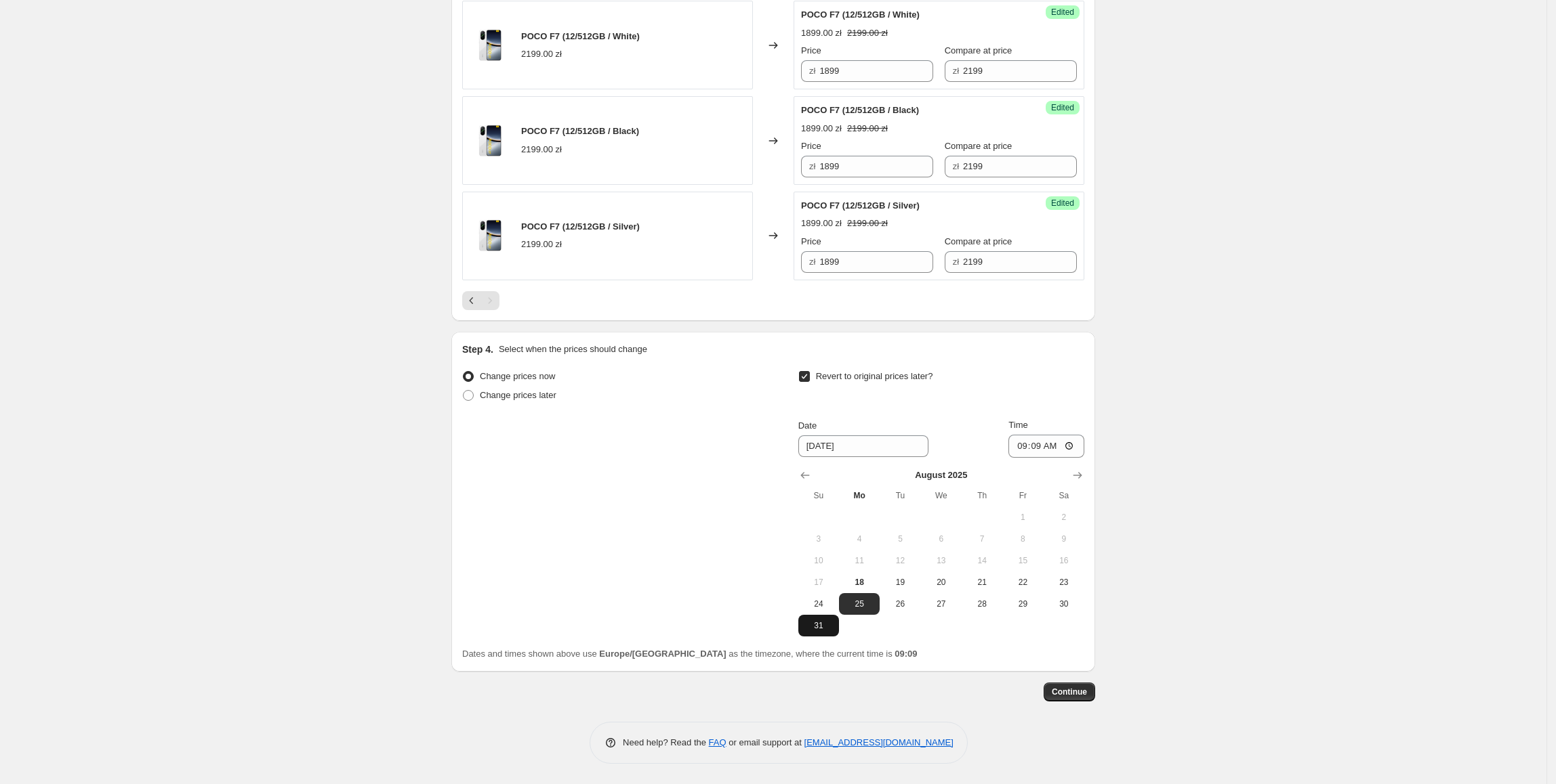
click at [825, 624] on span "31" at bounding box center [818, 626] width 30 height 11
type input "8/31/2025"
click at [1040, 448] on input "09:09" at bounding box center [1046, 446] width 76 height 23
type input "23:55"
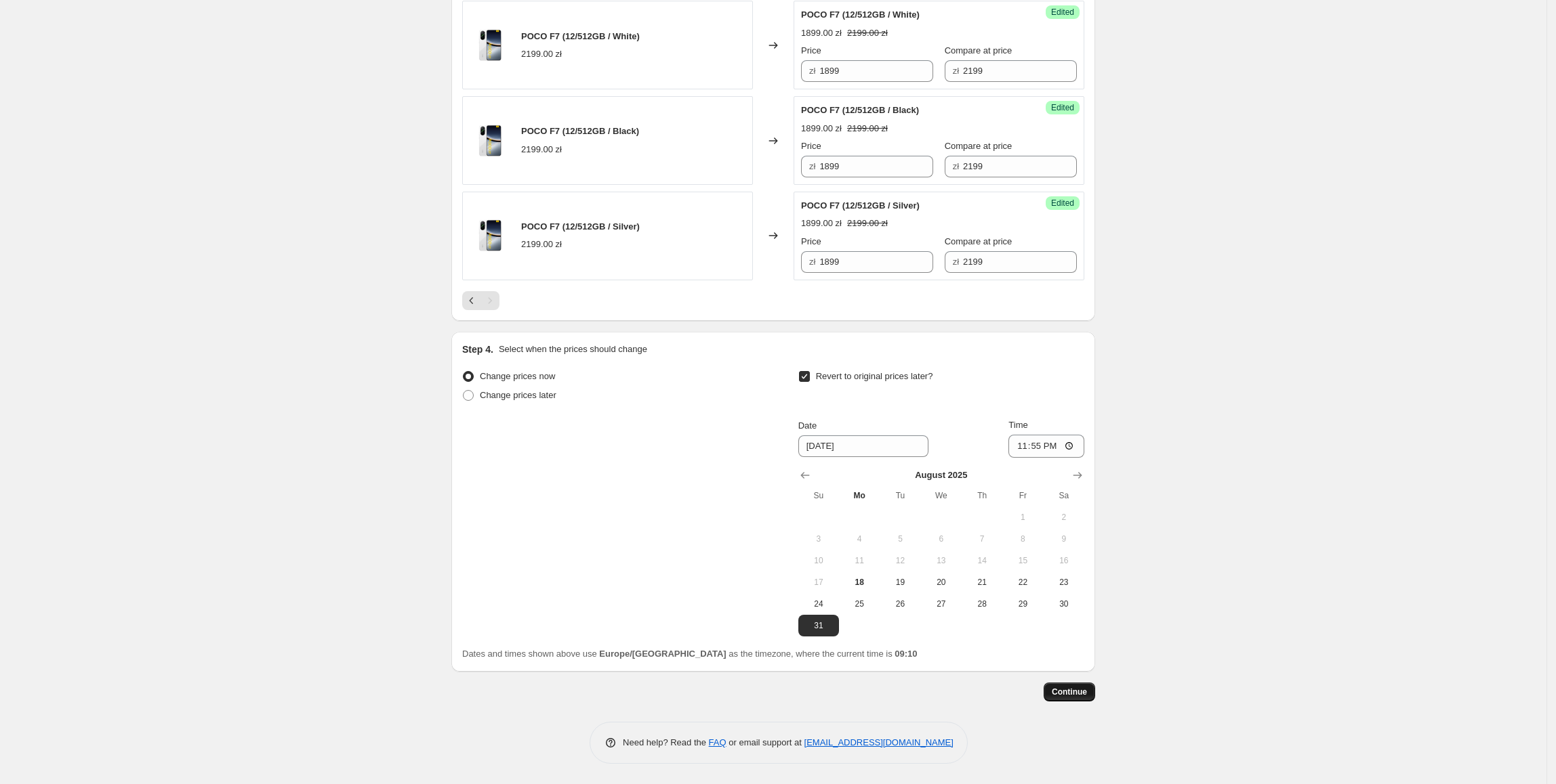
click at [1071, 699] on button "Continue" at bounding box center [1069, 692] width 52 height 19
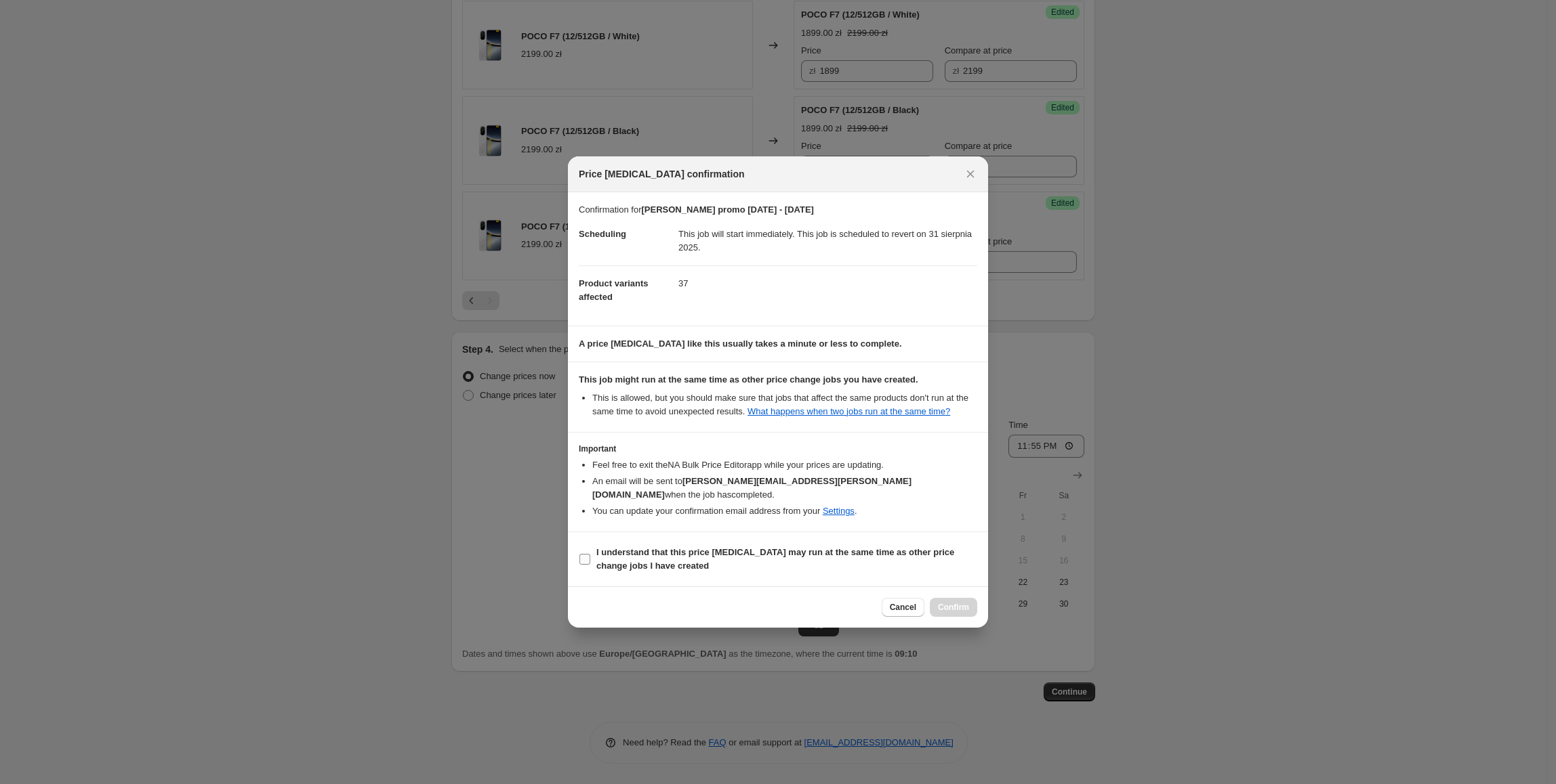
click at [931, 548] on b "I understand that this price change job may run at the same time as other price…" at bounding box center [775, 559] width 358 height 24
click at [590, 554] on input "I understand that this price change job may run at the same time as other price…" at bounding box center [585, 559] width 11 height 11
checkbox input "true"
click at [942, 603] on span "Confirm" at bounding box center [953, 607] width 31 height 11
type input "XIAO promo 18.08 - 31.08.2025"
